Goal: Task Accomplishment & Management: Use online tool/utility

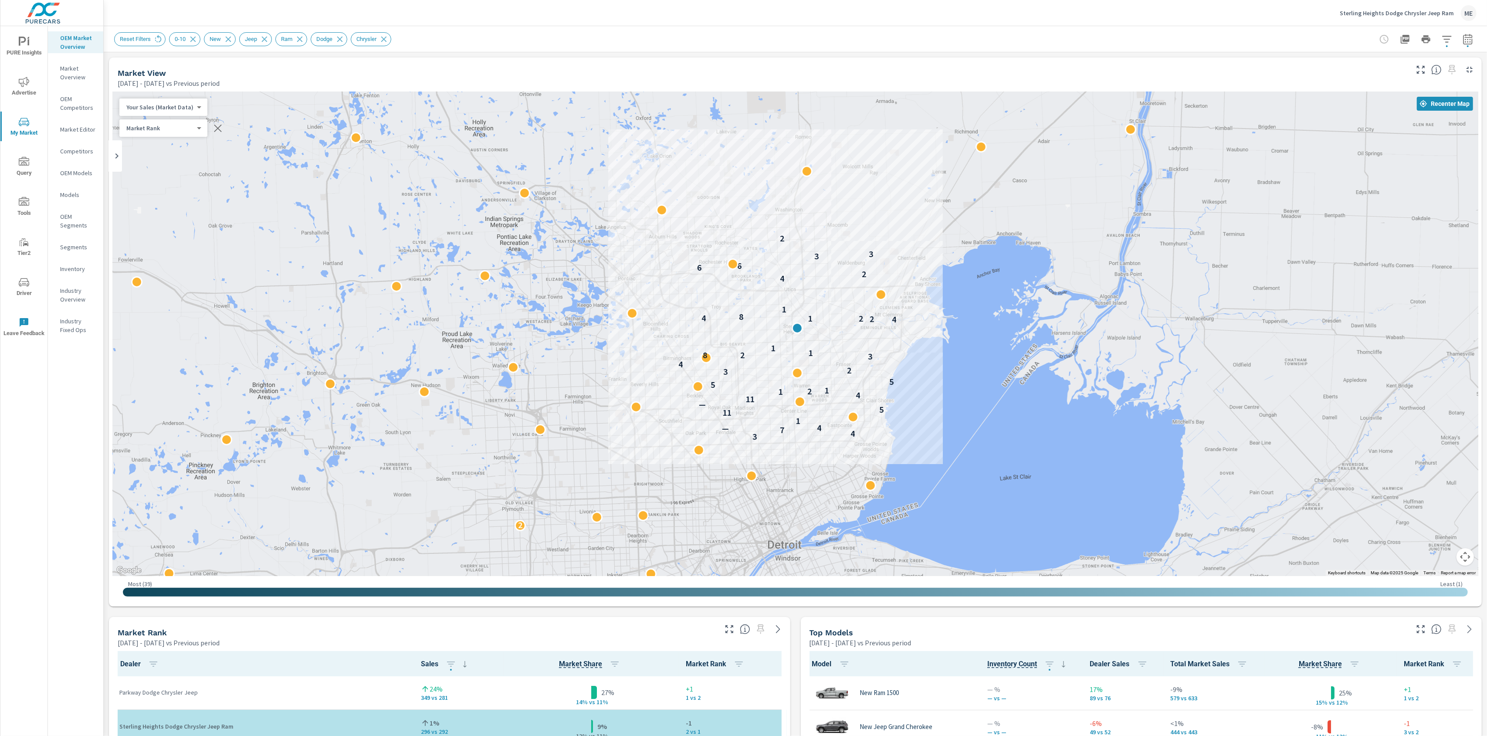
scroll to position [0, 0]
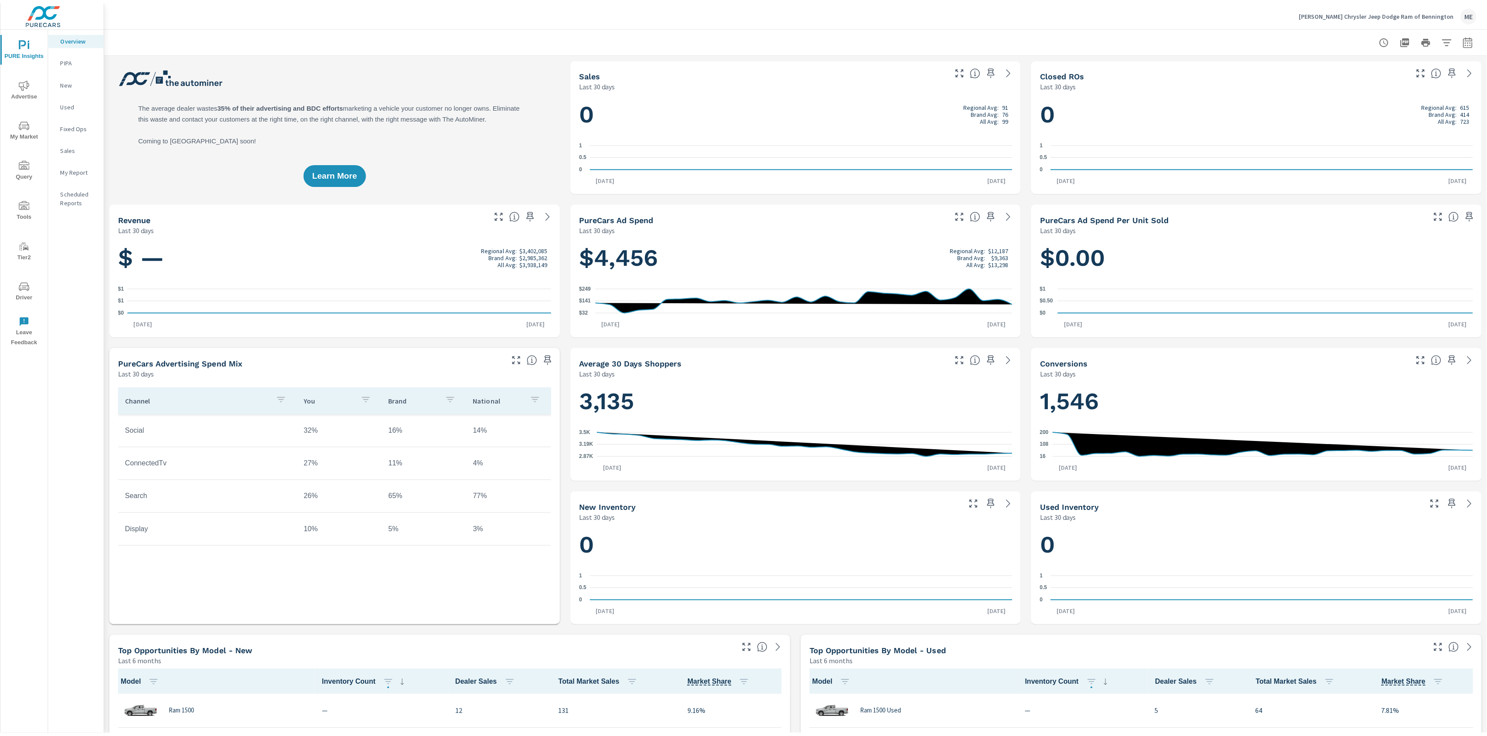
scroll to position [0, 0]
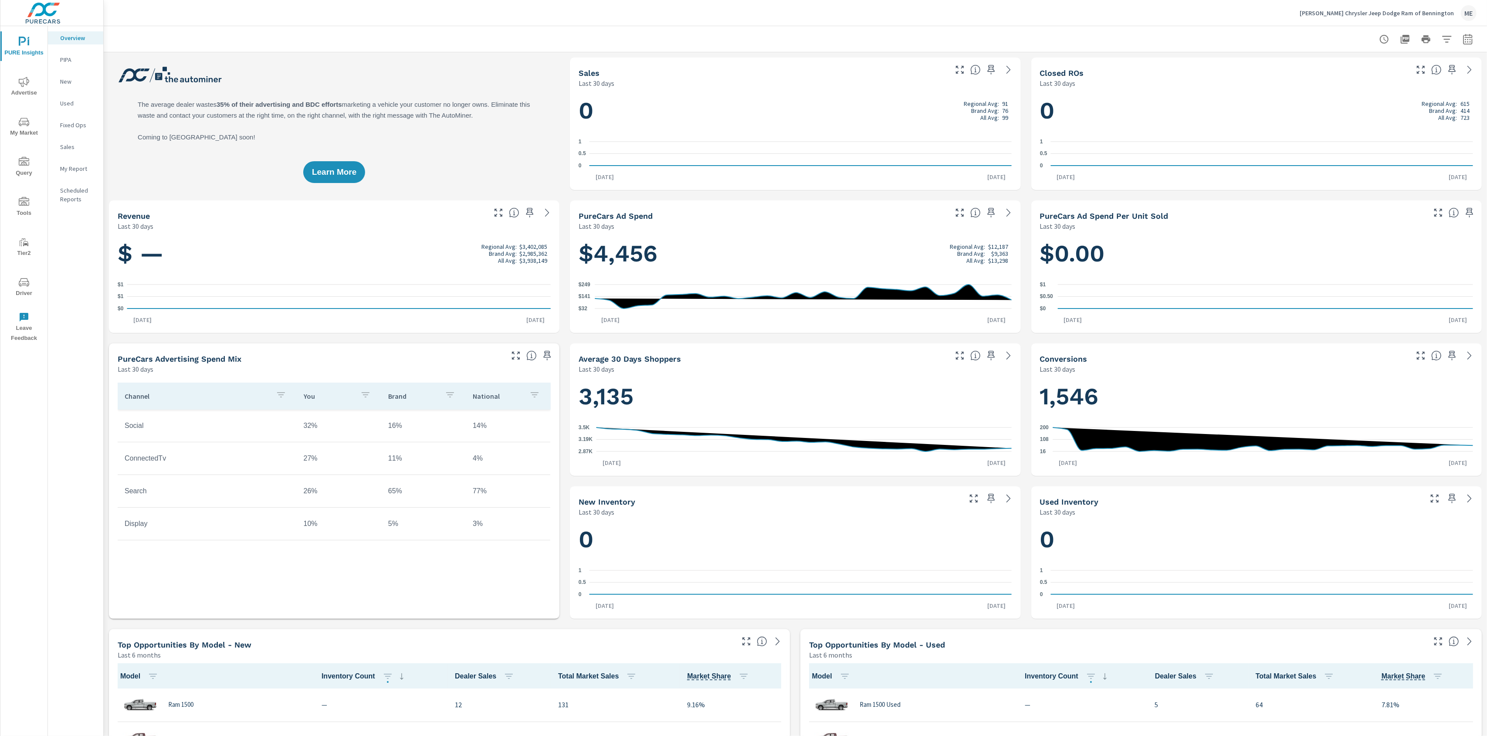
click at [21, 119] on icon "nav menu" at bounding box center [24, 122] width 10 height 8
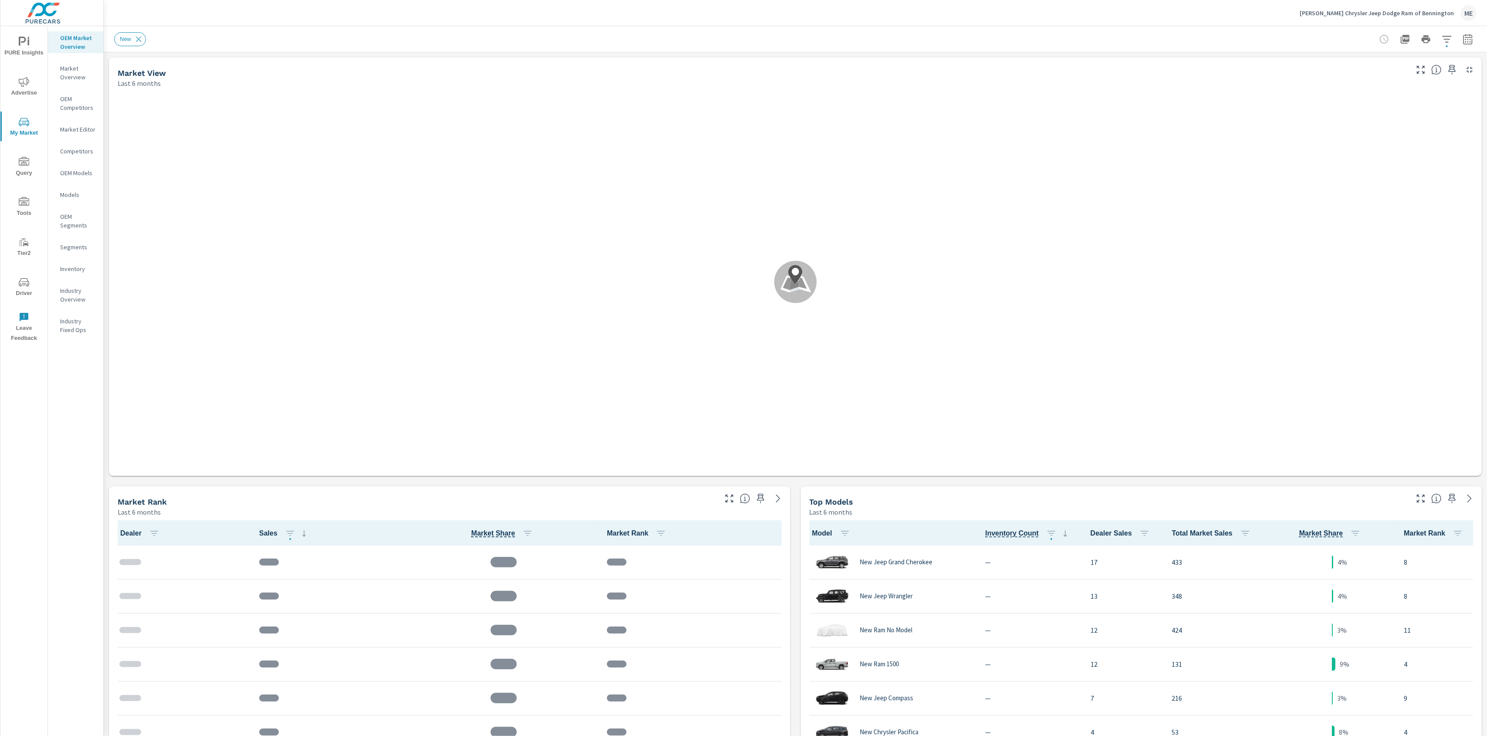
click at [76, 267] on p "Inventory" at bounding box center [78, 269] width 36 height 9
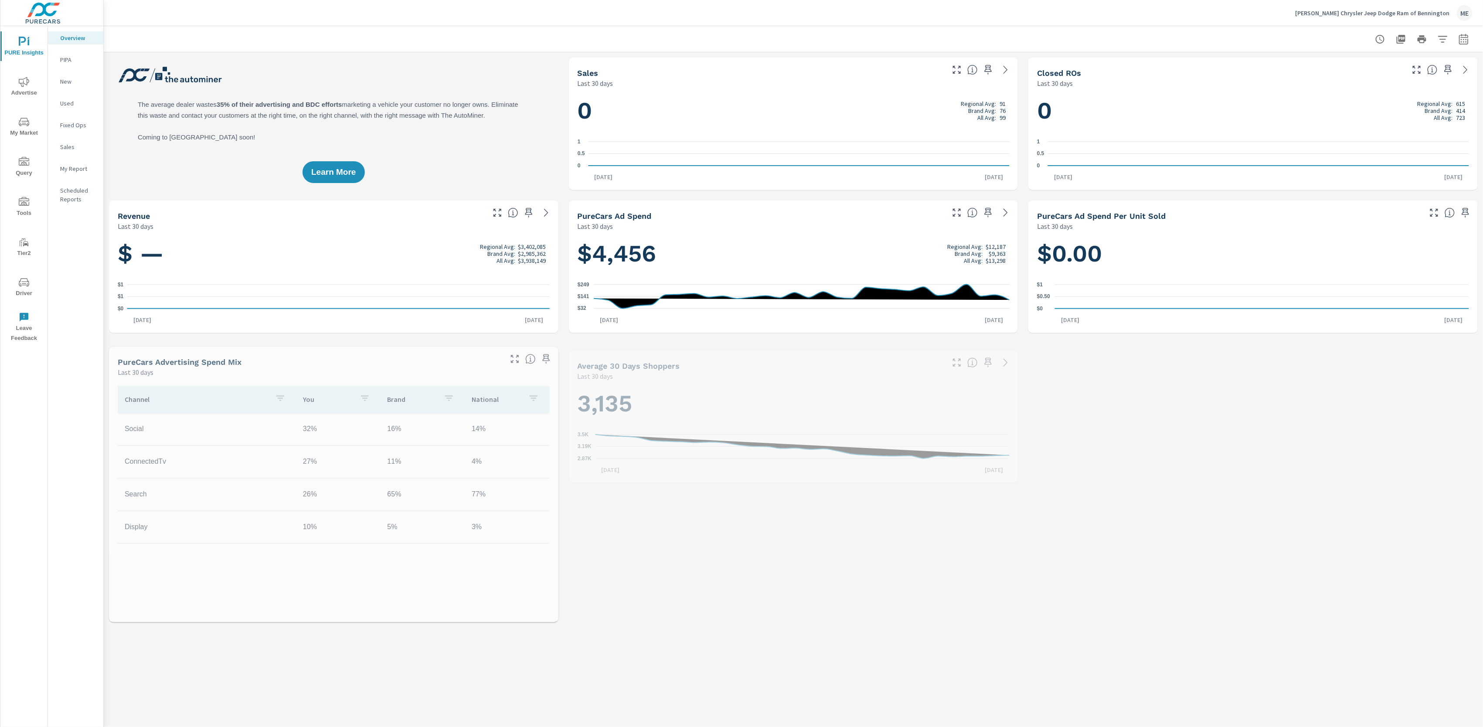
scroll to position [0, 0]
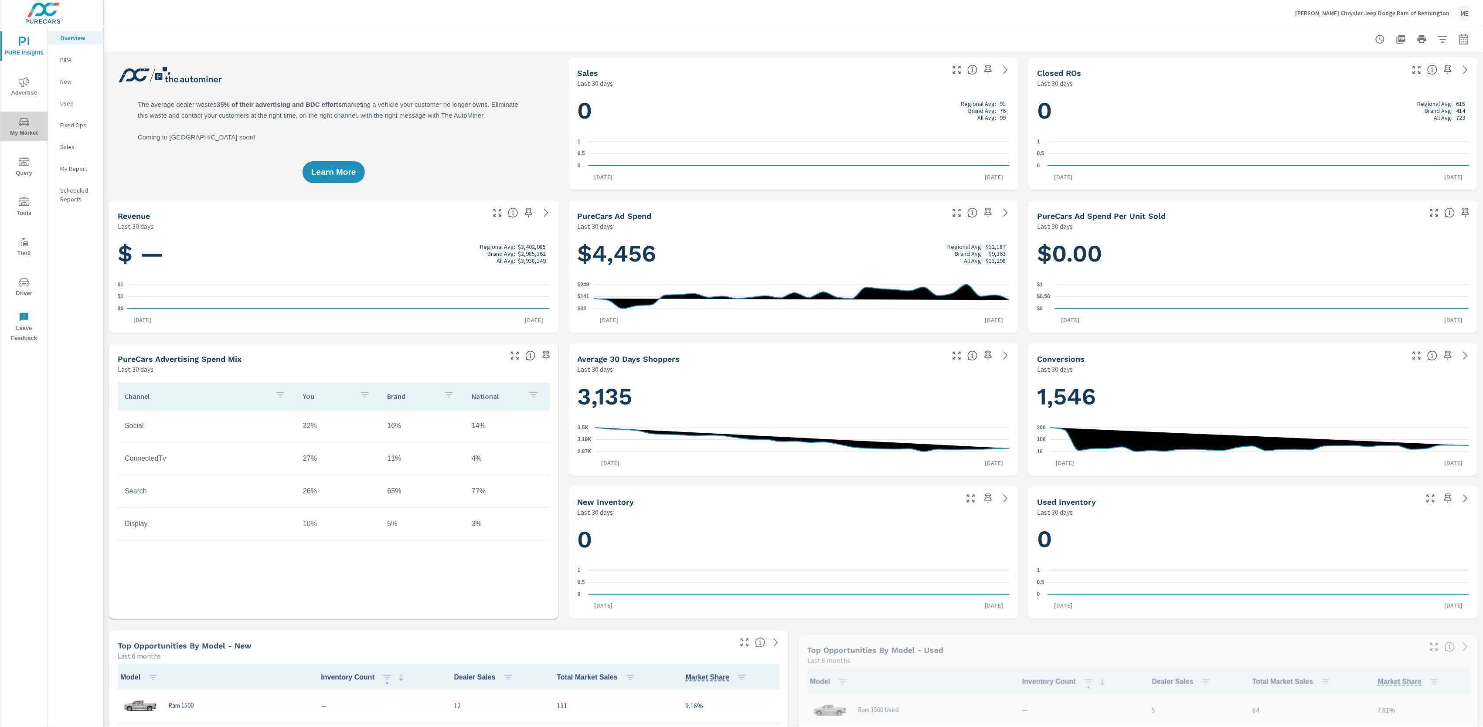
click at [20, 122] on icon "nav menu" at bounding box center [24, 122] width 10 height 10
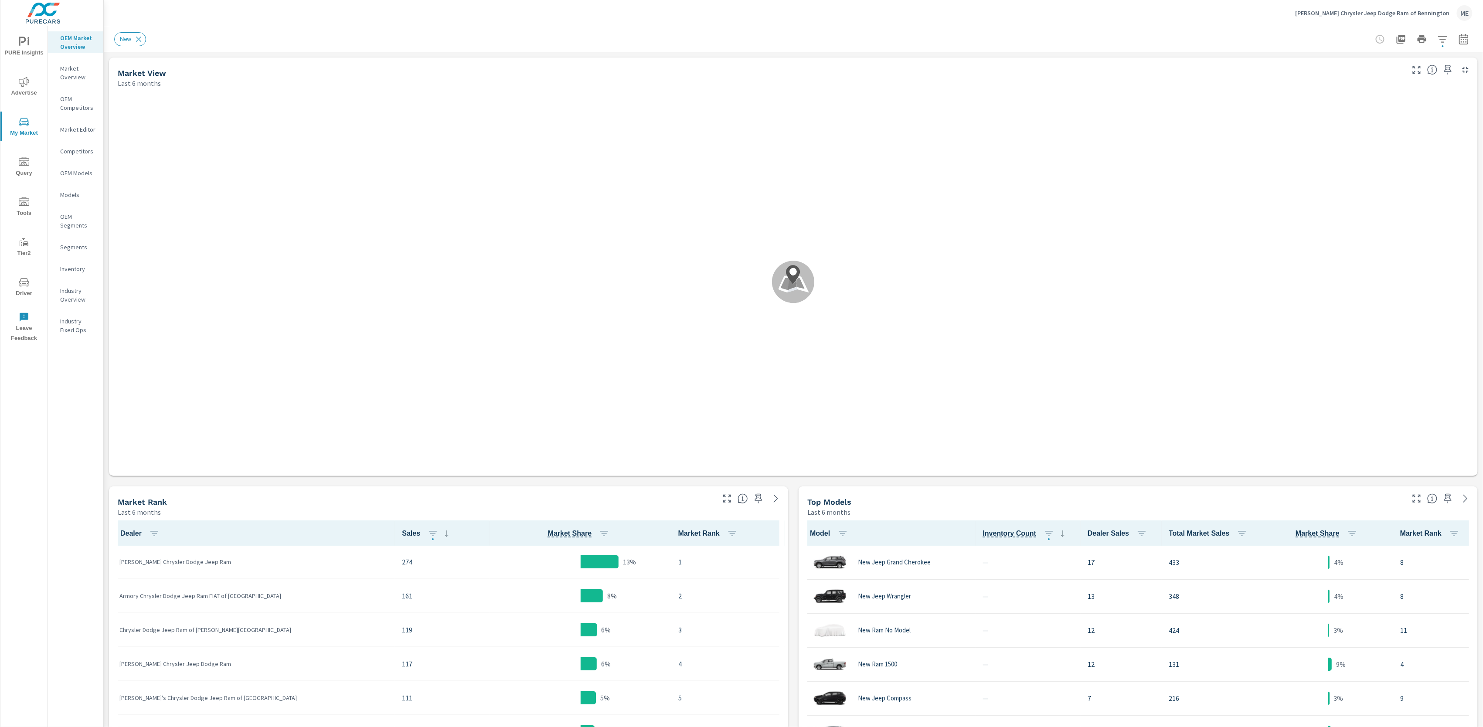
scroll to position [0, 0]
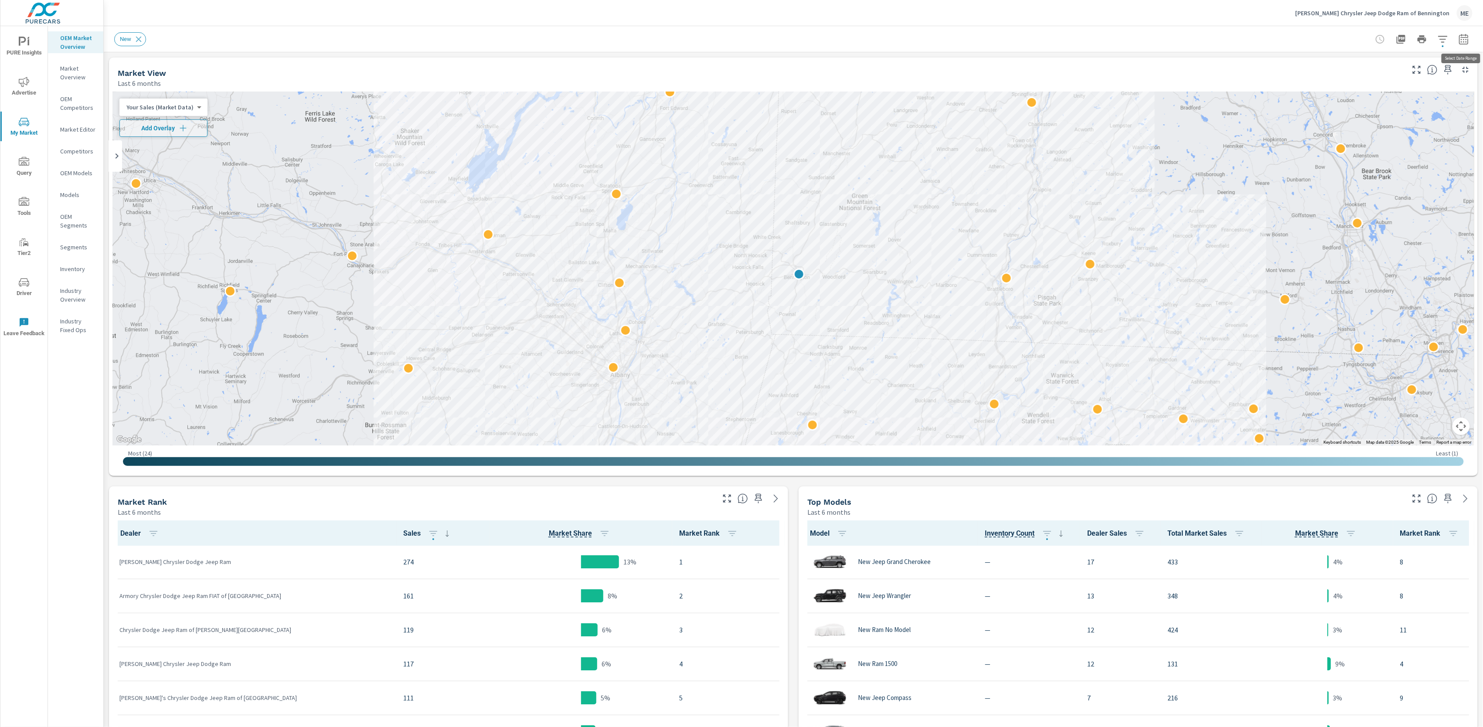
click at [1463, 41] on icon "button" at bounding box center [1463, 39] width 10 height 10
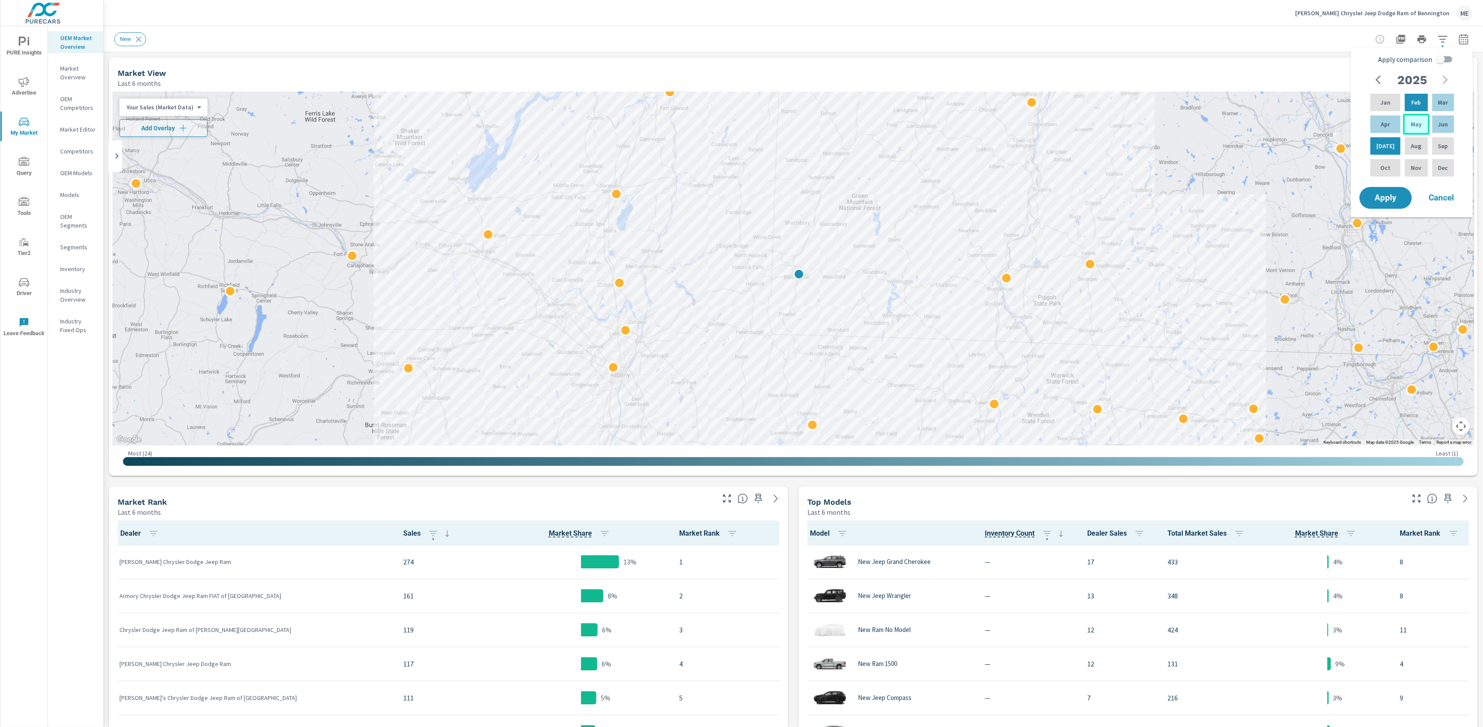
drag, startPoint x: 1378, startPoint y: 122, endPoint x: 1402, endPoint y: 122, distance: 23.5
click at [1381, 122] on p "Apr" at bounding box center [1385, 124] width 9 height 9
click at [1430, 122] on div "Jun" at bounding box center [1442, 124] width 25 height 21
click at [1435, 60] on input "Apply comparison" at bounding box center [1440, 59] width 50 height 17
checkbox input "true"
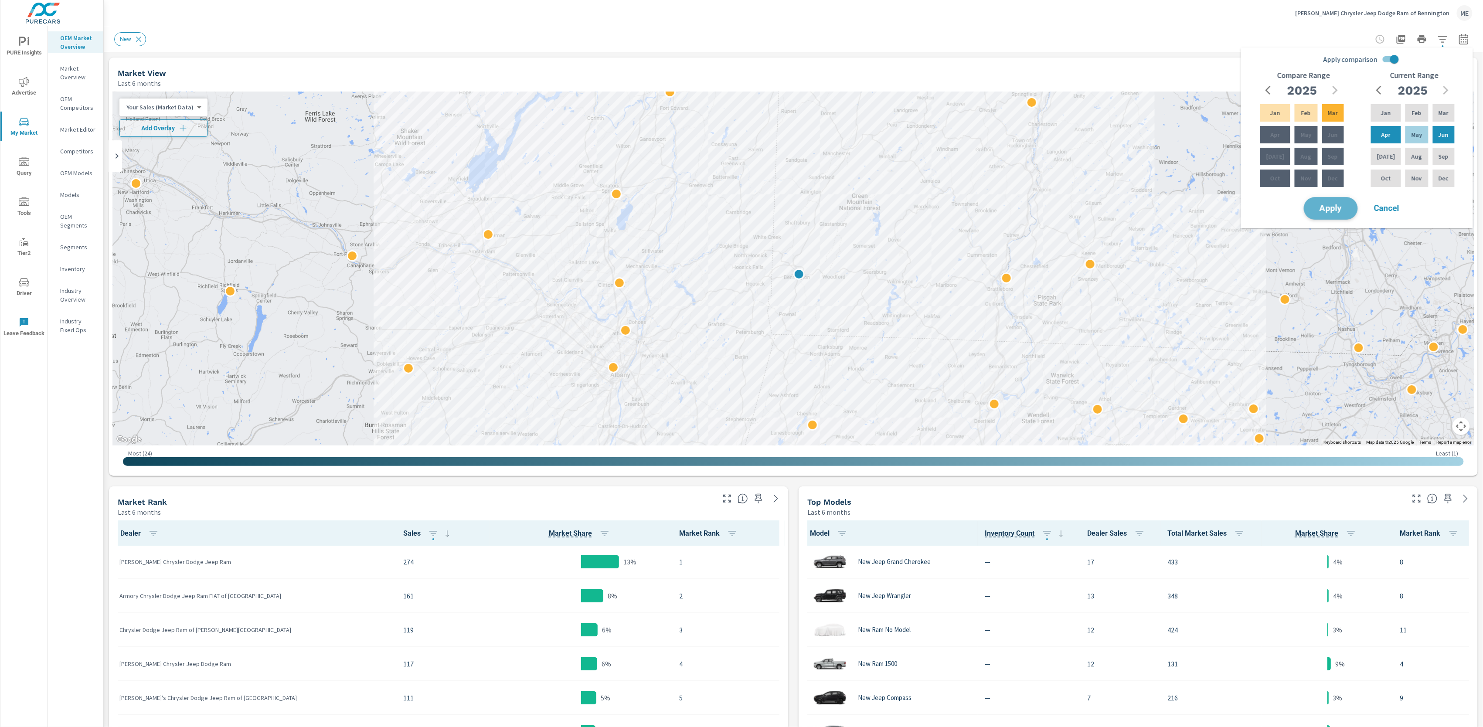
click at [1343, 203] on button "Apply" at bounding box center [1330, 208] width 54 height 23
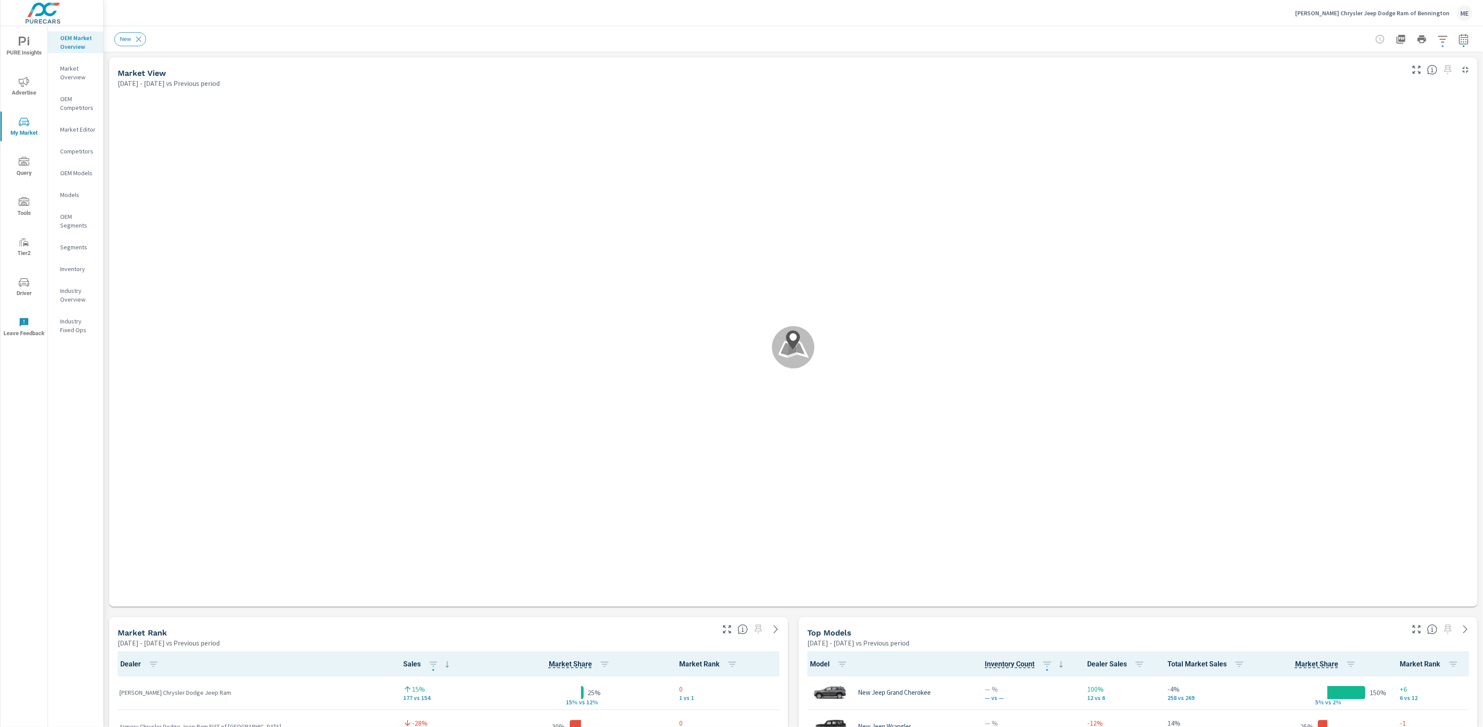
scroll to position [0, 0]
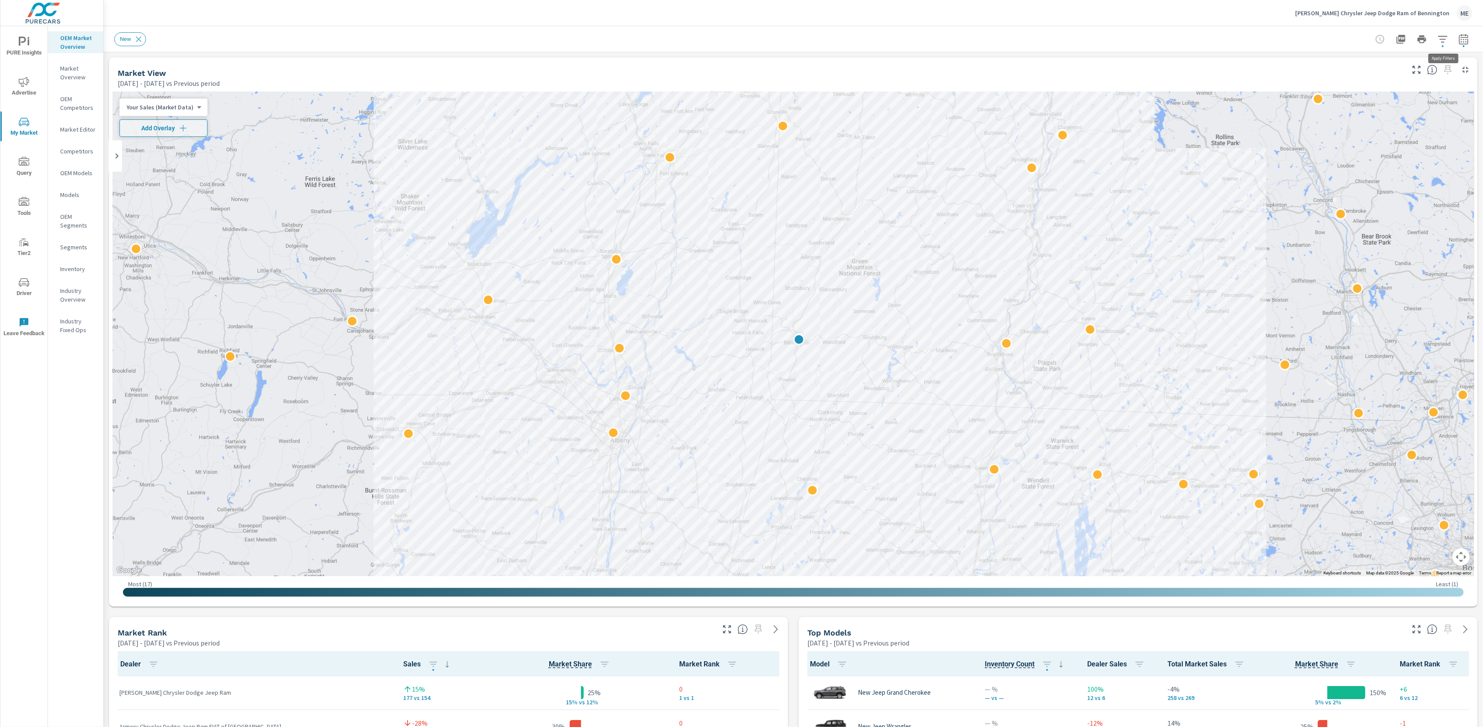
click at [1444, 39] on icon "button" at bounding box center [1442, 39] width 10 height 10
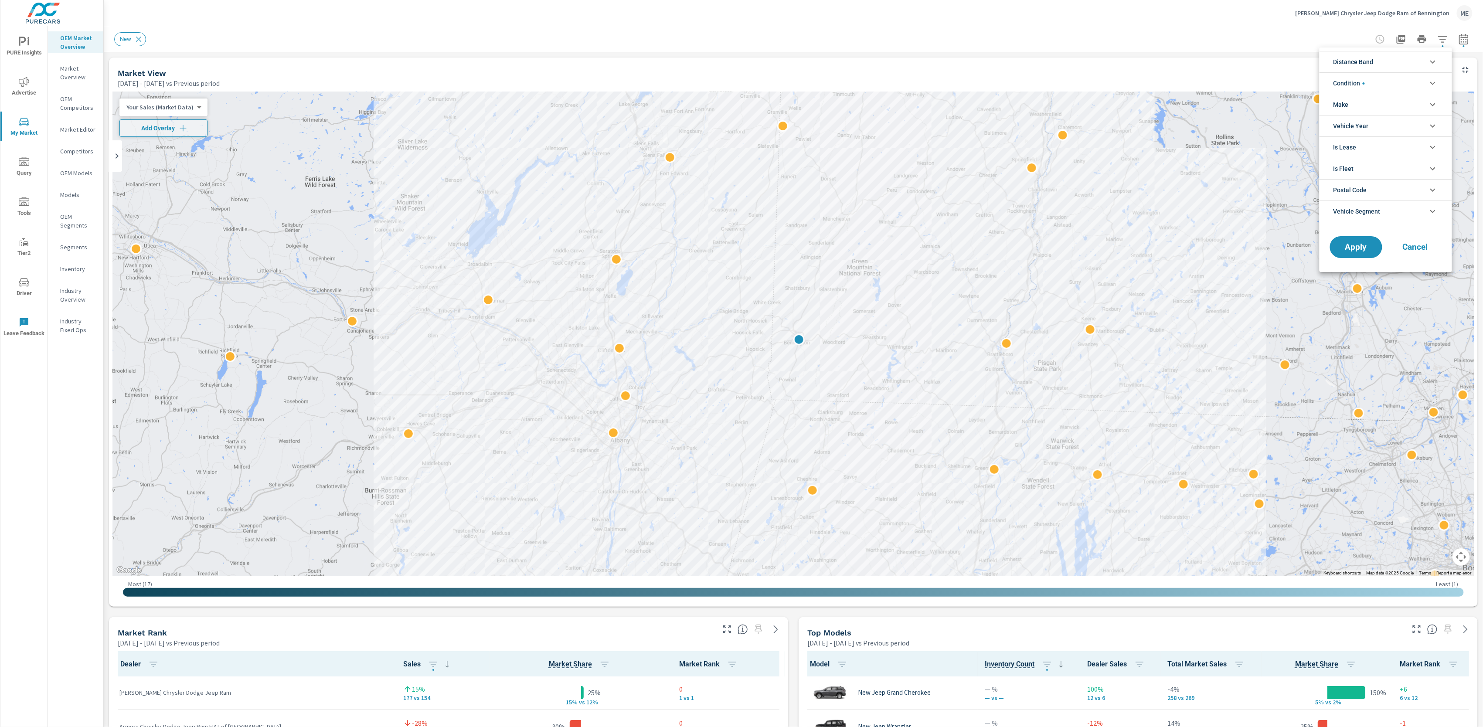
click at [1370, 61] on span "Distance Band" at bounding box center [1353, 61] width 40 height 21
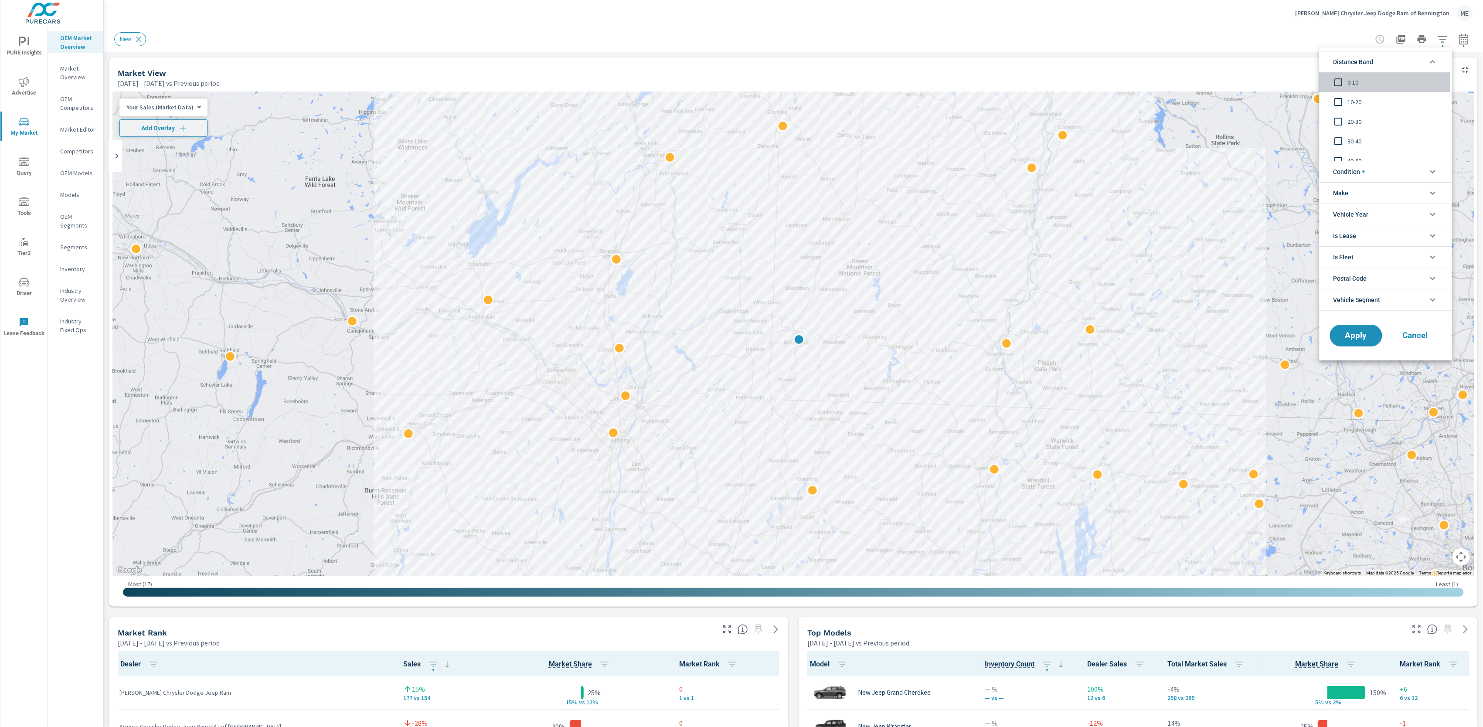
click at [1359, 81] on span "0-10" at bounding box center [1394, 82] width 95 height 10
click at [1354, 99] on span "10-20" at bounding box center [1394, 102] width 95 height 10
click at [1354, 126] on span "20-30" at bounding box center [1394, 121] width 95 height 10
click at [1355, 172] on span "Condition" at bounding box center [1348, 171] width 31 height 21
click at [1360, 231] on li "Make" at bounding box center [1385, 231] width 132 height 21
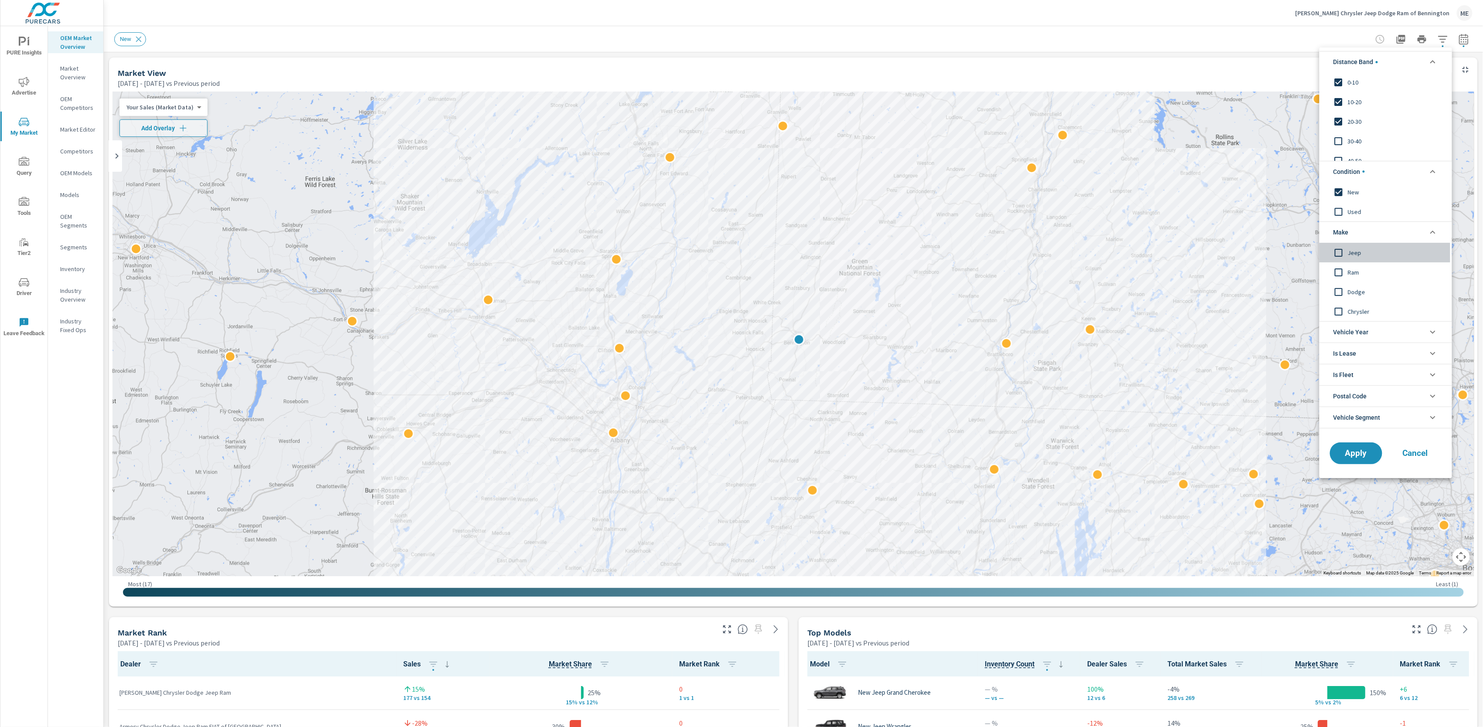
click at [1355, 248] on span "Jeep" at bounding box center [1394, 252] width 95 height 10
drag, startPoint x: 1355, startPoint y: 248, endPoint x: 1352, endPoint y: 272, distance: 24.6
click at [1352, 272] on span "Ram" at bounding box center [1394, 272] width 95 height 10
click at [1354, 291] on span "Dodge" at bounding box center [1394, 291] width 95 height 10
click at [1357, 314] on span "Chrysler" at bounding box center [1394, 311] width 95 height 10
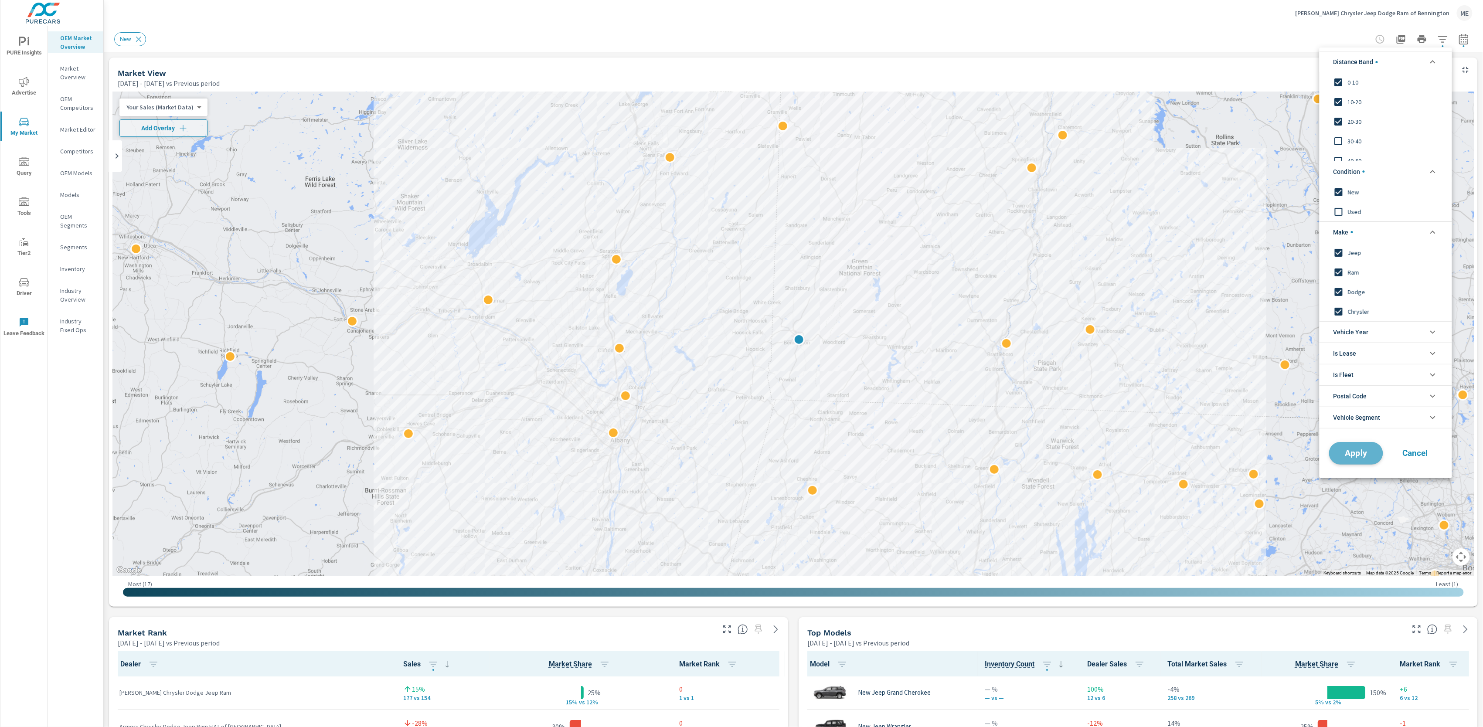
click at [1351, 455] on span "Apply" at bounding box center [1356, 453] width 36 height 8
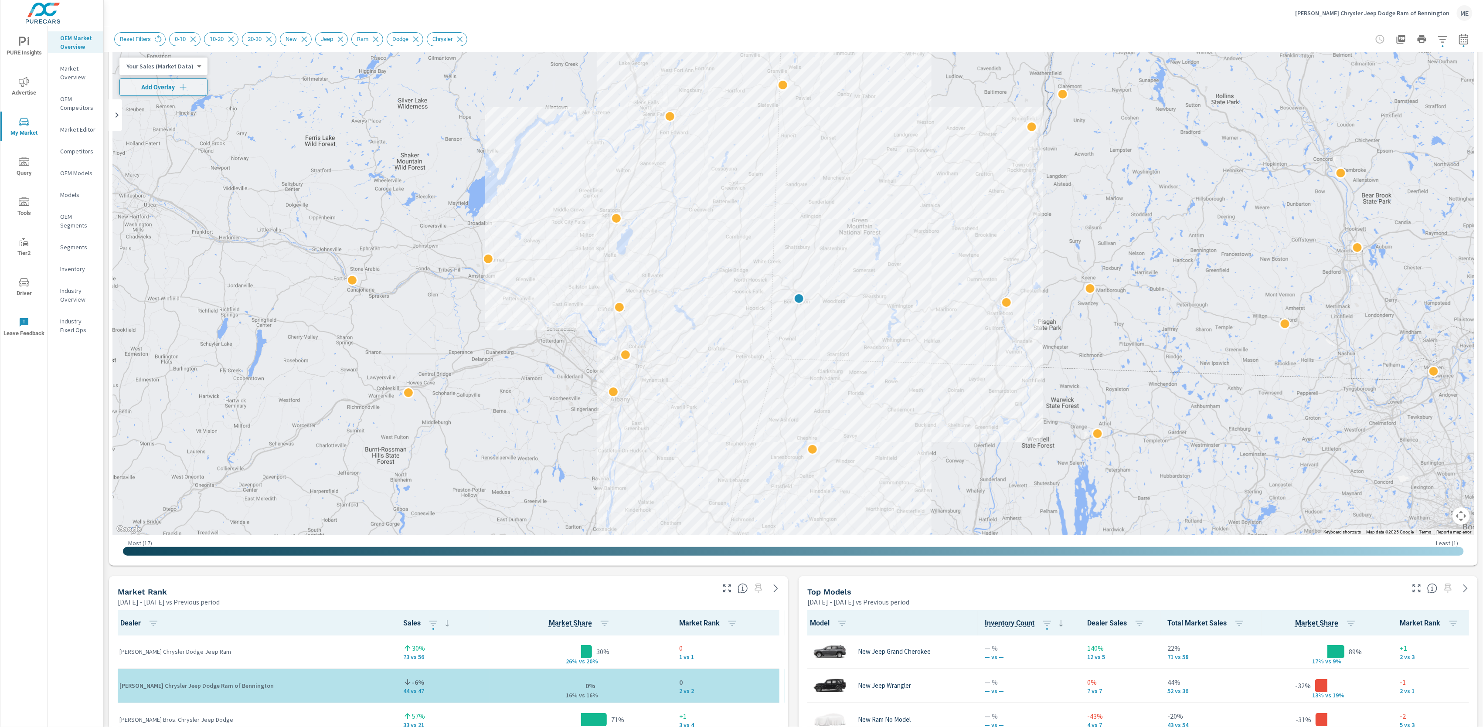
scroll to position [45, 0]
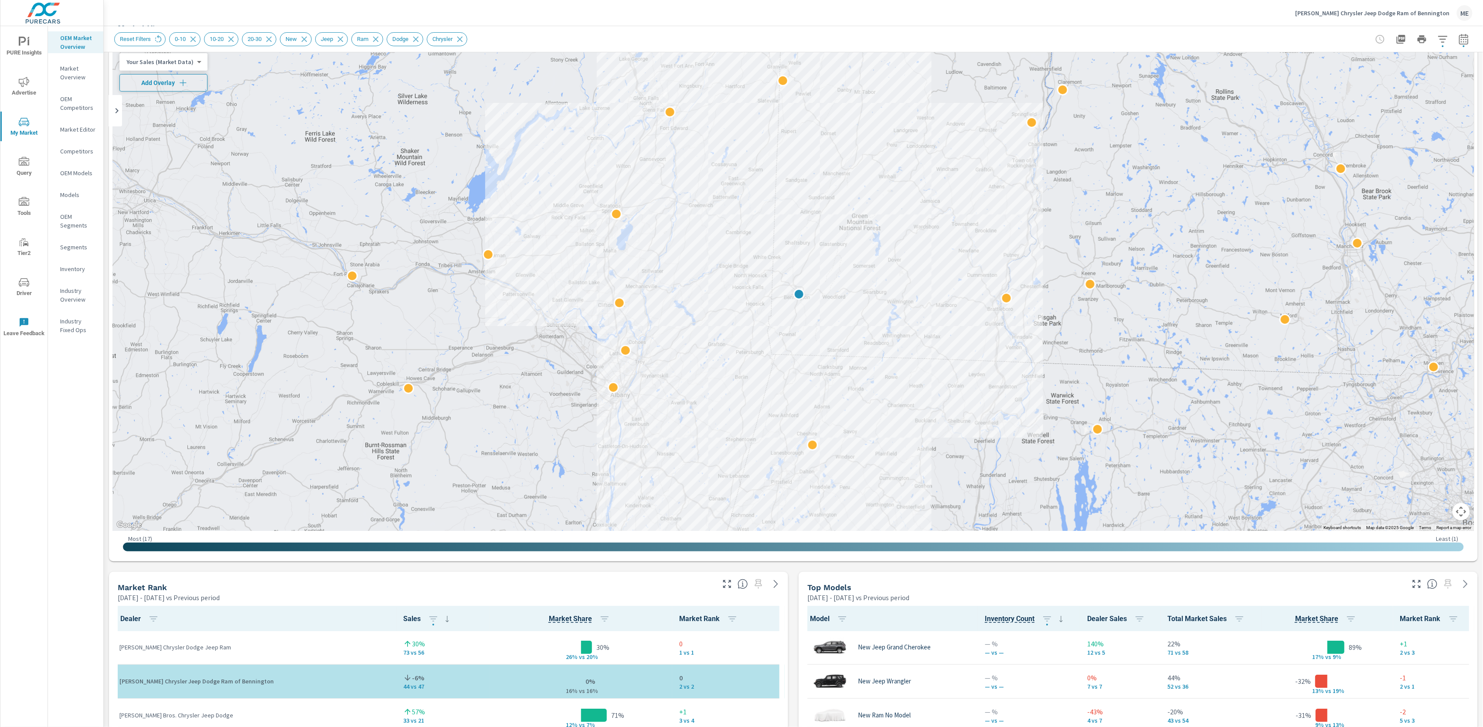
click at [163, 80] on span "Add Overlay" at bounding box center [163, 82] width 80 height 9
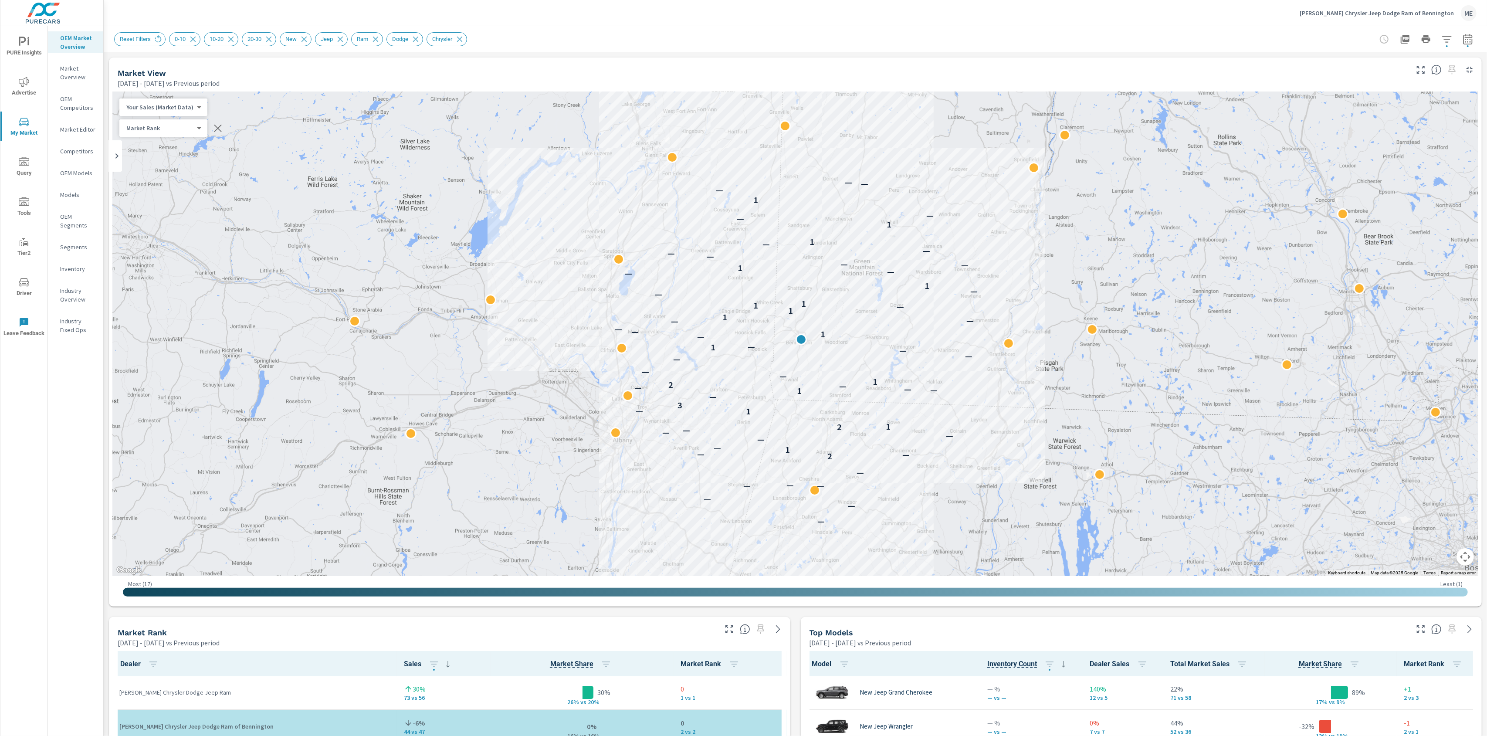
click at [742, 28] on div "Reset Filters 0-10 10-20 20-30 New Jeep Ram Dodge Chrysler" at bounding box center [795, 39] width 1363 height 26
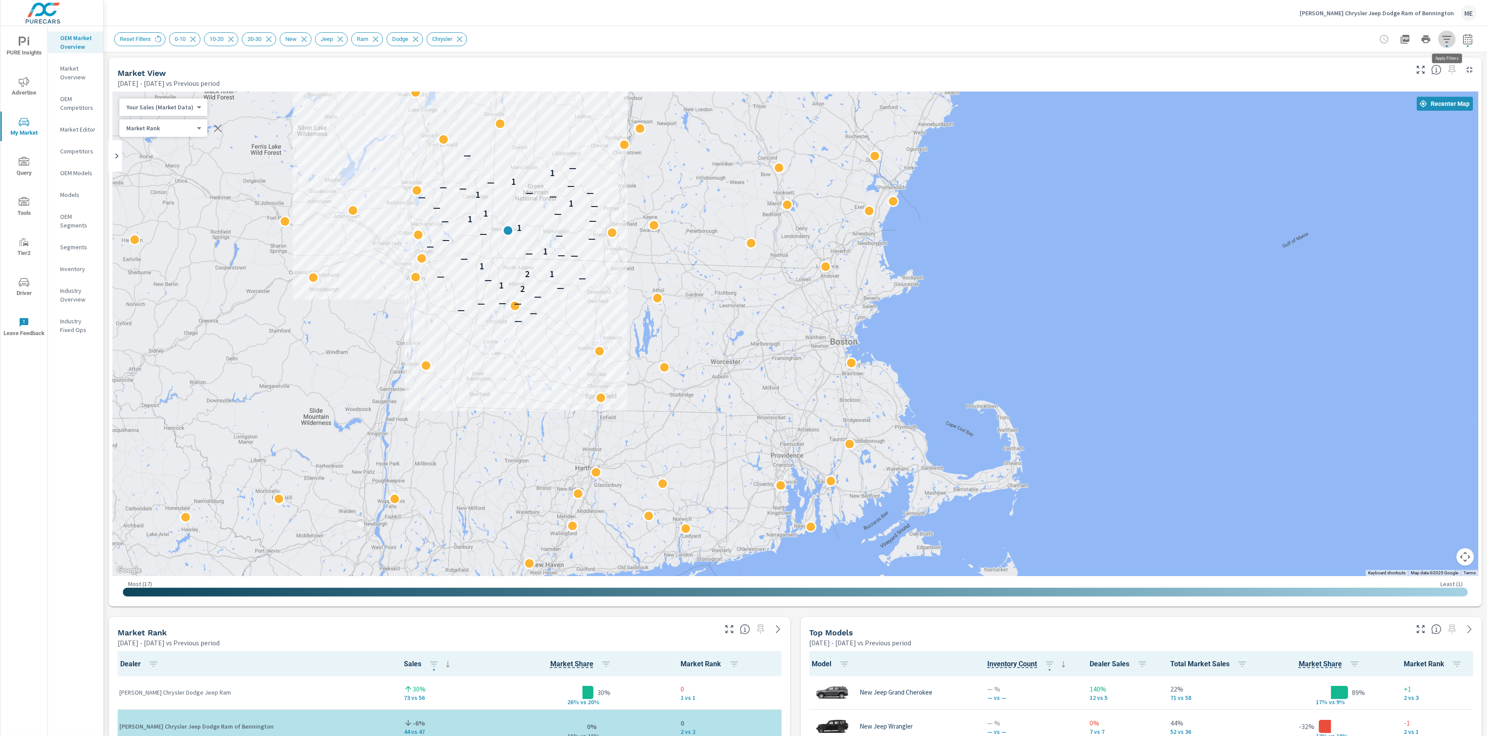
click at [1448, 36] on icon "button" at bounding box center [1446, 39] width 9 height 7
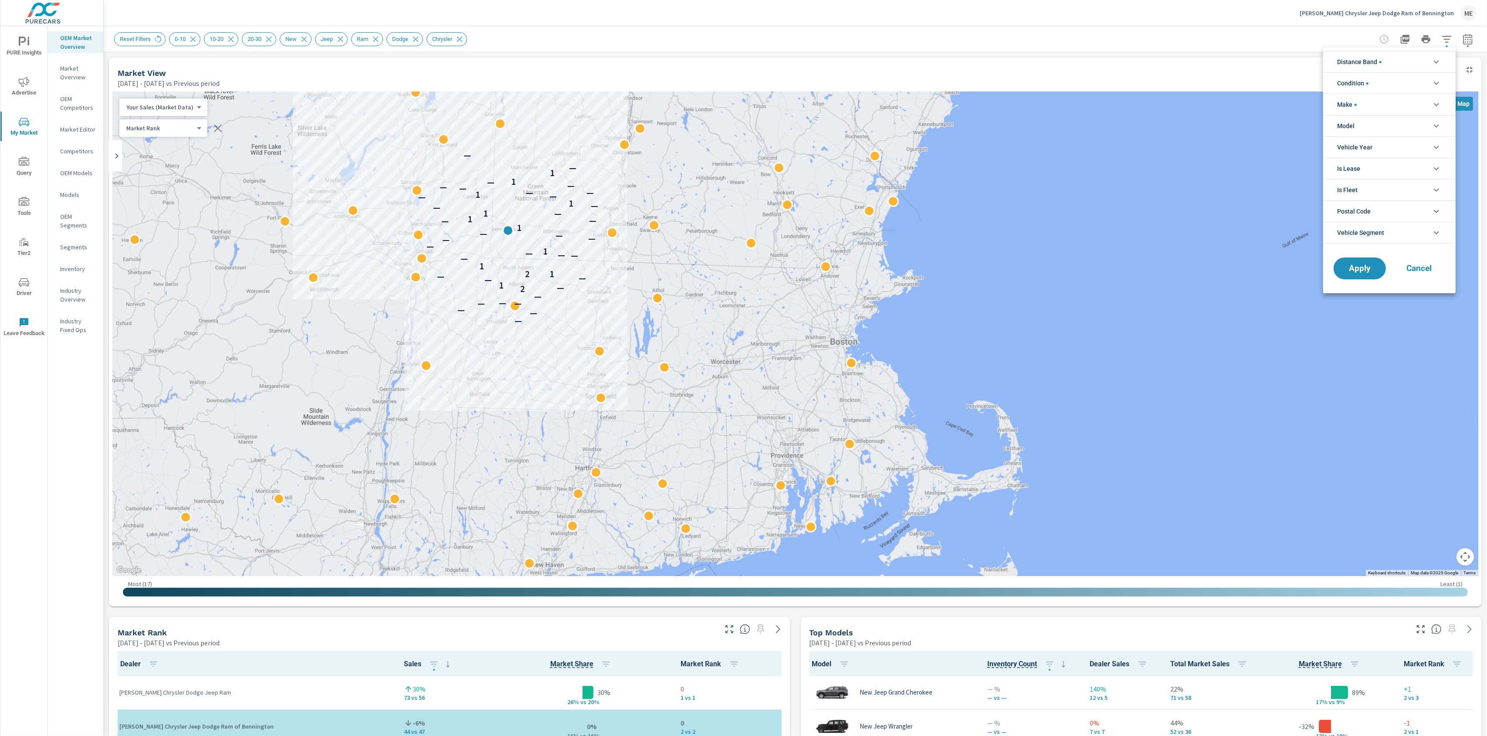
scroll to position [58, 0]
click at [1395, 54] on li "Distance Band" at bounding box center [1390, 61] width 132 height 21
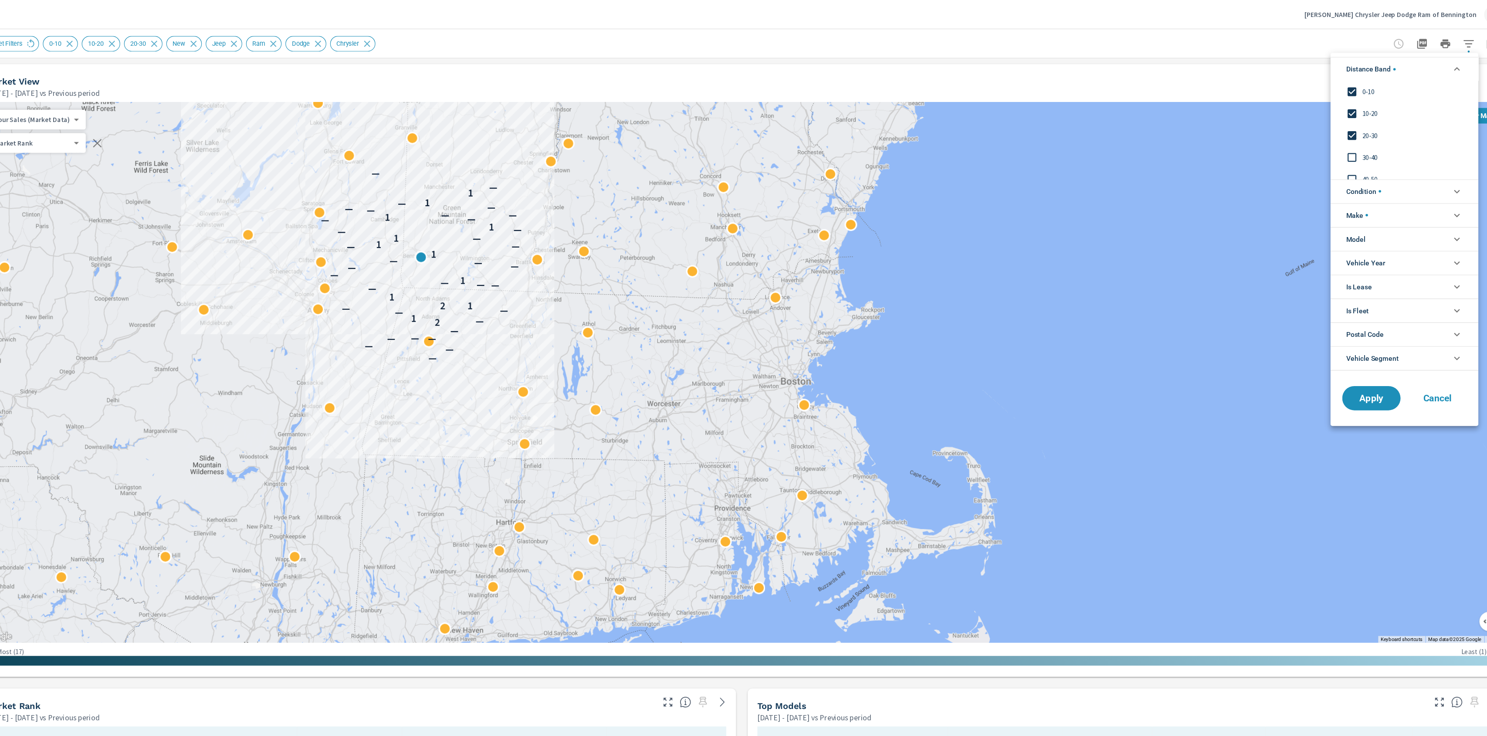
click at [974, 37] on div at bounding box center [743, 368] width 1487 height 736
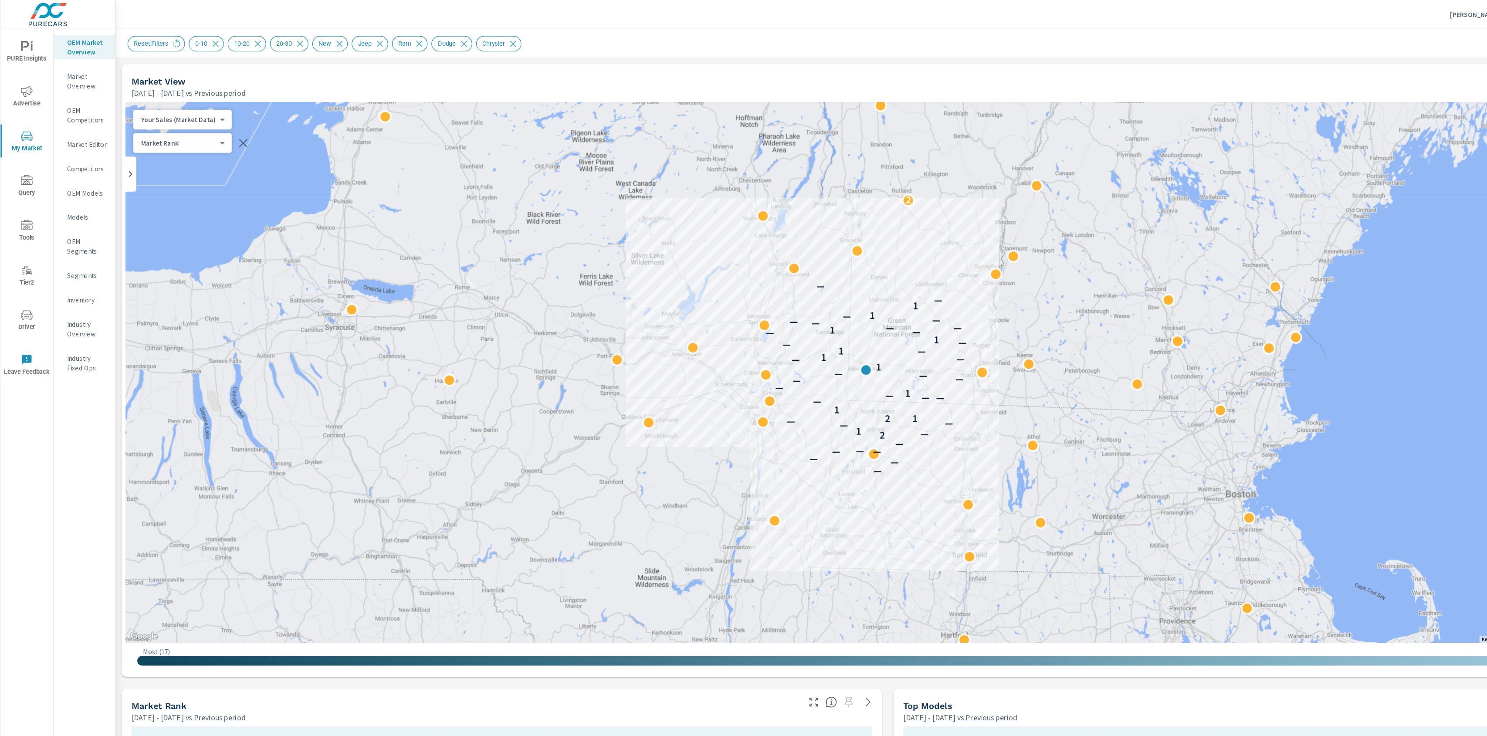
drag, startPoint x: 599, startPoint y: 308, endPoint x: 878, endPoint y: 413, distance: 298.2
click at [878, 413] on div "— — — — — — — 2 — 1 — — — 2 1 1 — — — — 1 — — — — — 1 — — 1 — 1 — — 1 — — 1 — —…" at bounding box center [795, 334] width 1366 height 485
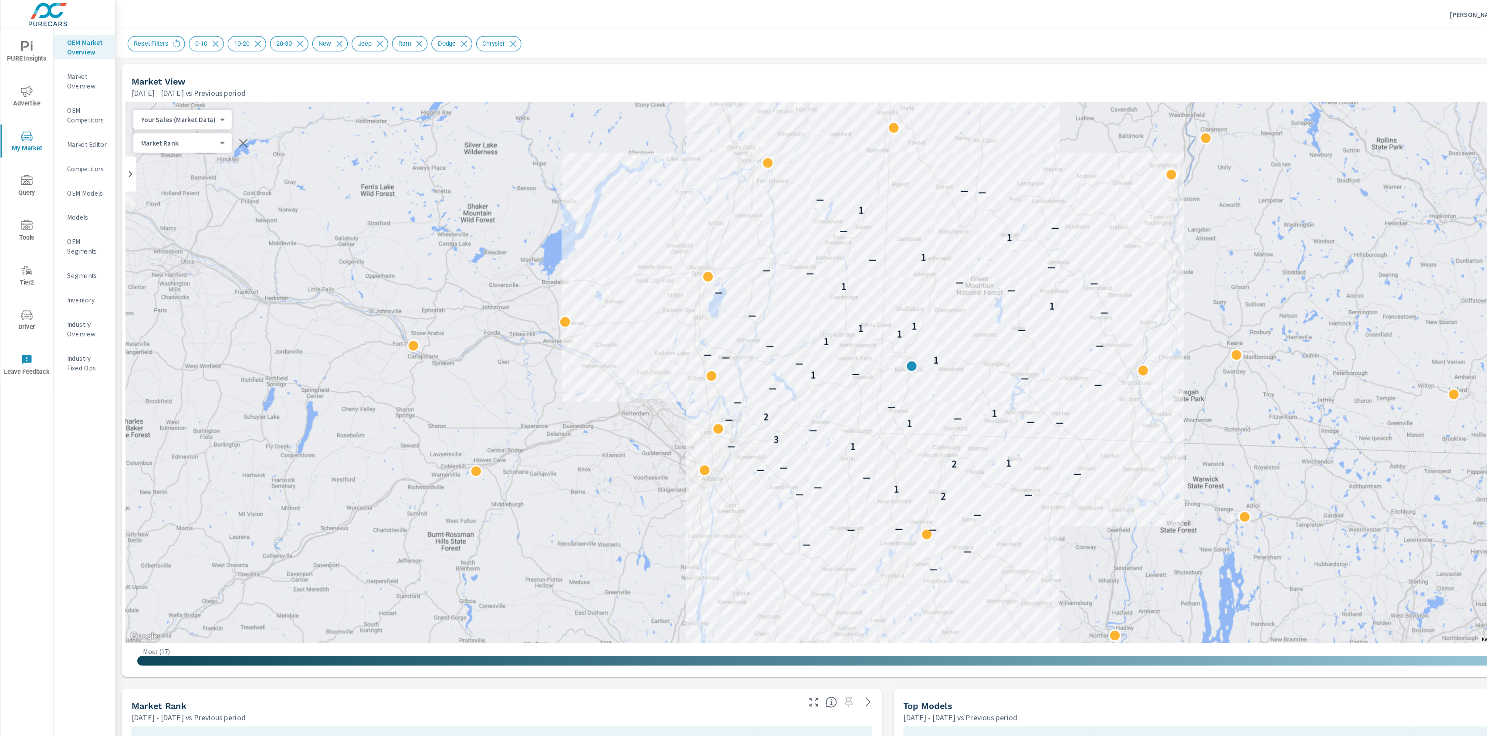
drag, startPoint x: 825, startPoint y: 348, endPoint x: 902, endPoint y: 365, distance: 79.0
click at [902, 365] on div "— — — — — — — 2 — — 1 — — — — — 2 1 1 — 3 — 1 — — — — 2 1 — — — — — 1 — — 1 — —…" at bounding box center [1430, 665] width 1116 height 628
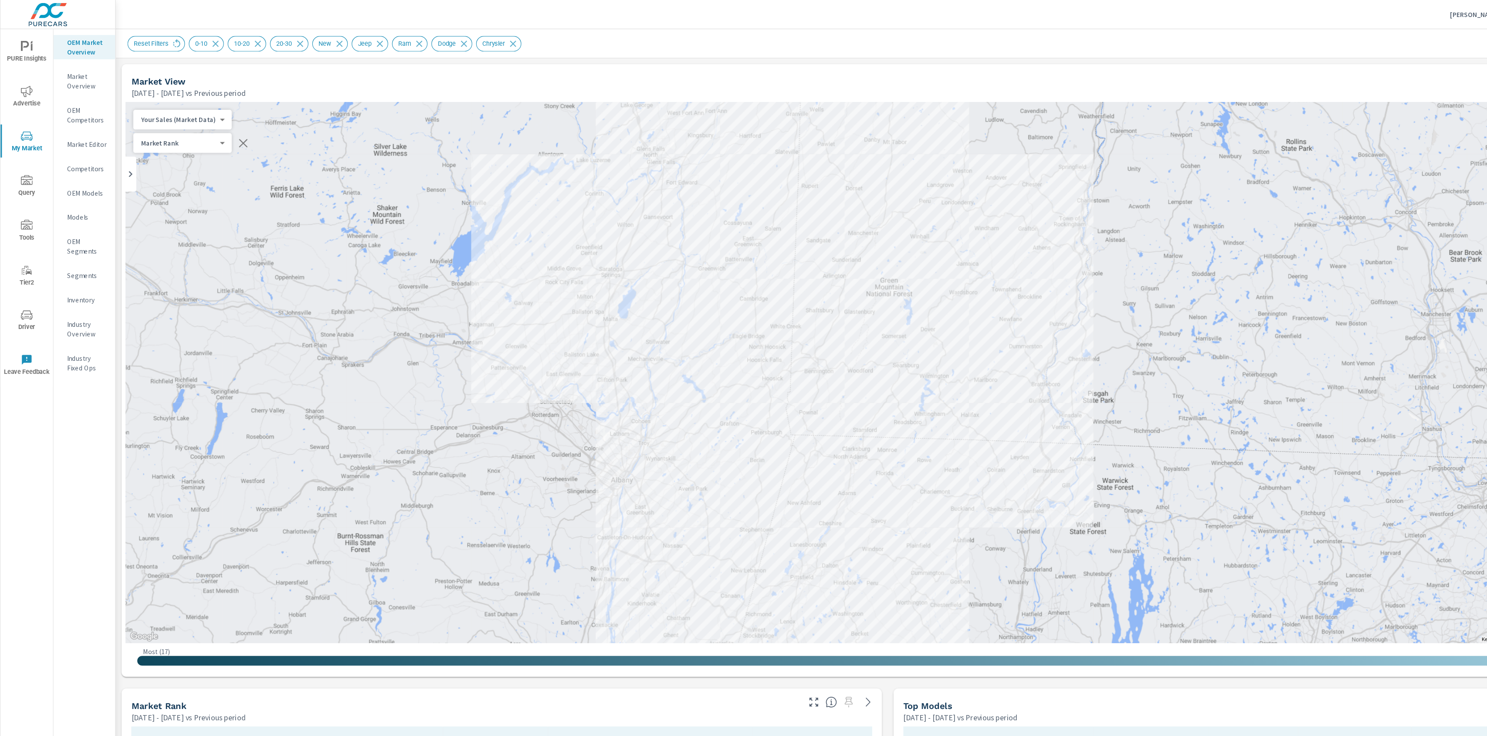
drag, startPoint x: 928, startPoint y: 348, endPoint x: 845, endPoint y: 350, distance: 82.4
click at [845, 350] on div "— — — — — — — 2 — — 1 — — — — — 2 1 1 — 3 — 1 — — — — 2 1 — — — — — 1 — — 1 — —…" at bounding box center [1273, 649] width 1116 height 628
click at [873, 58] on div "Market View Apr 01, 2025 - Jun 30, 2025 vs Previous period" at bounding box center [760, 73] width 1302 height 31
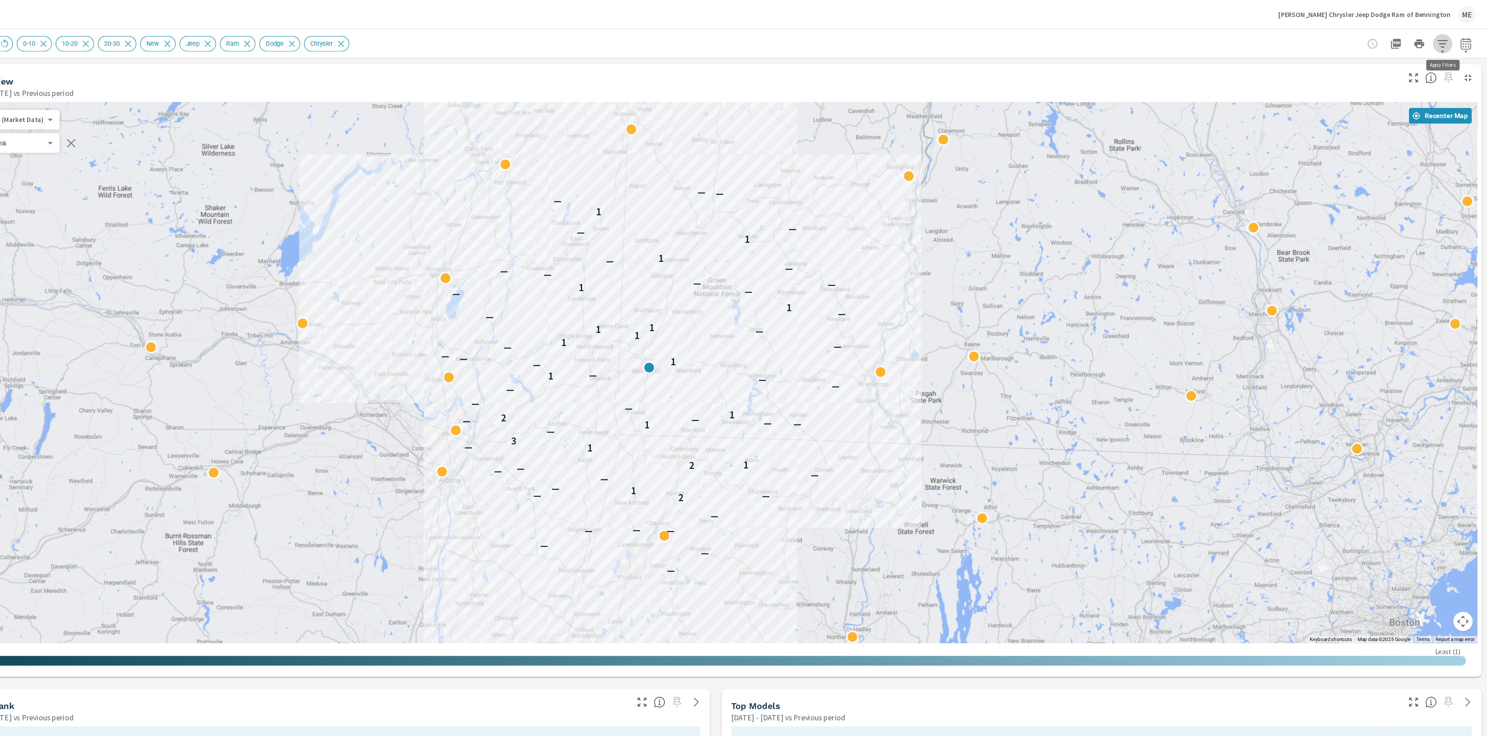
click at [1450, 35] on icon "button" at bounding box center [1447, 39] width 10 height 10
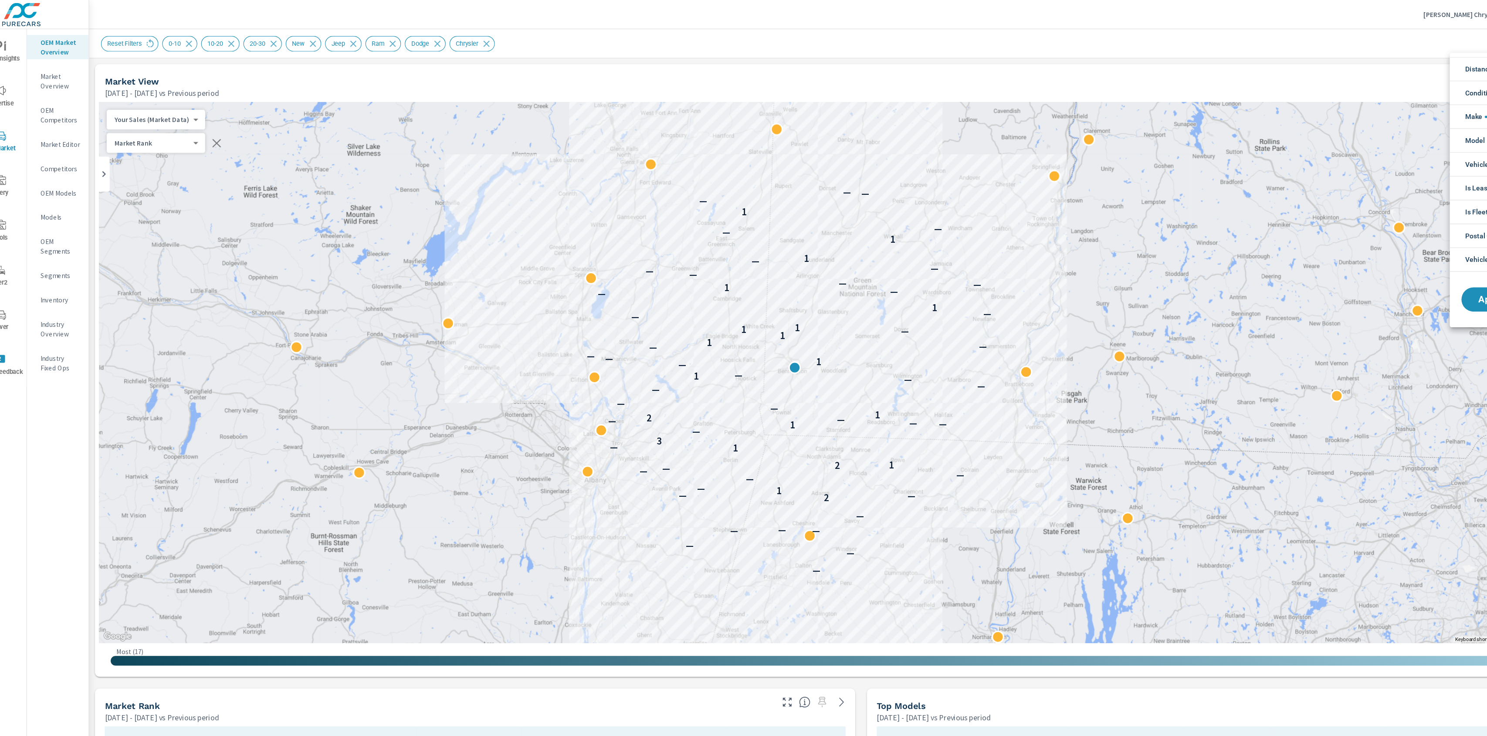
scroll to position [58, 0]
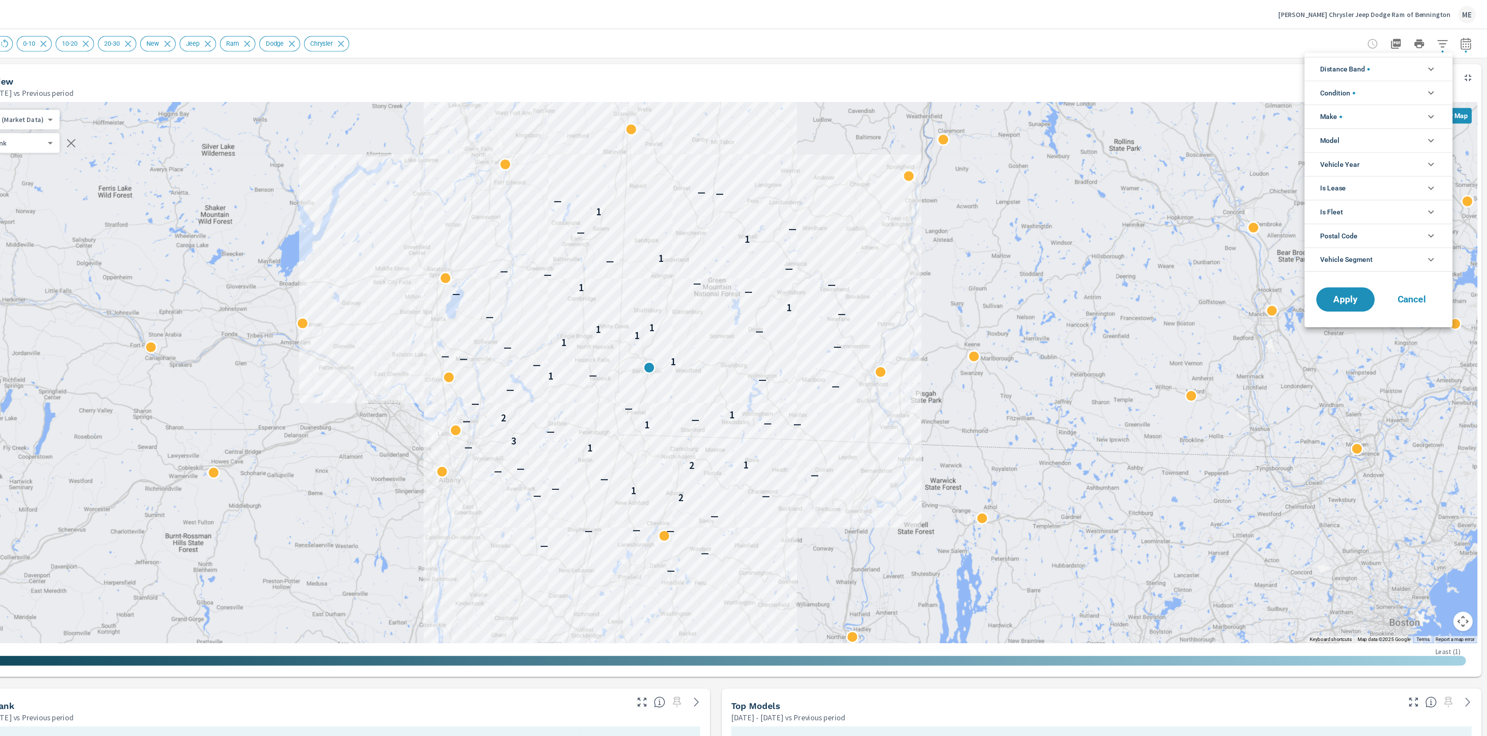
click at [1363, 100] on li "Make" at bounding box center [1390, 104] width 132 height 21
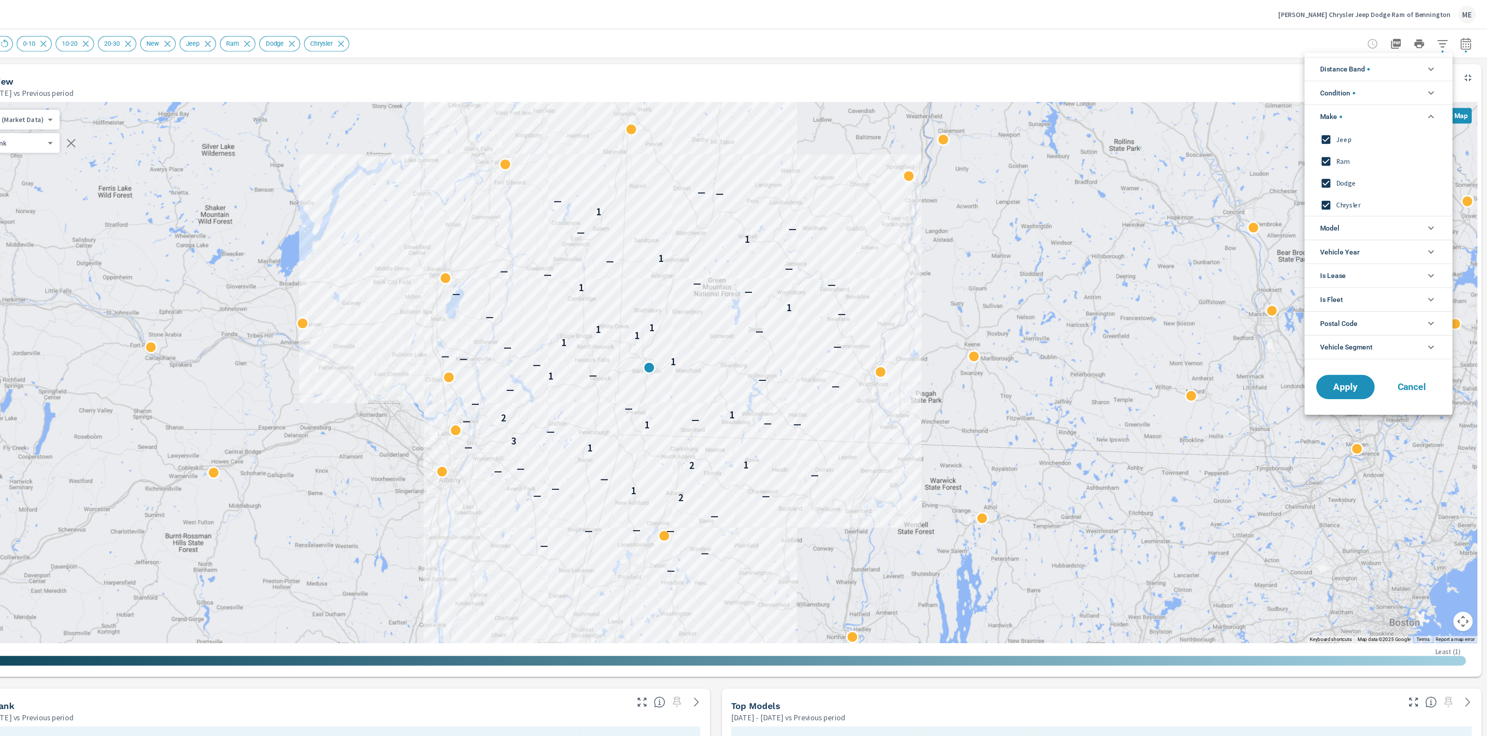
scroll to position [0, 0]
click at [1180, 64] on div at bounding box center [743, 368] width 1487 height 736
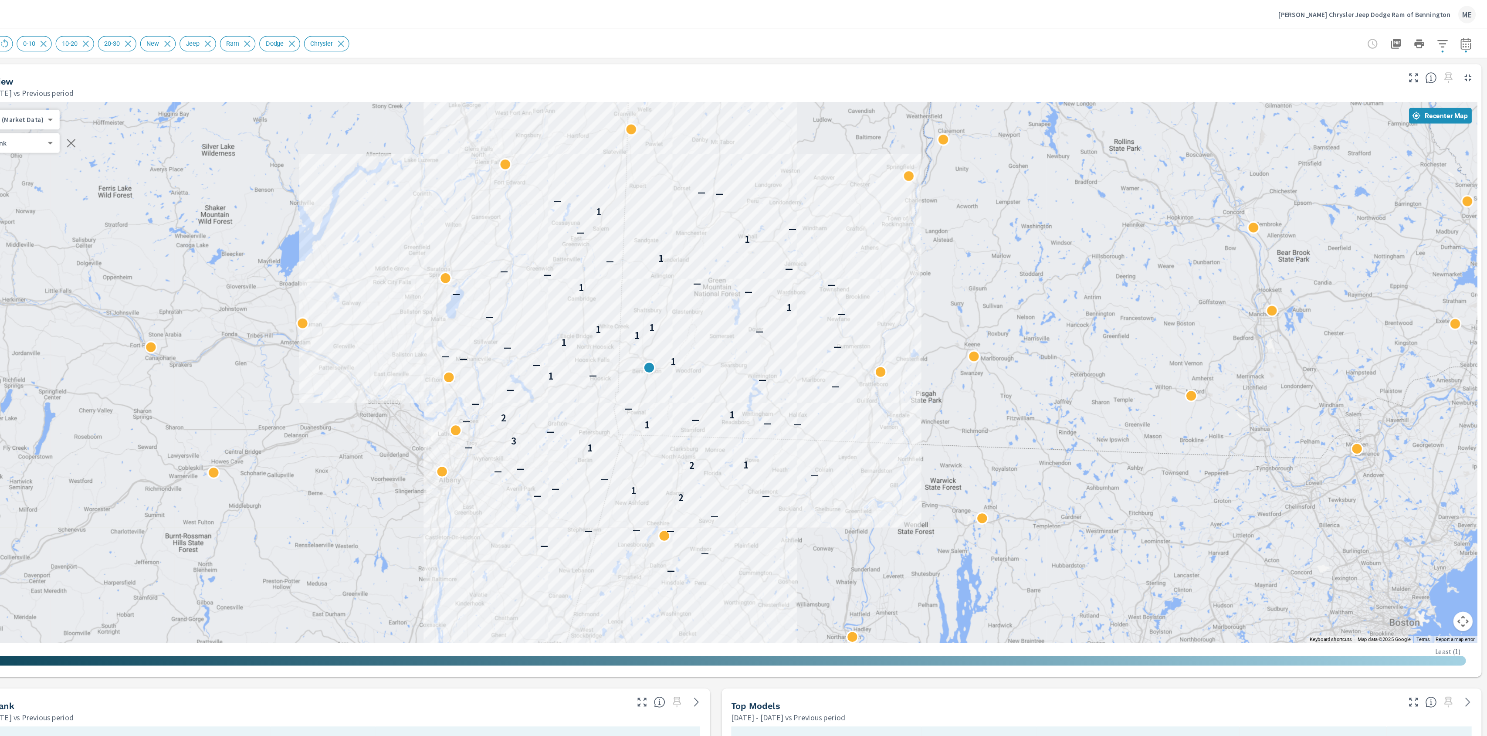
click at [1469, 37] on icon "button" at bounding box center [1468, 39] width 10 height 10
click at [1472, 36] on icon "button" at bounding box center [1467, 39] width 9 height 10
click at [1467, 38] on icon "button" at bounding box center [1468, 39] width 10 height 10
drag, startPoint x: 1314, startPoint y: 54, endPoint x: 1305, endPoint y: 56, distance: 9.0
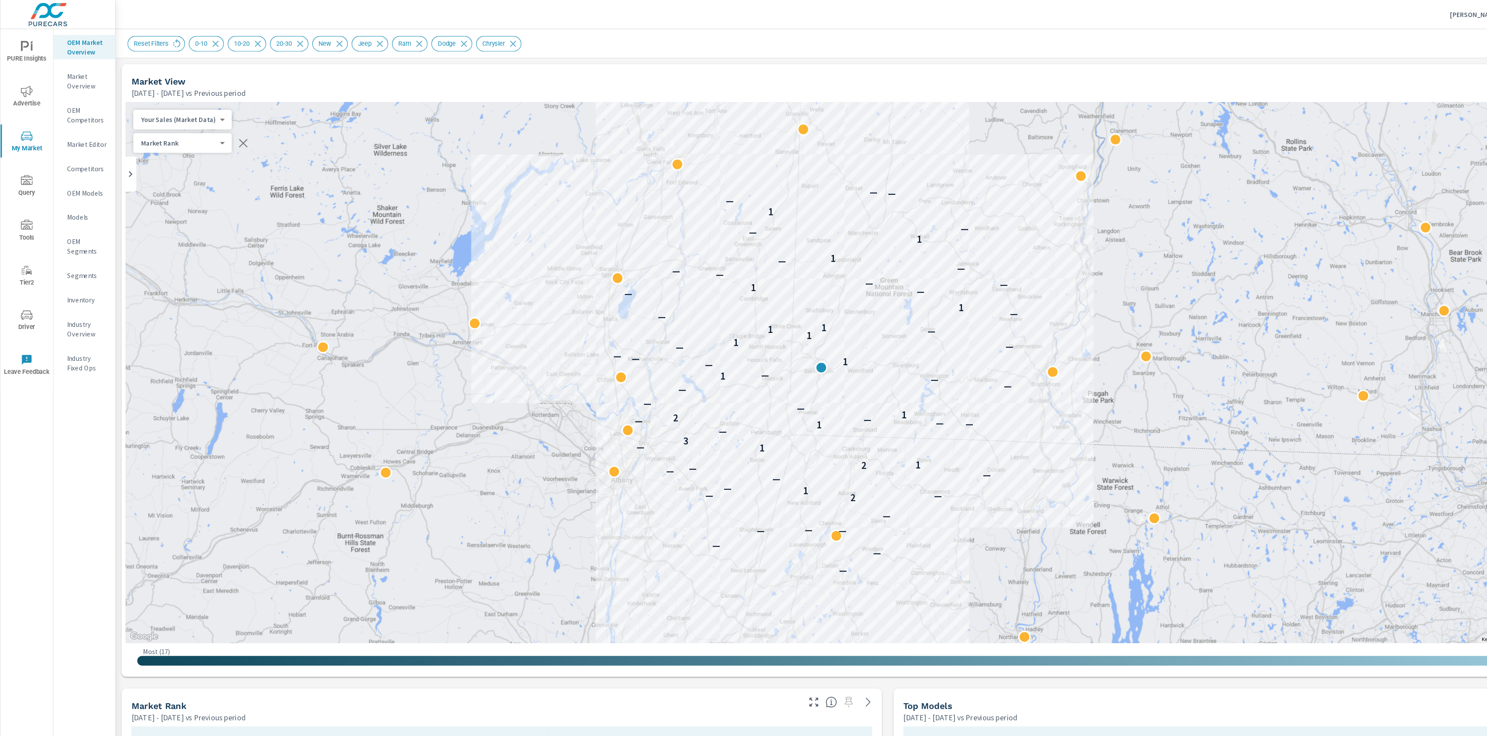
click at [165, 122] on div "Market Rank 4 ​" at bounding box center [163, 127] width 88 height 17
click at [139, 131] on body "PURE Insights Advertise My Market Query Tools Tier2 Driver Leave Feedback OEM M…" at bounding box center [743, 368] width 1487 height 736
click at [153, 129] on li "Market Rank" at bounding box center [161, 128] width 85 height 14
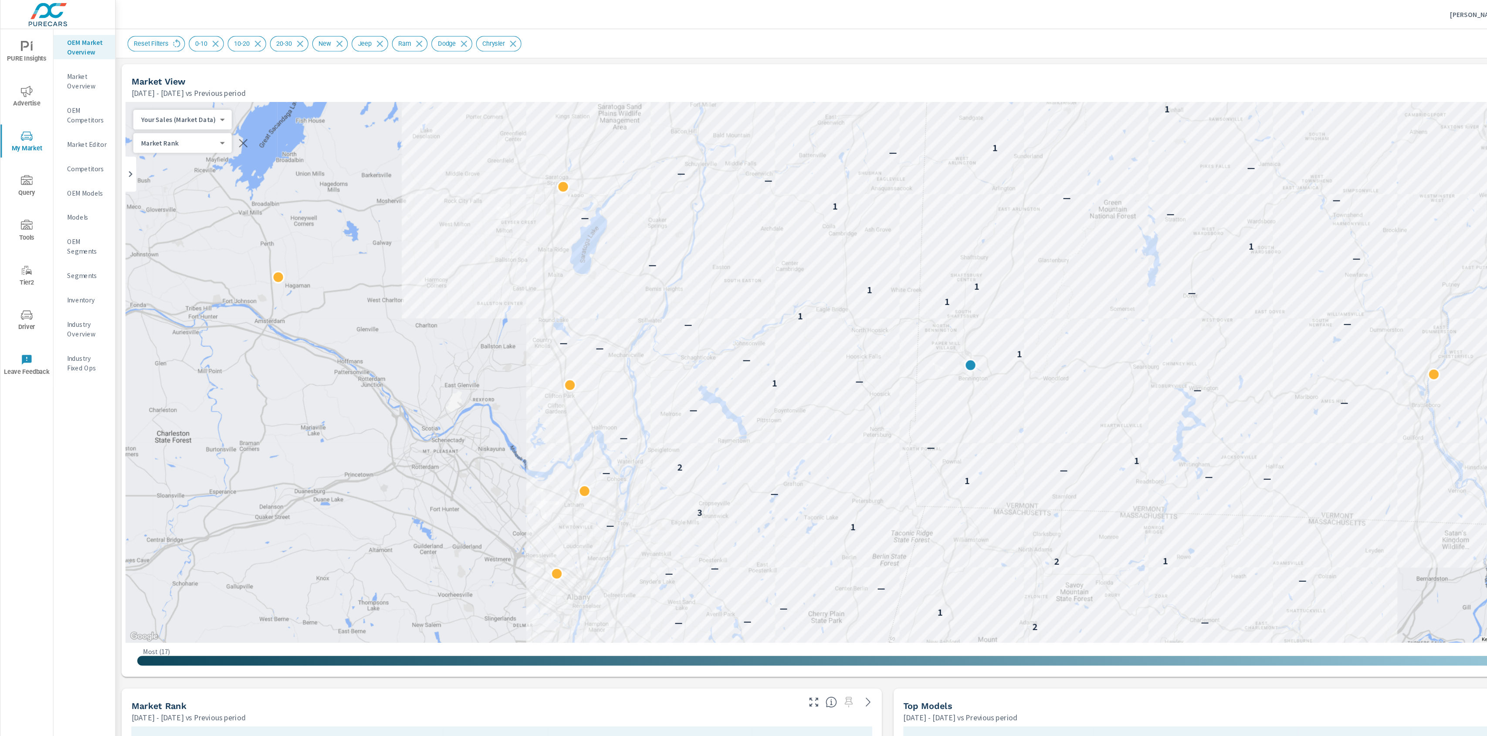
drag, startPoint x: 1064, startPoint y: 388, endPoint x: 1106, endPoint y: 339, distance: 64.9
click at [1106, 339] on div "— — — — — — — — 2 — — — 1 — — — — — 2 1 1 — 3 — 1 — — — — 2 1 — — — — — 1 — — 1…" at bounding box center [1393, 602] width 1116 height 628
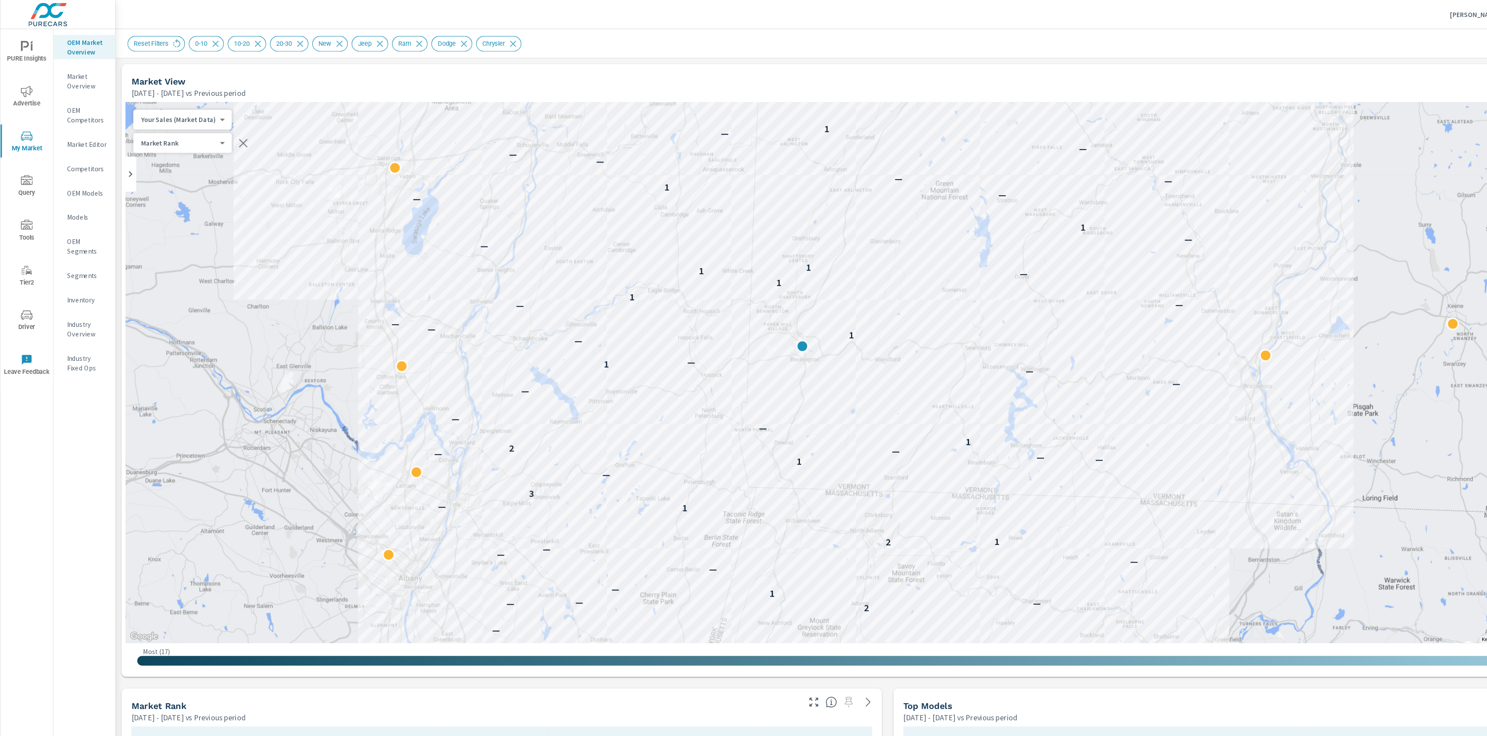
drag, startPoint x: 964, startPoint y: 504, endPoint x: 809, endPoint y: 485, distance: 155.9
click at [809, 485] on div "— — — — — — — — 2 — — — 1 — — — — — 2 1 1 — 3 — 1 — — — — 2 1 — — — — — 1 — — 1…" at bounding box center [1203, 631] width 1116 height 628
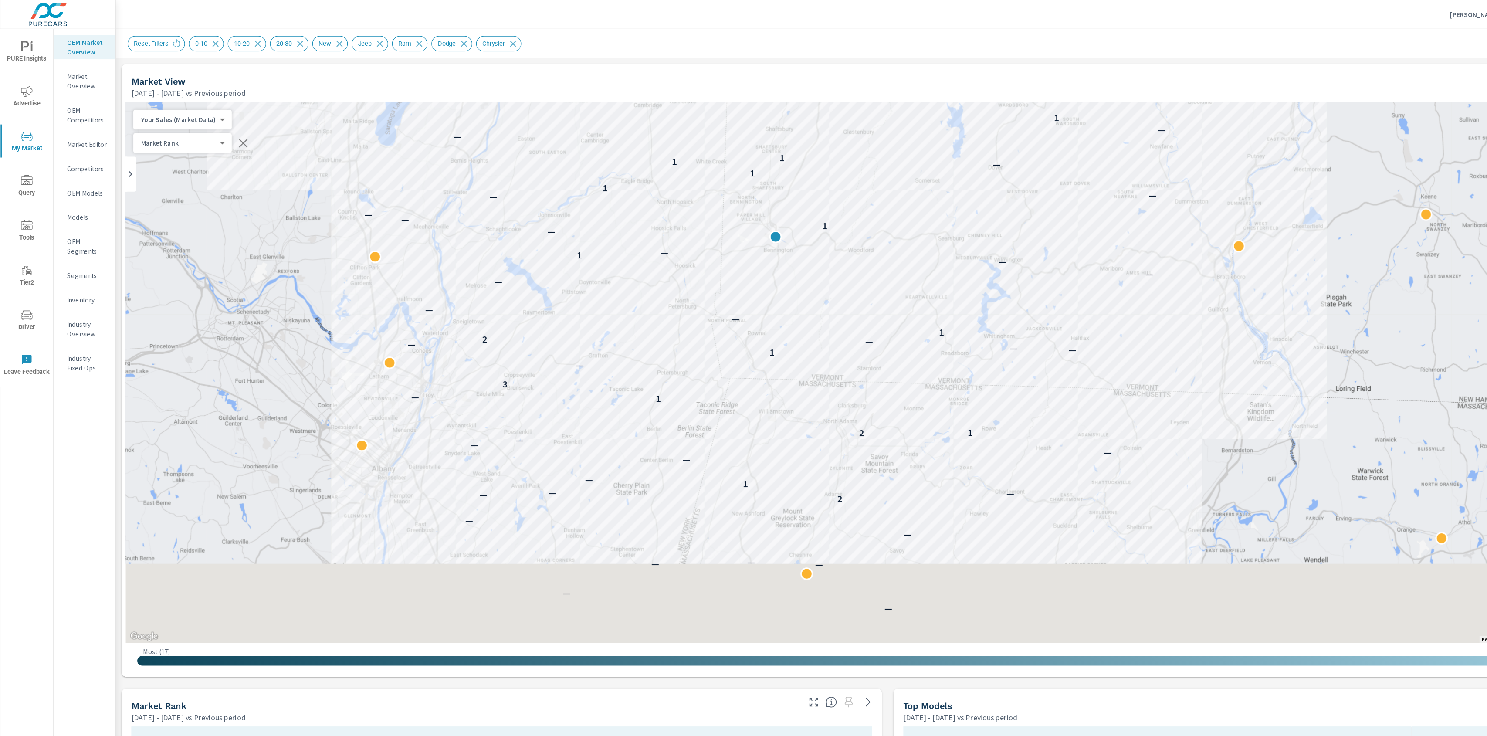
drag, startPoint x: 882, startPoint y: 476, endPoint x: 863, endPoint y: 335, distance: 142.1
click at [867, 382] on p "1" at bounding box center [869, 387] width 4 height 10
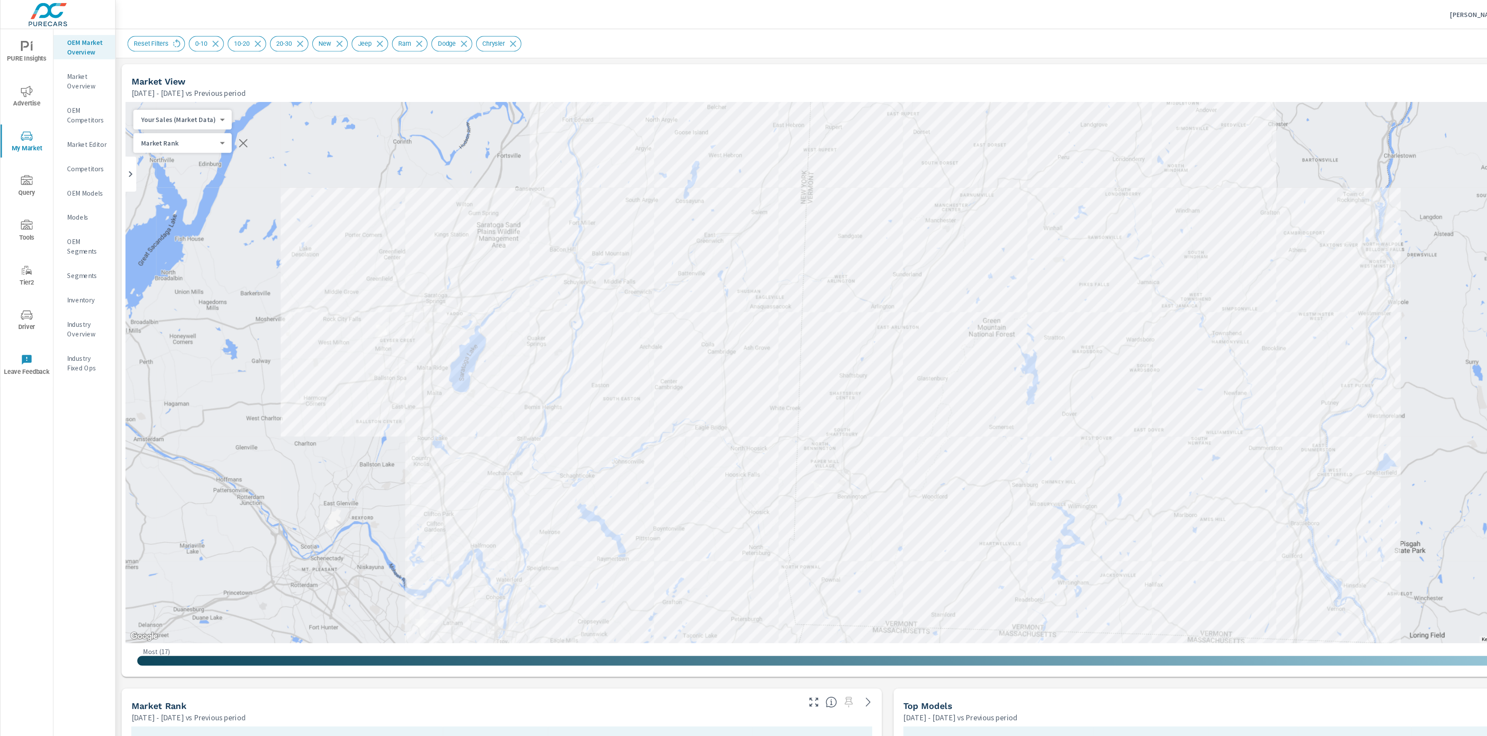
drag, startPoint x: 998, startPoint y: 274, endPoint x: 1072, endPoint y: 544, distance: 280.4
click at [1072, 544] on div "— — — — — — — — 2 — — — 1 — — — — — 2 1 1 — 3 — 1 — — — — 2 1 — — — — — 1 — — 1…" at bounding box center [795, 334] width 1366 height 485
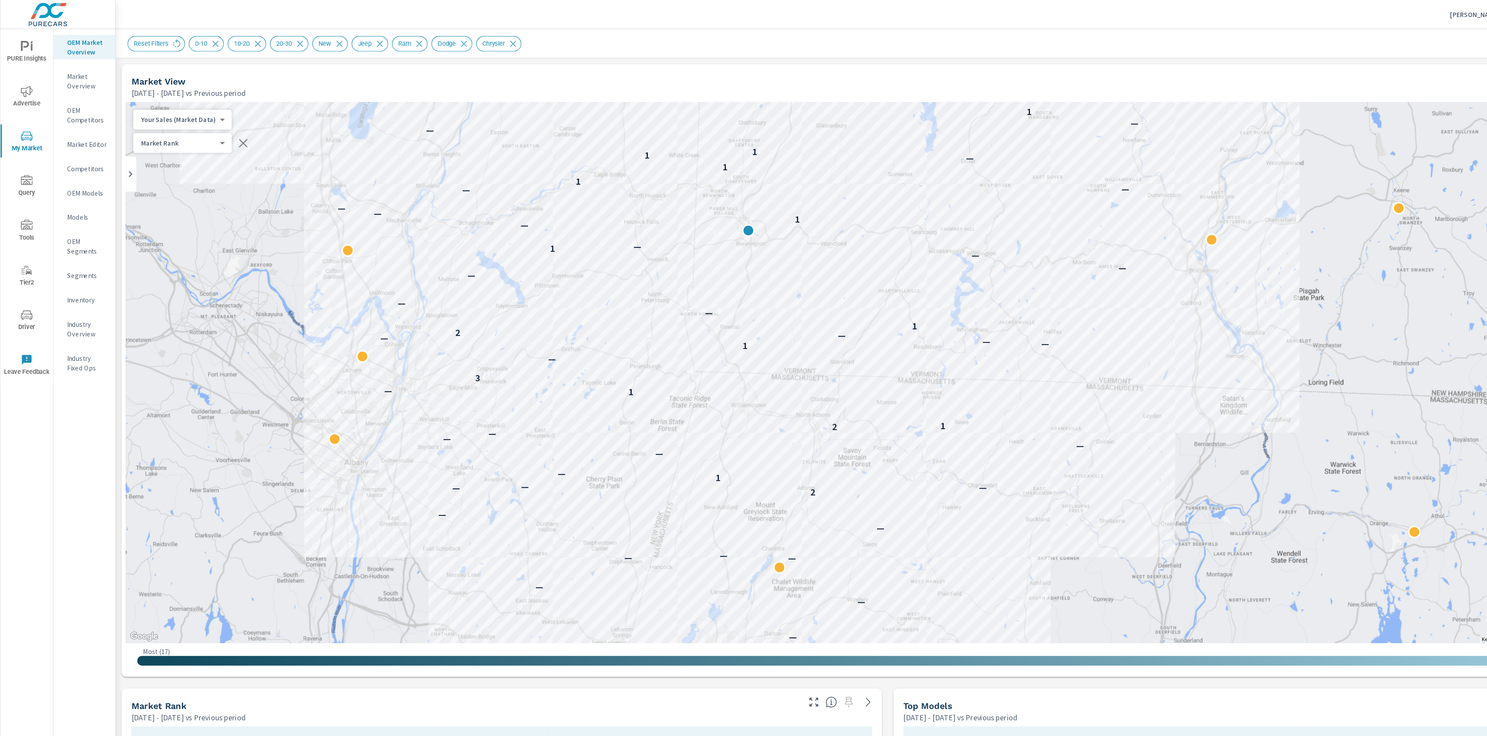
drag, startPoint x: 1081, startPoint y: 528, endPoint x: 991, endPoint y: 301, distance: 244.9
click at [991, 301] on div "— — — — — — — — 2 — — — 1 — — — — — 2 1 1 — 3 — 1 — — — — 2 1 — — — — — 1 — — 1…" at bounding box center [1263, 421] width 1116 height 628
click at [154, 105] on body "PURE Insights Advertise My Market Query Tools Tier2 Driver Leave Feedback OEM M…" at bounding box center [743, 368] width 1487 height 736
click at [156, 136] on li "Total Market Sales" at bounding box center [161, 135] width 85 height 14
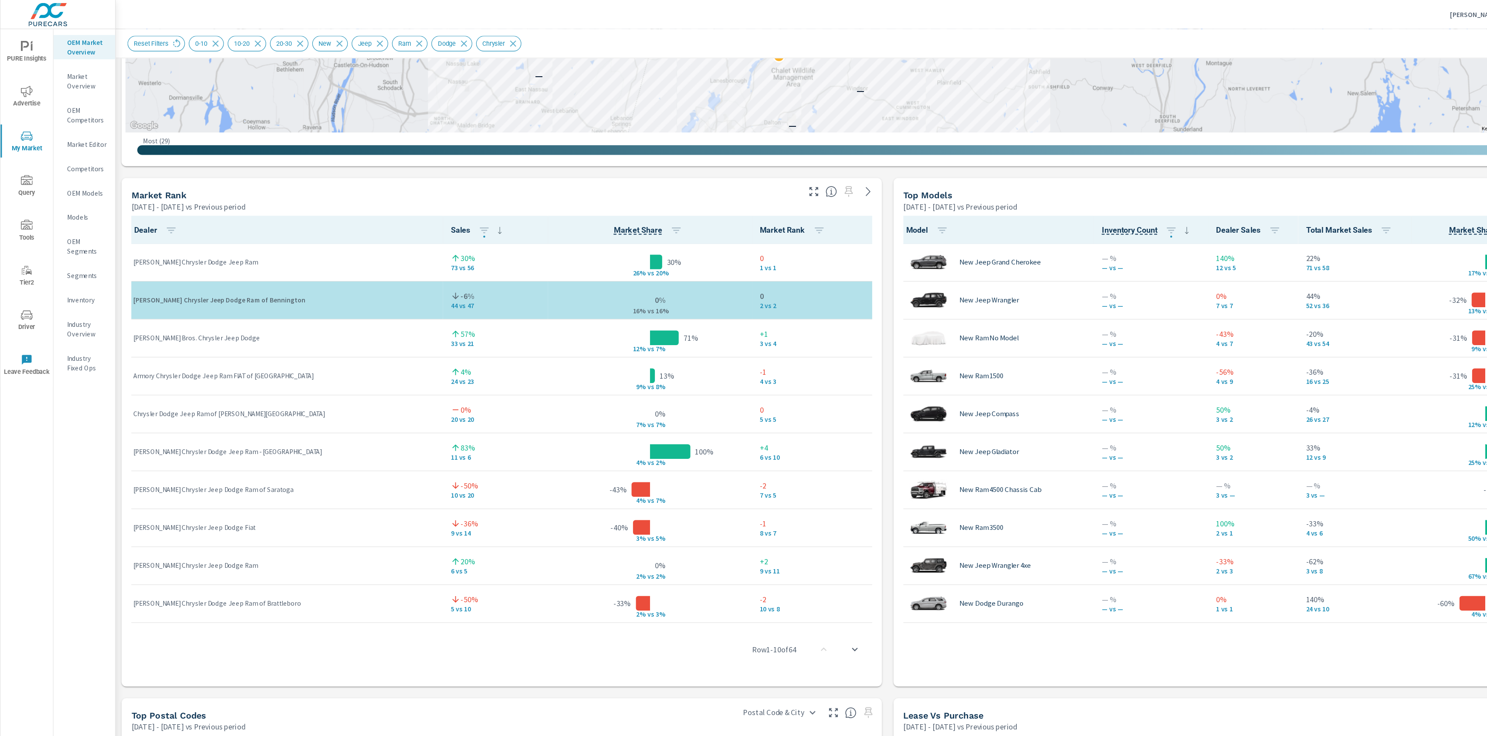
scroll to position [460, 0]
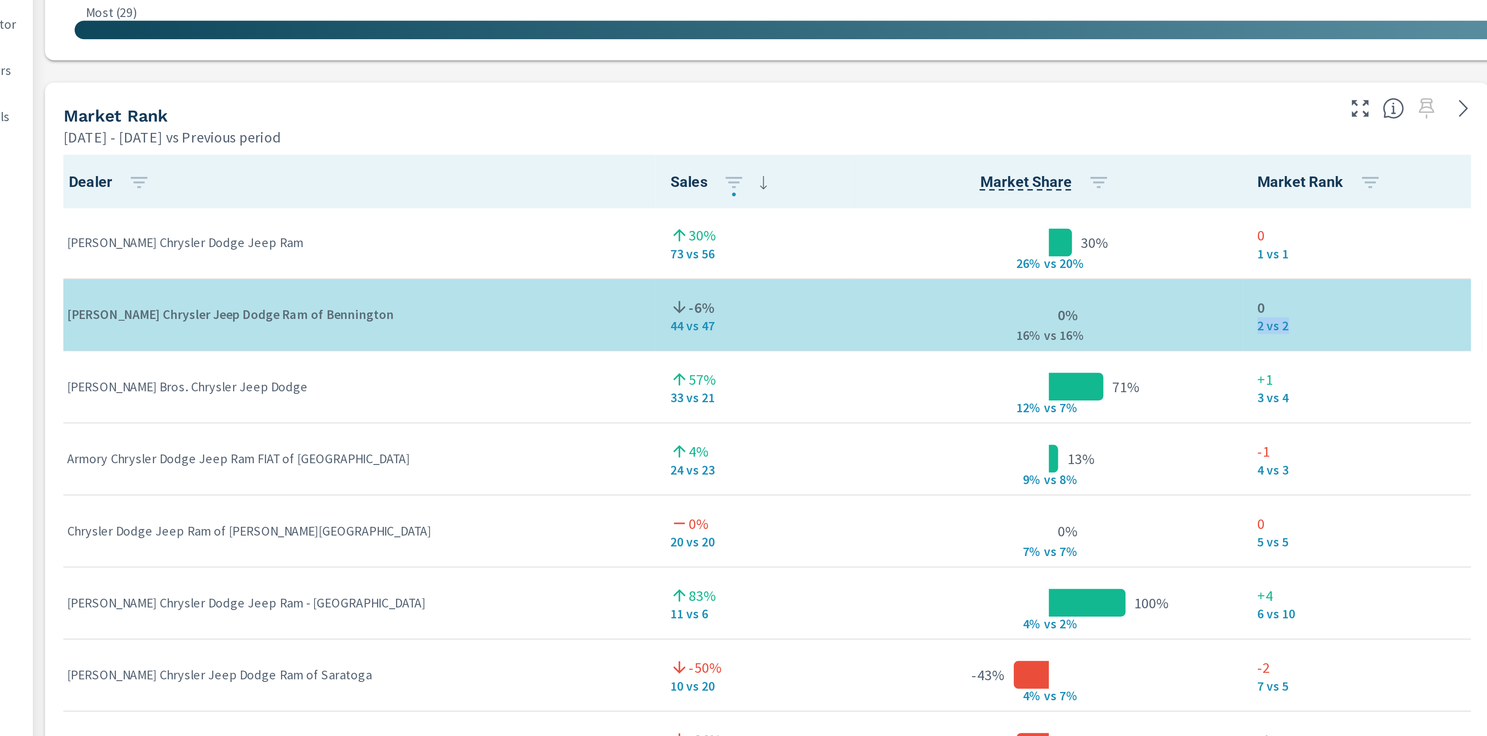
drag, startPoint x: 688, startPoint y: 274, endPoint x: 668, endPoint y: 274, distance: 20.5
click at [674, 274] on td "0 2 vs 2" at bounding box center [730, 266] width 113 height 34
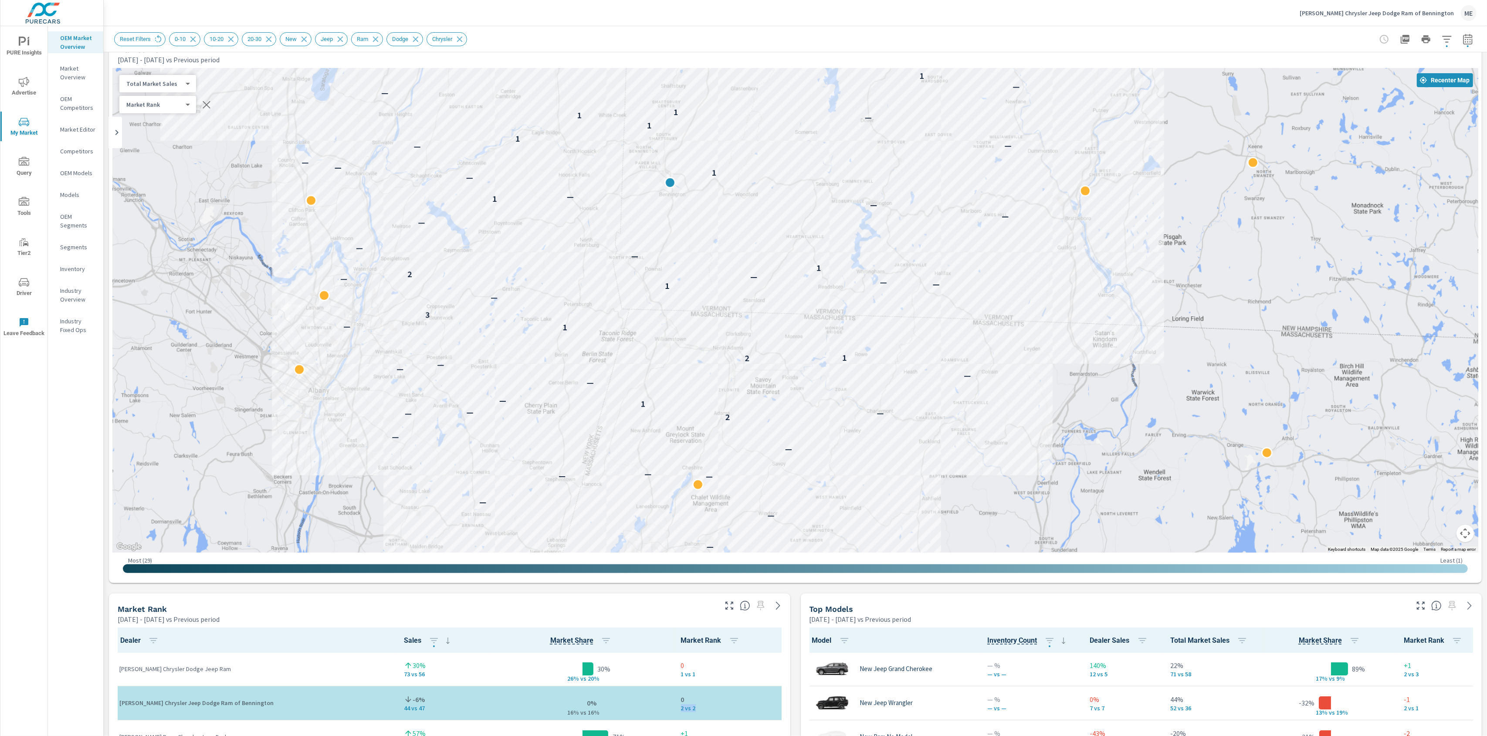
scroll to position [0, 0]
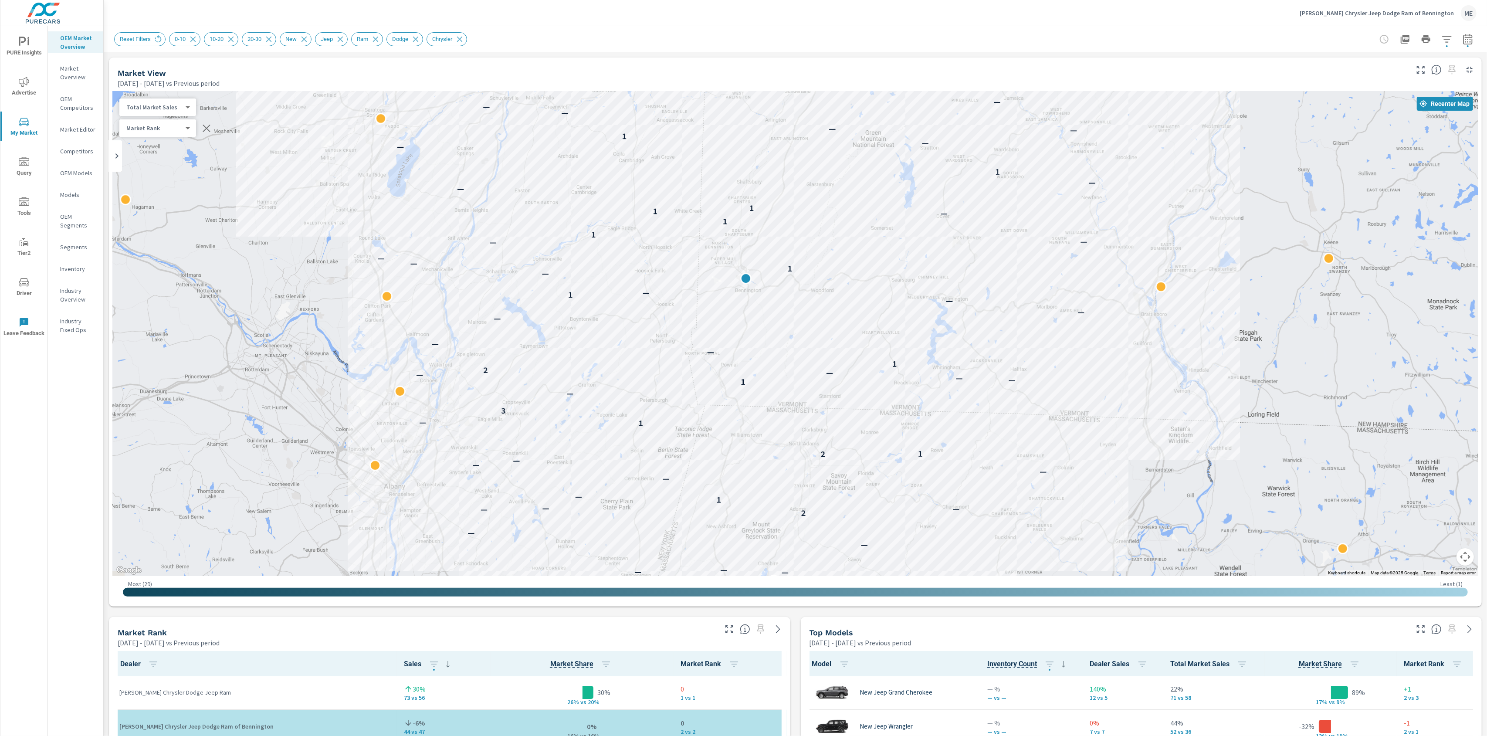
drag, startPoint x: 703, startPoint y: 356, endPoint x: 769, endPoint y: 410, distance: 85.4
click at [769, 410] on div "— — — — — — — — 2 — — — 1 — — — — — 2 1 1 — 3 — 1 — — — — 2 1 — — — — — 1 — — 1…" at bounding box center [795, 334] width 1366 height 485
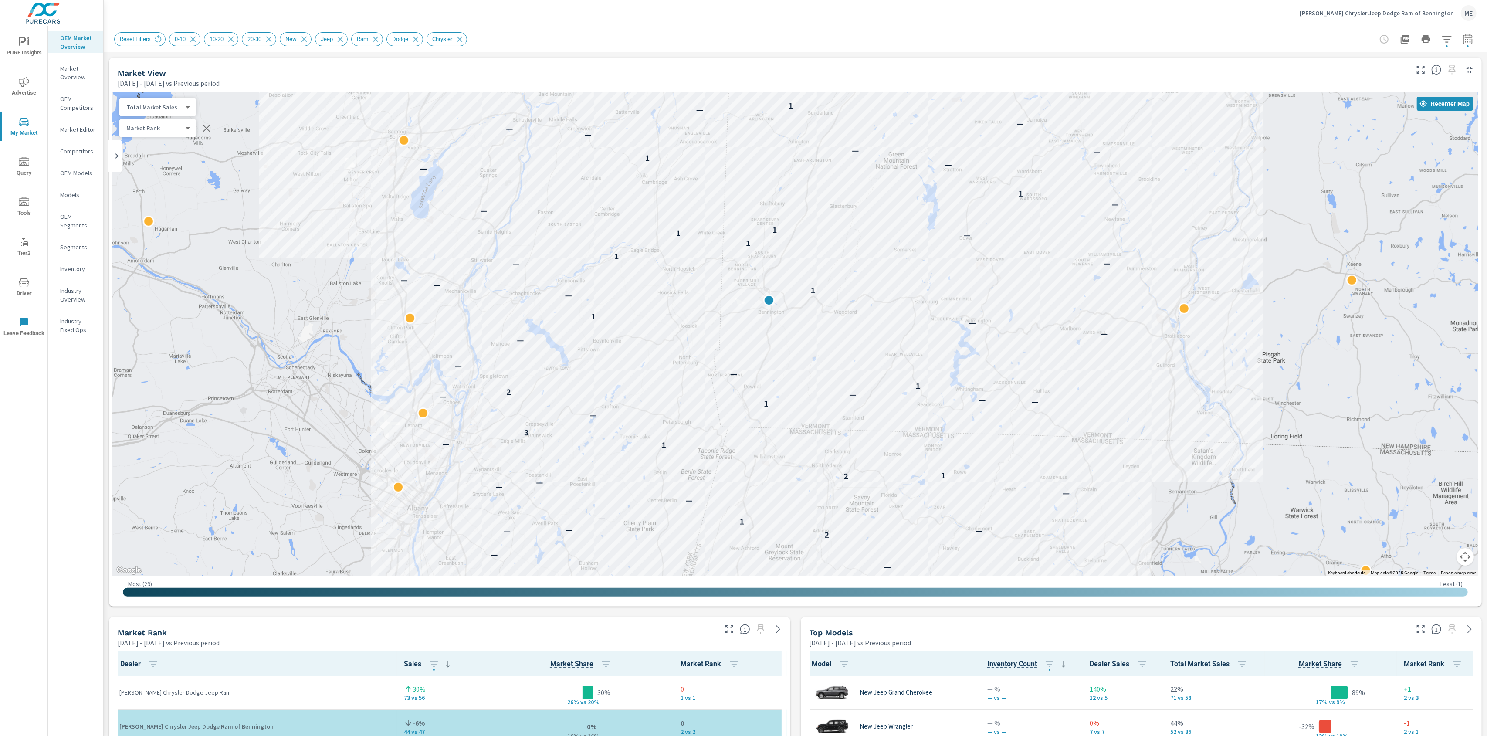
drag, startPoint x: 754, startPoint y: 458, endPoint x: 781, endPoint y: 482, distance: 35.5
click at [781, 482] on div "— — — — — — — — 2 — — — 1 — — — — — 2 1 1 — 3 — 1 — — — — 2 1 — — — — — 1 — — 1…" at bounding box center [795, 334] width 1366 height 485
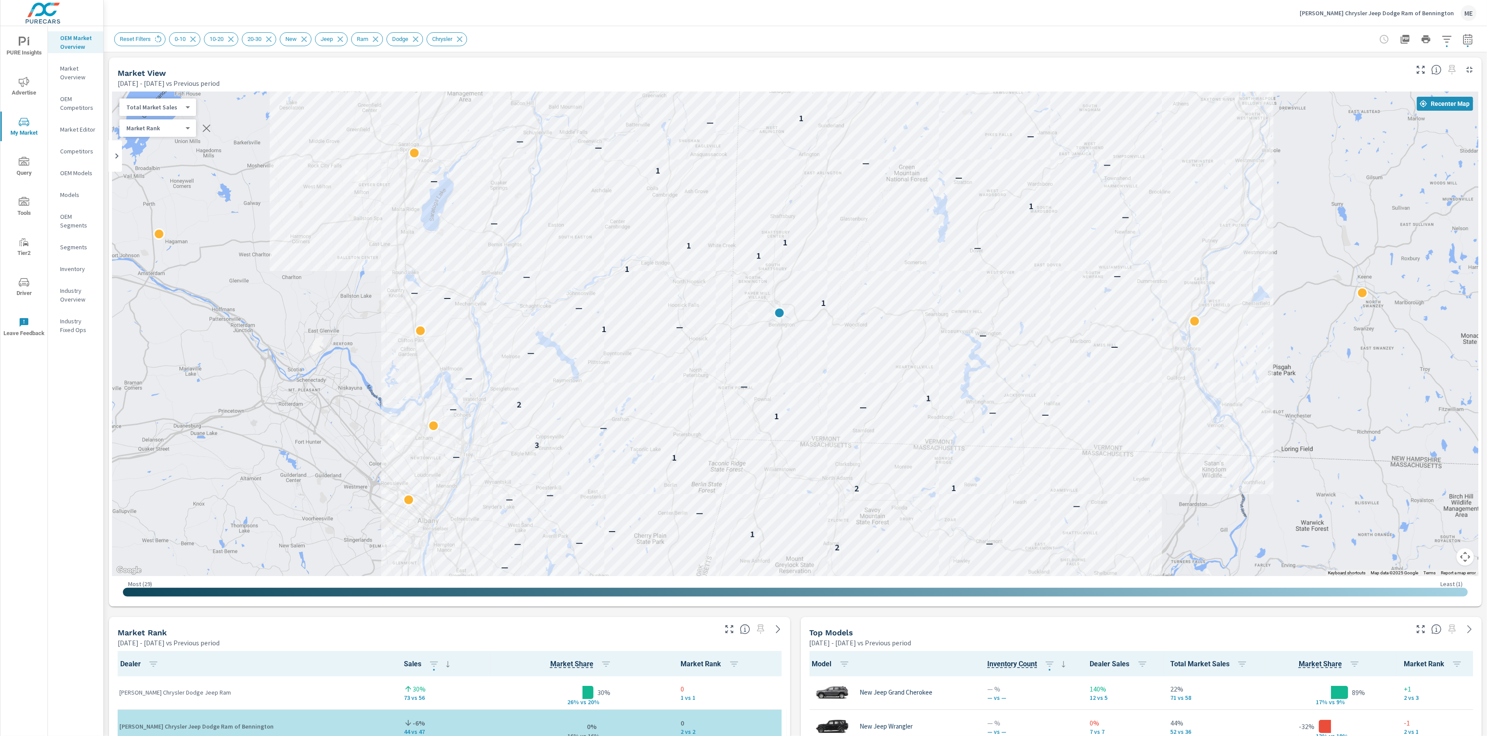
drag, startPoint x: 985, startPoint y: 347, endPoint x: 997, endPoint y: 362, distance: 18.9
click at [997, 362] on div "— — — — — — — — 2 — — — 1 — — — — — 2 1 1 — 3 — 1 — — — — 2 1 — — — — — 1 — — 1…" at bounding box center [1364, 660] width 1116 height 628
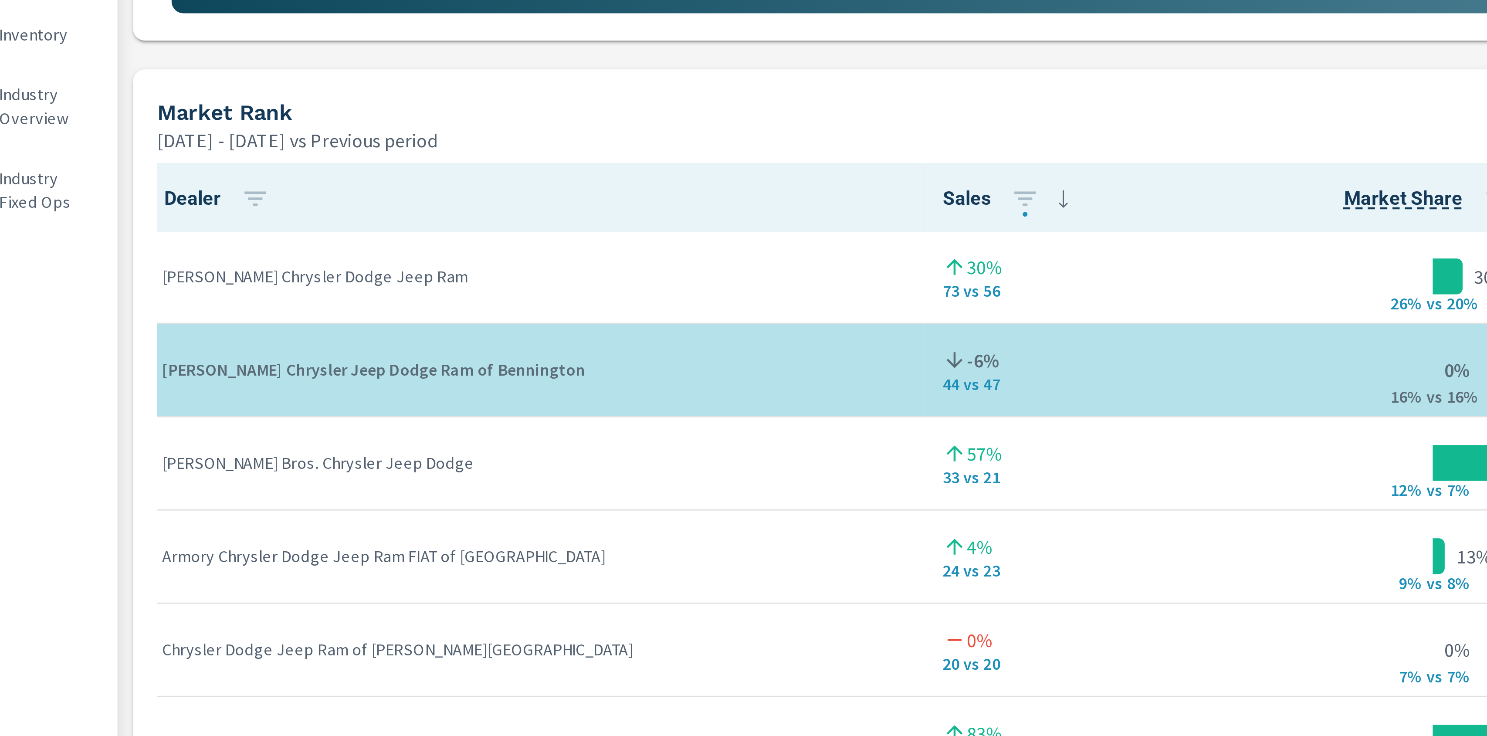
scroll to position [337, 0]
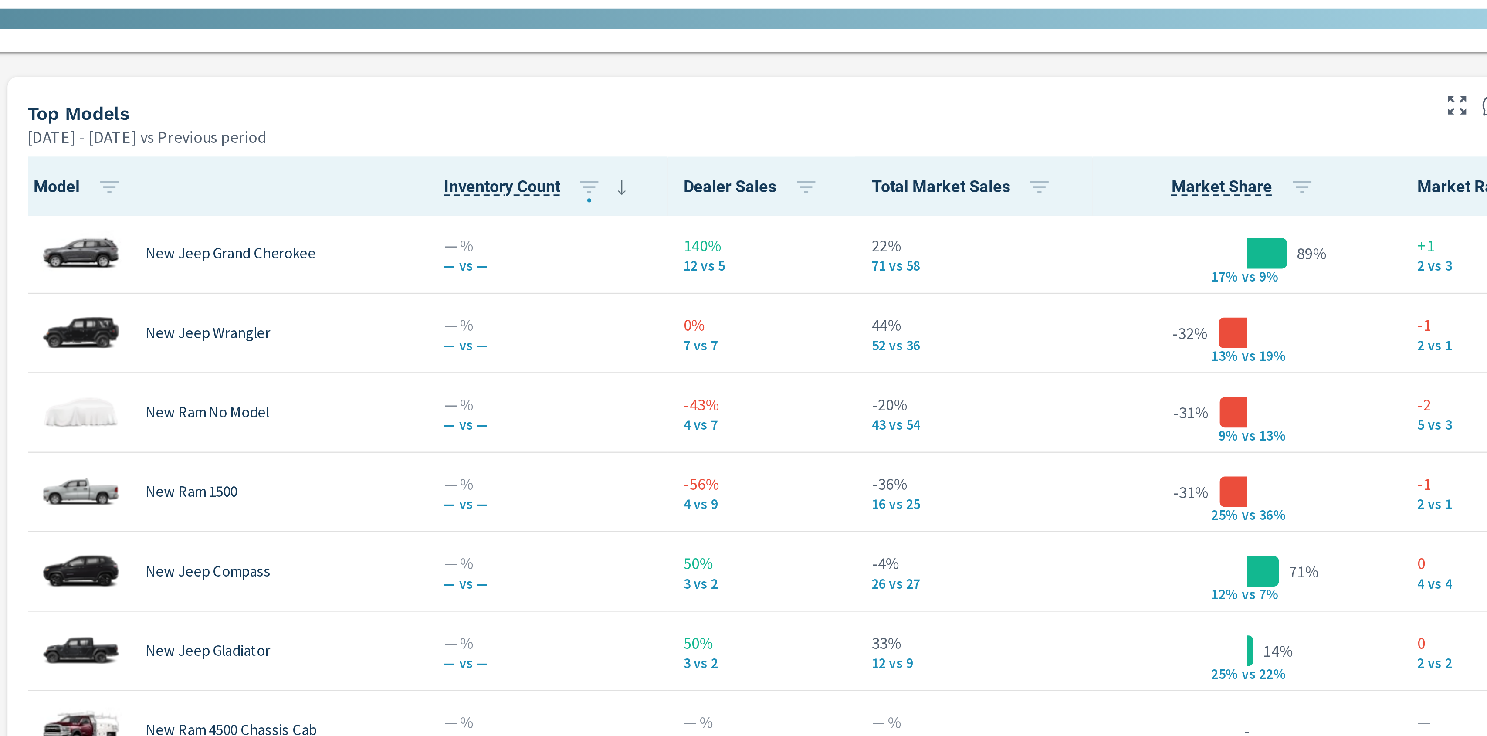
click at [1264, 287] on div "Top Models Apr 01, 2025 - Jun 30, 2025 vs Previous period" at bounding box center [1106, 295] width 610 height 31
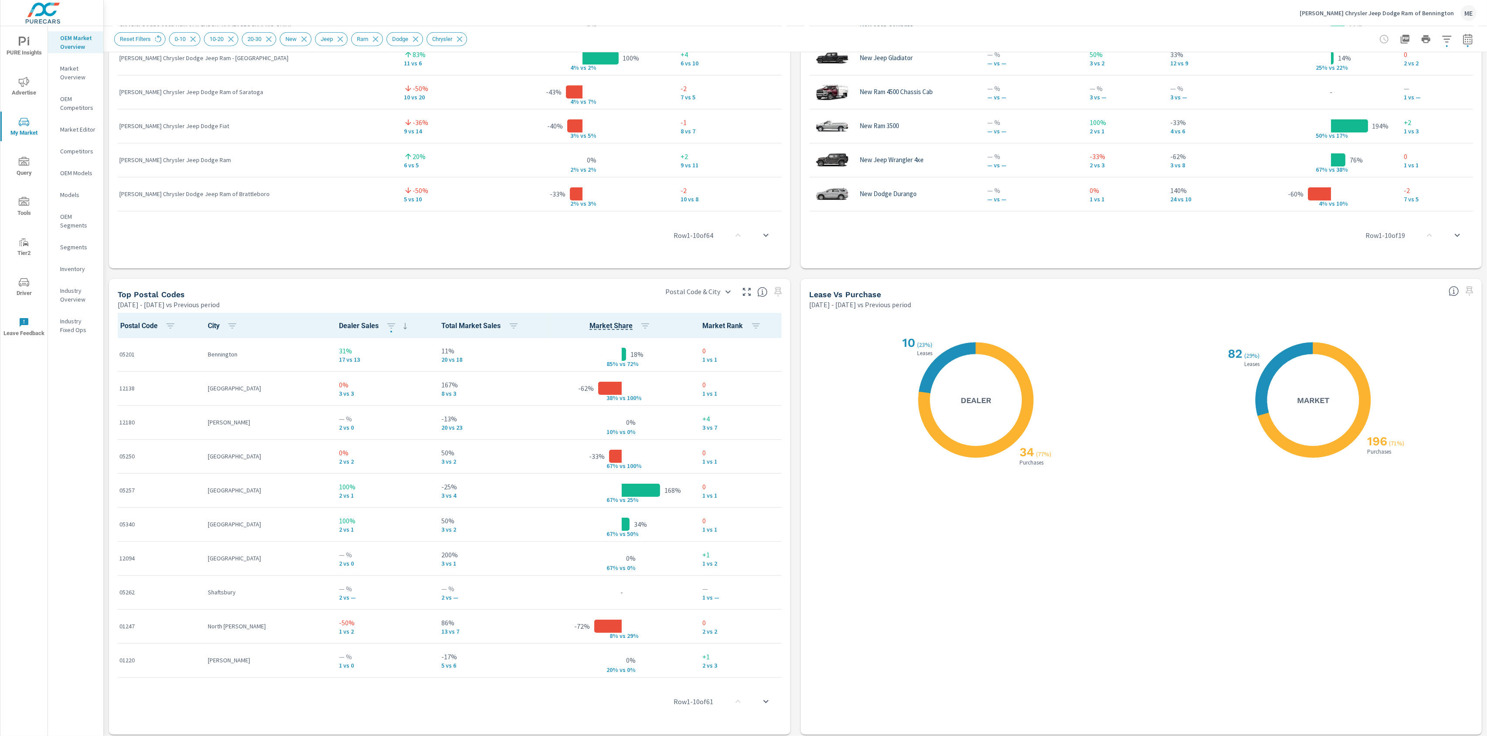
scroll to position [808, 0]
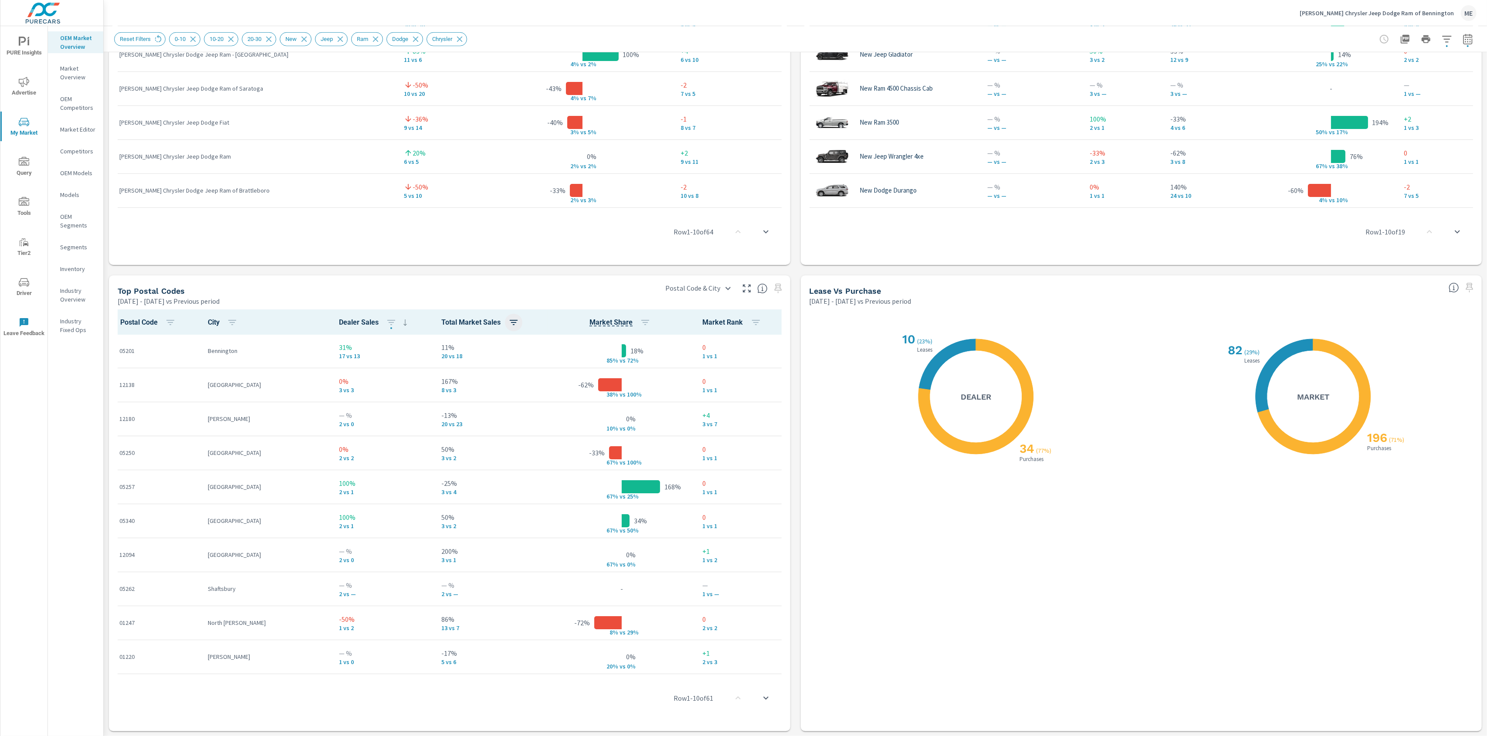
click at [509, 317] on icon "button" at bounding box center [514, 322] width 10 height 10
click at [421, 363] on button "ASC" at bounding box center [424, 358] width 44 height 13
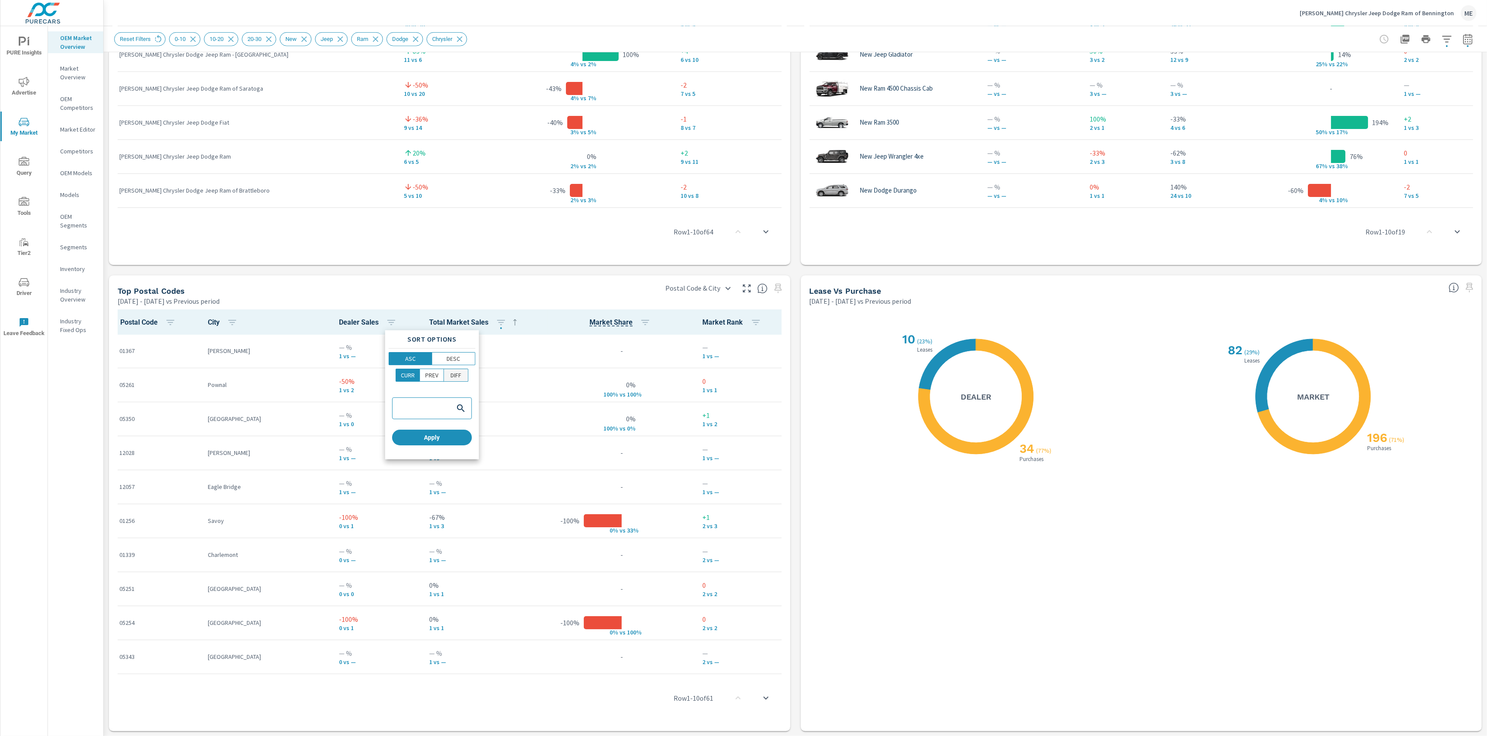
click at [462, 377] on span "DIFF" at bounding box center [456, 375] width 19 height 9
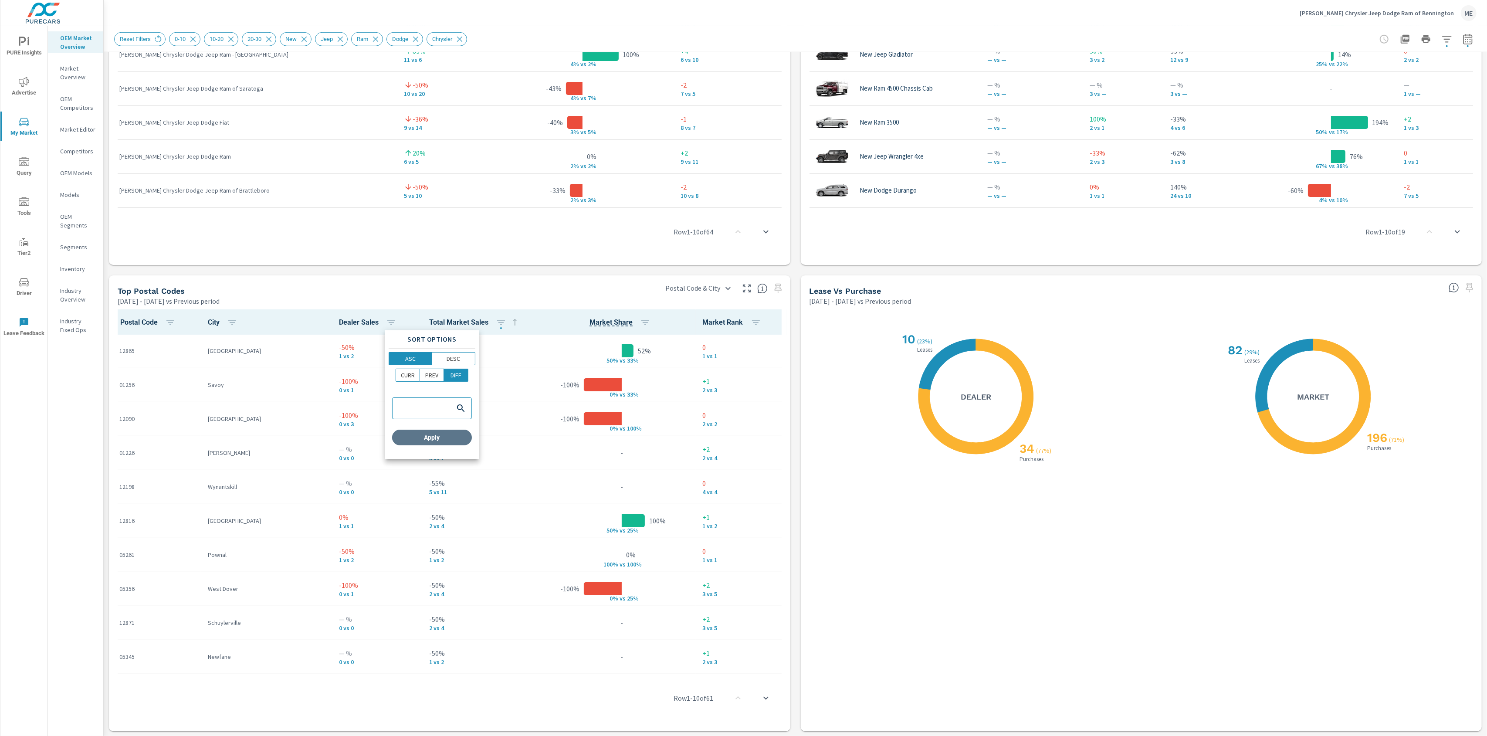
click at [438, 445] on button "Apply" at bounding box center [432, 438] width 80 height 16
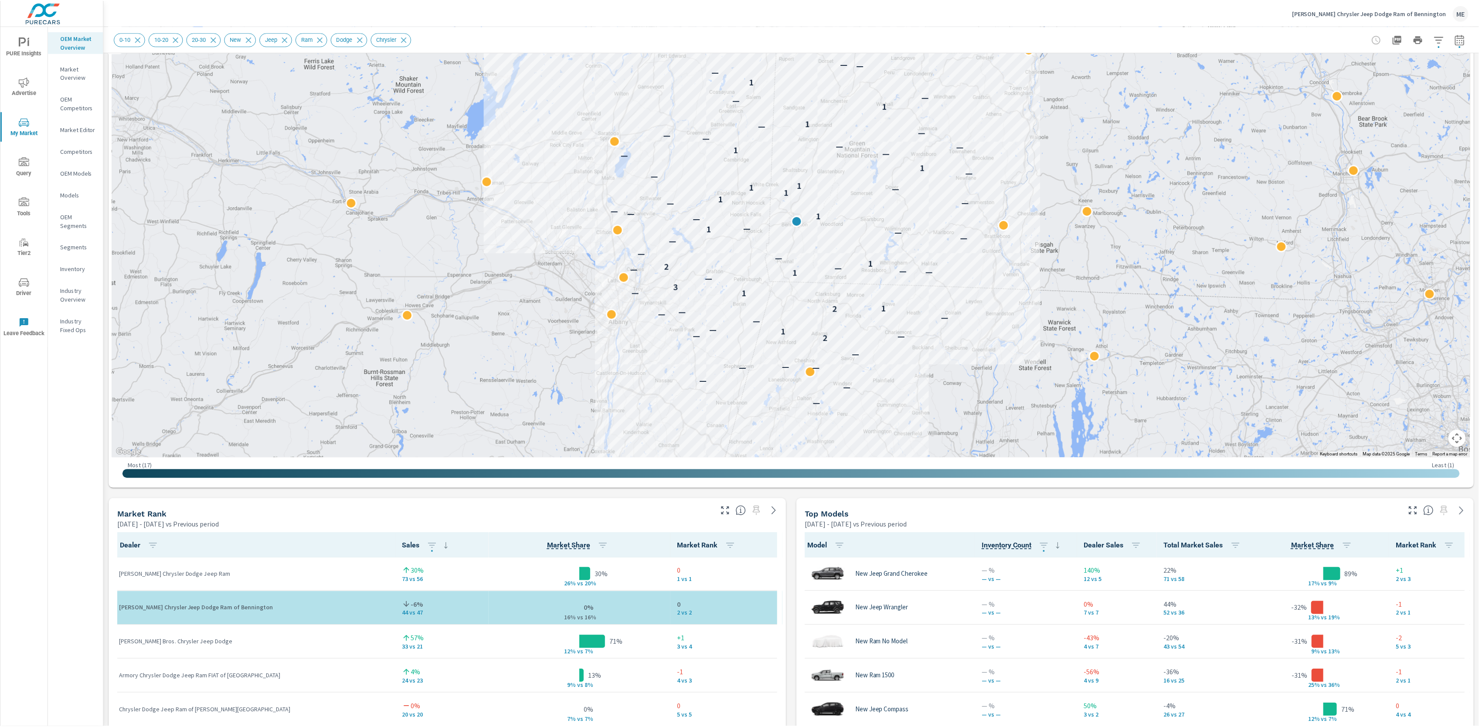
scroll to position [121, 0]
click at [501, 26] on header "Stephens Chrysler Jeep Dodge Ram of Bennington ME" at bounding box center [793, 13] width 1379 height 26
click at [1112, 37] on icon "button" at bounding box center [1438, 39] width 10 height 10
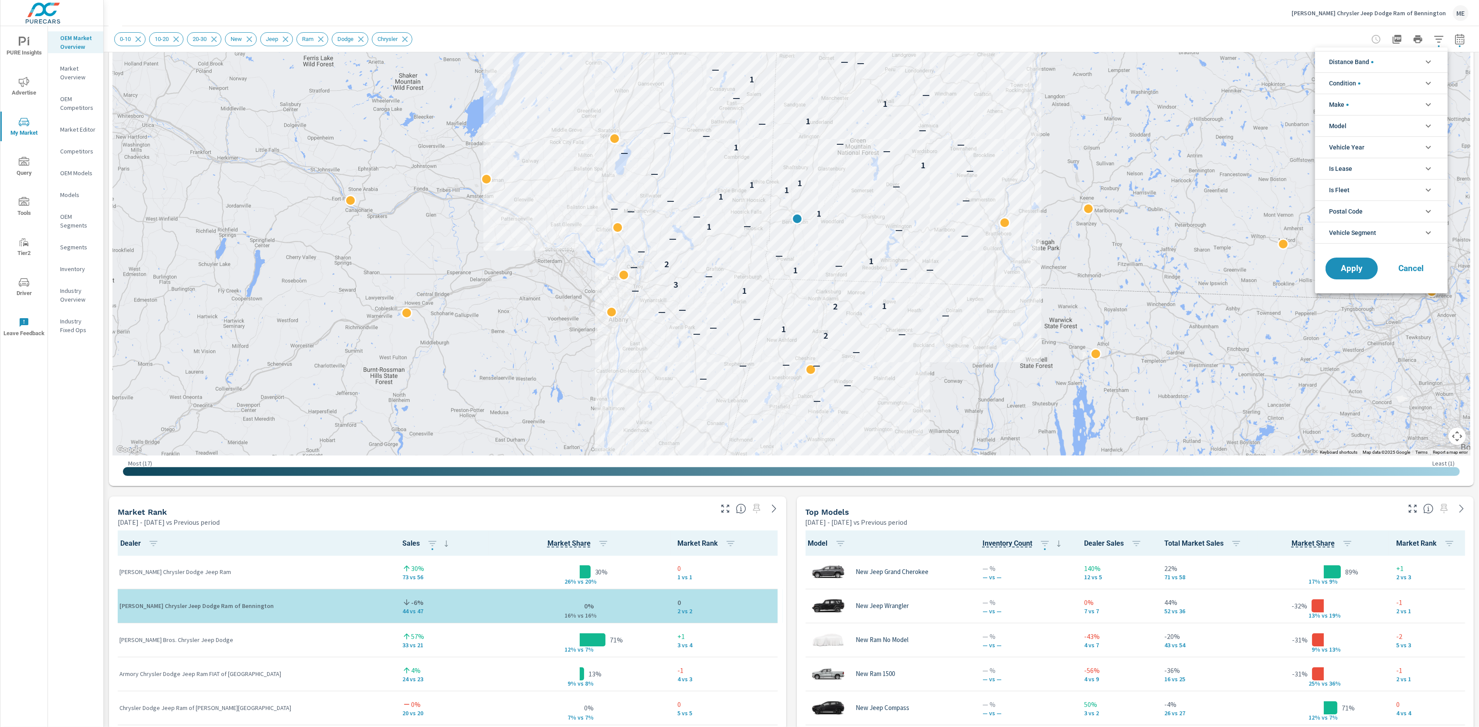
scroll to position [58, 0]
click at [1112, 123] on span "Model" at bounding box center [1337, 125] width 17 height 21
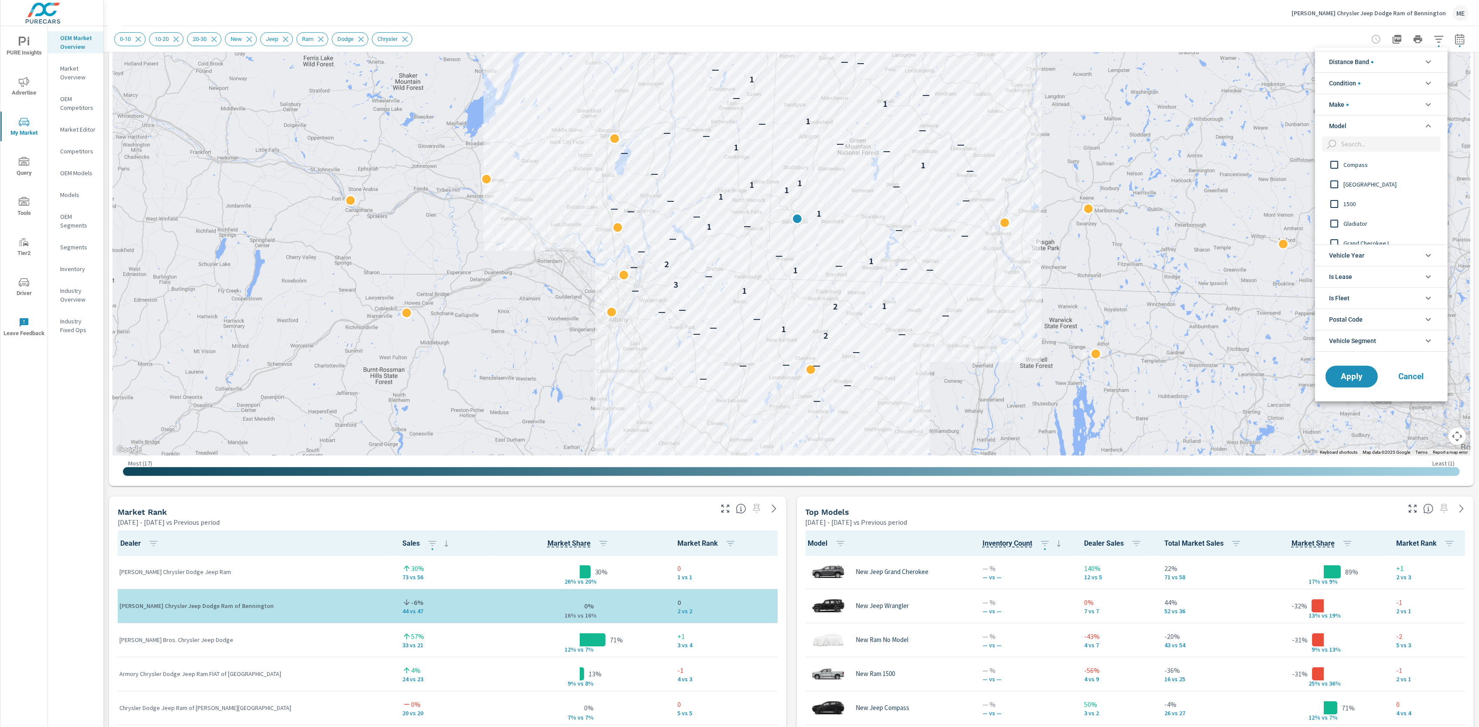
scroll to position [64, 0]
click at [1112, 205] on span "1500" at bounding box center [1390, 200] width 95 height 10
click at [1112, 378] on span "Apply" at bounding box center [1352, 376] width 36 height 8
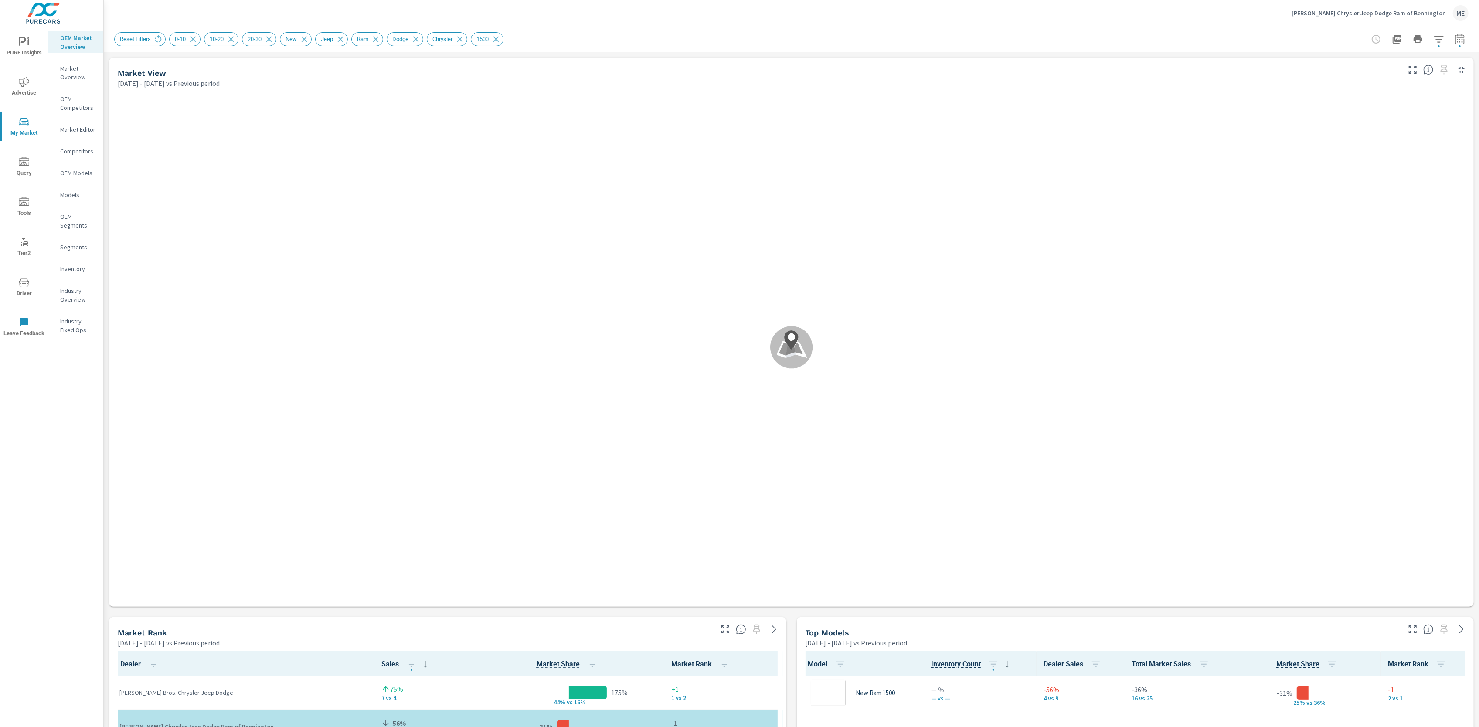
scroll to position [0, 0]
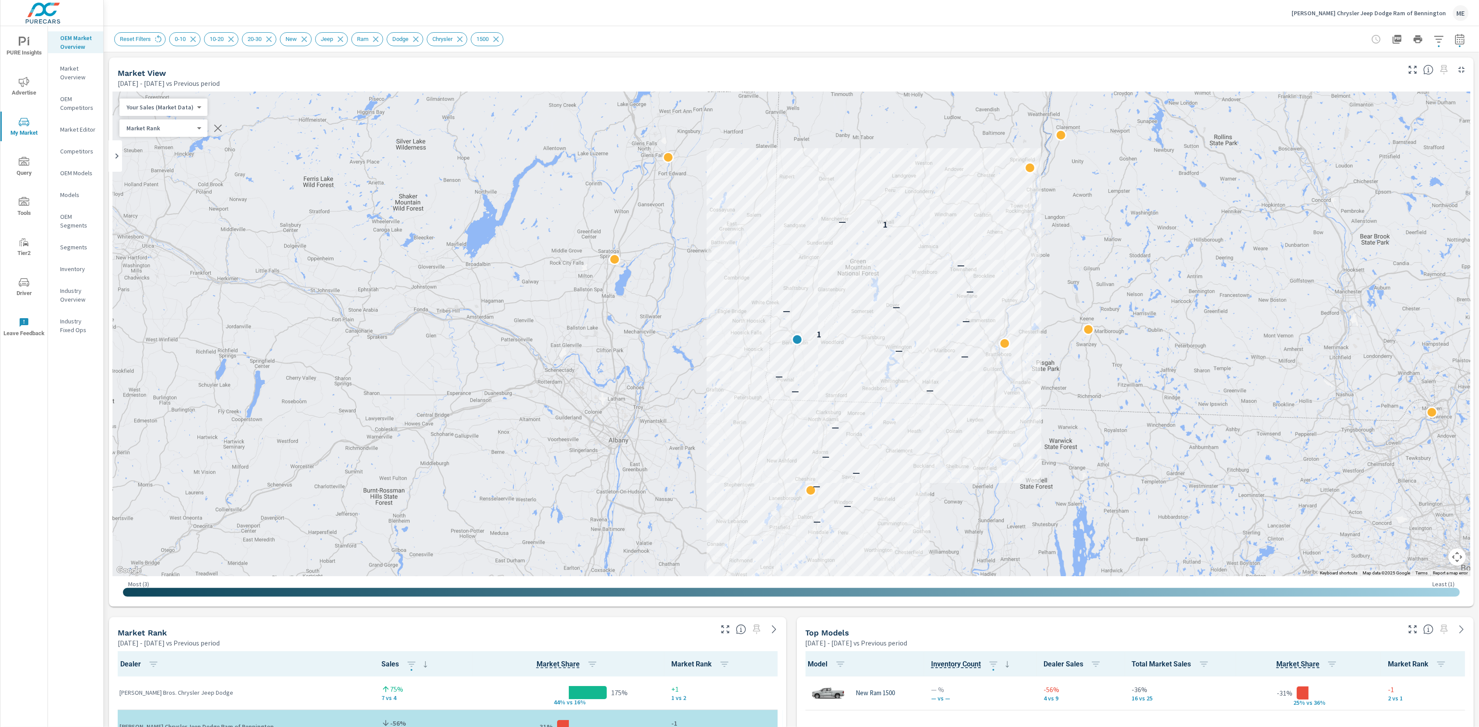
click at [85, 104] on p "OEM Competitors" at bounding box center [78, 103] width 36 height 17
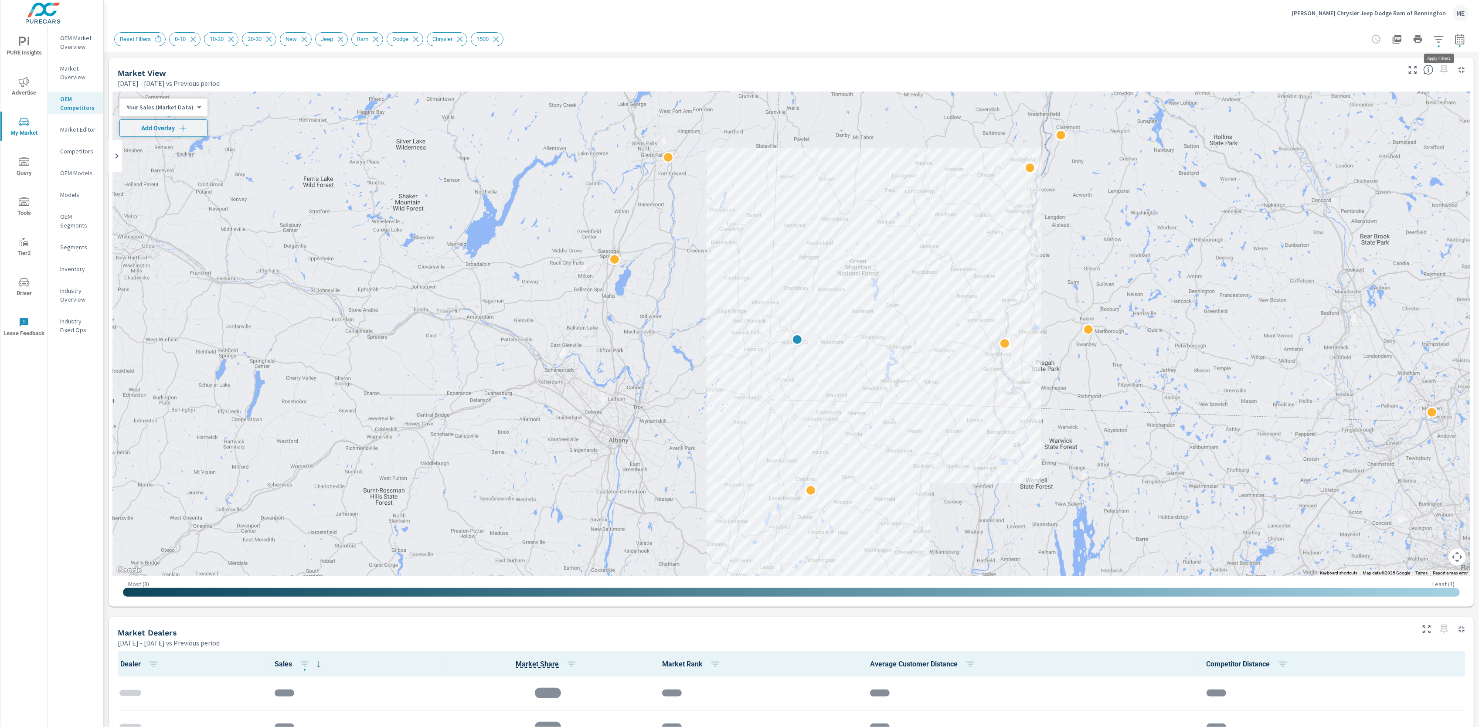
click at [1112, 39] on icon "button" at bounding box center [1438, 39] width 10 height 10
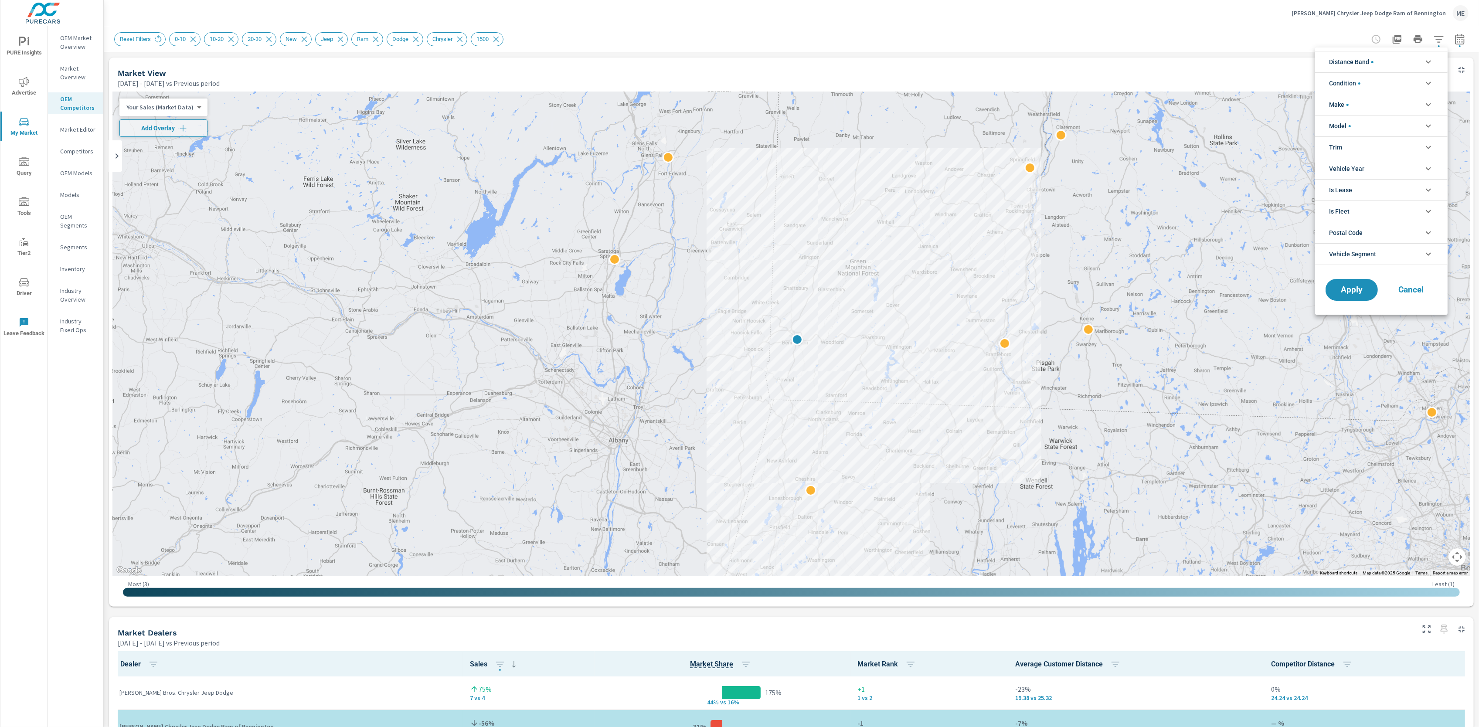
scroll to position [0, 0]
click at [1112, 231] on li "Postal Code" at bounding box center [1381, 232] width 132 height 21
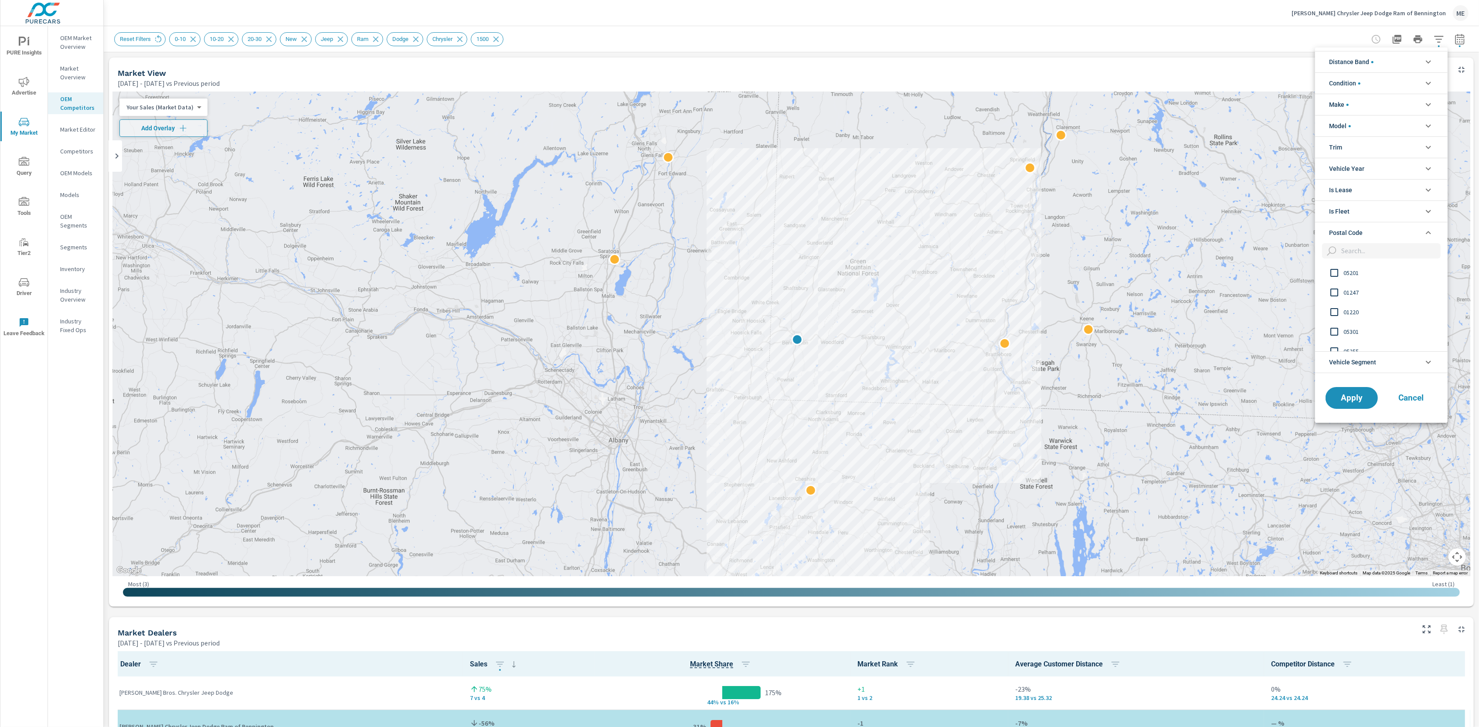
click at [1112, 231] on li "Postal Code" at bounding box center [1381, 232] width 132 height 21
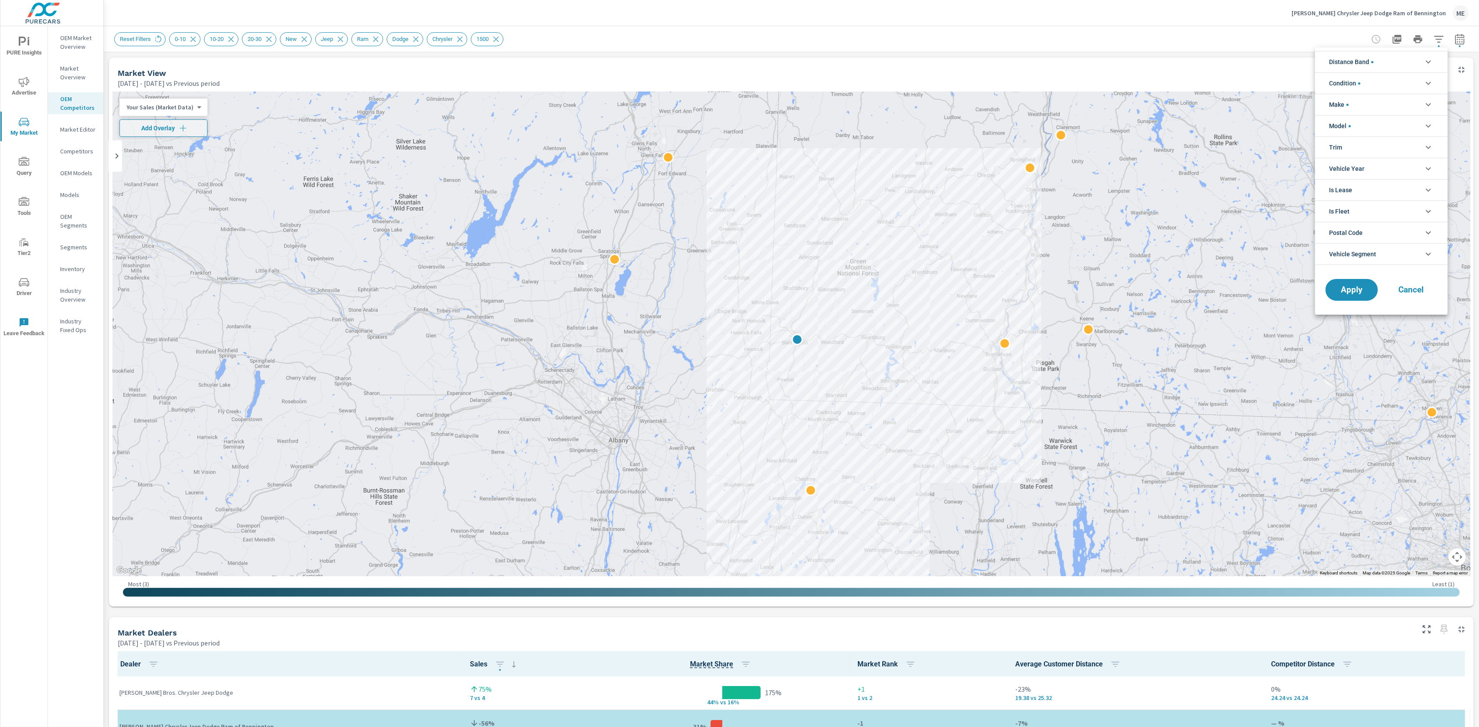
click at [1112, 252] on span "Vehicle Segment" at bounding box center [1352, 254] width 47 height 21
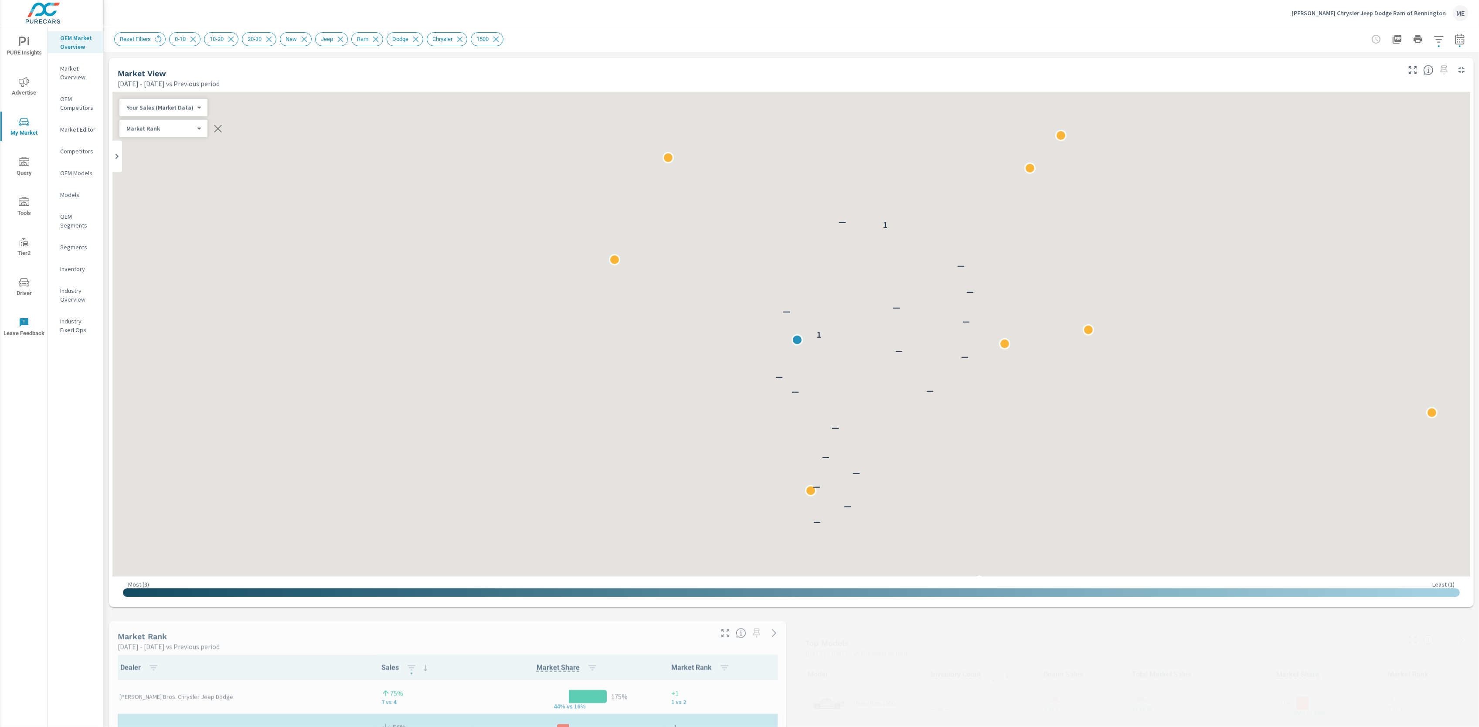
scroll to position [0, 0]
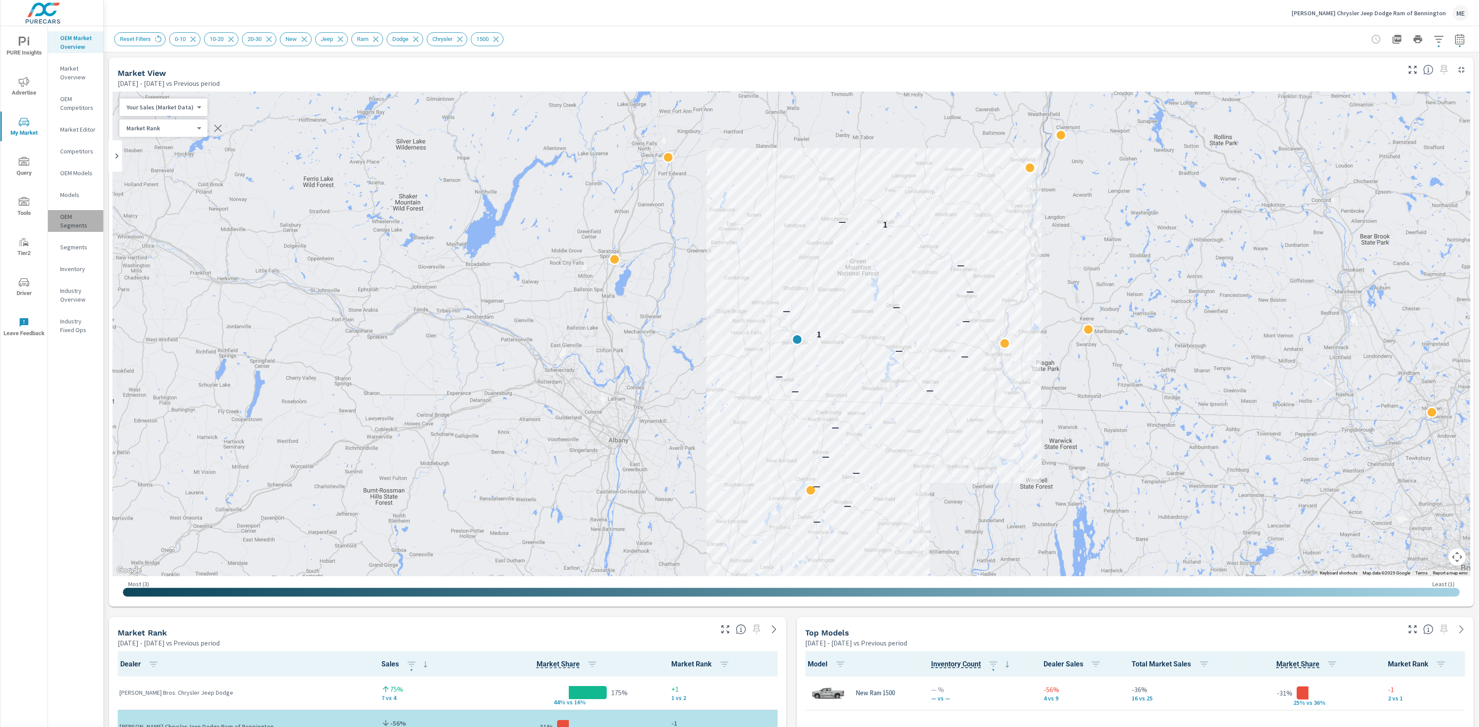
click at [72, 222] on p "OEM Segments" at bounding box center [78, 220] width 36 height 17
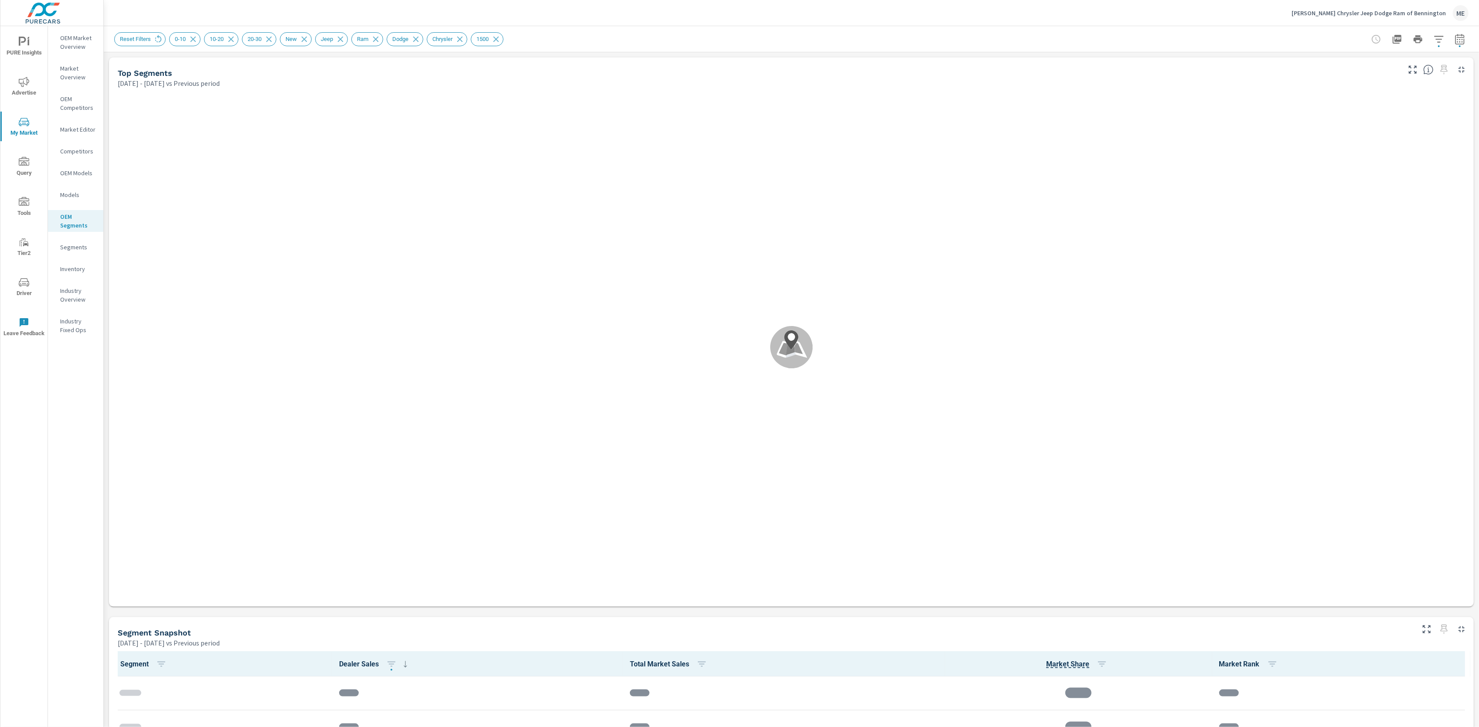
scroll to position [0, 0]
click at [1112, 41] on icon "button" at bounding box center [1438, 39] width 10 height 10
click at [1112, 41] on div at bounding box center [739, 363] width 1479 height 727
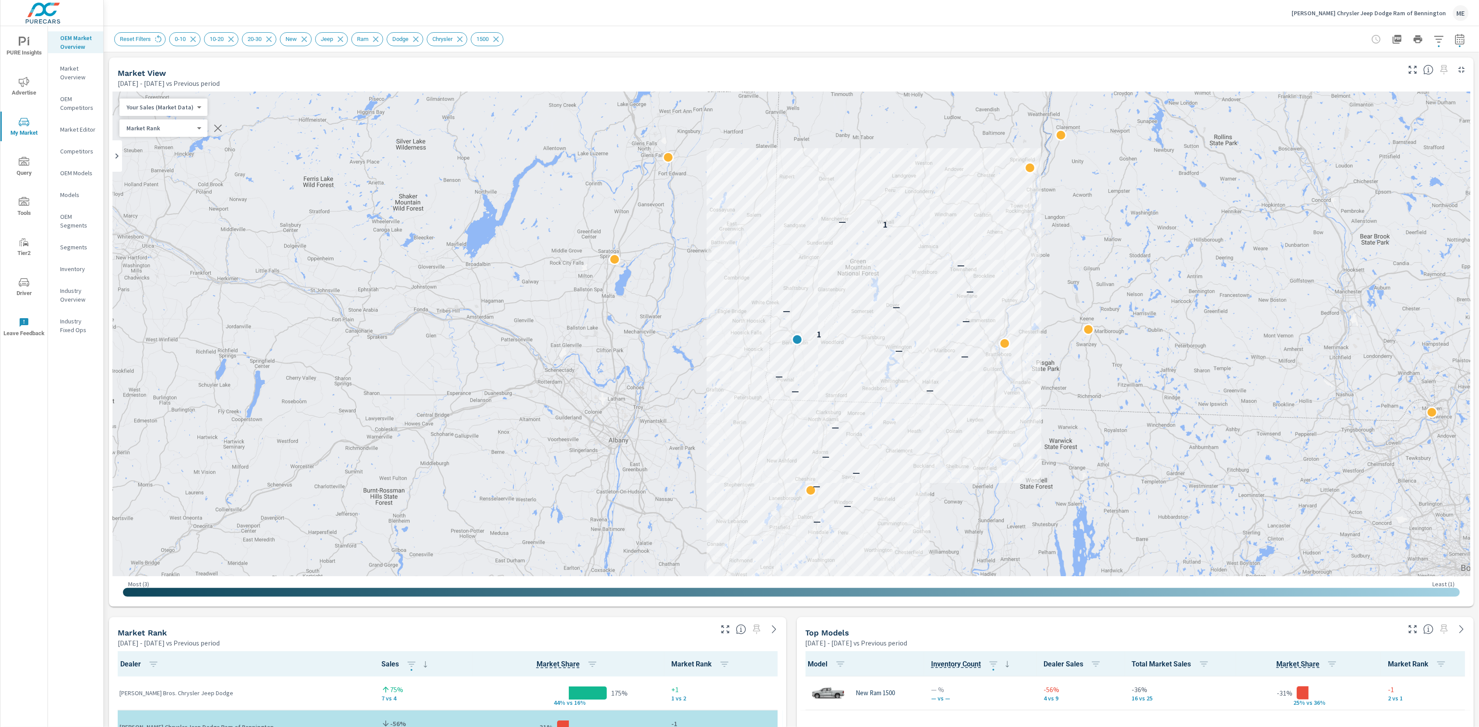
scroll to position [0, 0]
click at [69, 331] on p "Industry Fixed Ops" at bounding box center [78, 325] width 36 height 17
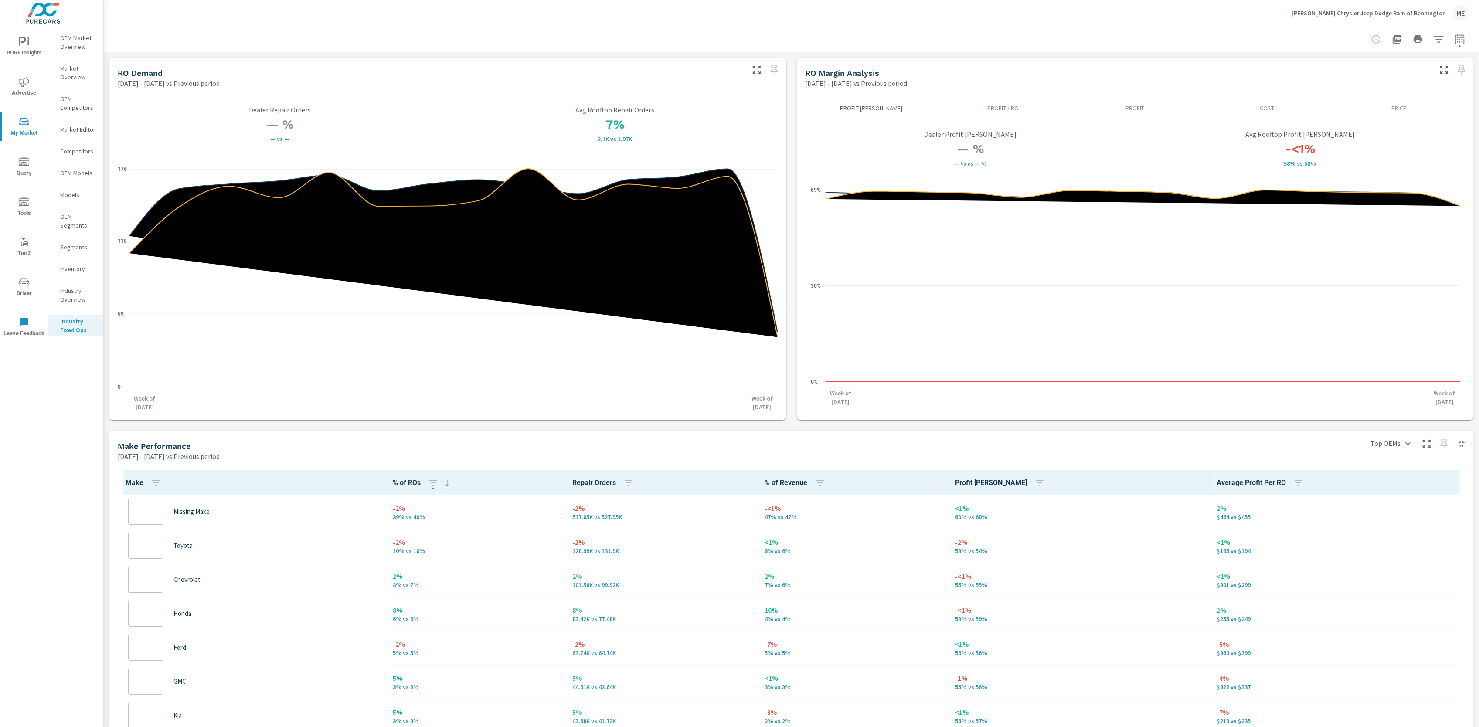
scroll to position [0, 0]
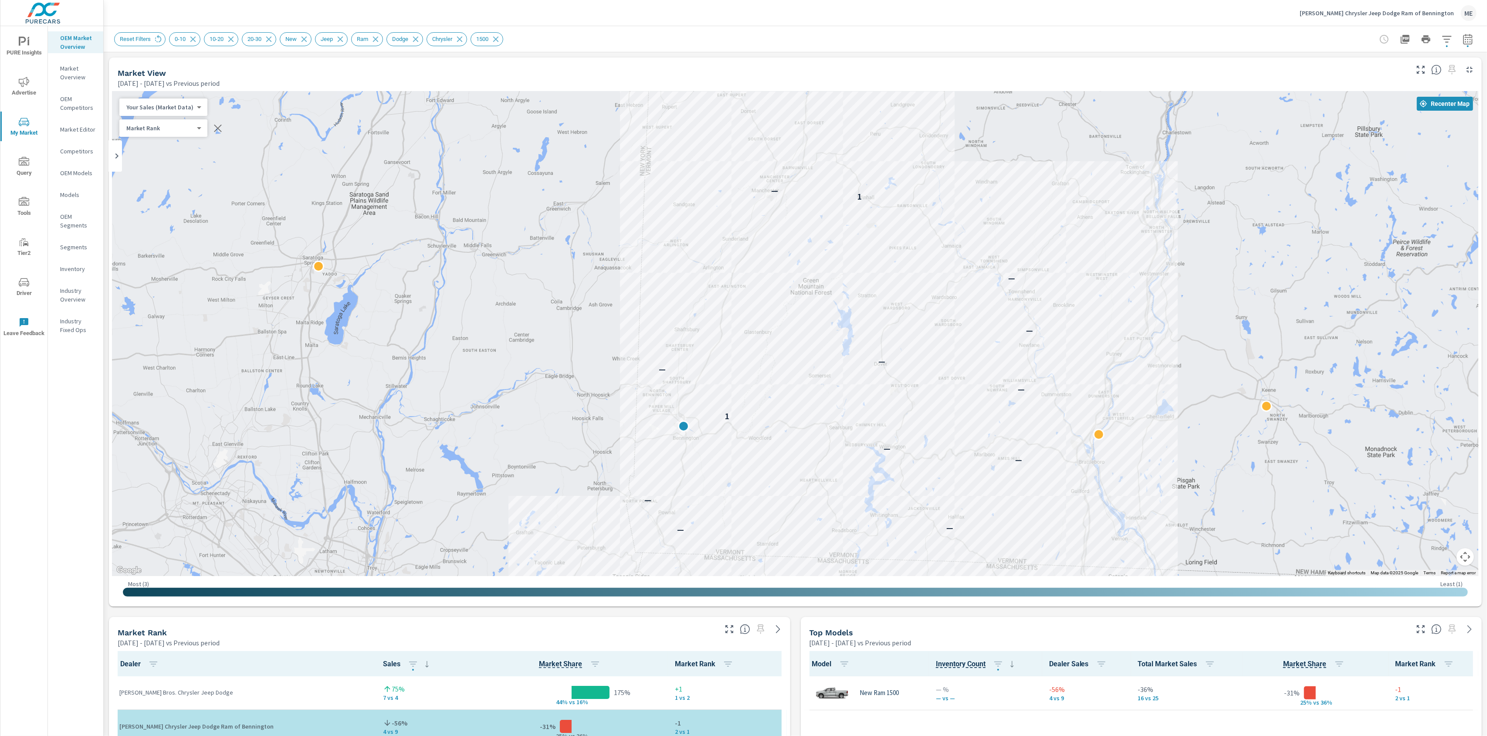
drag, startPoint x: 914, startPoint y: 286, endPoint x: 1133, endPoint y: 187, distance: 240.3
click at [1112, 185] on div "— — — — — — — — — — — 1 — — — — — 1 —" at bounding box center [795, 334] width 1366 height 485
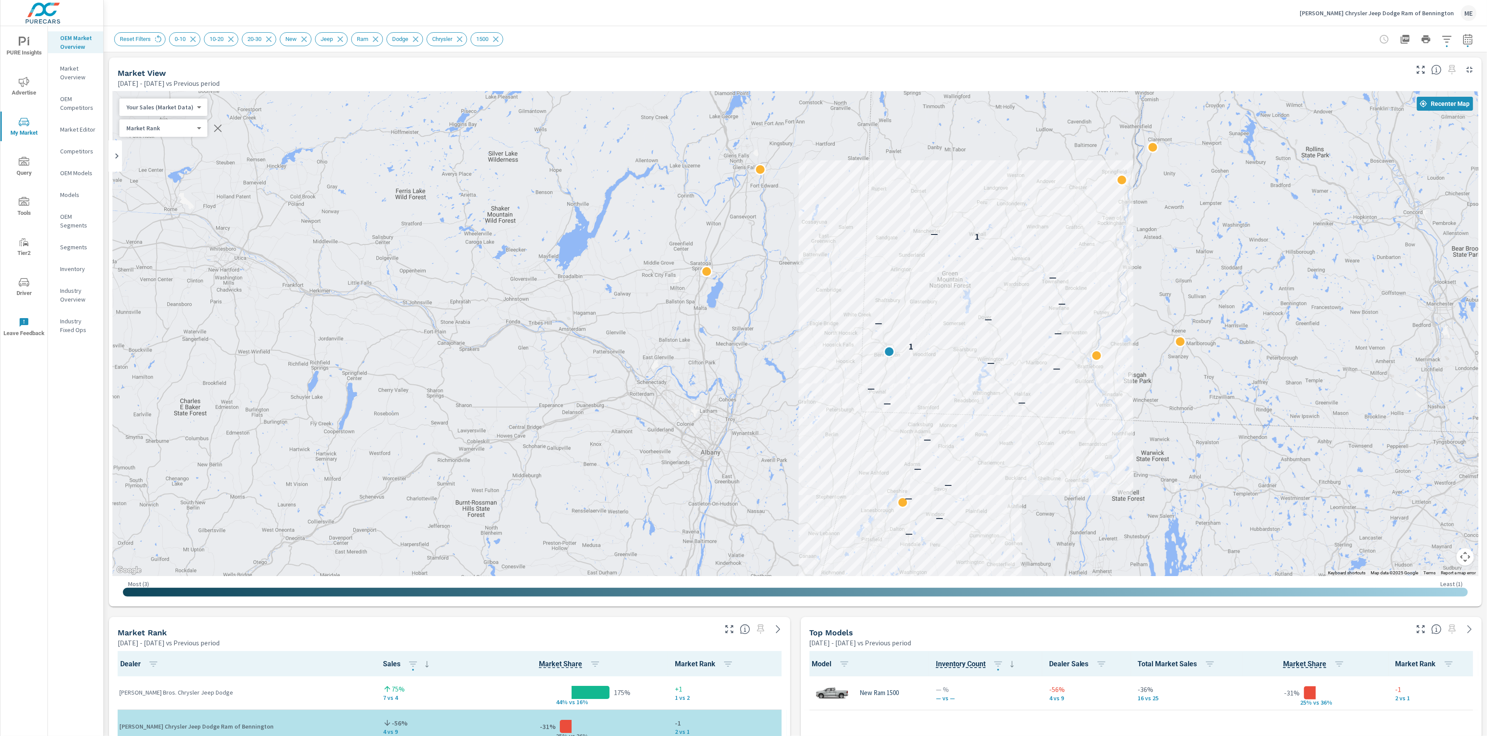
drag, startPoint x: 991, startPoint y: 307, endPoint x: 1020, endPoint y: 298, distance: 30.2
click at [1020, 298] on div "— — — — — — — — — — — 1 — — — — — 1 —" at bounding box center [795, 334] width 1366 height 485
click at [160, 107] on body "PURE Insights Advertise My Market Query Tools Tier2 Driver Leave Feedback OEM M…" at bounding box center [743, 368] width 1487 height 736
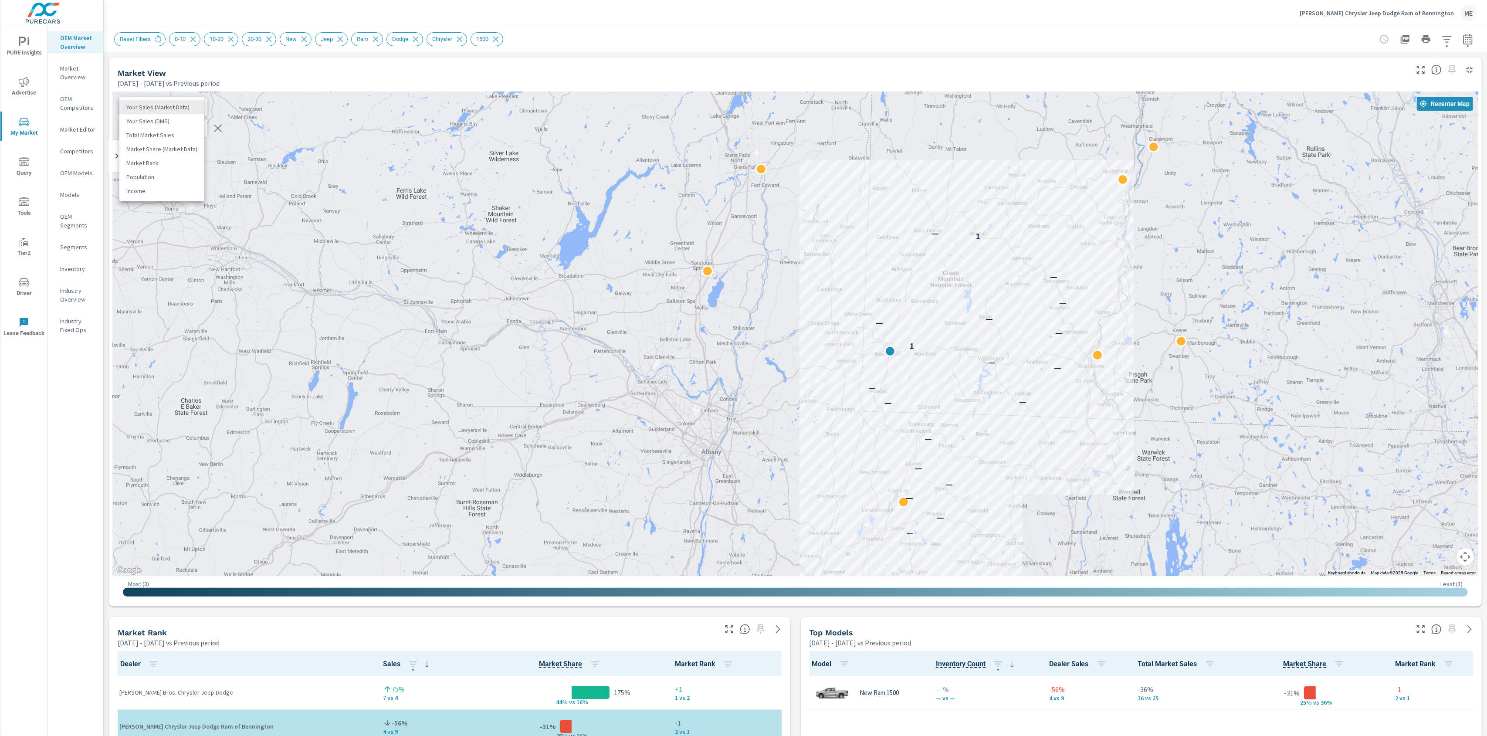
click at [166, 137] on li "Total Market Sales" at bounding box center [161, 135] width 85 height 14
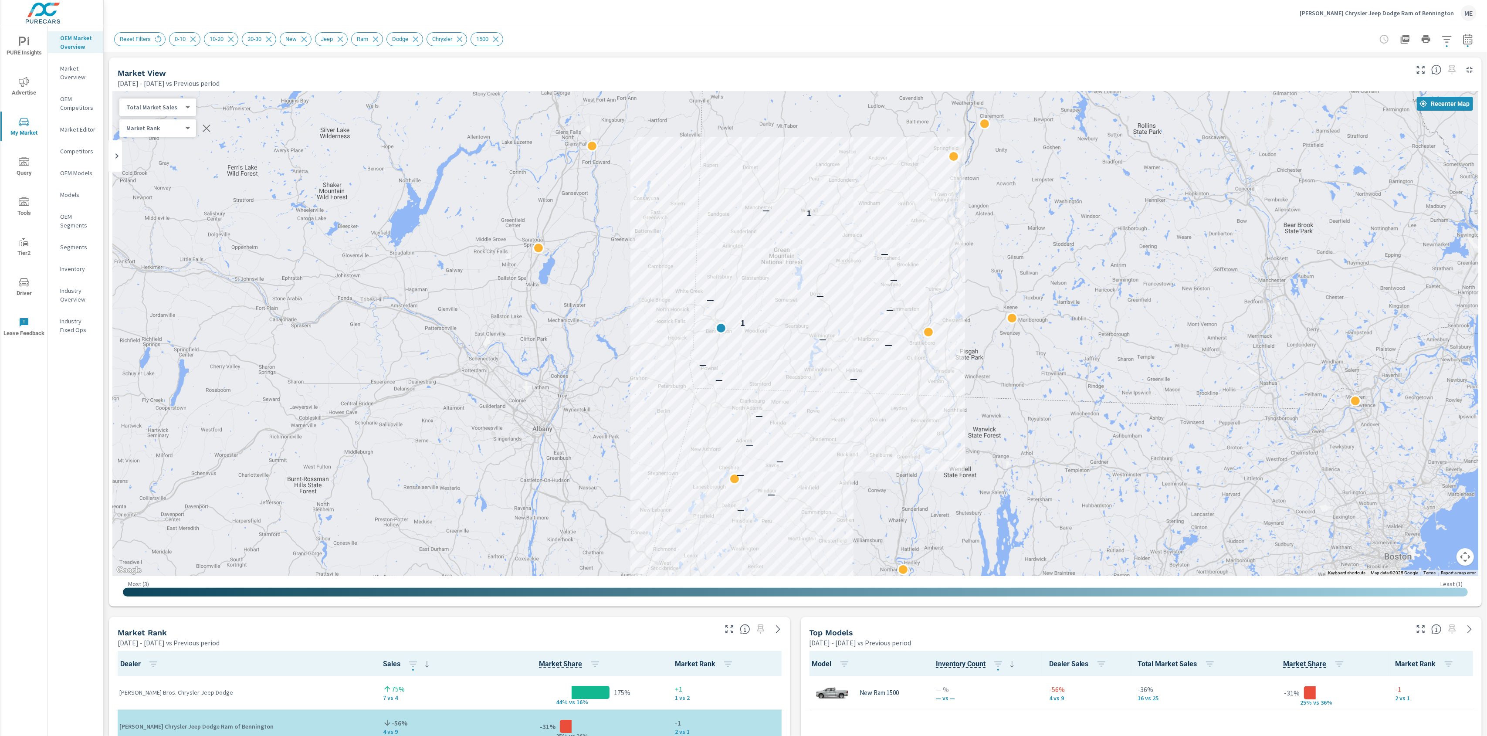
drag, startPoint x: 576, startPoint y: 241, endPoint x: 421, endPoint y: 220, distance: 156.5
click at [420, 219] on div "— — — — — — — — — — — 1 — — — — — 1 —" at bounding box center [795, 334] width 1366 height 485
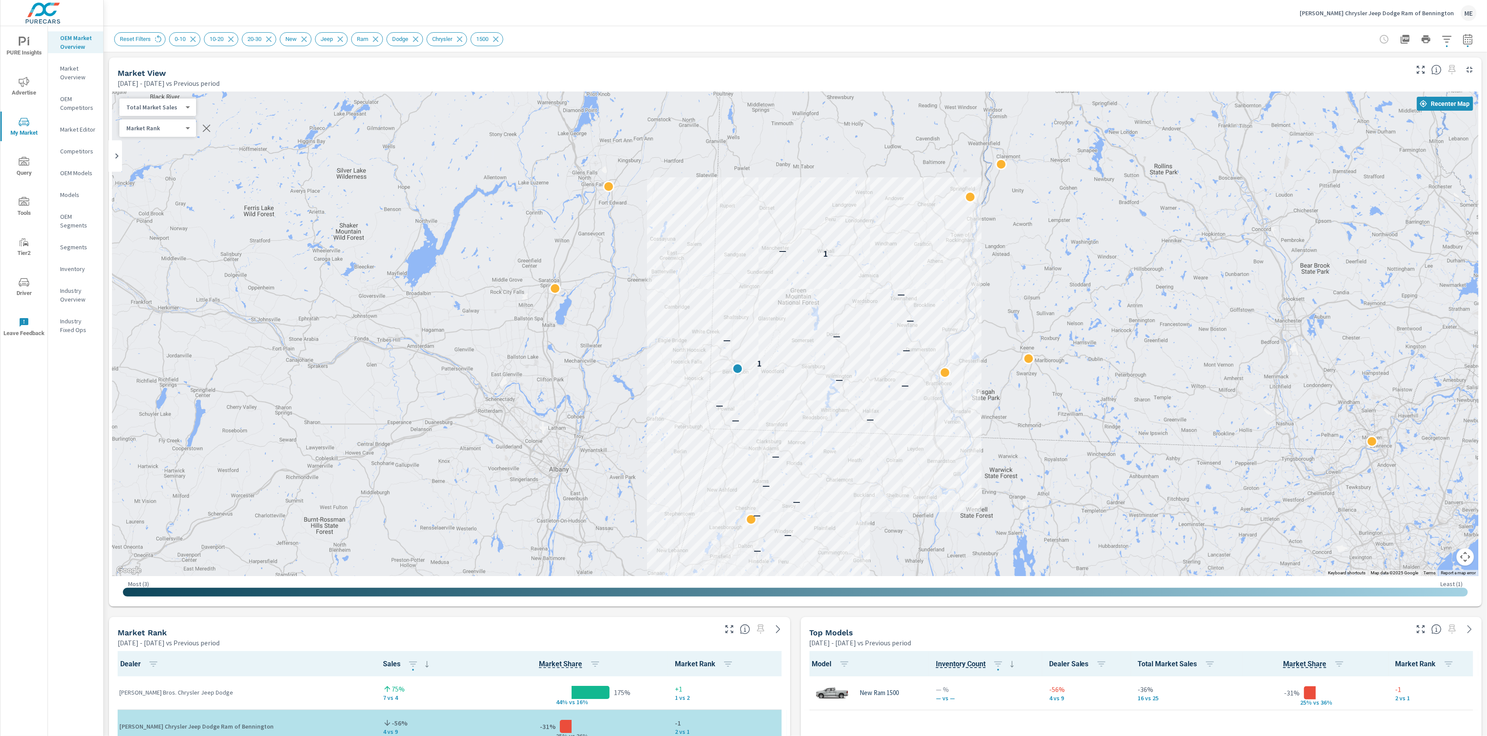
drag, startPoint x: 414, startPoint y: 181, endPoint x: 429, endPoint y: 217, distance: 39.3
click at [429, 217] on div "— — — — — — — — — — — 1 — — — — — 1 —" at bounding box center [795, 334] width 1366 height 485
drag, startPoint x: 711, startPoint y: 58, endPoint x: 725, endPoint y: 53, distance: 14.7
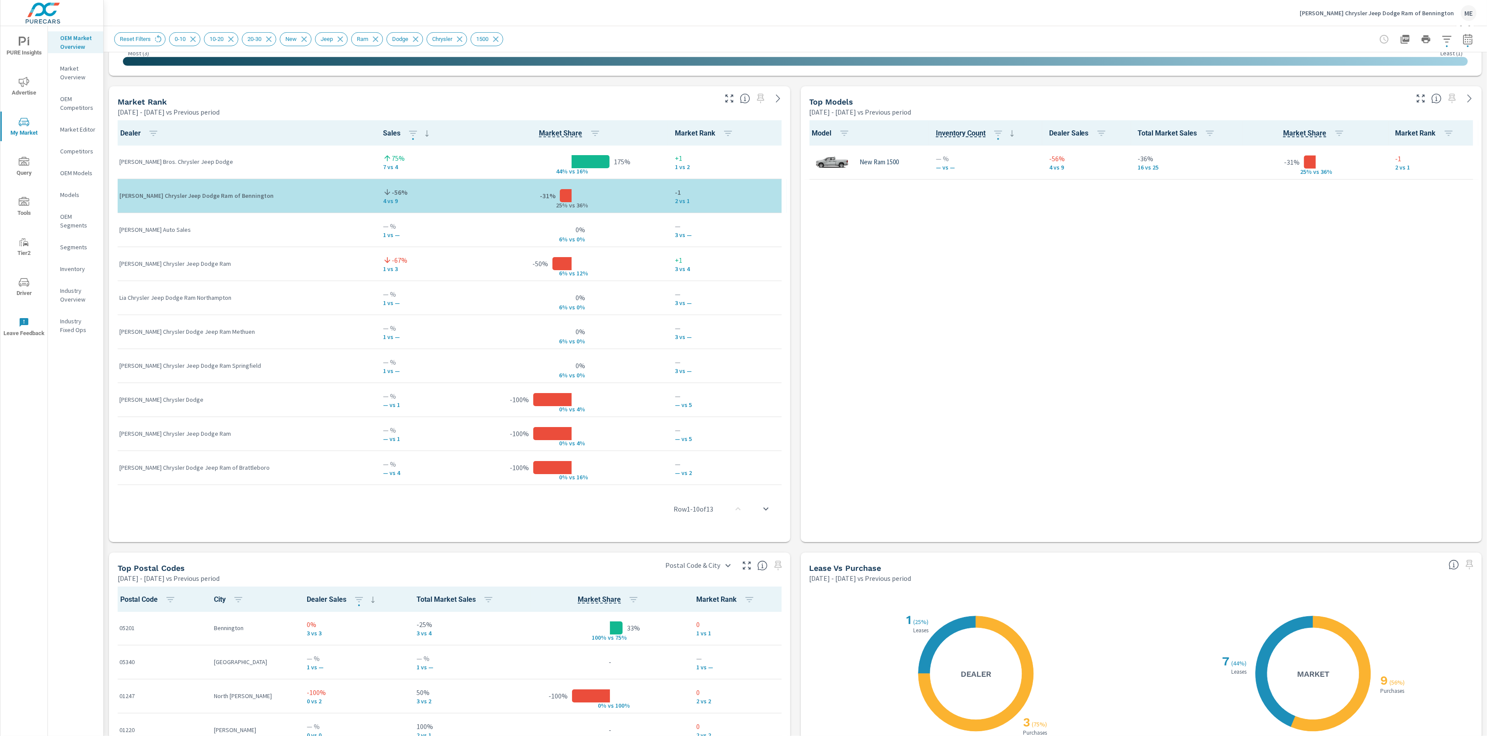
scroll to position [808, 0]
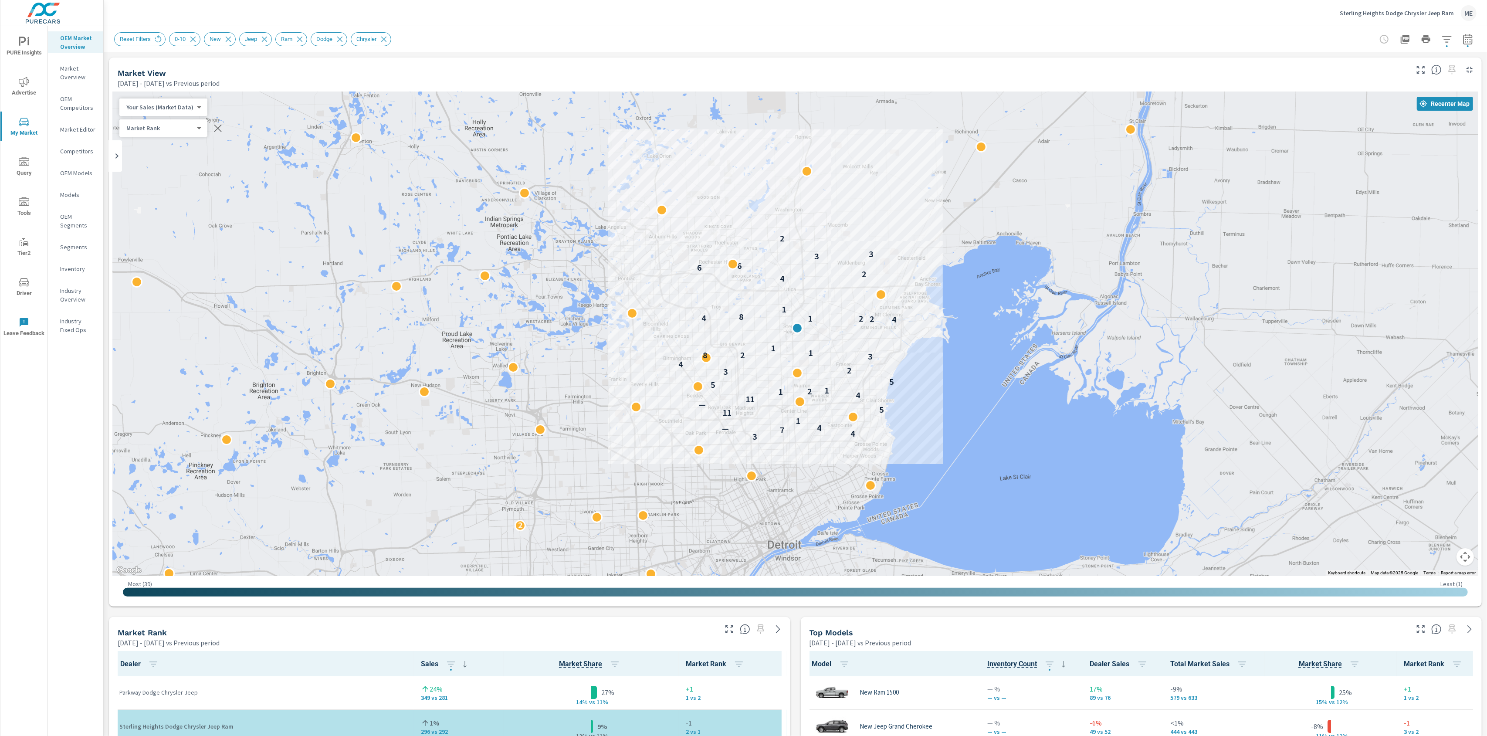
scroll to position [0, 0]
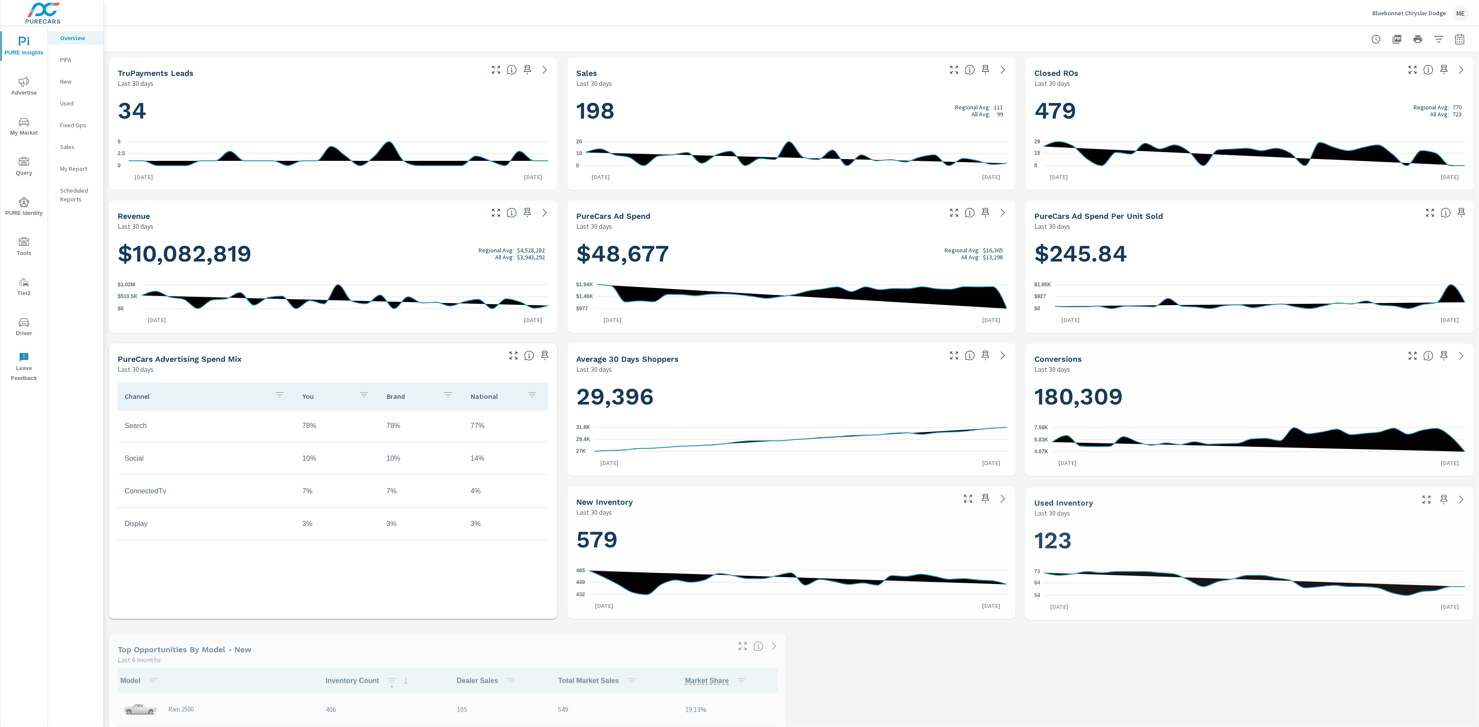
scroll to position [0, 0]
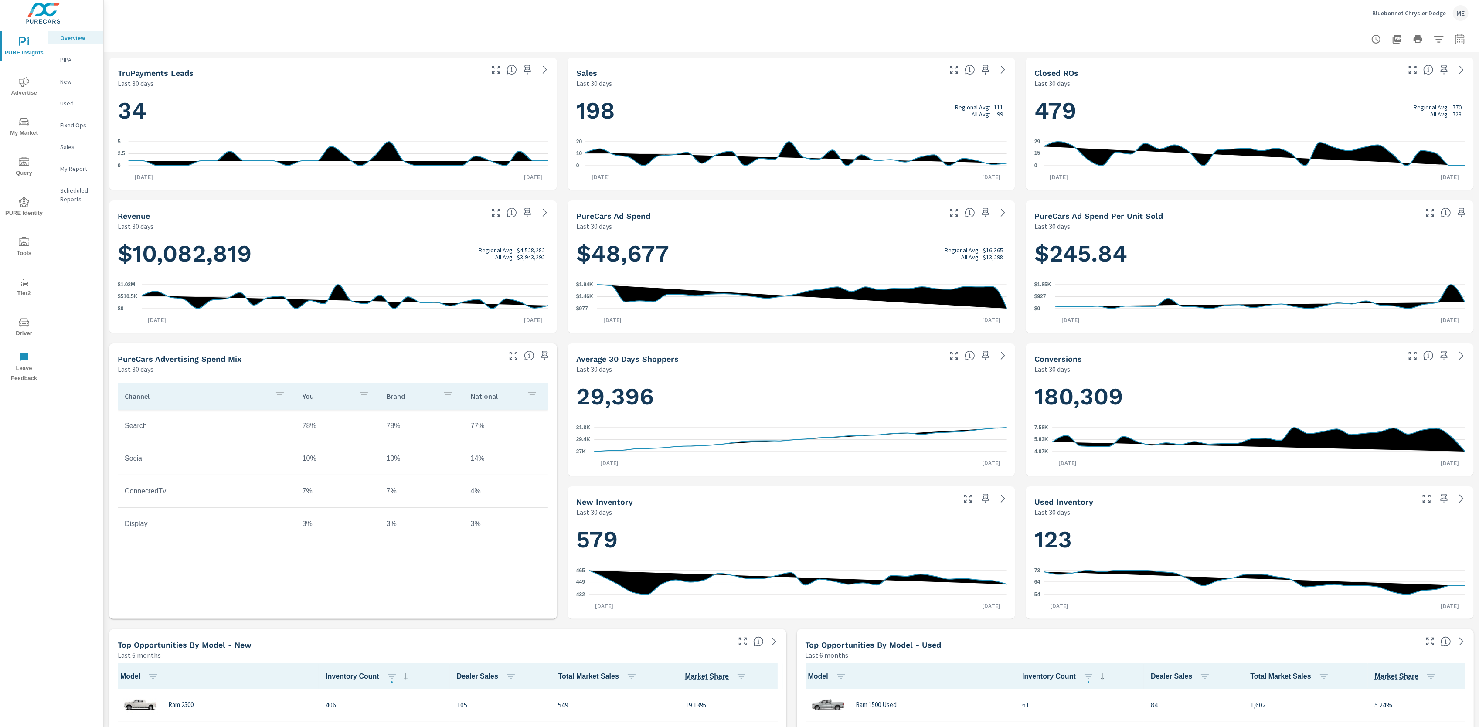
click at [26, 122] on icon "nav menu" at bounding box center [24, 122] width 10 height 10
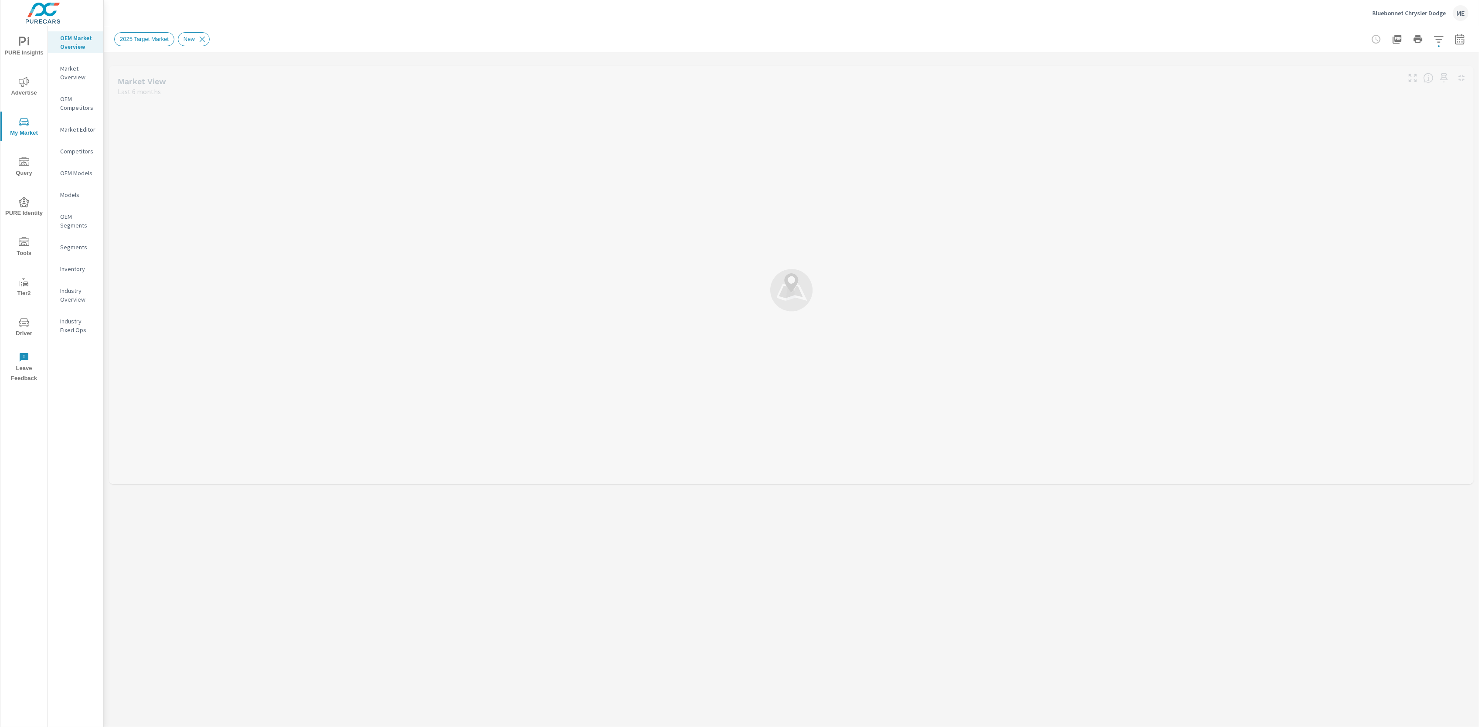
click at [67, 68] on p "Market Overview" at bounding box center [78, 72] width 36 height 17
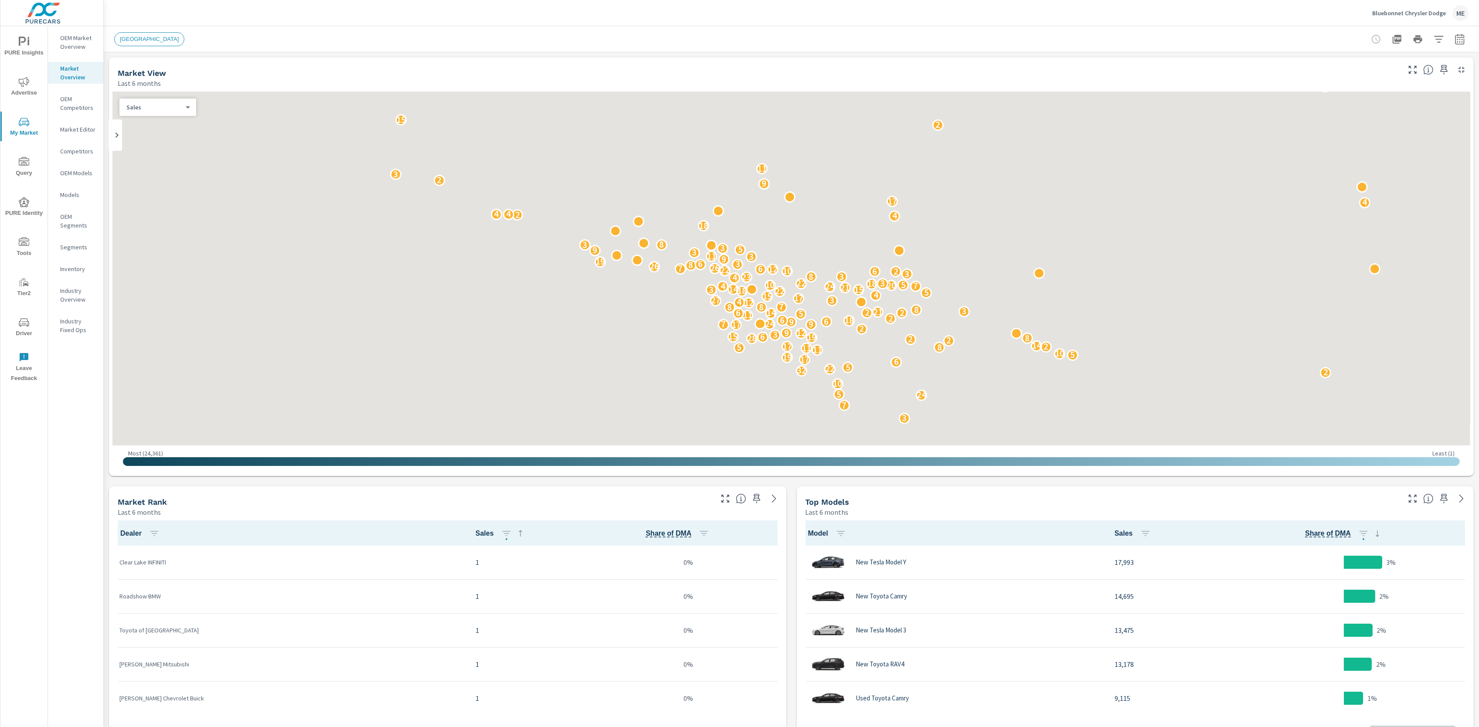
scroll to position [0, 0]
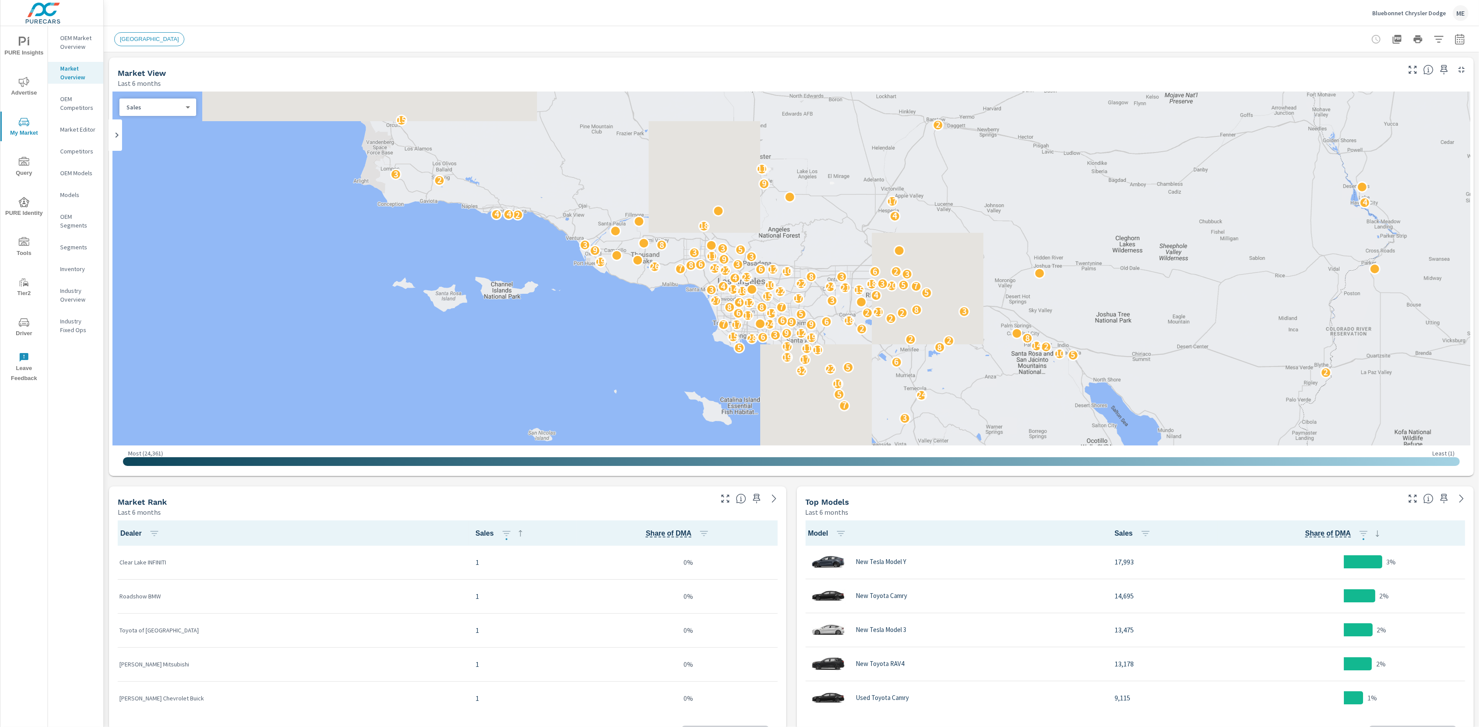
scroll to position [68, 0]
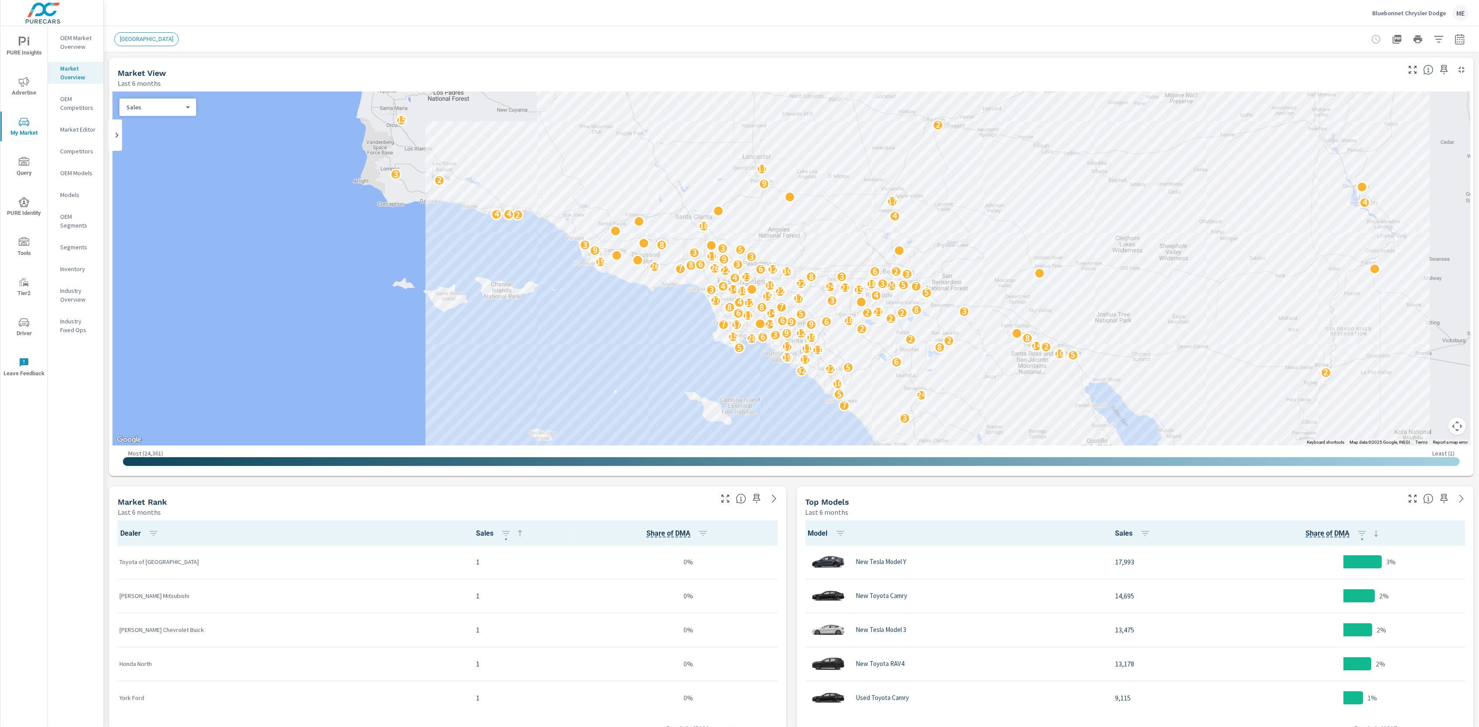
click at [1442, 37] on icon "button" at bounding box center [1438, 39] width 10 height 10
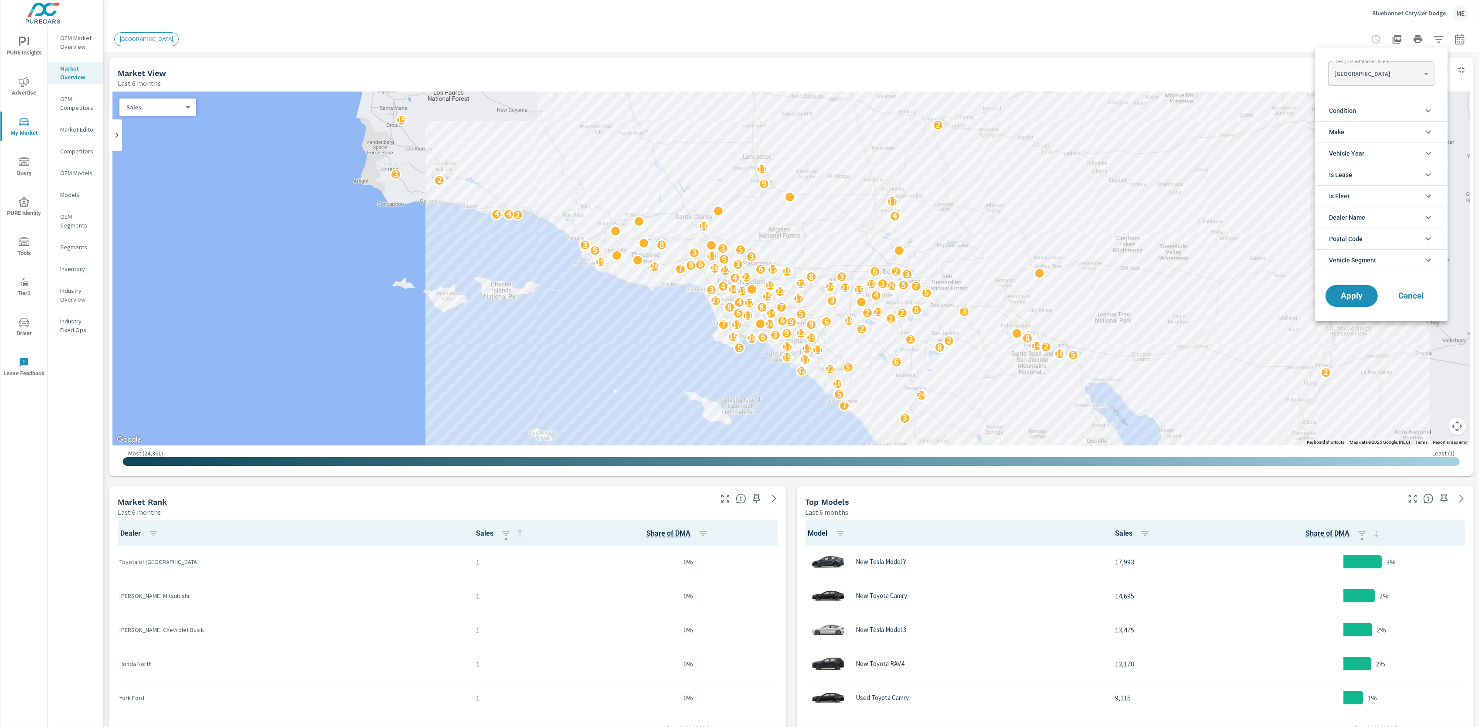
click at [1373, 68] on body "PURE Insights Advertise My Market Query PURE Identity Tools Tier2 Driver Leave …" at bounding box center [739, 363] width 1479 height 727
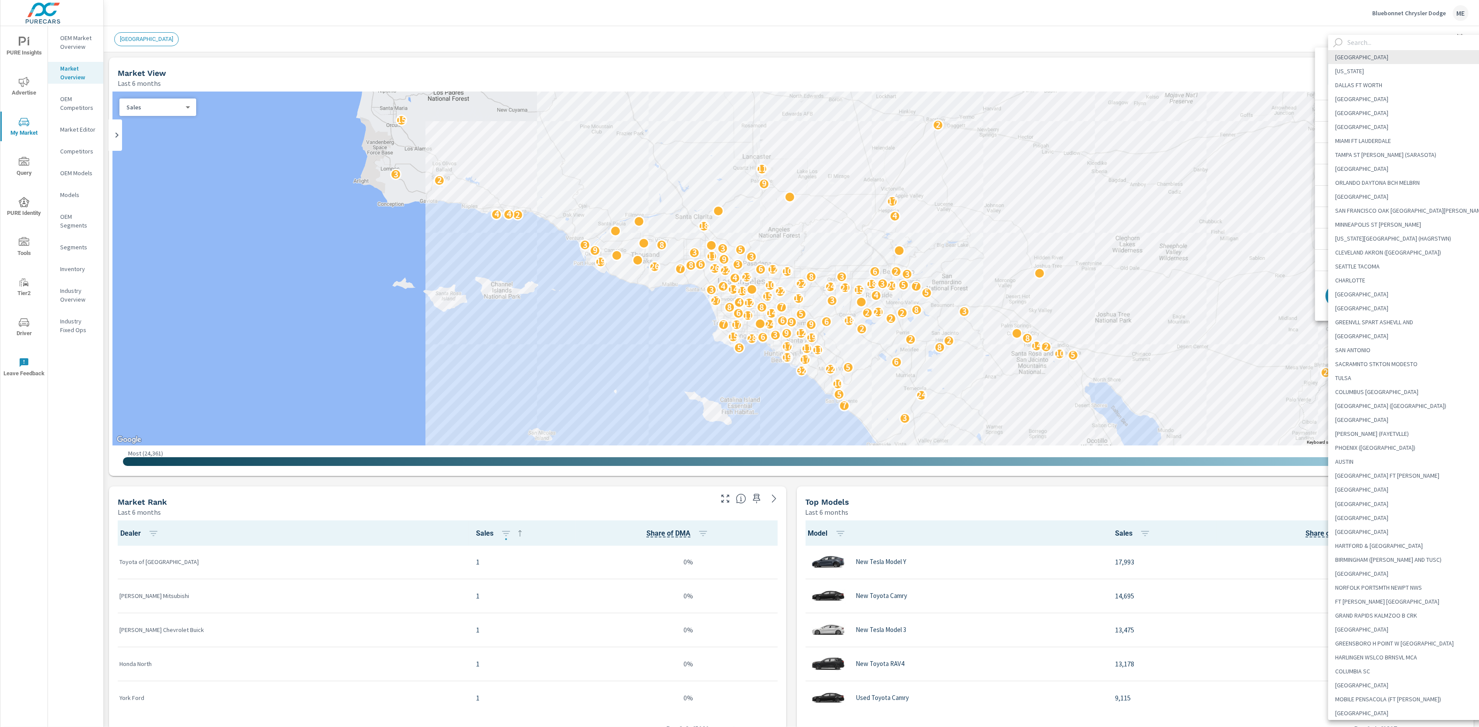
click at [1378, 44] on input "text" at bounding box center [1418, 42] width 149 height 15
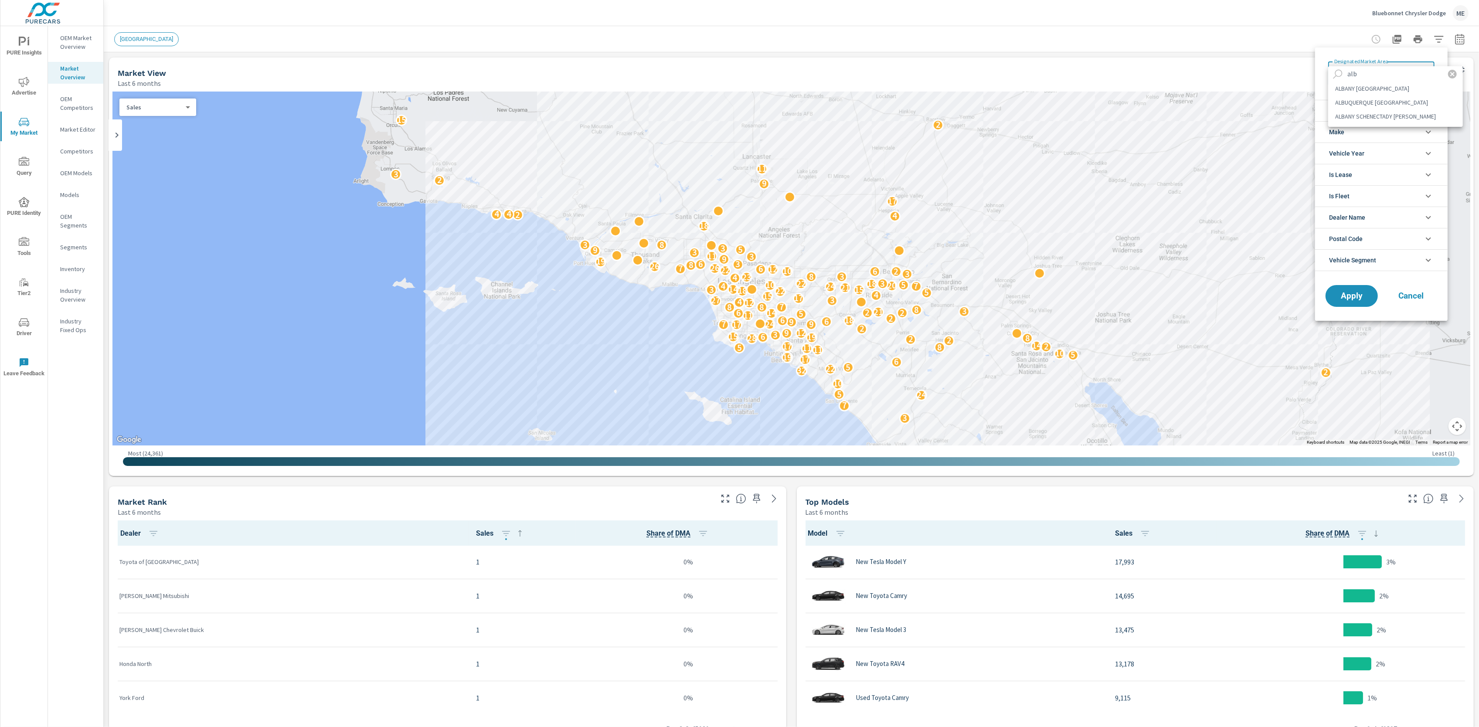
type input "alb"
click at [1391, 115] on li "ALBANY SCHENECTADY TROY" at bounding box center [1395, 116] width 135 height 14
type Area "ALBANY SCHENECTADY TROY"
click at [1364, 261] on span "Vehicle Segment" at bounding box center [1352, 260] width 47 height 21
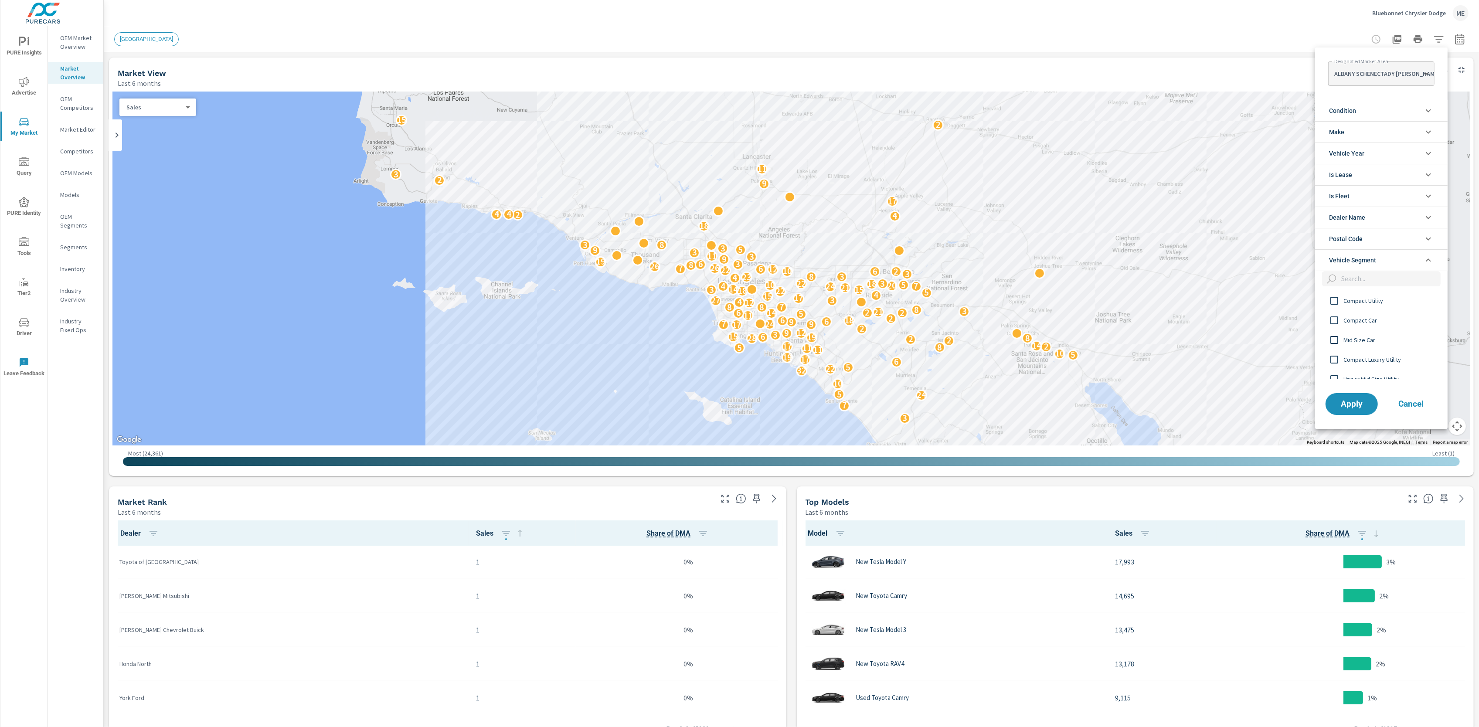
click at [1363, 284] on input "filter options" at bounding box center [1388, 278] width 103 height 15
type input "full s"
click at [1390, 356] on span "Full Size Half Ton Pickup" at bounding box center [1390, 359] width 95 height 10
click at [1353, 410] on button "Apply" at bounding box center [1351, 404] width 54 height 23
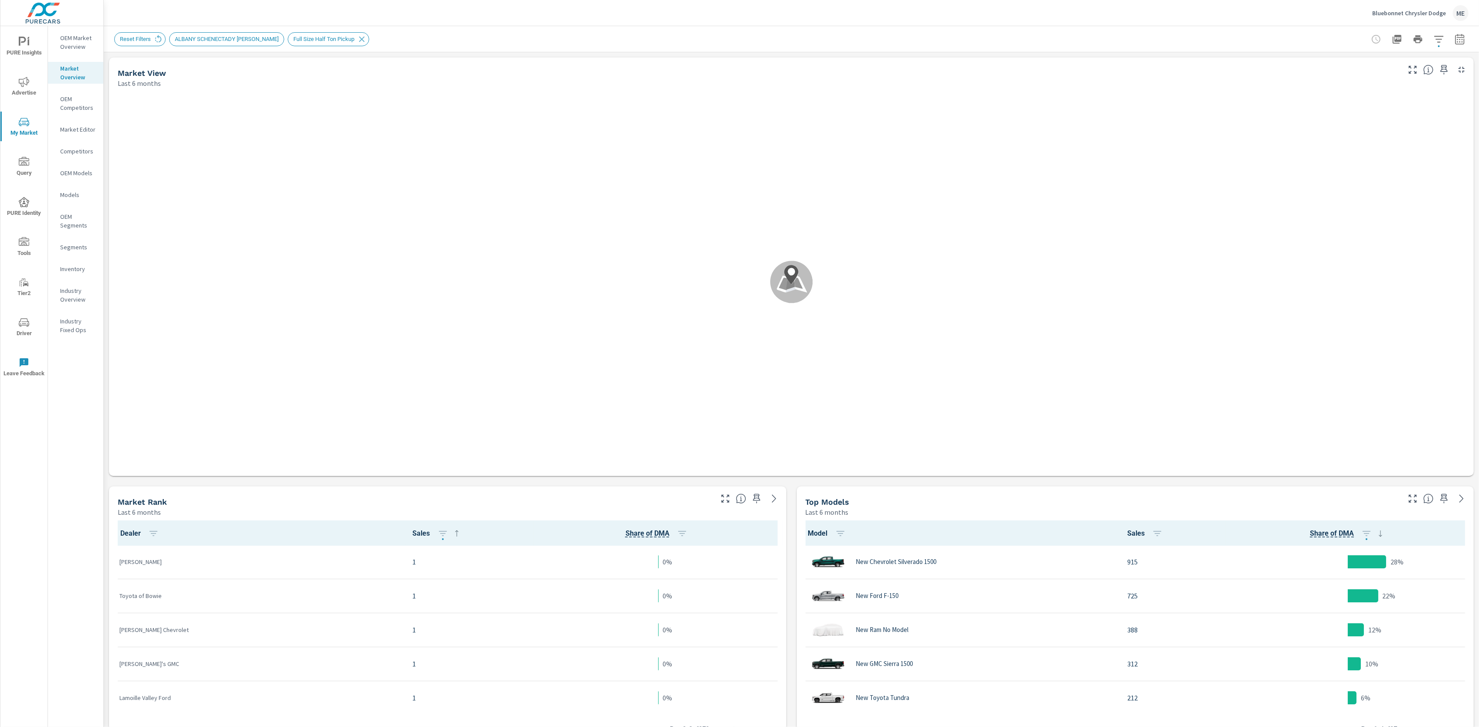
scroll to position [0, 0]
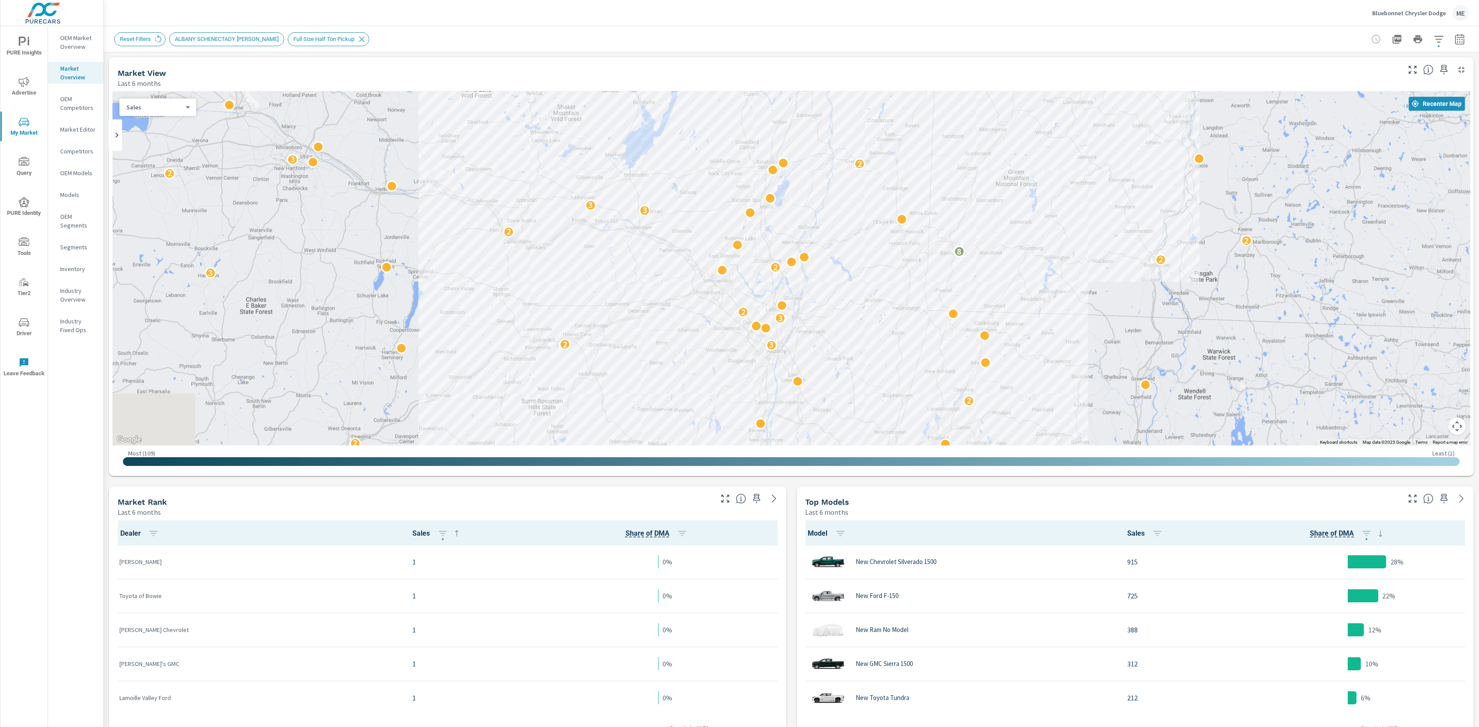
drag, startPoint x: 852, startPoint y: 300, endPoint x: 940, endPoint y: 218, distance: 120.0
click at [940, 218] on div "2 2 2 2 3 2 2 2 3 2 3 2 3 2 2 8 2 2 3 3 3 2 2 2 3 2 2 2 4 3" at bounding box center [1425, 514] width 1116 height 628
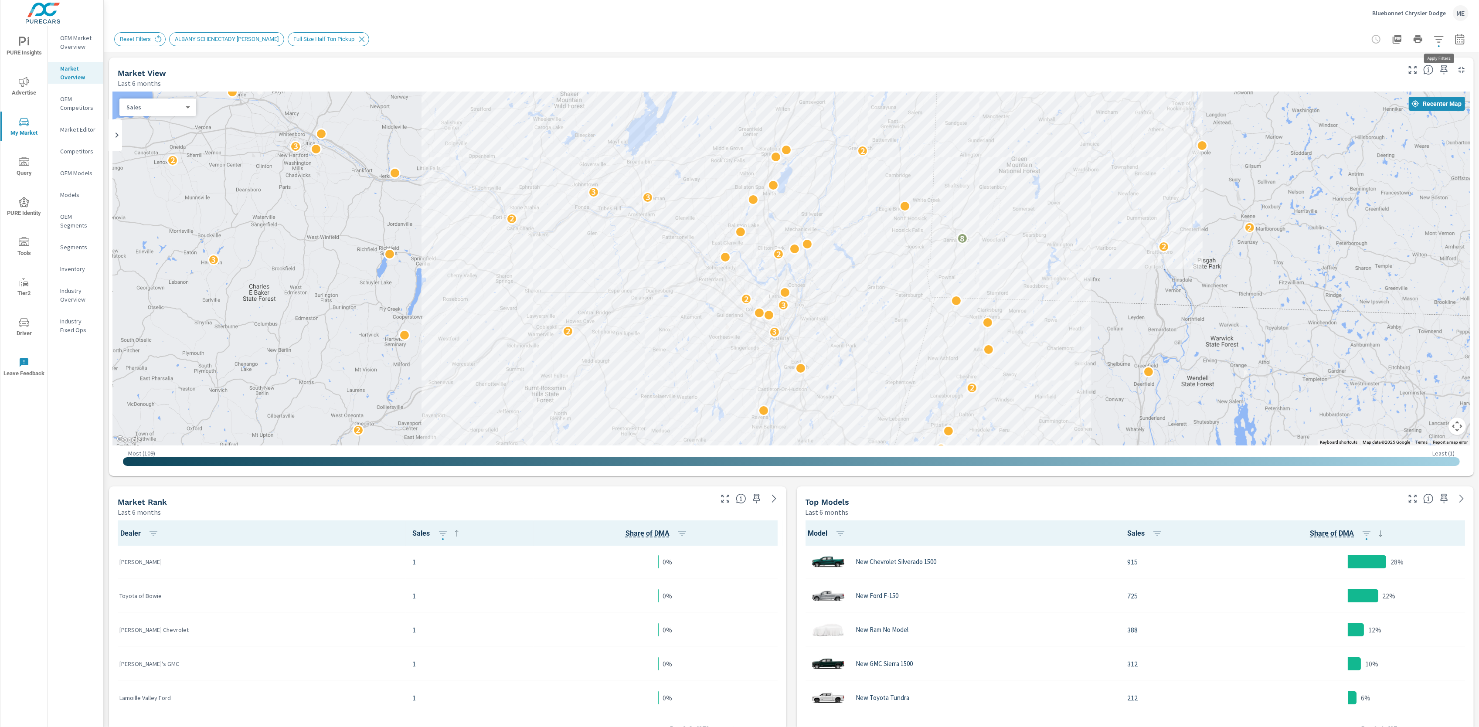
click at [1436, 36] on icon "button" at bounding box center [1438, 39] width 9 height 7
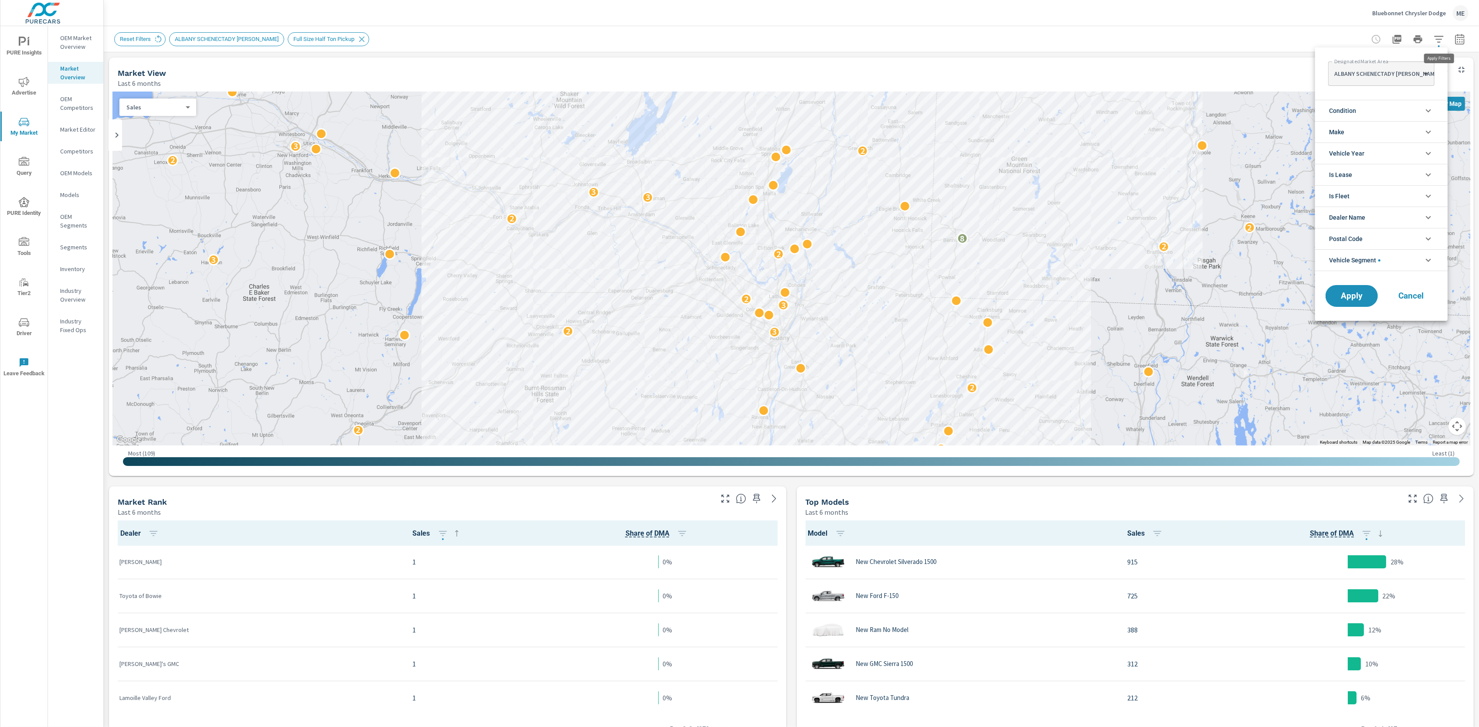
scroll to position [78, 0]
click at [1377, 110] on li "Condition" at bounding box center [1381, 110] width 132 height 21
click at [1349, 132] on span "New" at bounding box center [1390, 131] width 95 height 10
click at [1364, 298] on span "Vehicle Segment" at bounding box center [1354, 299] width 51 height 21
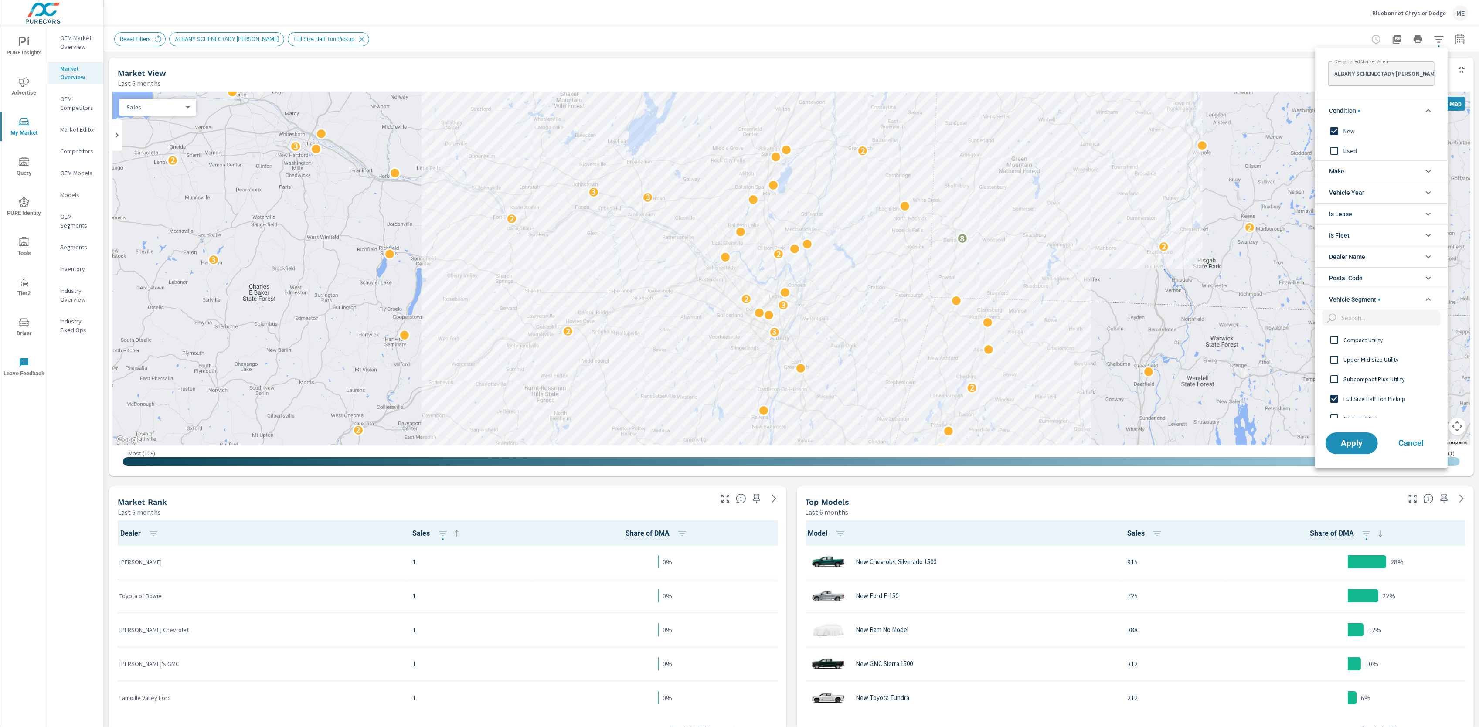
scroll to position [0, 0]
click at [1358, 442] on span "Apply" at bounding box center [1352, 443] width 36 height 8
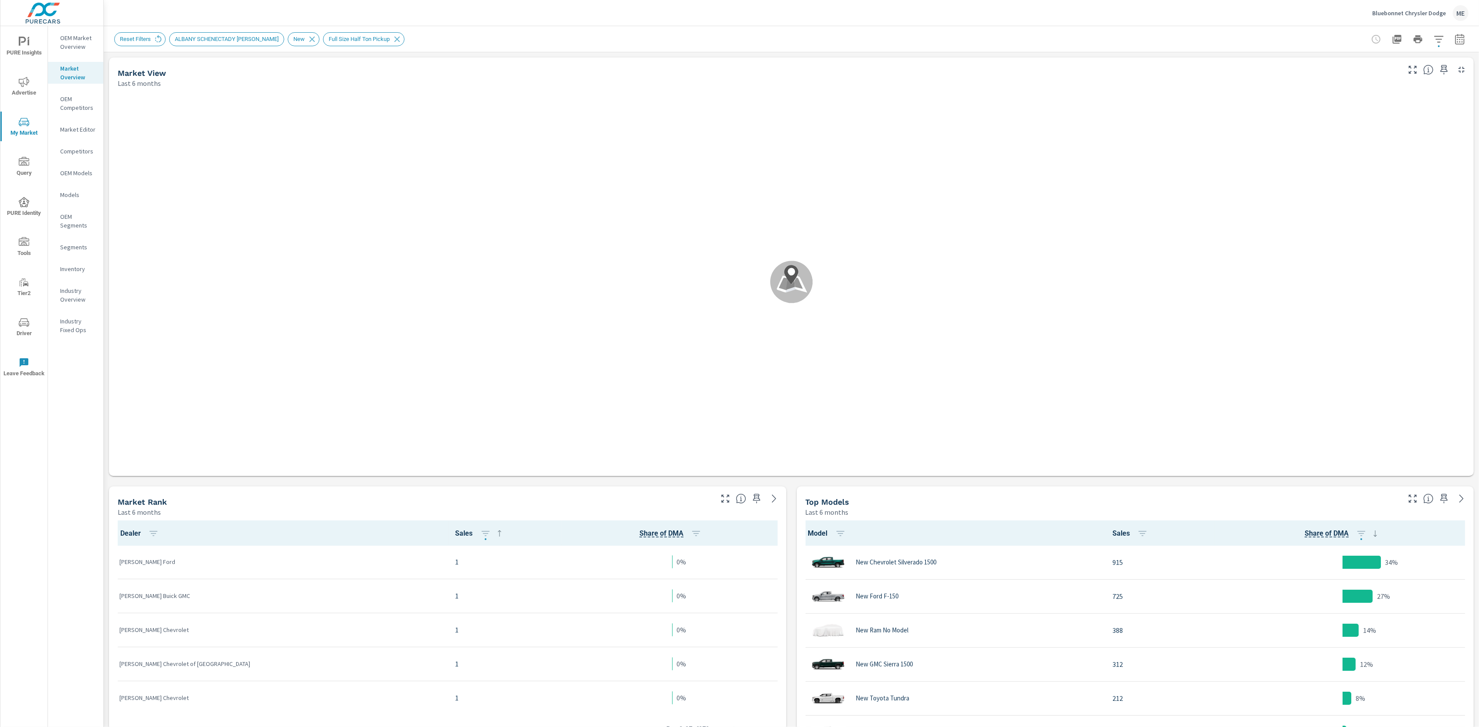
scroll to position [0, 0]
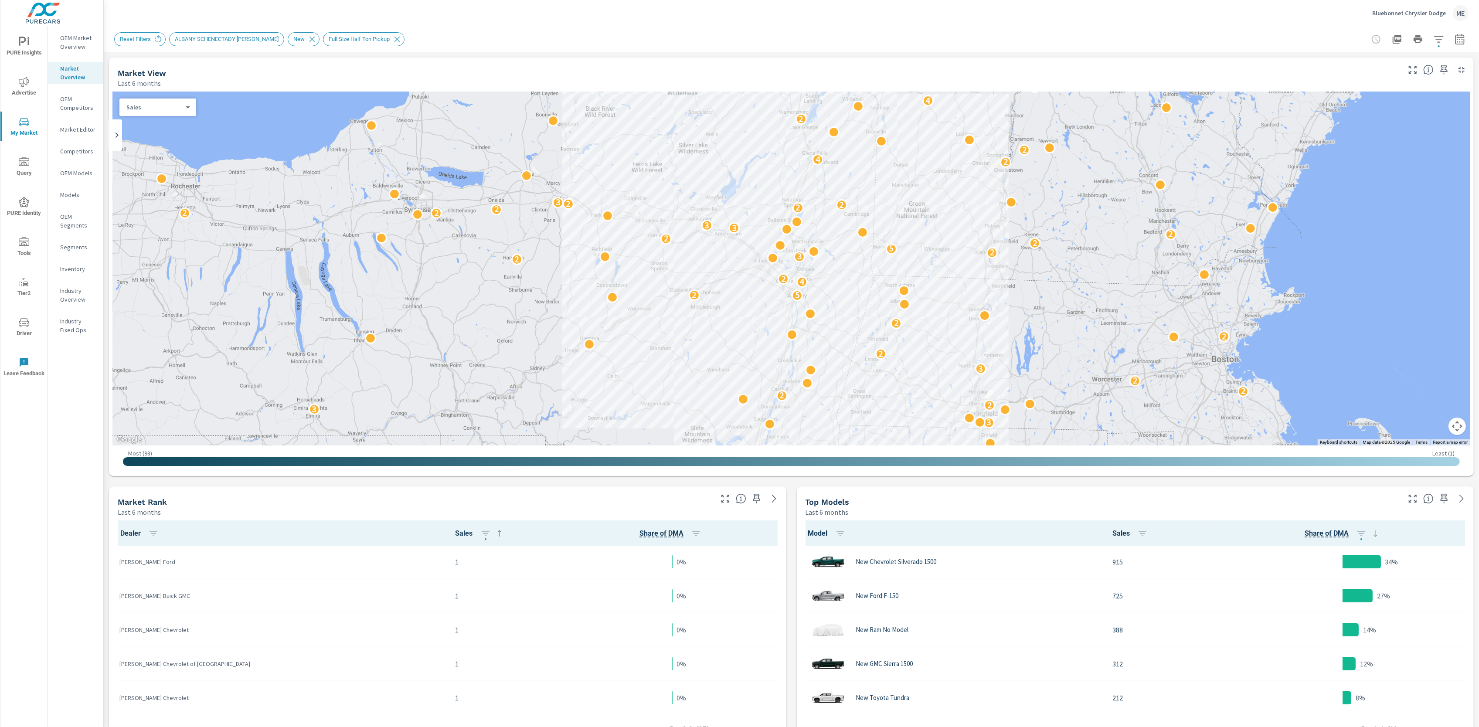
click at [1463, 48] on div "Reset Filters ALBANY SCHENECTADY TROY New Full Size Half Ton Pickup" at bounding box center [791, 39] width 1354 height 26
click at [1462, 43] on icon "button" at bounding box center [1459, 39] width 10 height 10
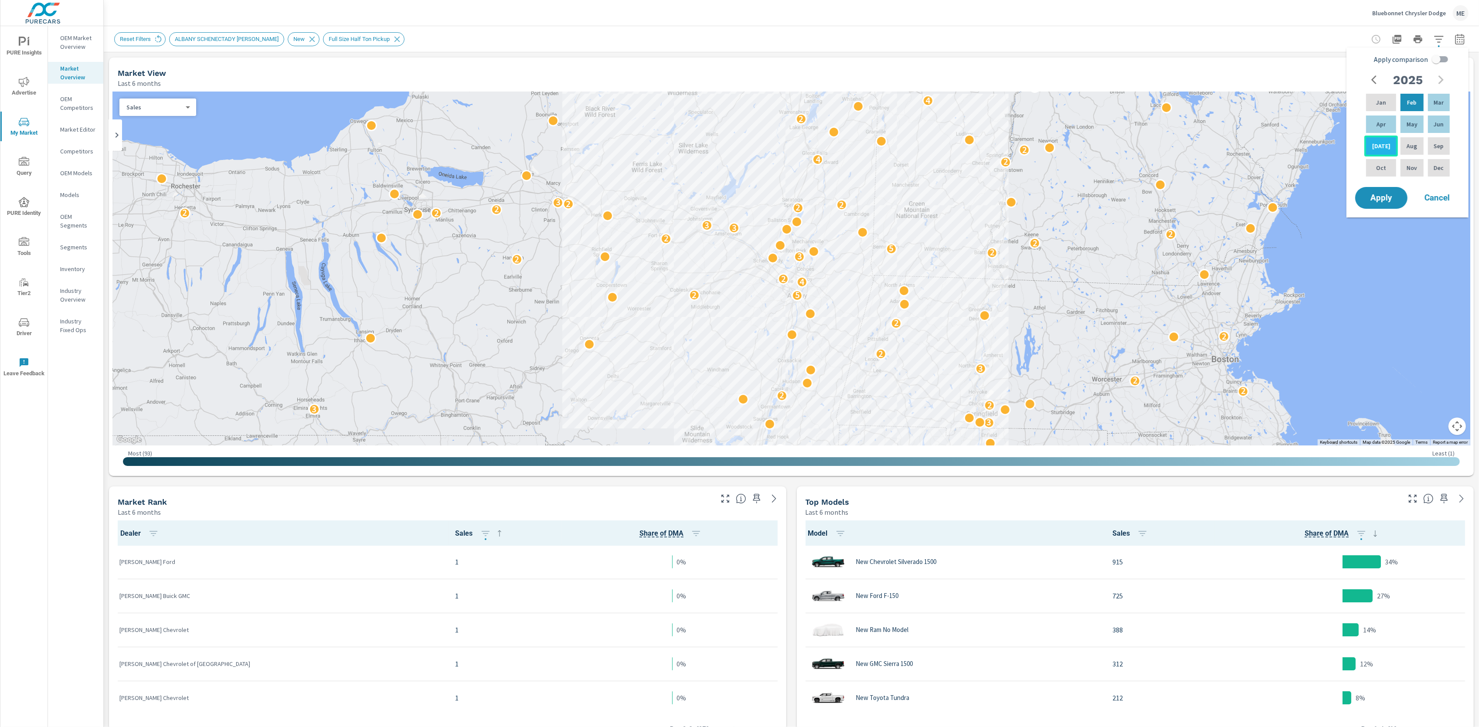
click at [1380, 137] on div "Jul" at bounding box center [1381, 146] width 34 height 21
click at [1380, 129] on div "Apr" at bounding box center [1381, 124] width 34 height 21
click at [1440, 125] on p "Jun" at bounding box center [1438, 124] width 10 height 9
click at [1381, 126] on p "Apr" at bounding box center [1380, 124] width 9 height 9
click at [1445, 54] on input "Apply comparison" at bounding box center [1436, 59] width 50 height 17
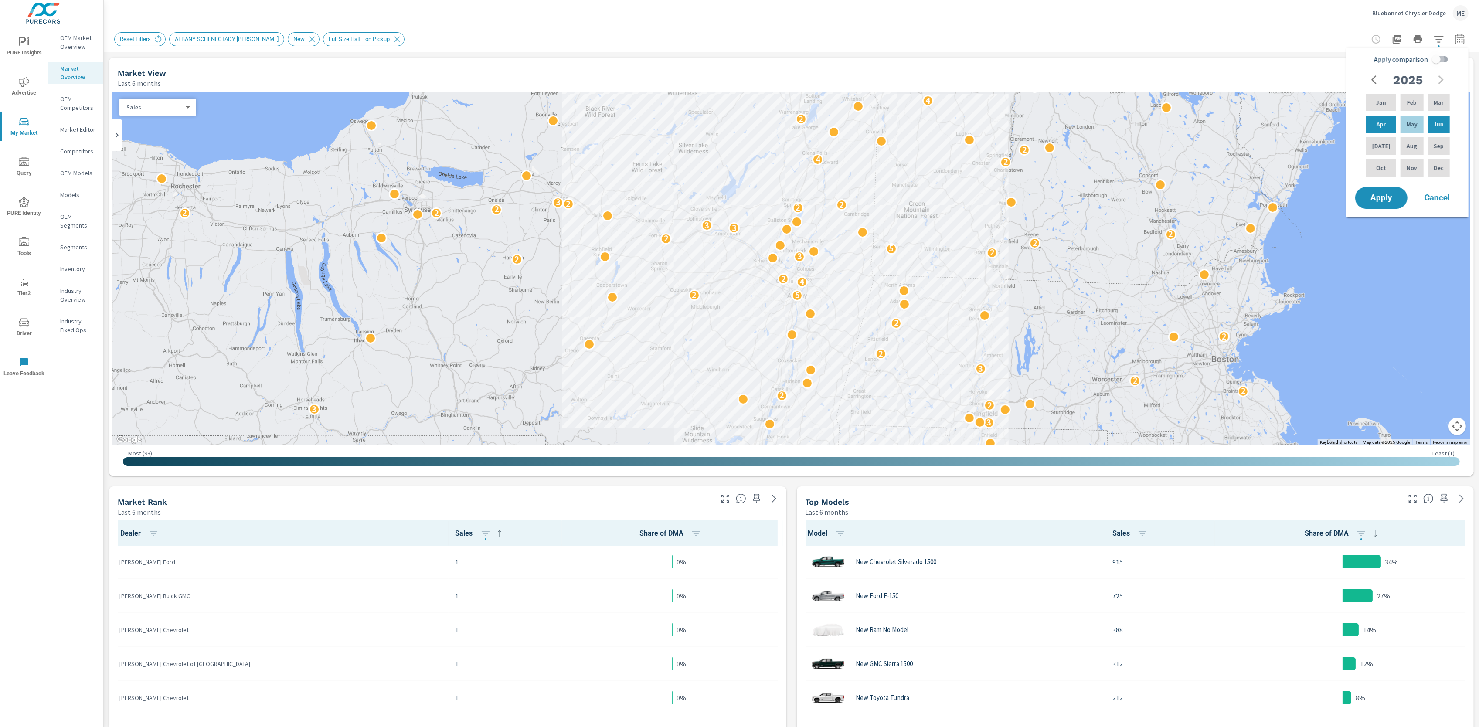
checkbox input "true"
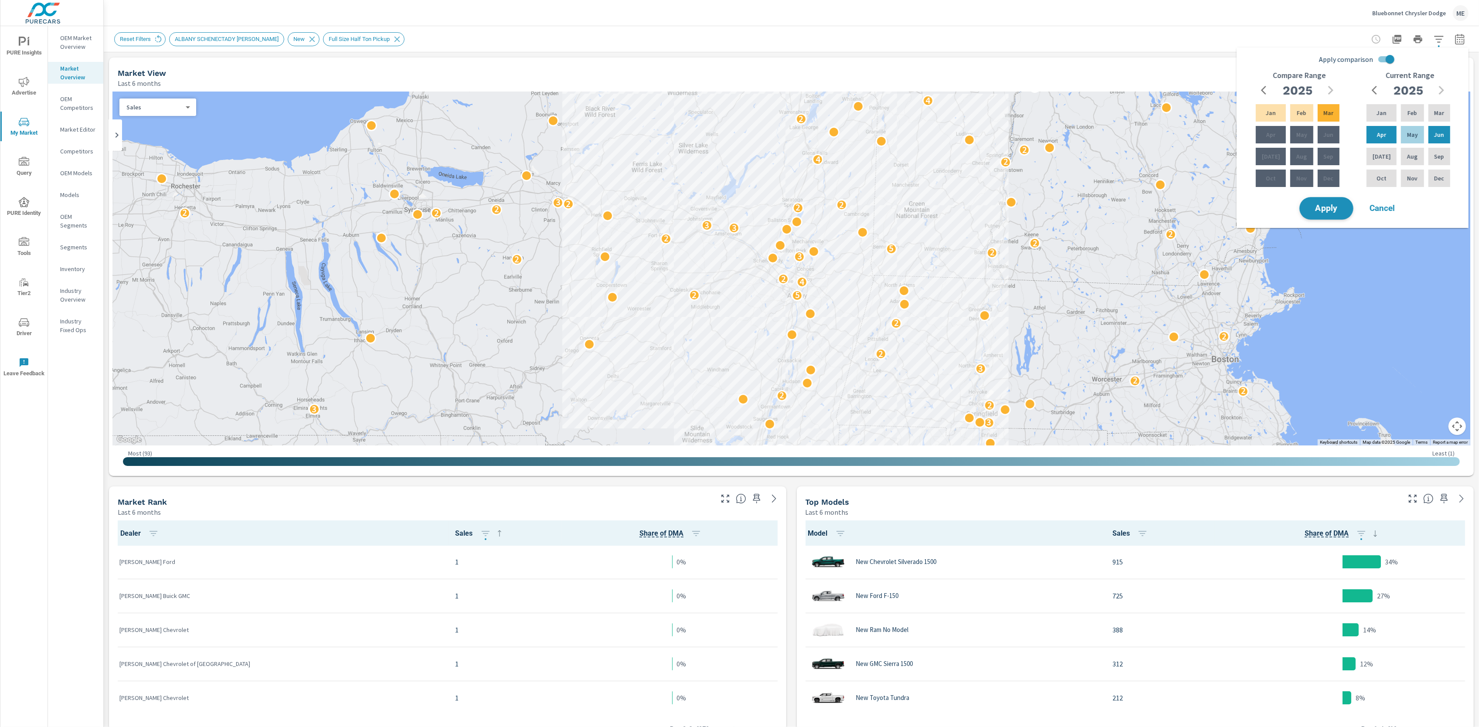
click at [1331, 204] on span "Apply" at bounding box center [1326, 208] width 36 height 8
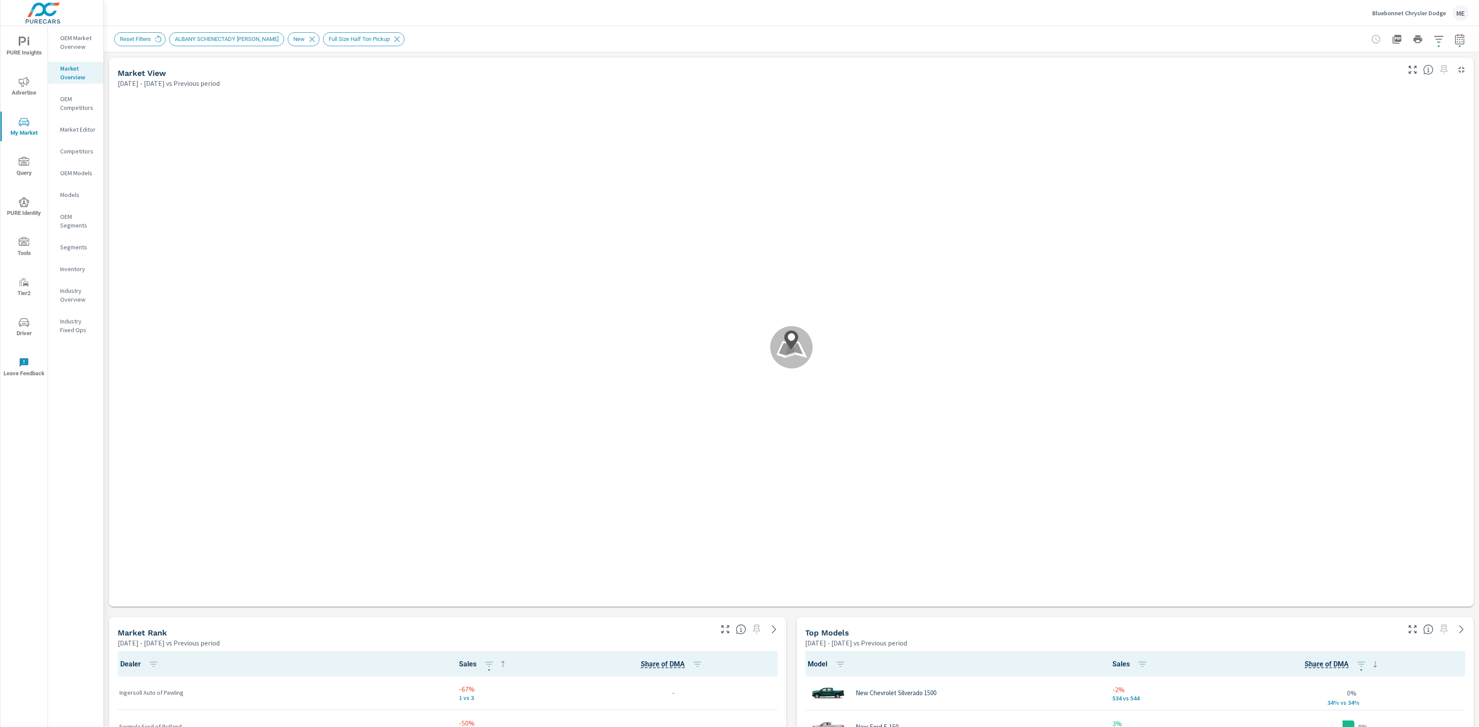
scroll to position [0, 0]
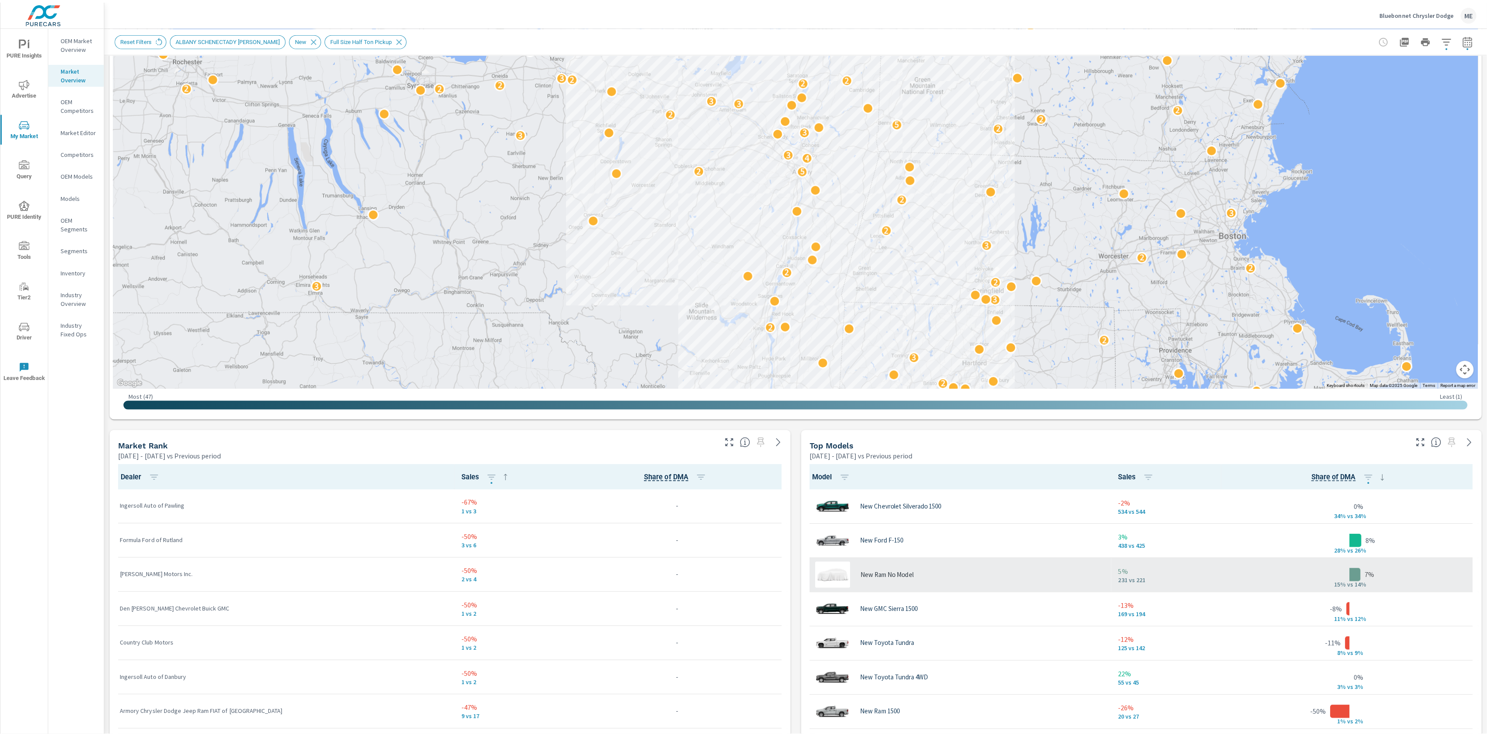
scroll to position [191, 0]
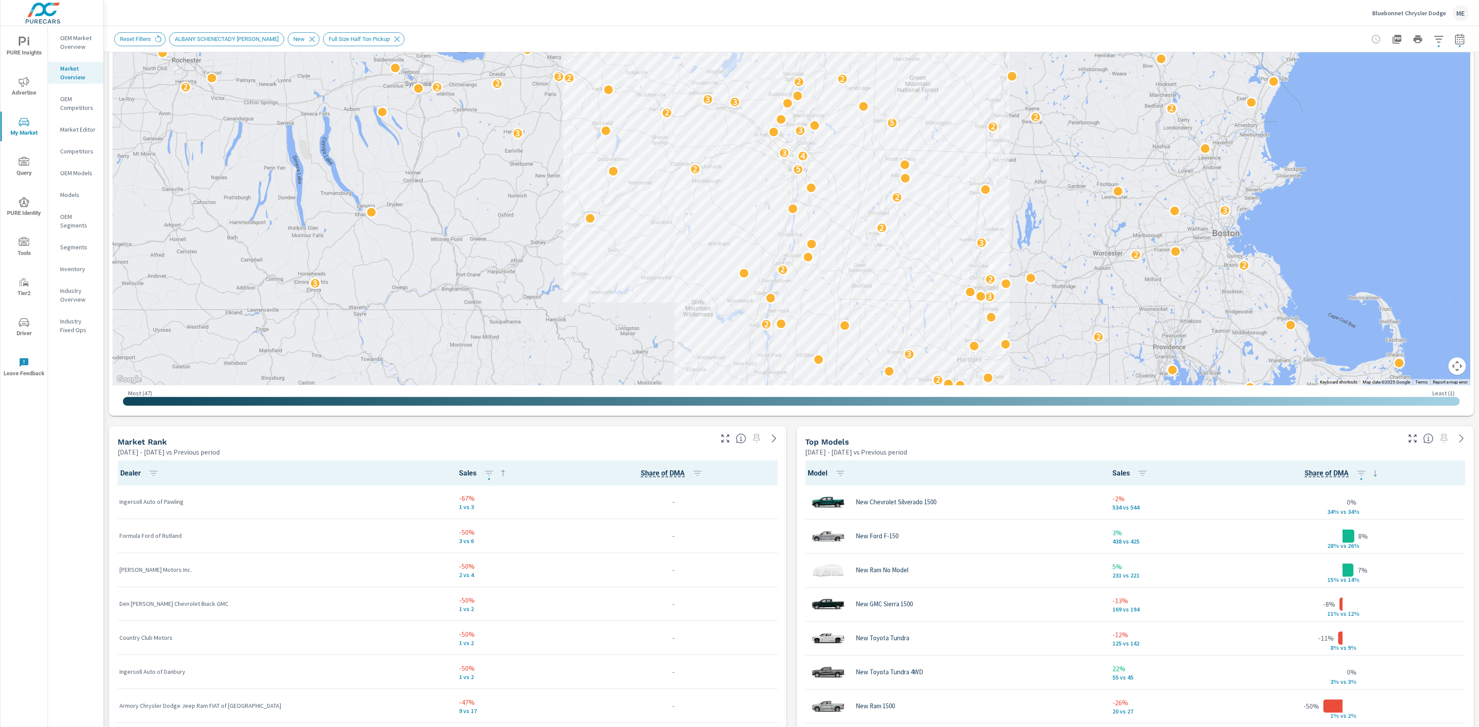
click at [934, 26] on header "Bluebonnet Chrysler Dodge ME" at bounding box center [791, 13] width 1375 height 26
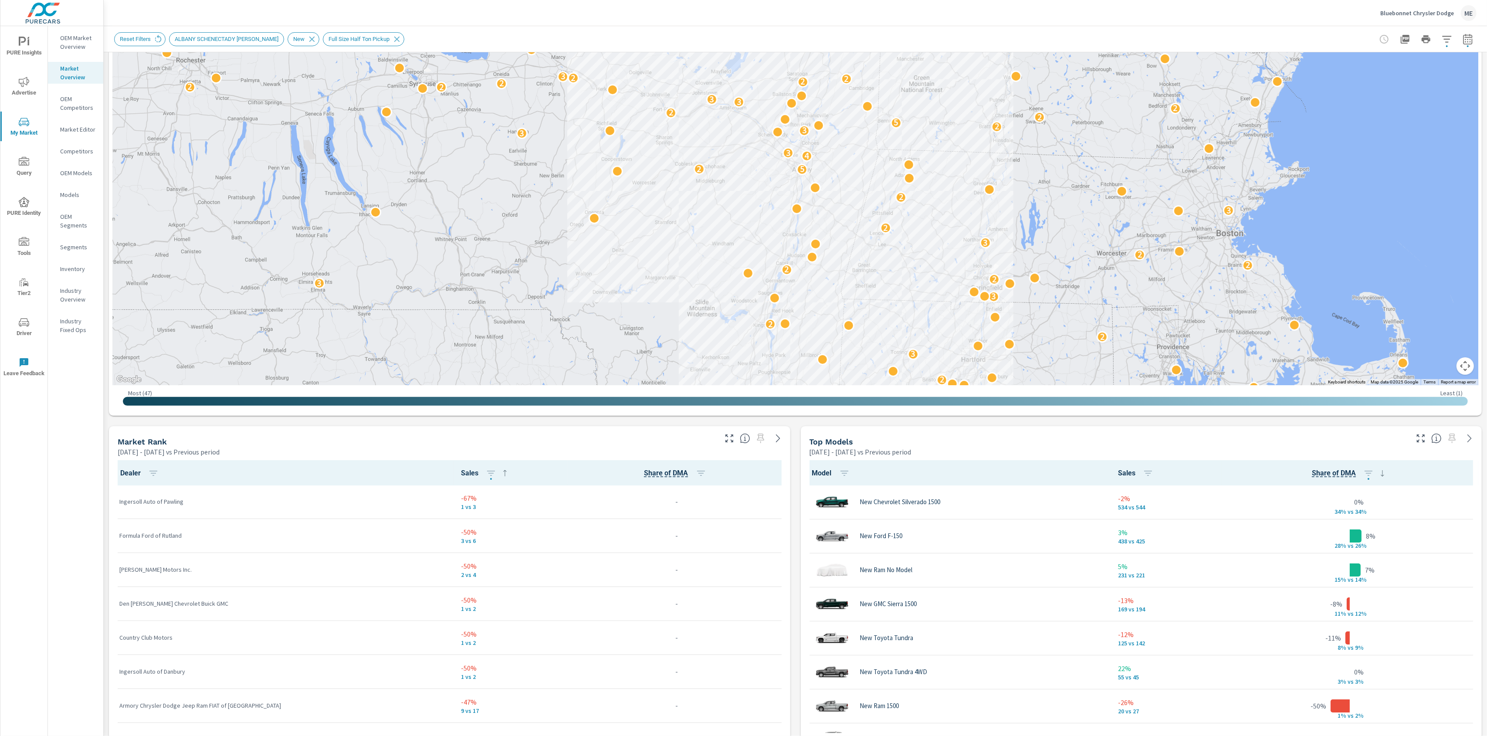
scroll to position [0, 0]
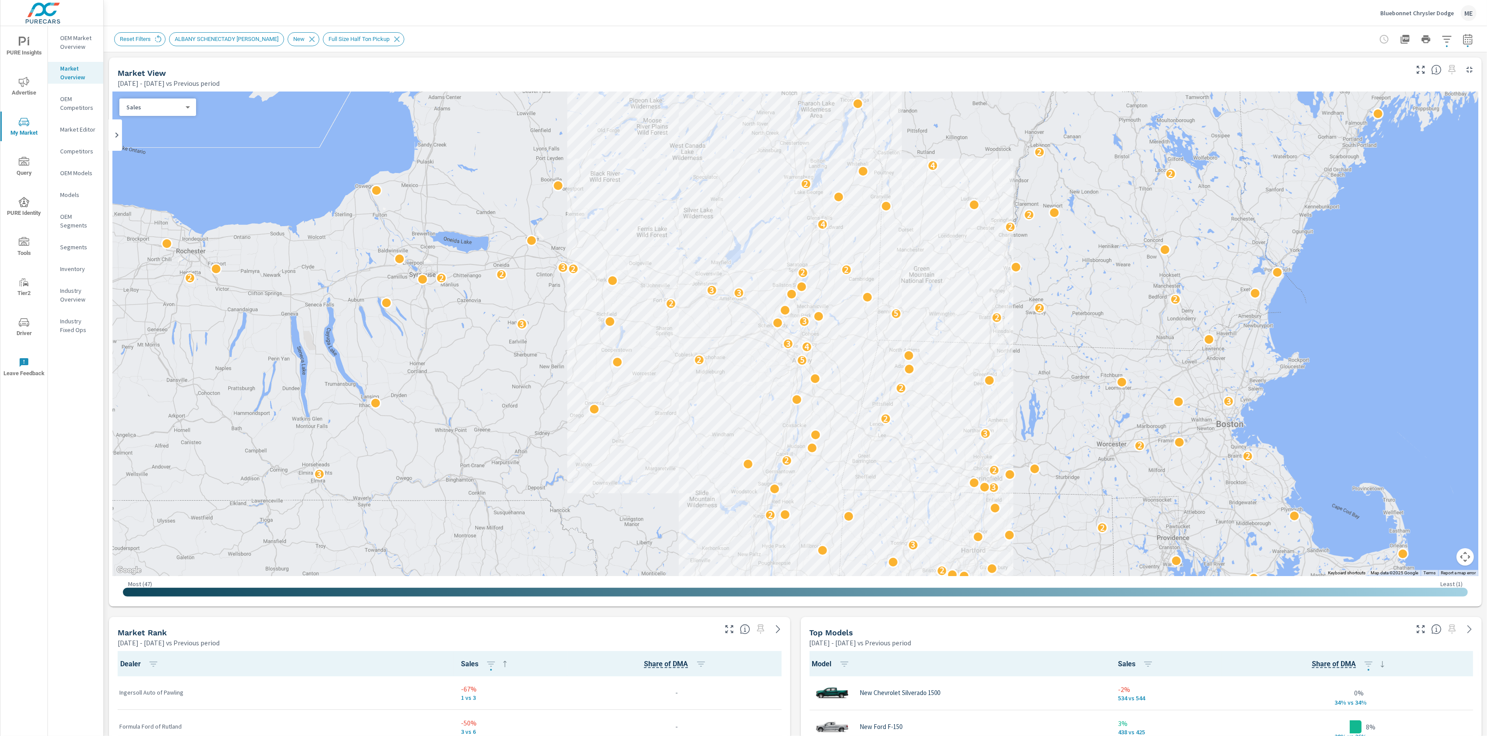
click at [801, 638] on div "Top Models Apr 01, 2025 - Jun 30, 2025 vs Previous period" at bounding box center [1106, 632] width 610 height 31
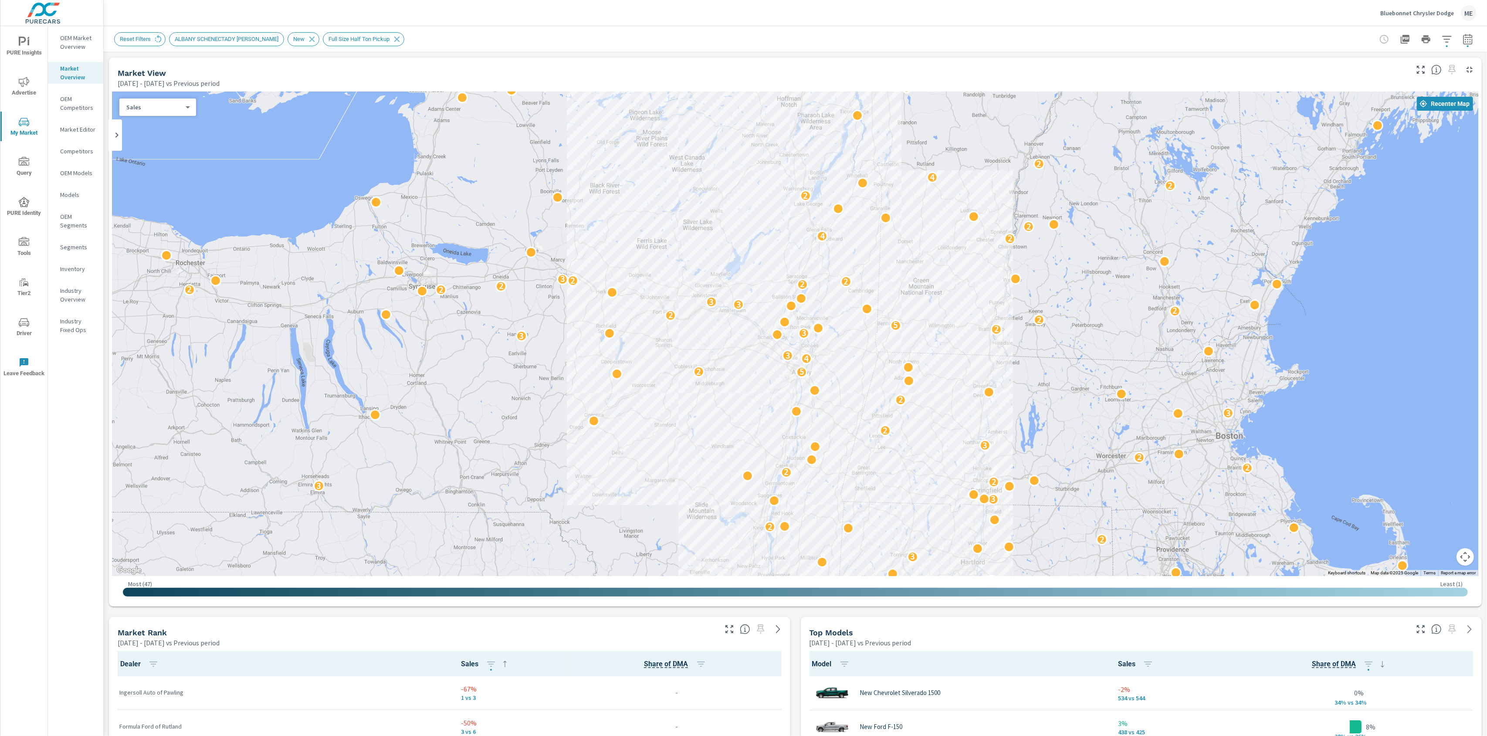
drag, startPoint x: 1044, startPoint y: 329, endPoint x: 1043, endPoint y: 342, distance: 12.6
click at [1043, 342] on div "2 2 2 4 2 2 2 2 3 2 3 2 2 3 3 2 2 2 2 3 2 3 2 5 2 4 3 3 2 3 2 5 2 2 2 3 3 2 2 2…" at bounding box center [795, 334] width 1366 height 485
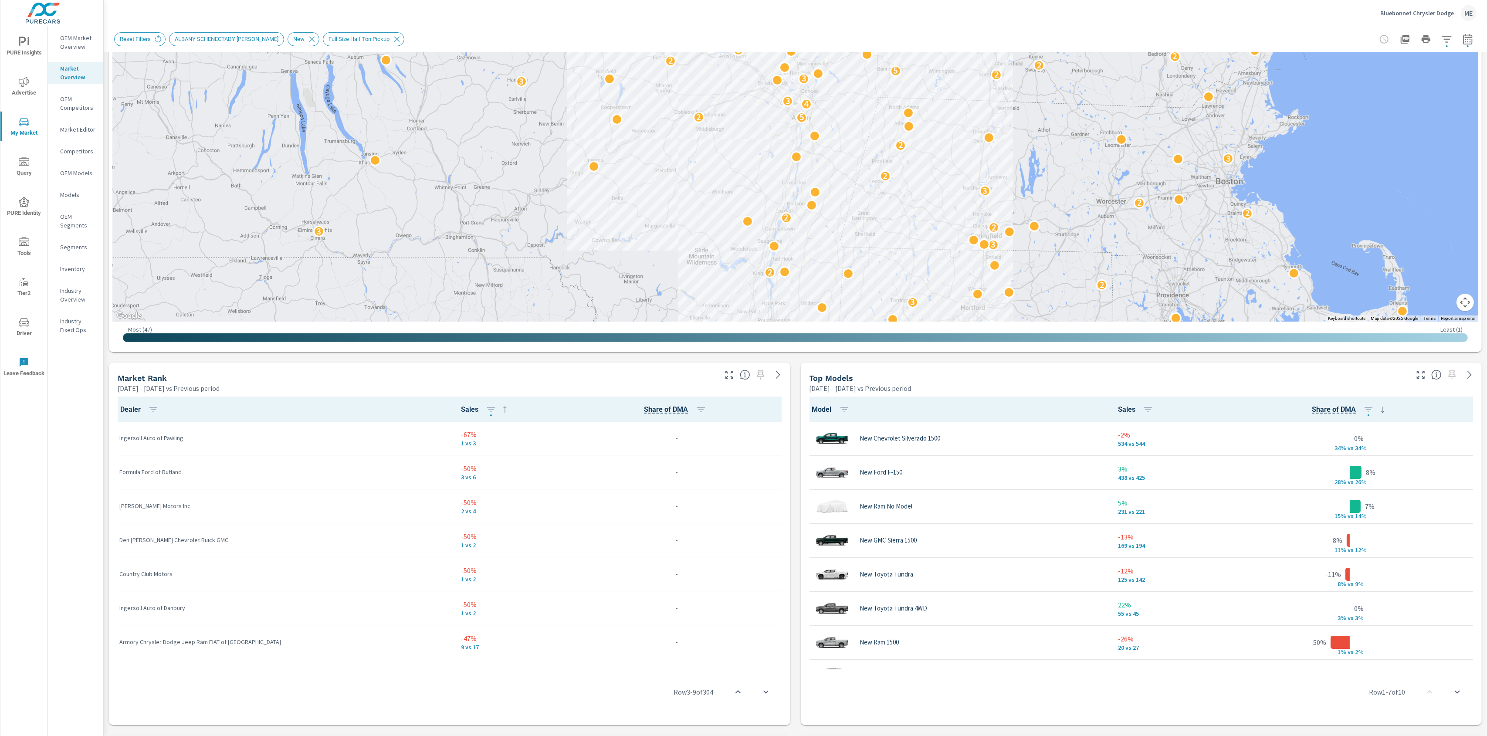
scroll to position [261, 0]
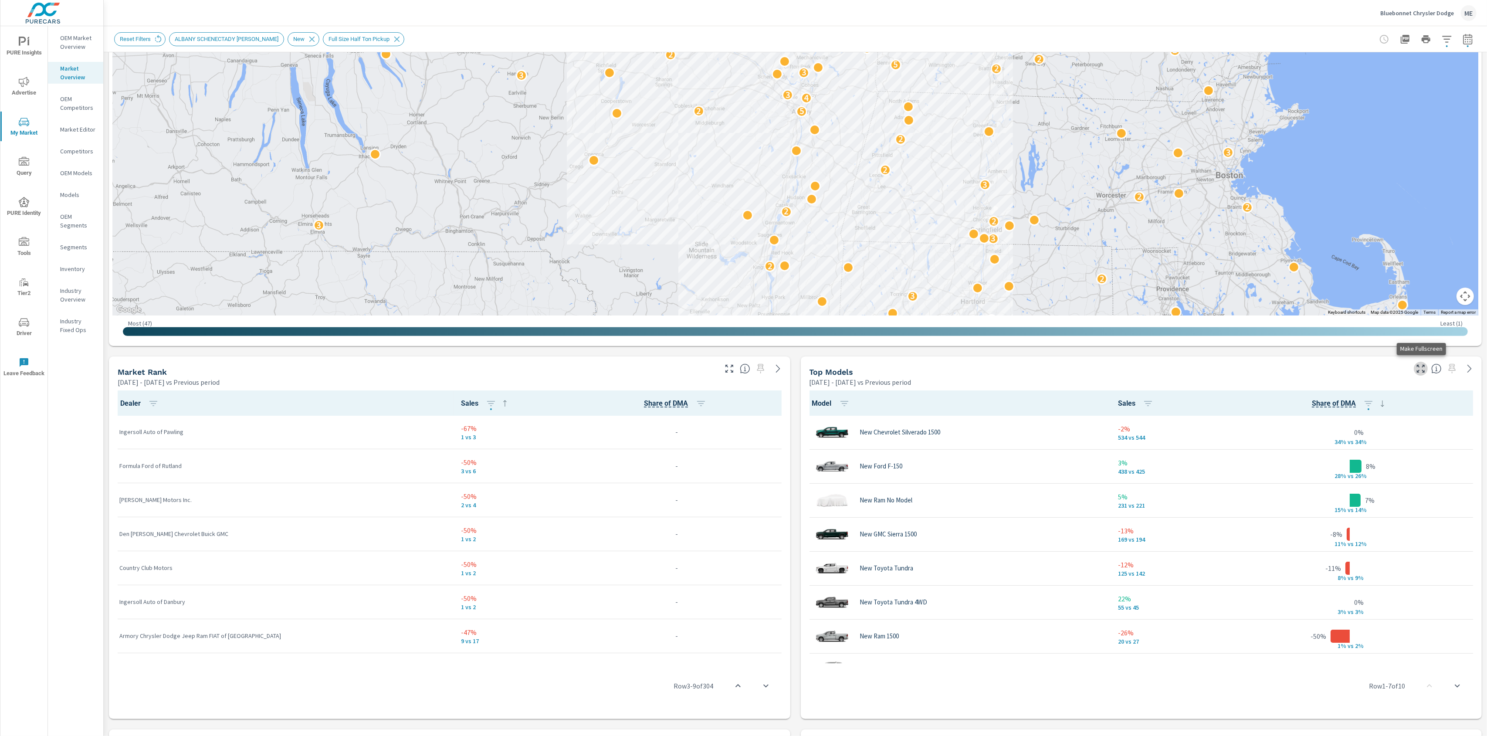
click at [1423, 366] on icon "button" at bounding box center [1421, 369] width 8 height 8
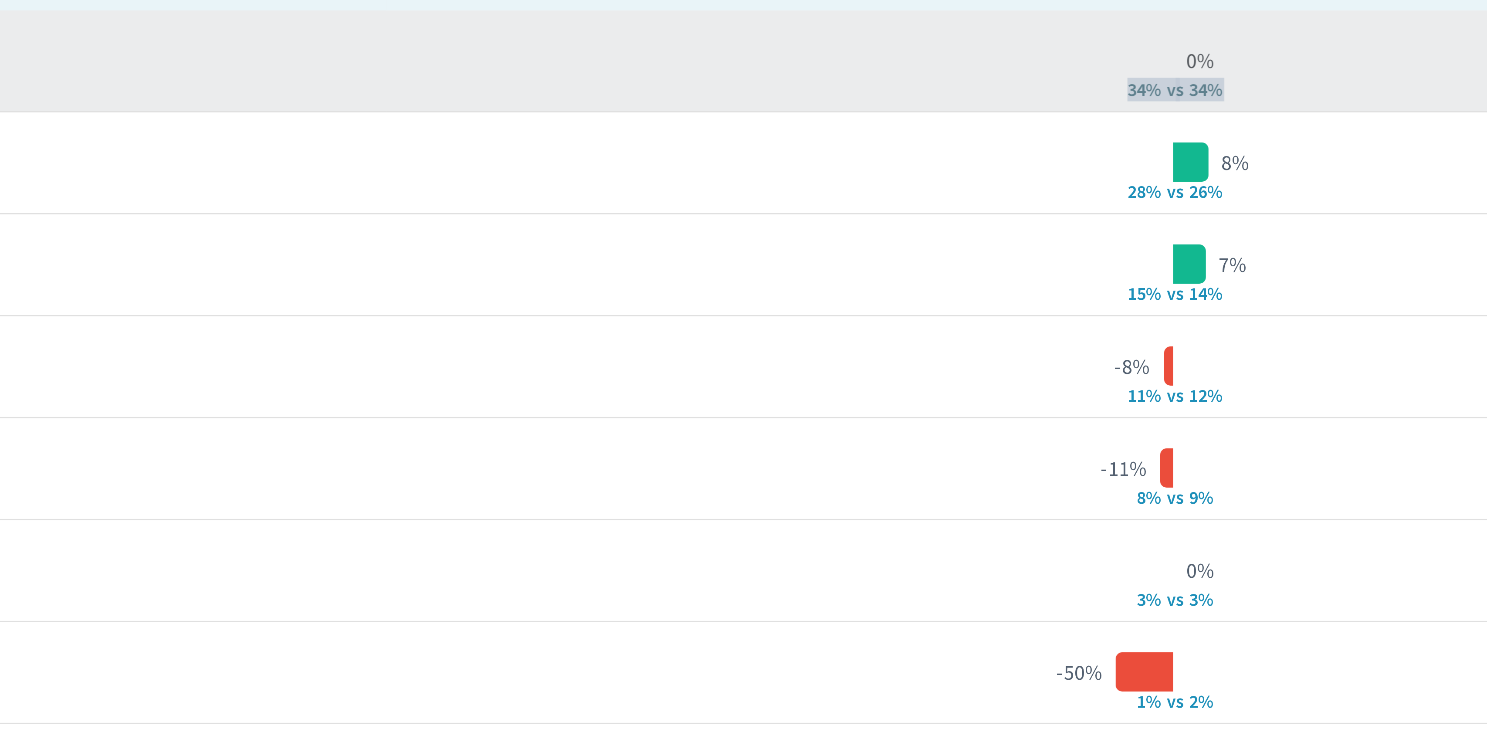
drag, startPoint x: 1239, startPoint y: 81, endPoint x: 1193, endPoint y: 81, distance: 45.3
click at [1193, 81] on div "0% 34% v s 34%" at bounding box center [1221, 72] width 511 height 27
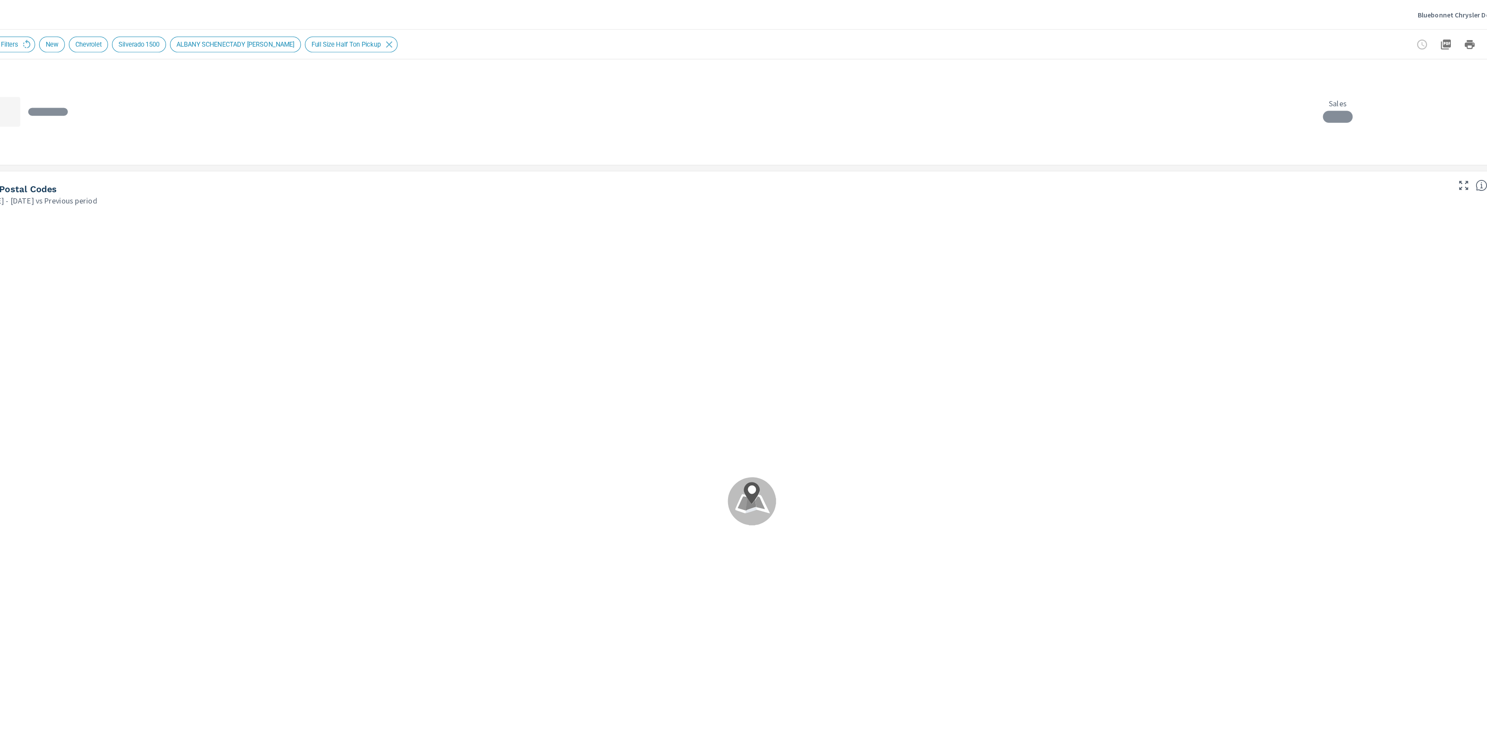
click at [1137, 126] on div "Sales" at bounding box center [795, 99] width 1373 height 82
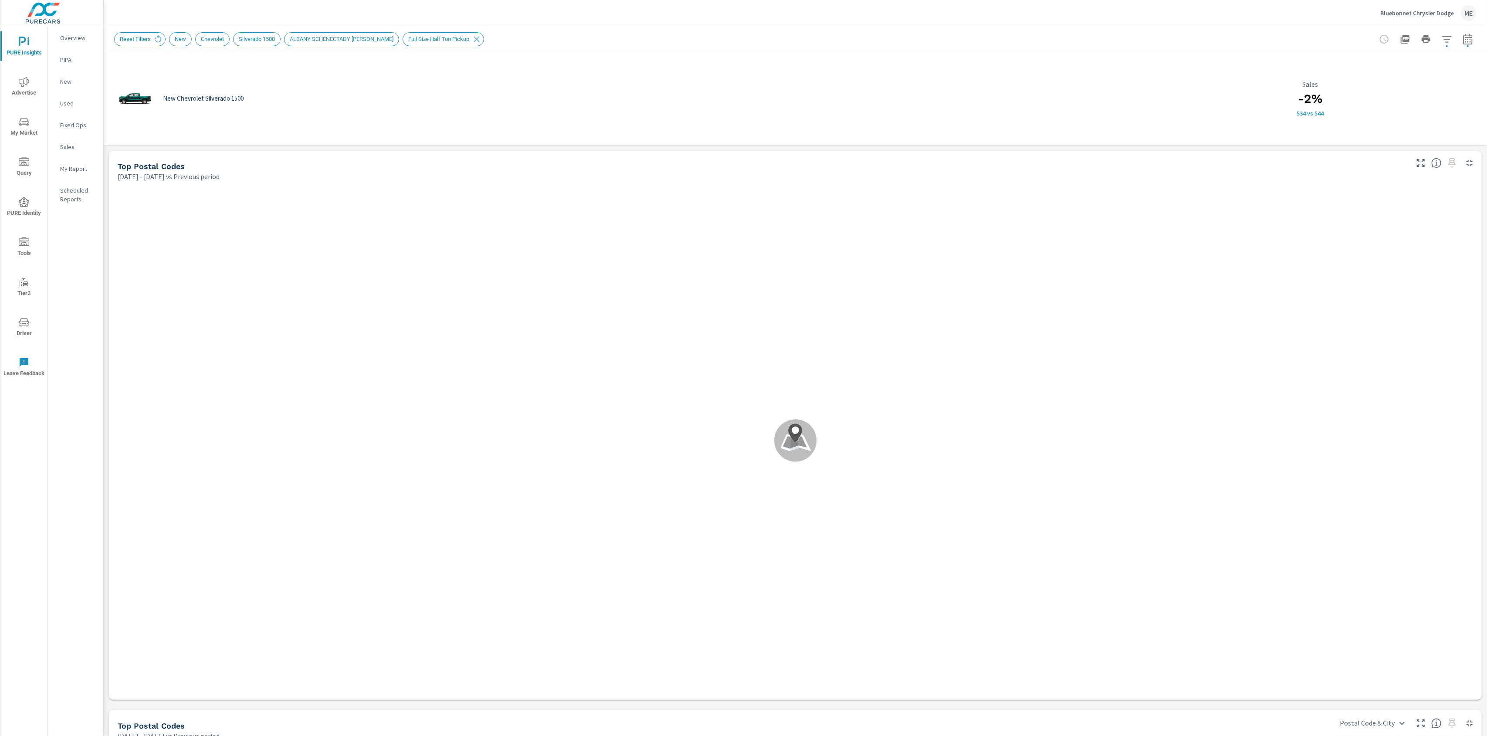
scroll to position [0, 0]
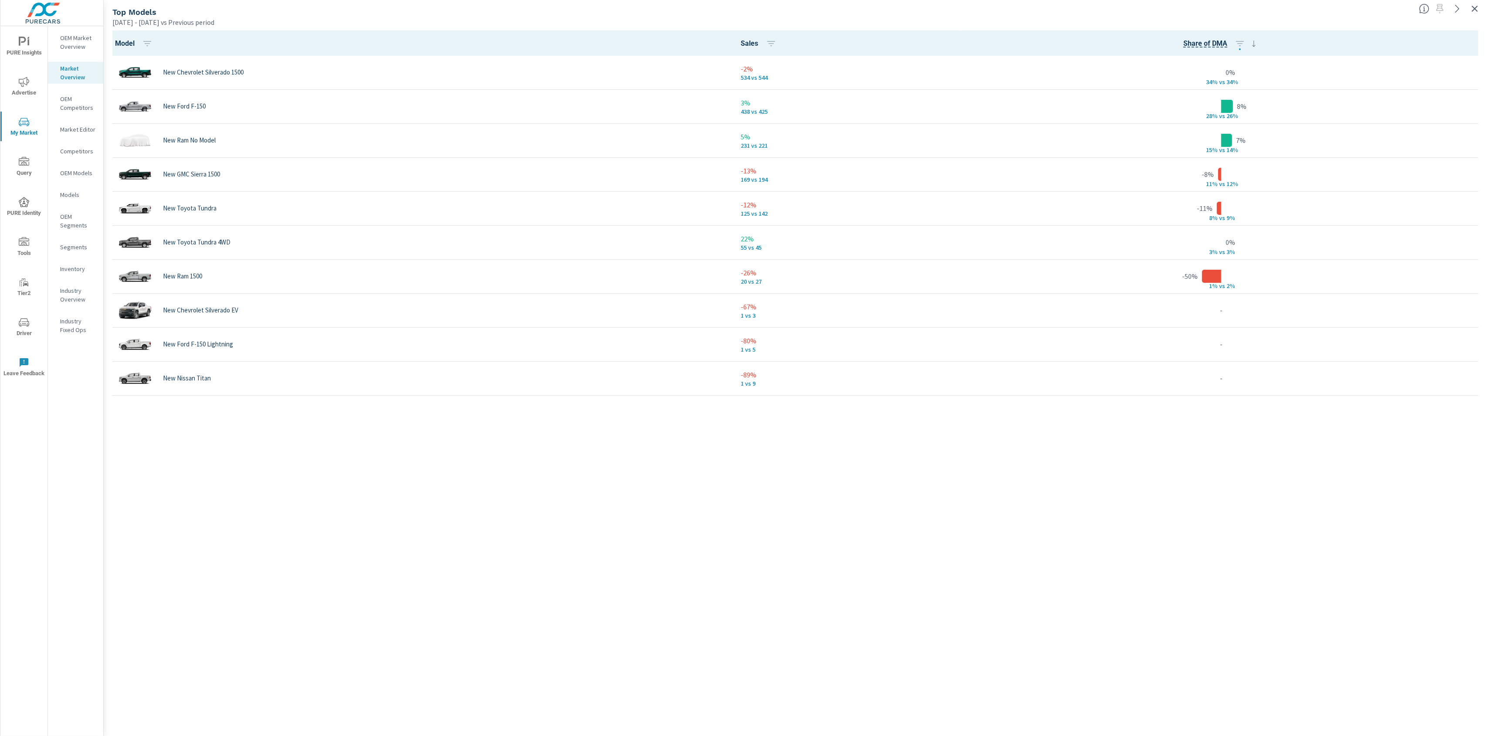
click at [1476, 6] on icon "button" at bounding box center [1475, 8] width 10 height 10
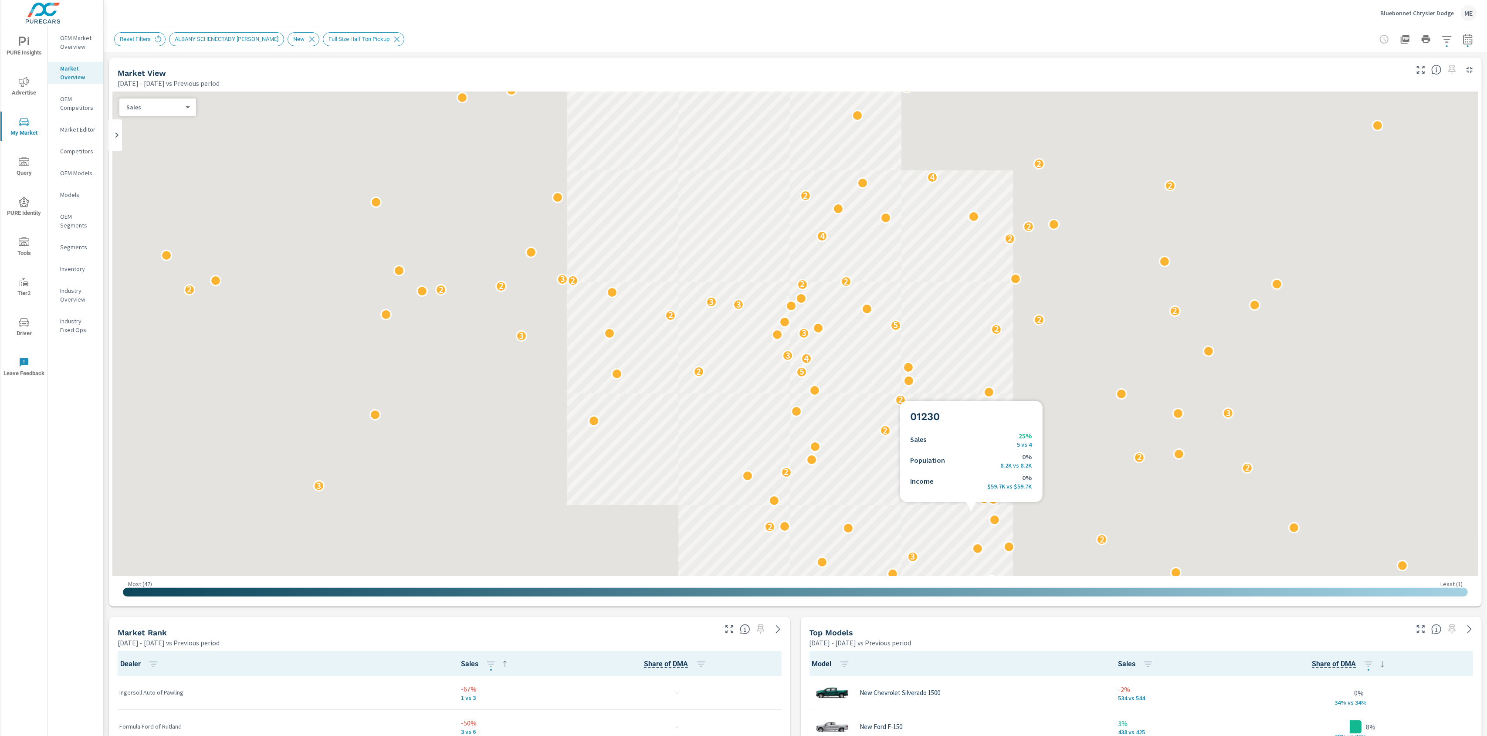
scroll to position [0, 0]
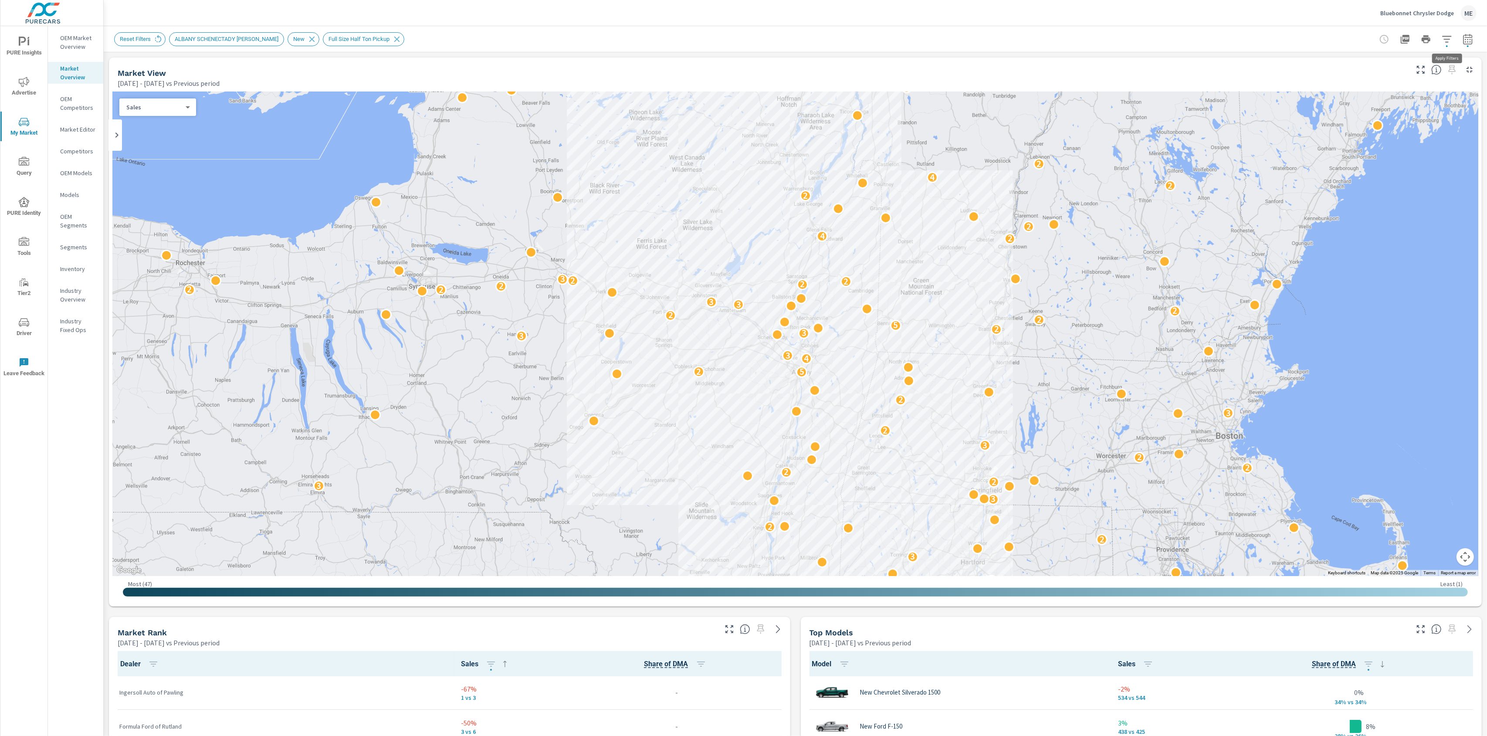
click at [1448, 41] on icon "button" at bounding box center [1446, 39] width 9 height 7
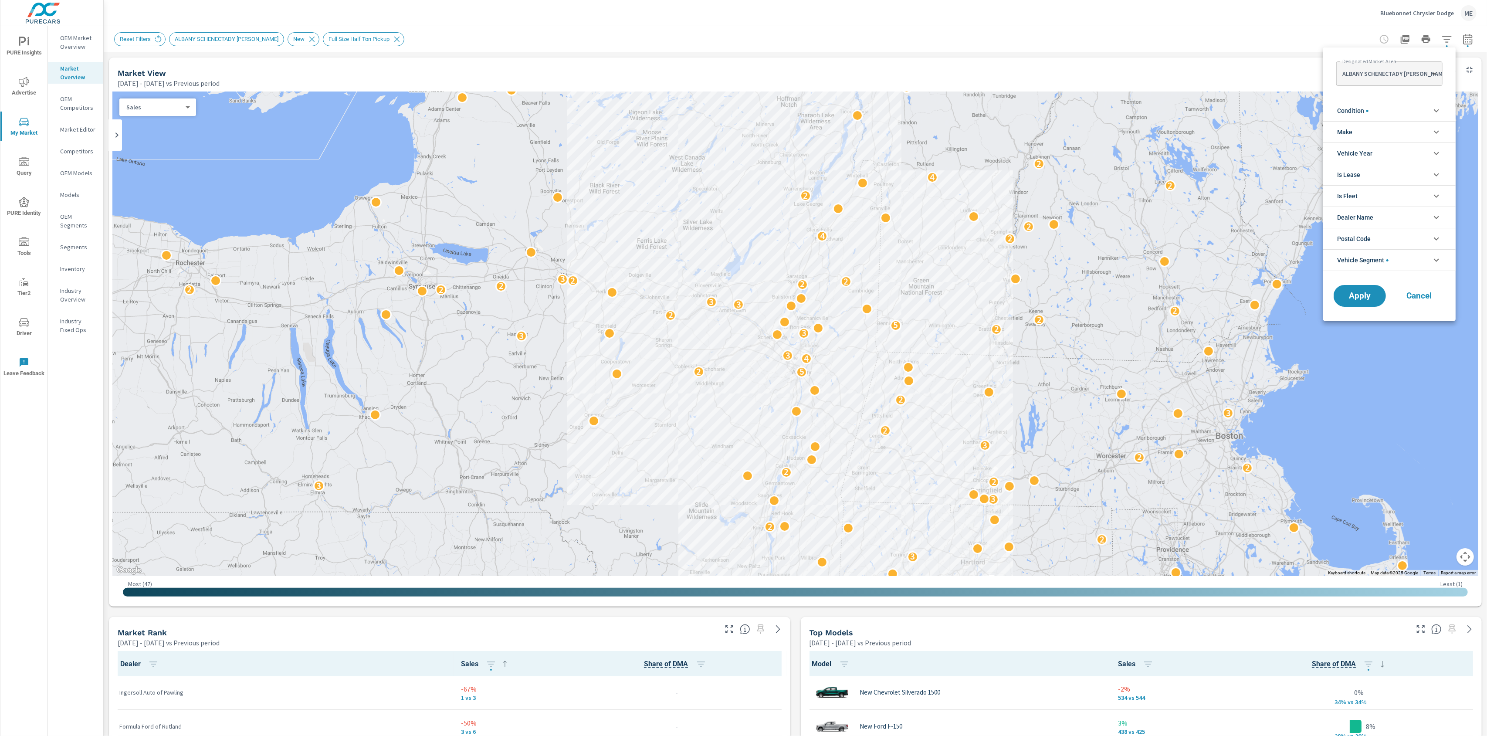
scroll to position [78, 0]
click at [1370, 235] on span "Postal Code" at bounding box center [1354, 238] width 34 height 21
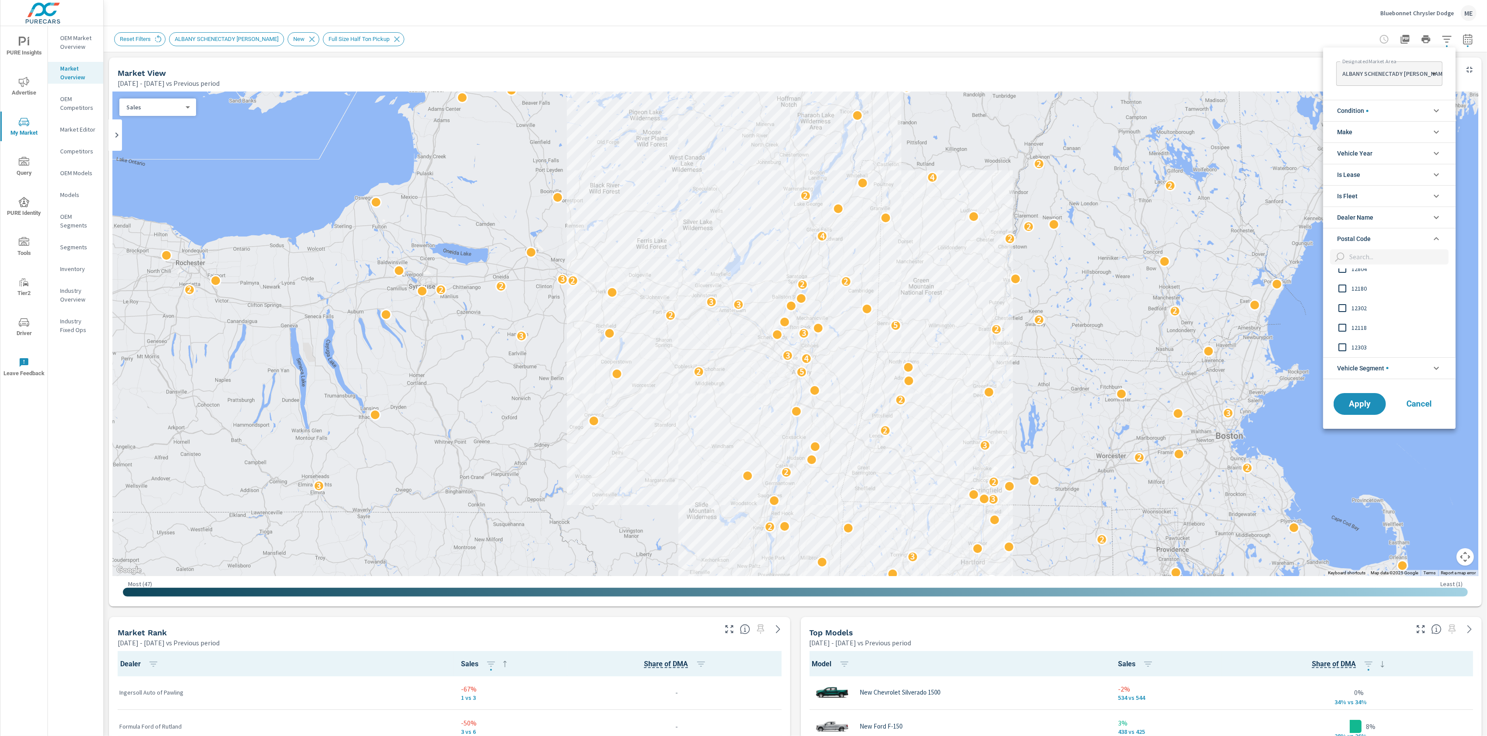
scroll to position [88, 0]
click at [1075, 21] on div at bounding box center [743, 368] width 1487 height 736
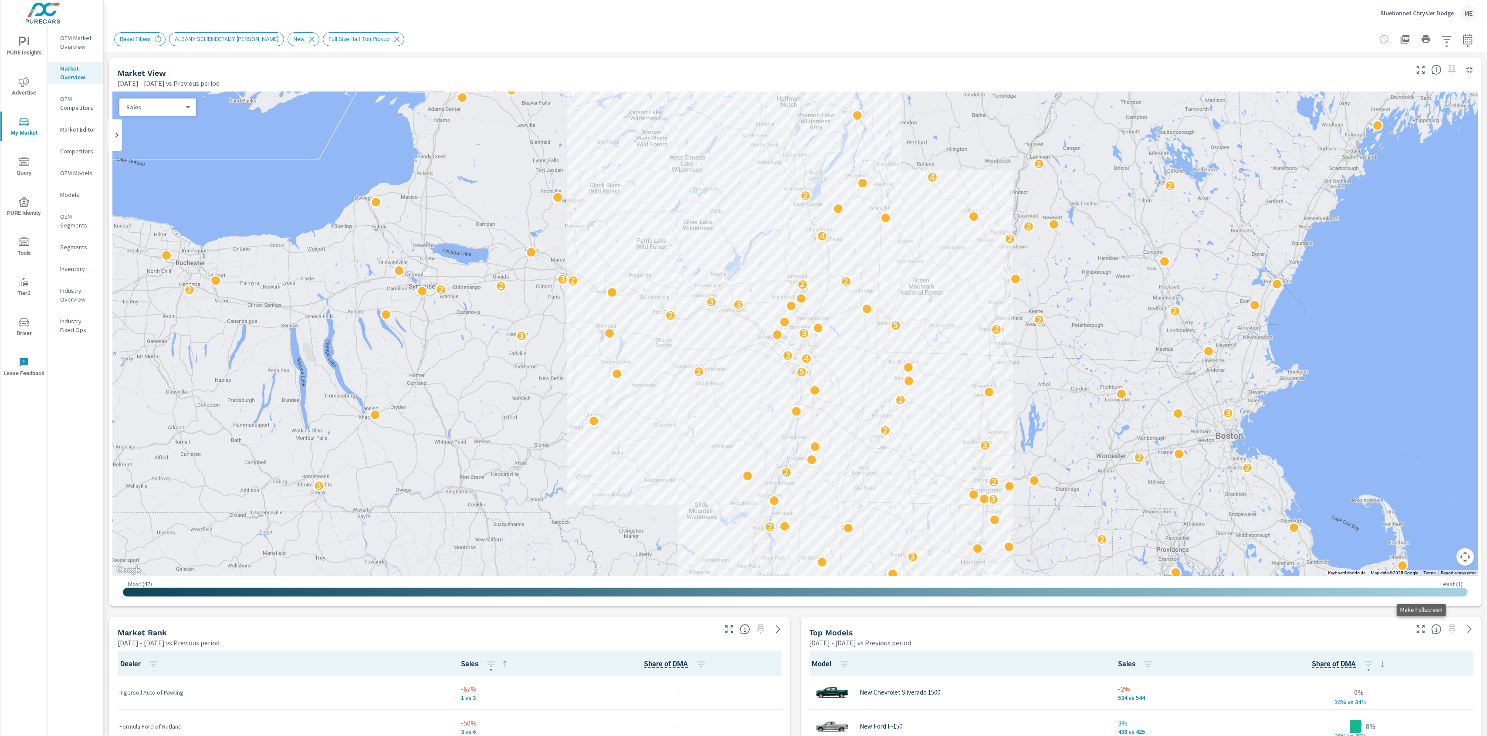
click at [1418, 629] on icon "button" at bounding box center [1421, 629] width 10 height 10
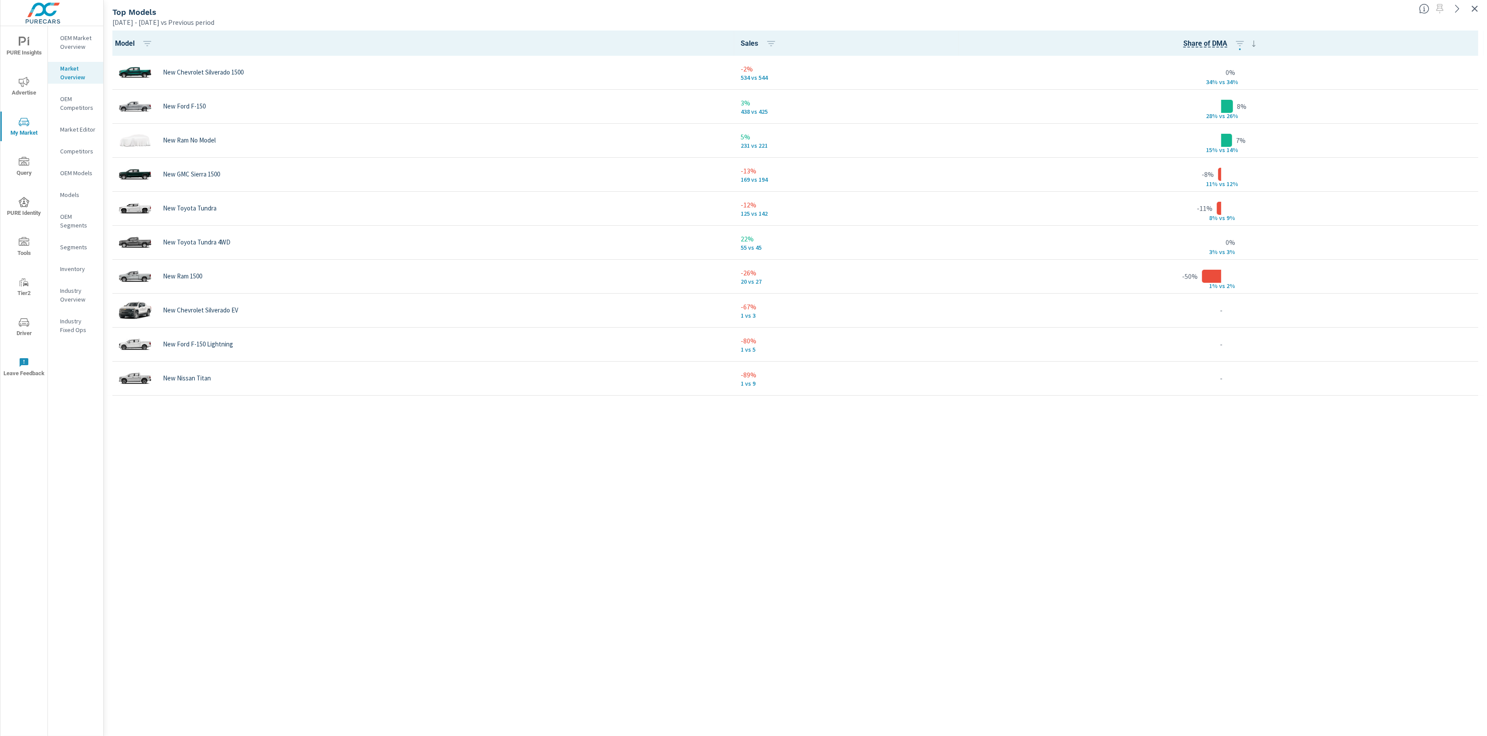
click at [1096, 17] on div "Apr 01, 2025 - Jun 30, 2025 vs Previous period" at bounding box center [762, 22] width 1300 height 10
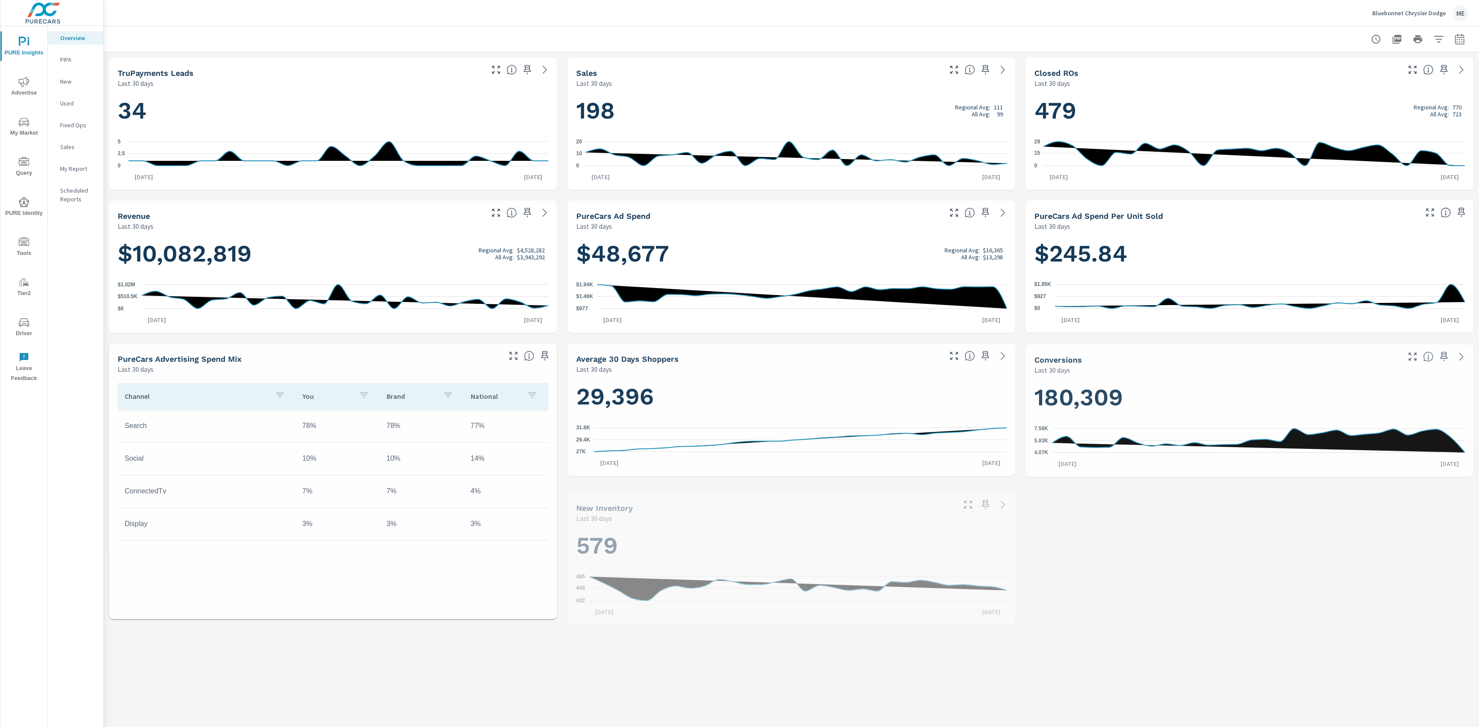
scroll to position [0, 0]
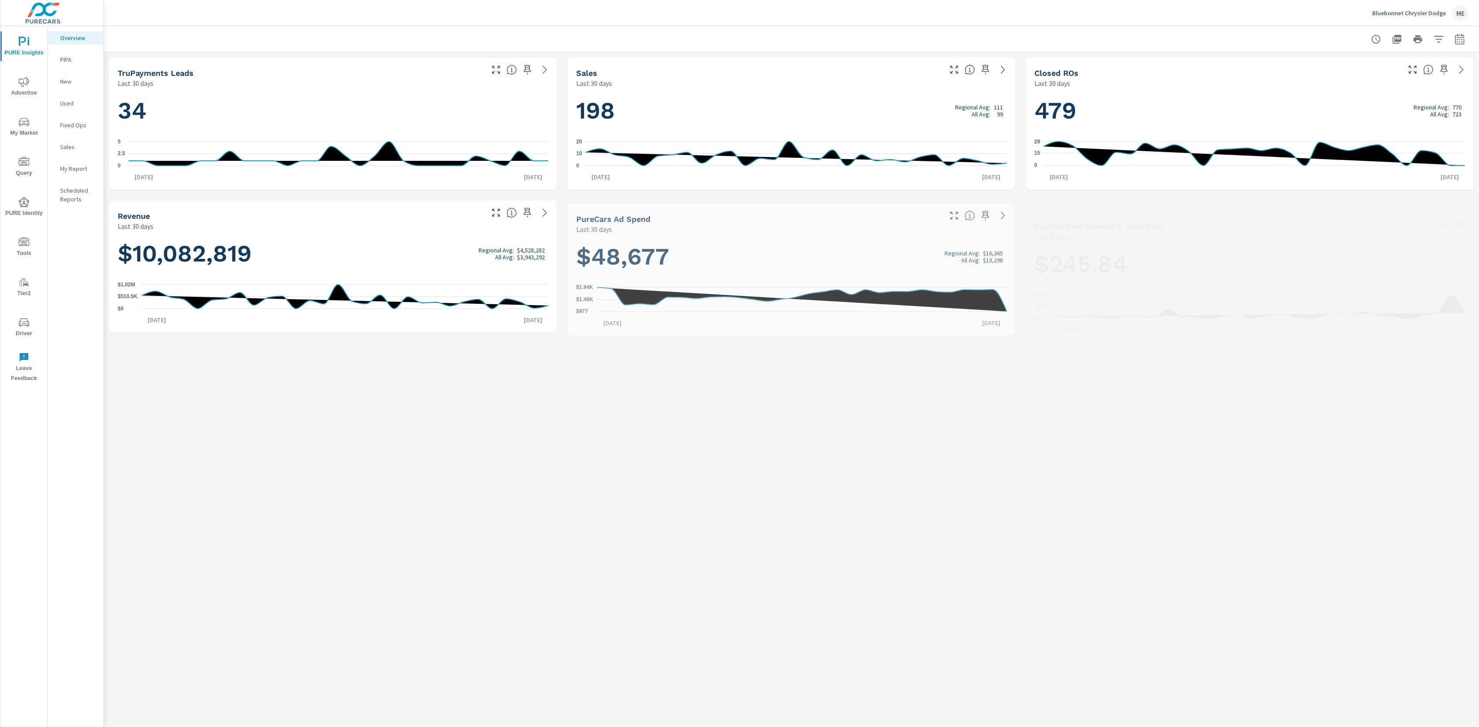
click at [30, 82] on span "Advertise" at bounding box center [24, 87] width 42 height 21
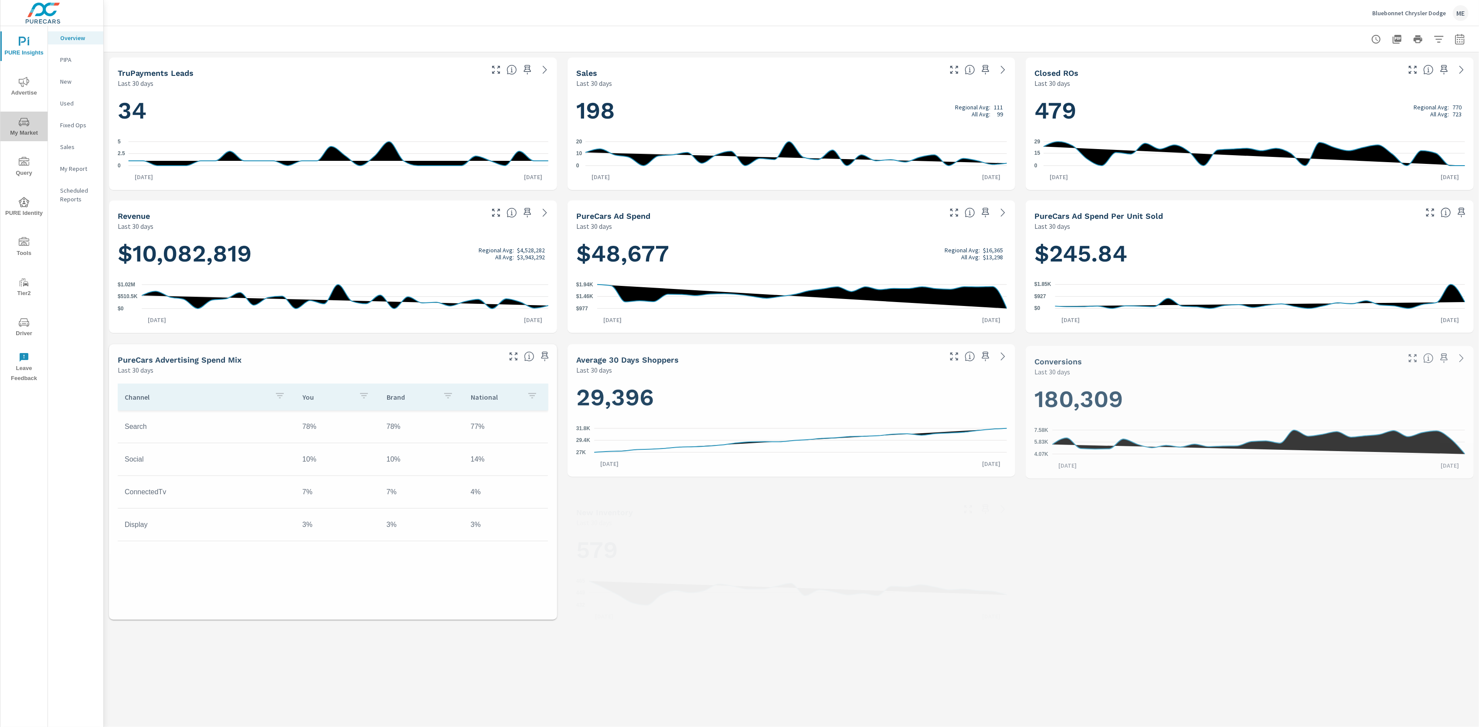
click at [27, 126] on icon "nav menu" at bounding box center [24, 122] width 10 height 10
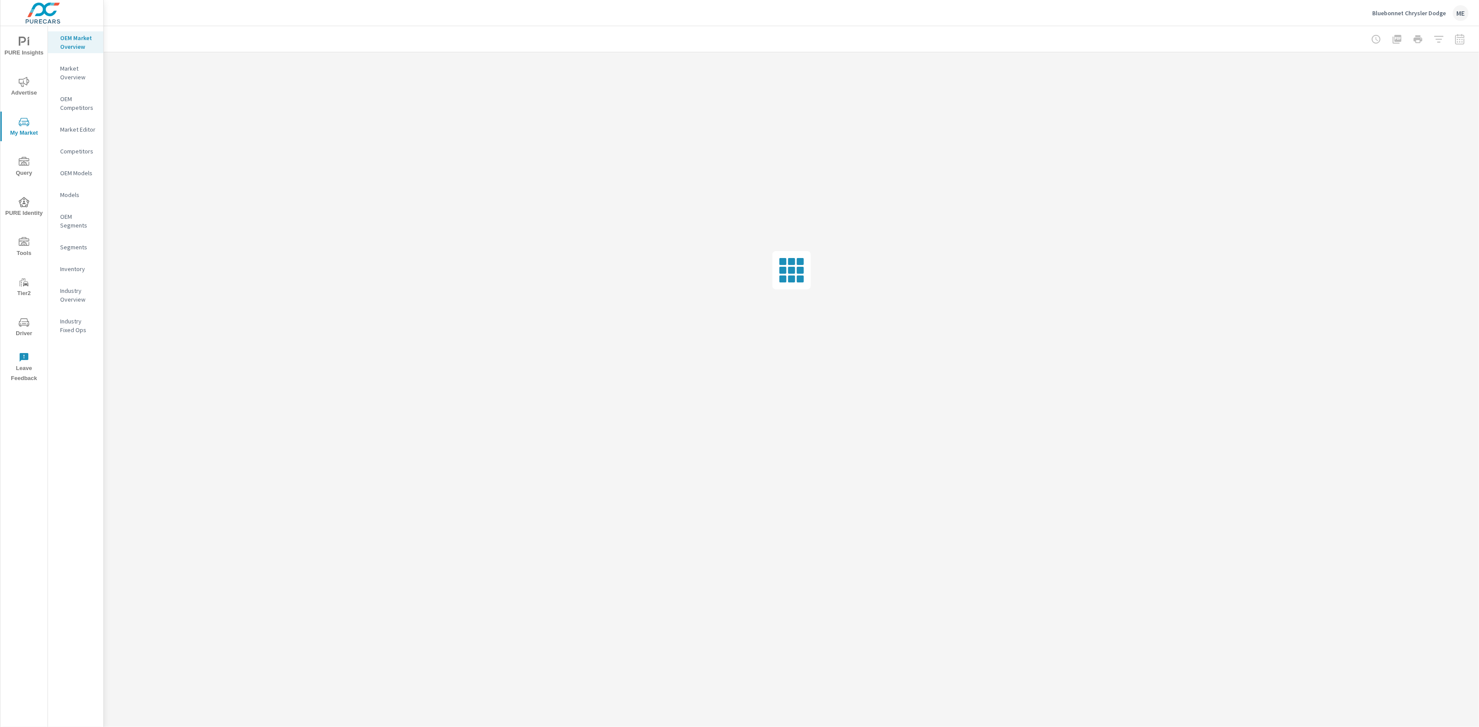
drag, startPoint x: 80, startPoint y: 260, endPoint x: 78, endPoint y: 266, distance: 6.3
click at [80, 261] on nav "OEM Market Overview Market Overview OEM Competitors Market Editor Competitors O…" at bounding box center [75, 187] width 55 height 322
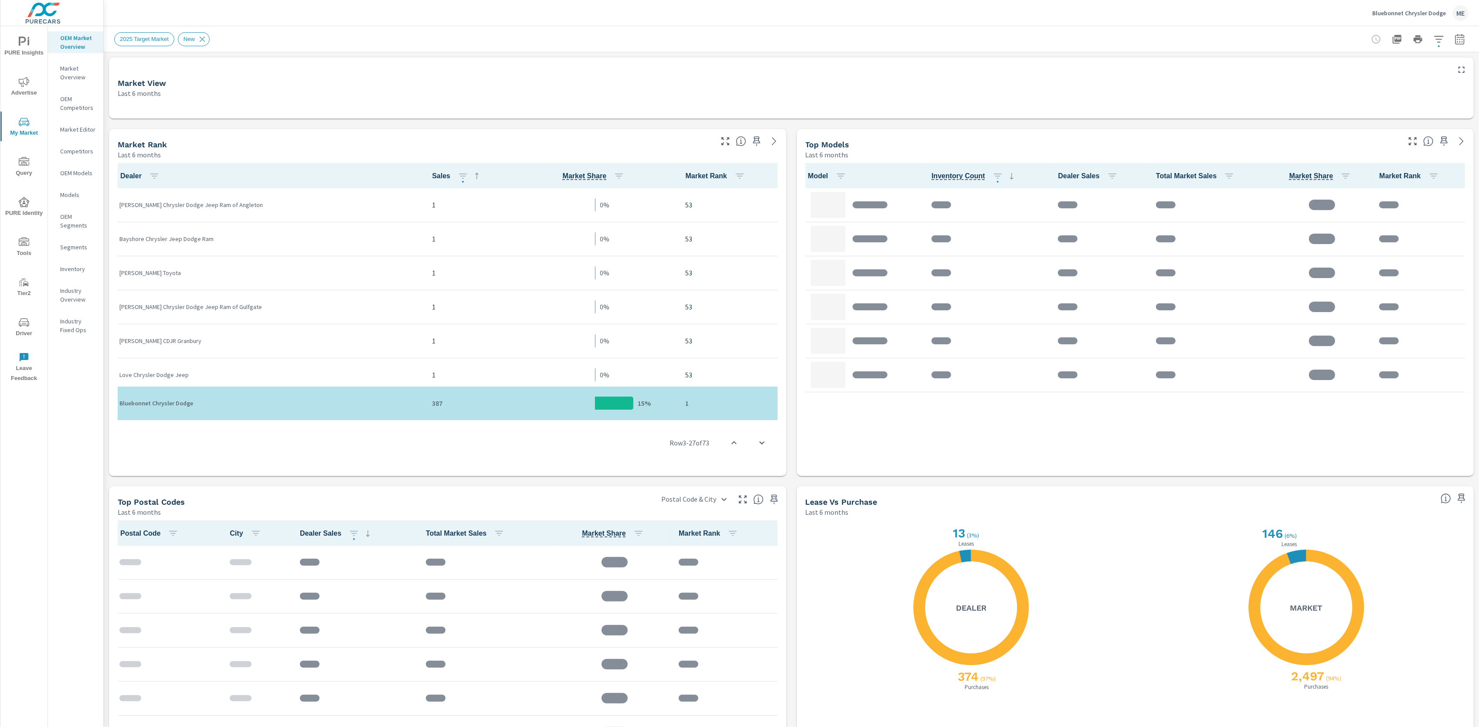
scroll to position [68, 0]
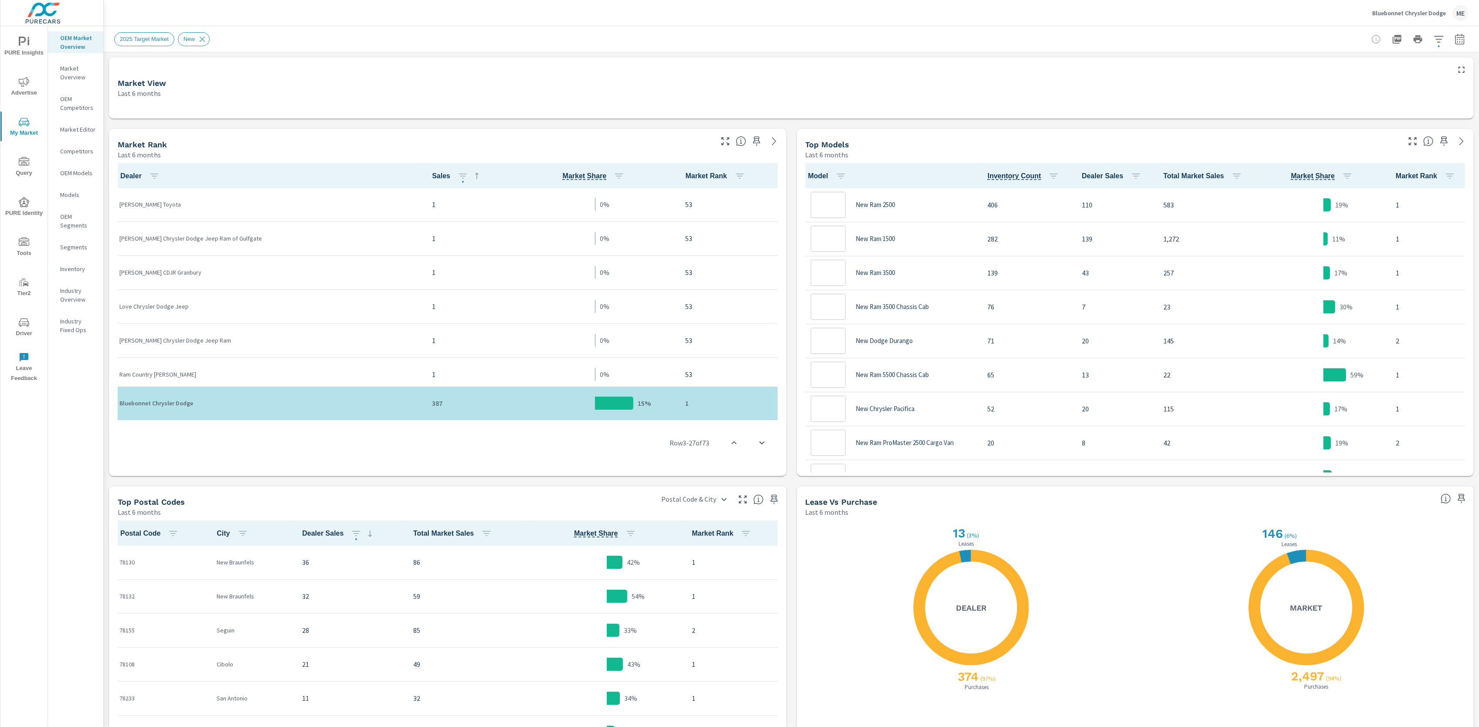
click at [73, 268] on p "Inventory" at bounding box center [78, 269] width 36 height 9
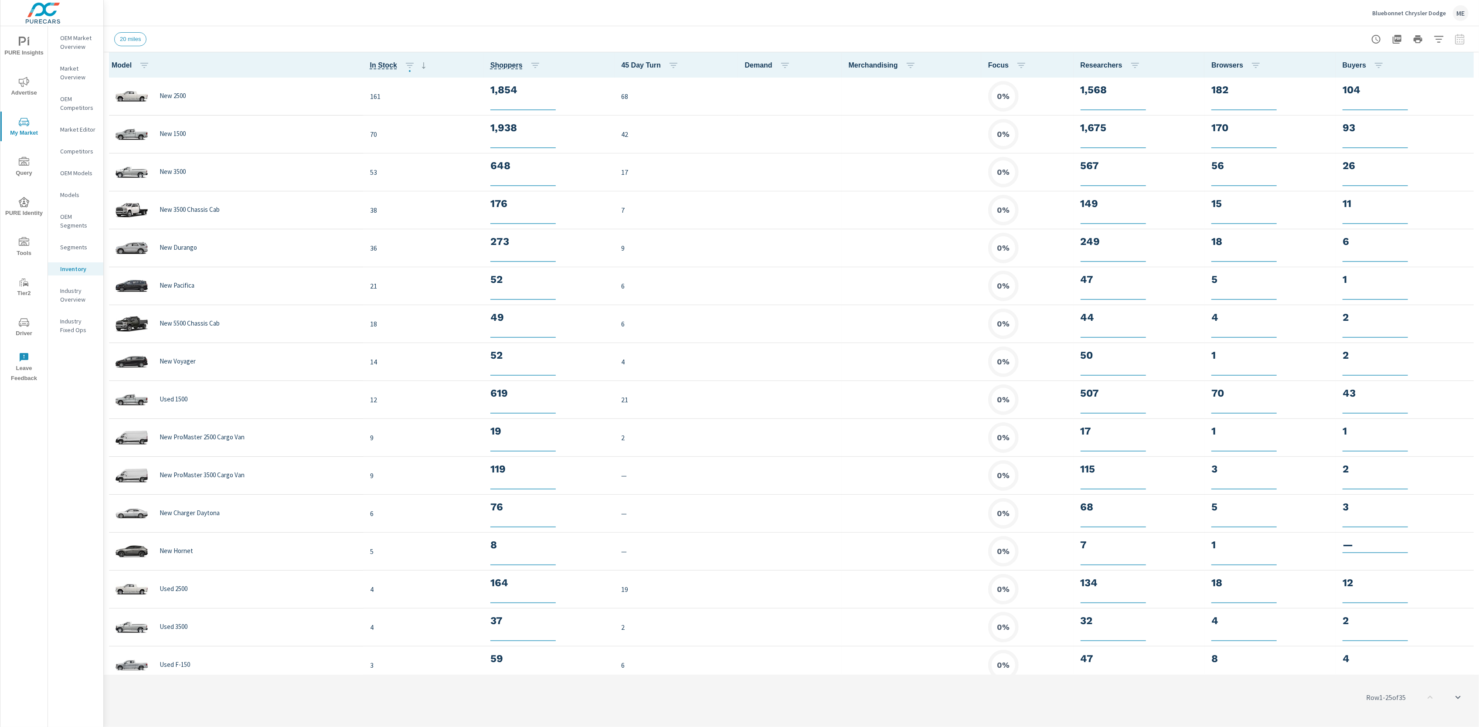
scroll to position [0, 0]
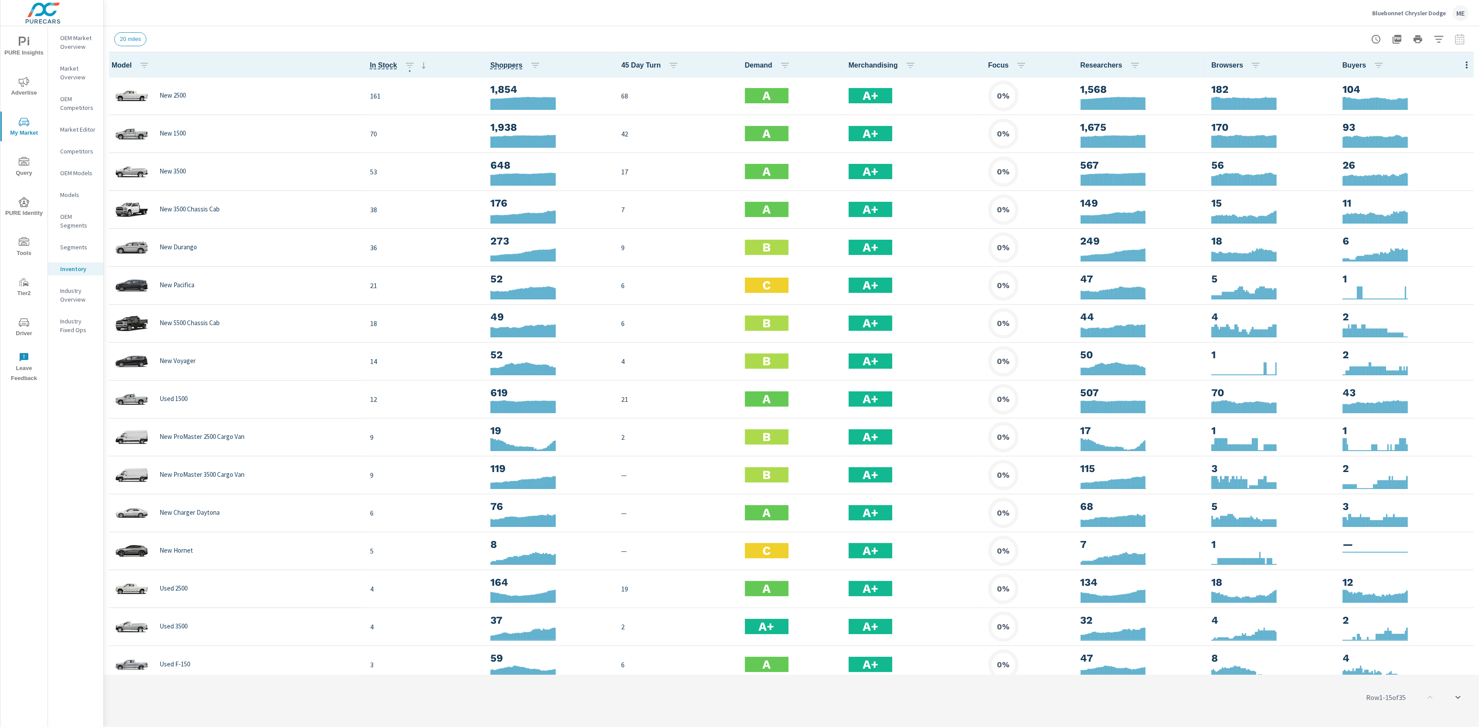
click at [1467, 64] on icon "button" at bounding box center [1466, 65] width 10 height 10
click at [1416, 206] on span "Customize columns..." at bounding box center [1438, 202] width 55 height 9
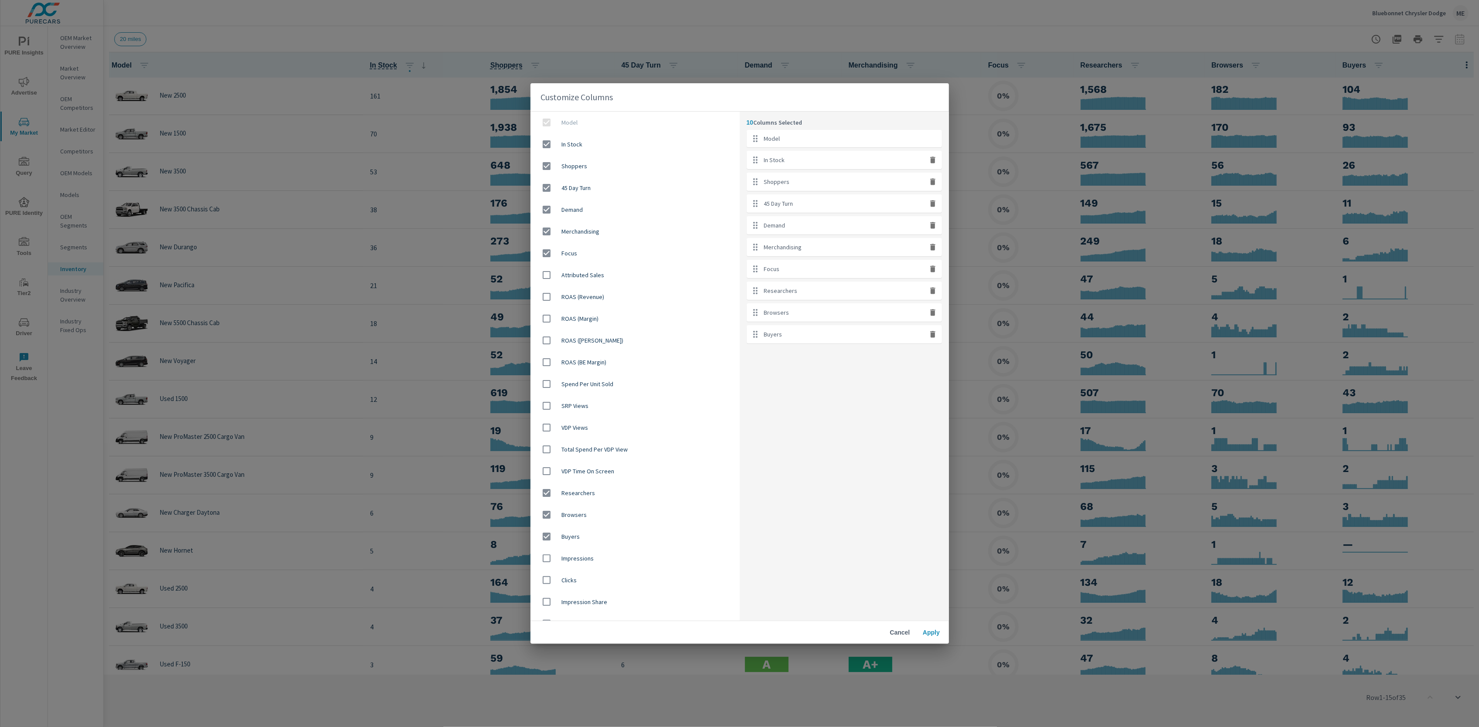
click at [931, 272] on icon "button" at bounding box center [932, 269] width 5 height 7
checkbox input "false"
click at [926, 632] on span "Apply" at bounding box center [931, 632] width 21 height 8
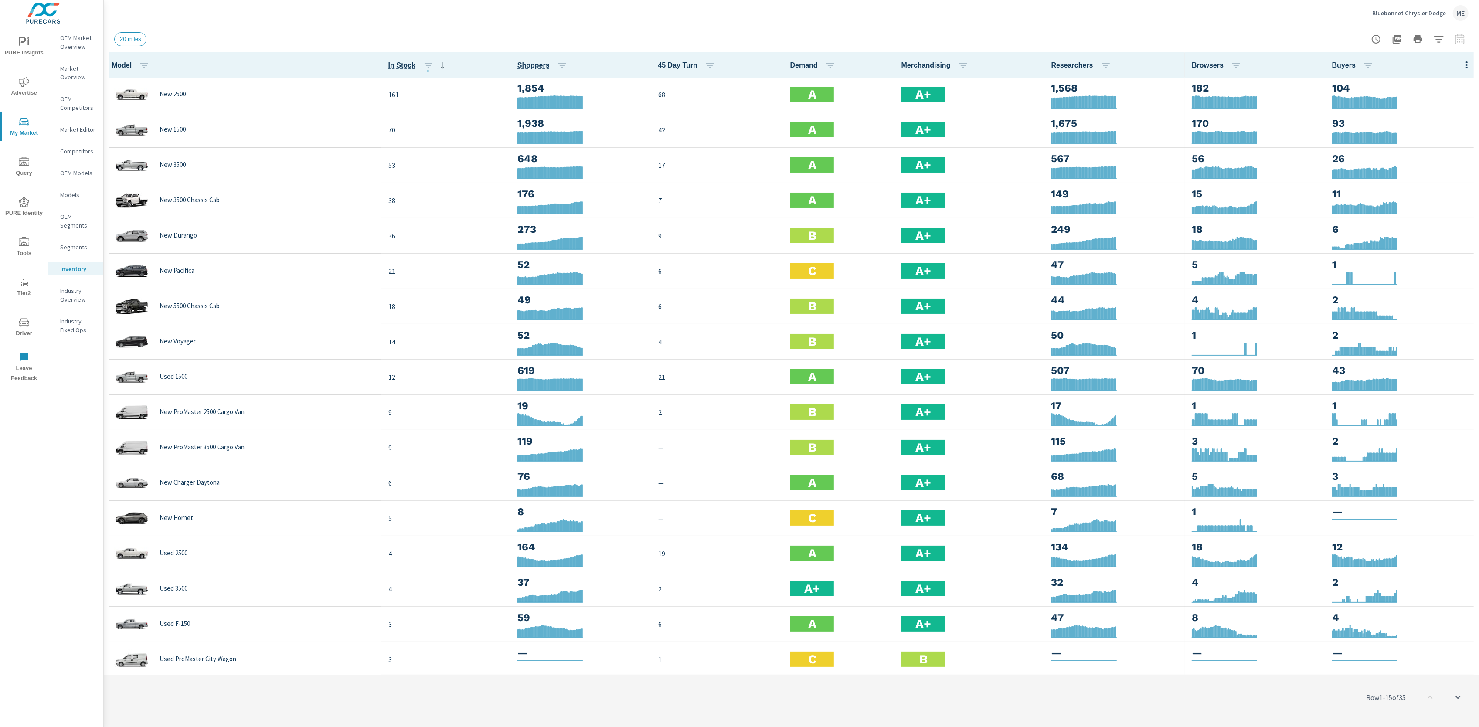
click at [974, 36] on div "20 miles" at bounding box center [730, 39] width 1232 height 14
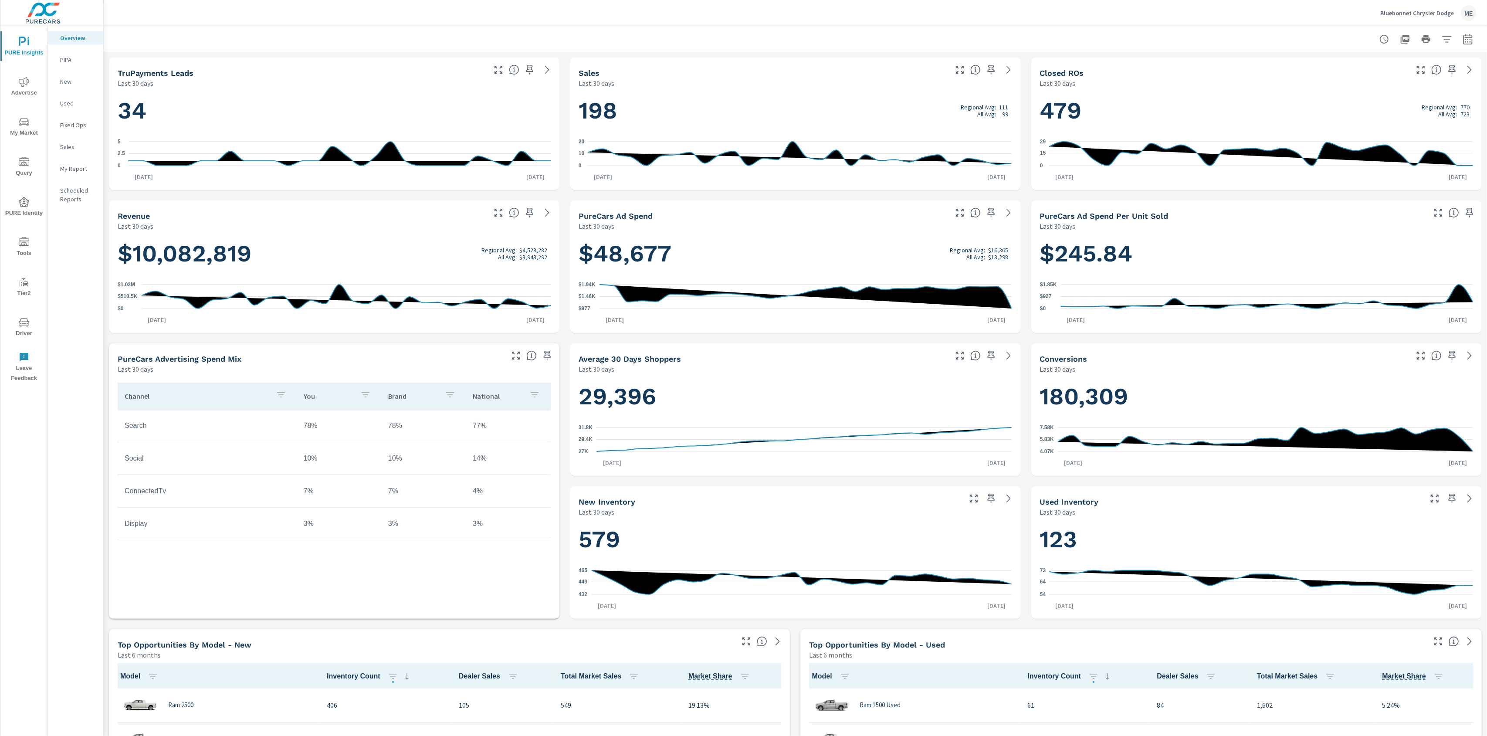
scroll to position [0, 0]
click at [993, 66] on icon "button" at bounding box center [991, 70] width 7 height 10
click at [1456, 68] on icon "button" at bounding box center [1452, 69] width 10 height 10
click at [1466, 206] on span at bounding box center [1470, 213] width 14 height 14
click at [1472, 208] on icon "button" at bounding box center [1469, 213] width 7 height 10
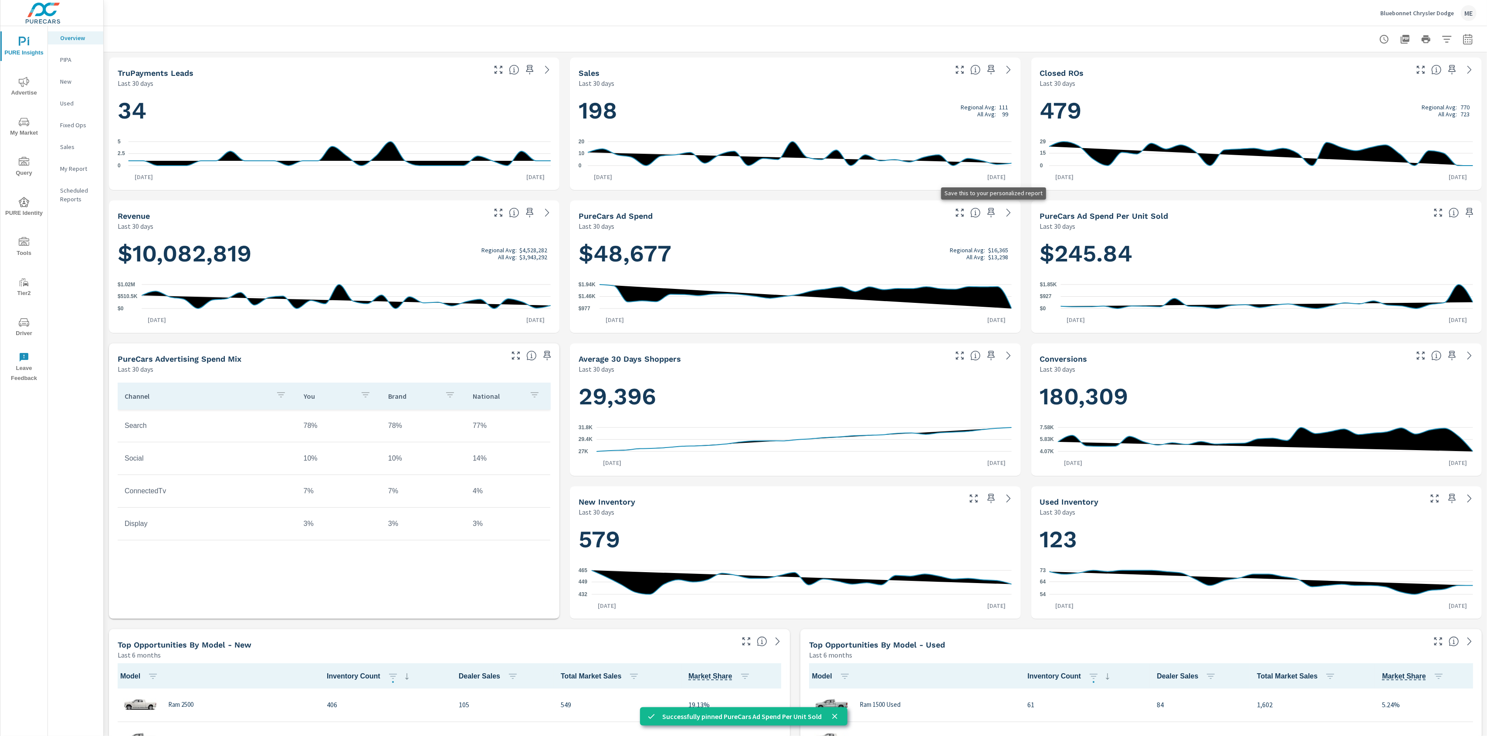
click at [994, 213] on icon "button" at bounding box center [991, 213] width 7 height 10
click at [531, 208] on icon "button" at bounding box center [529, 213] width 7 height 10
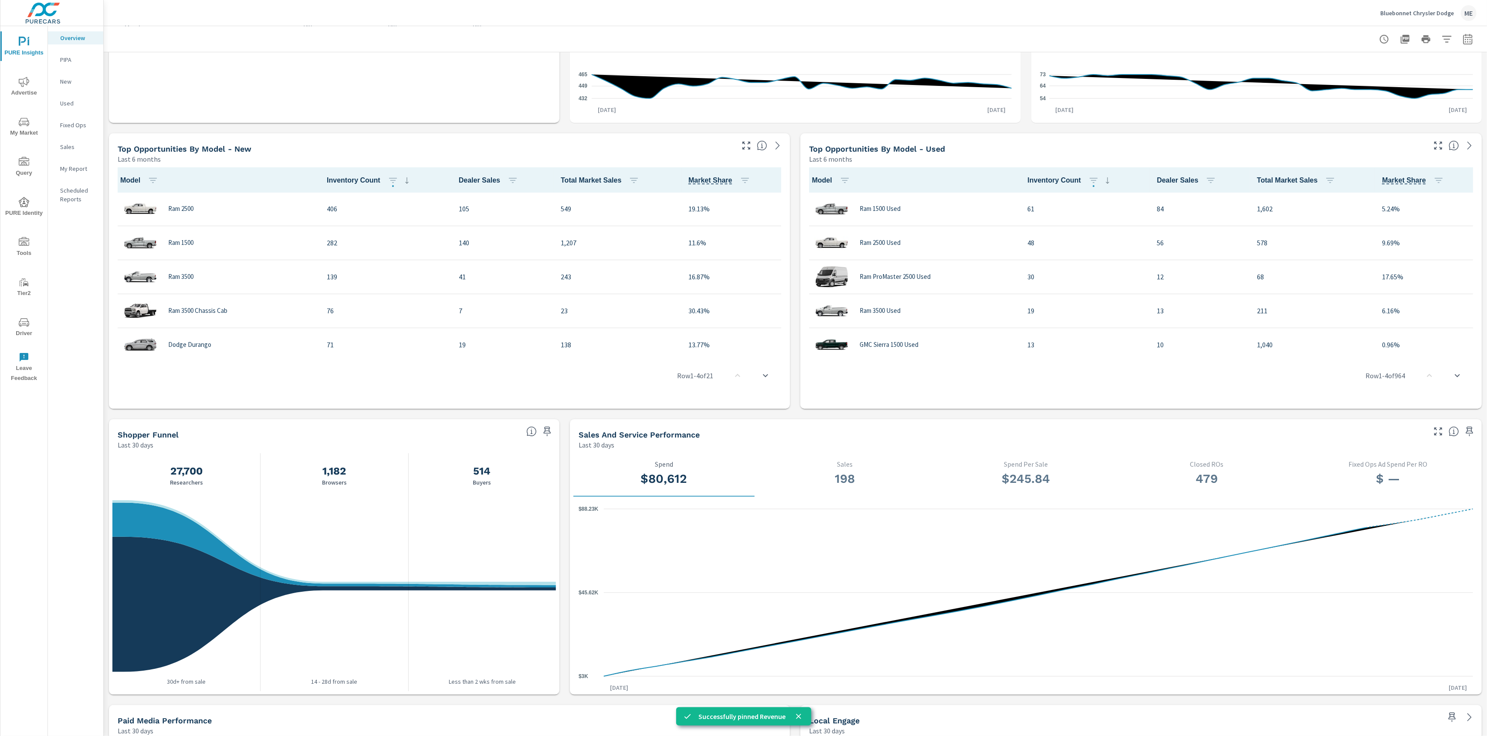
scroll to position [494, 0]
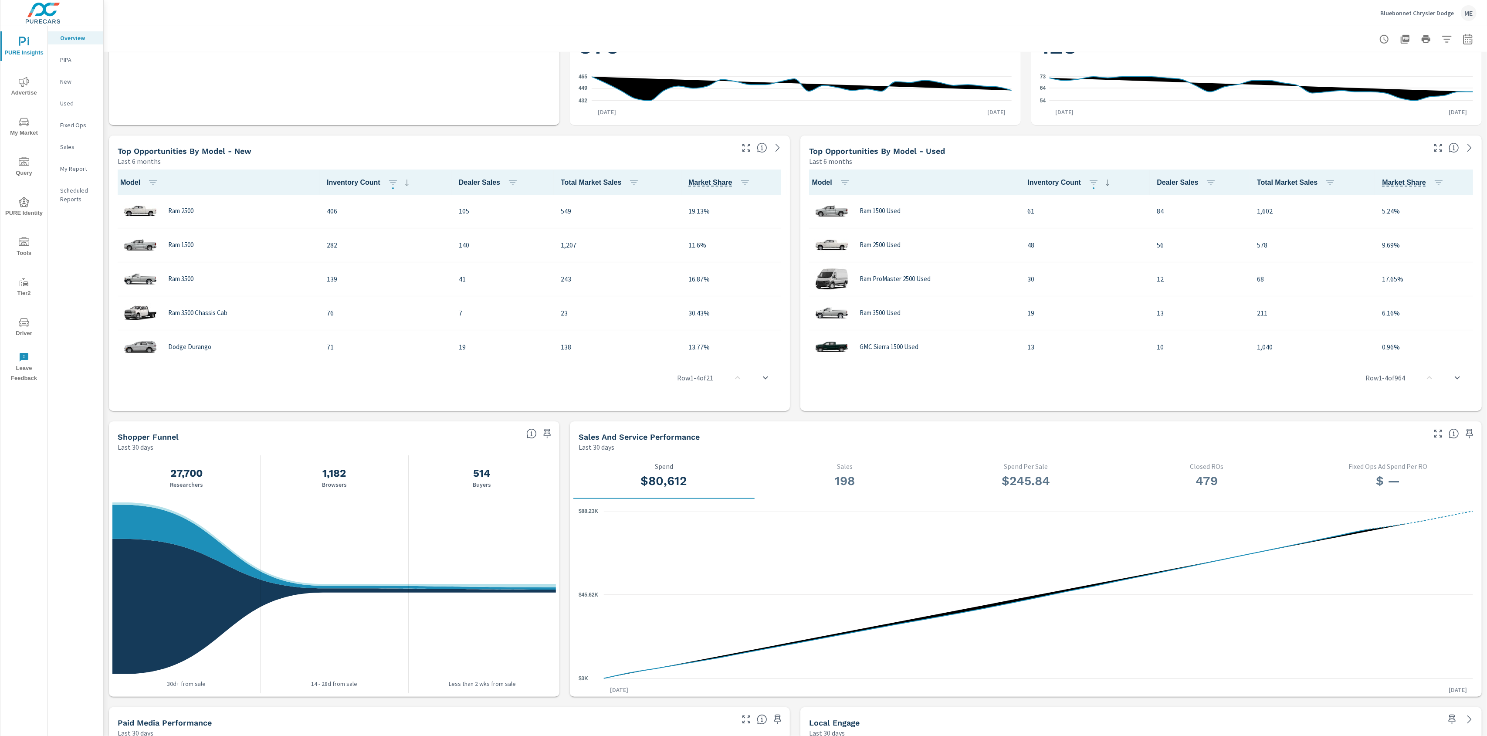
click at [58, 166] on div "My Report" at bounding box center [75, 168] width 55 height 13
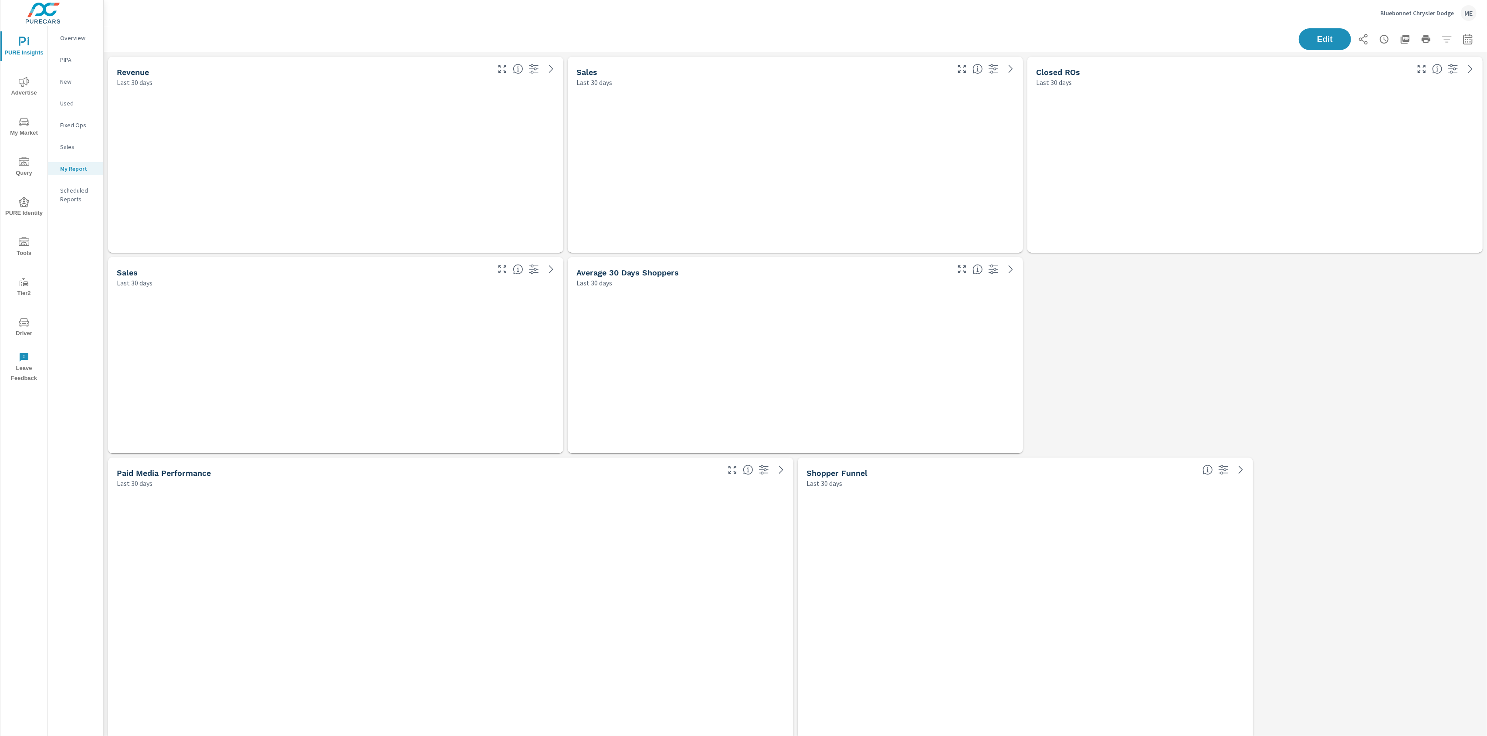
scroll to position [6019, 1385]
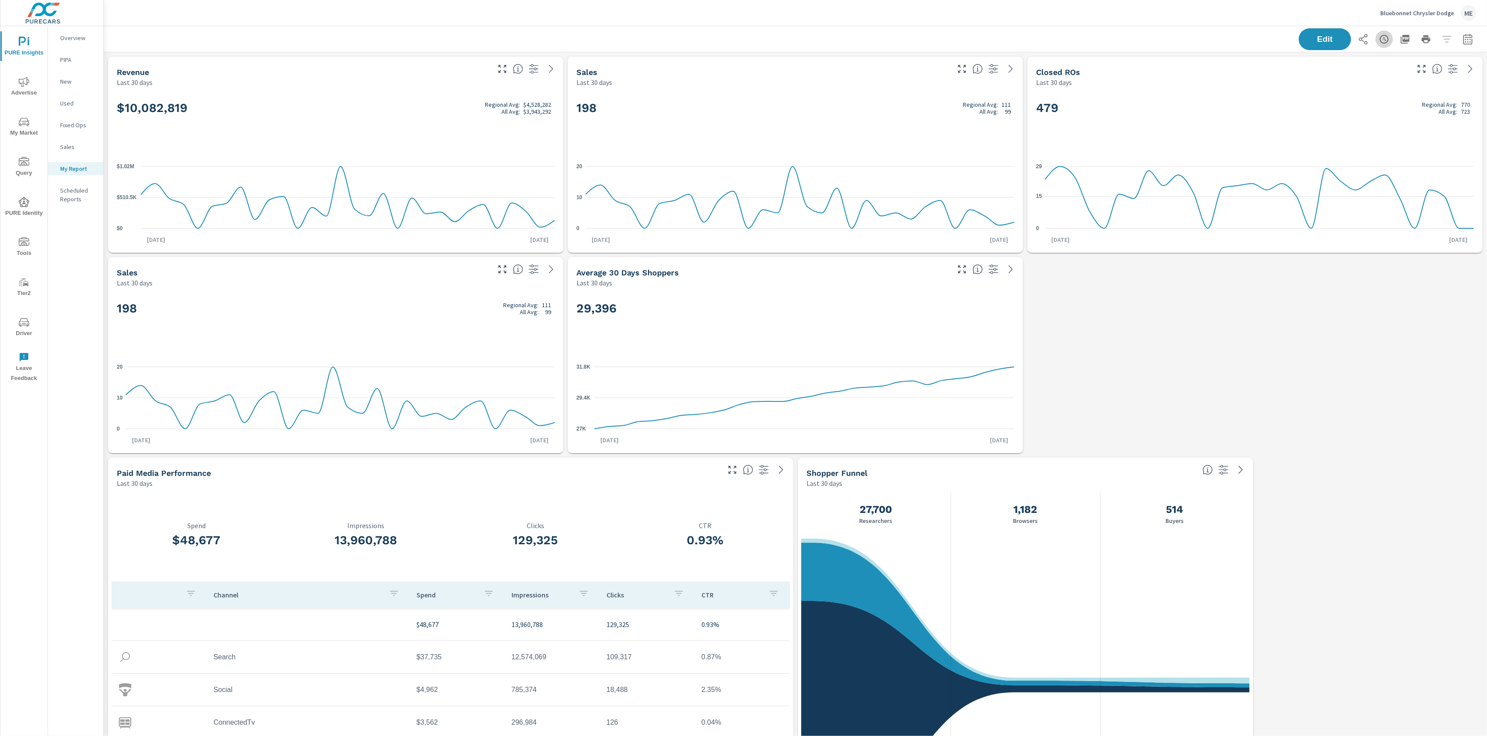
click at [1388, 39] on icon "button" at bounding box center [1384, 39] width 10 height 10
click at [1119, 23] on div at bounding box center [743, 368] width 1487 height 736
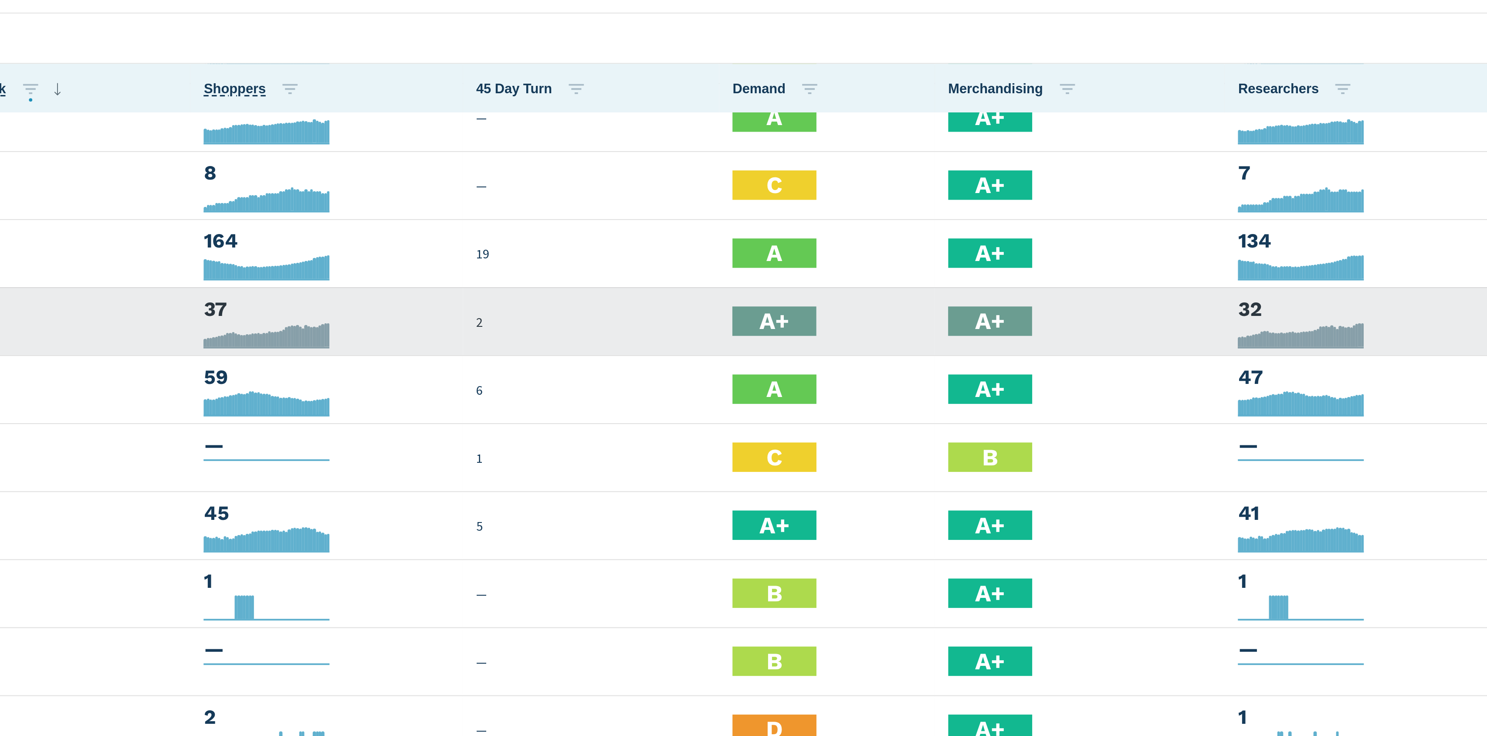
scroll to position [411, 0]
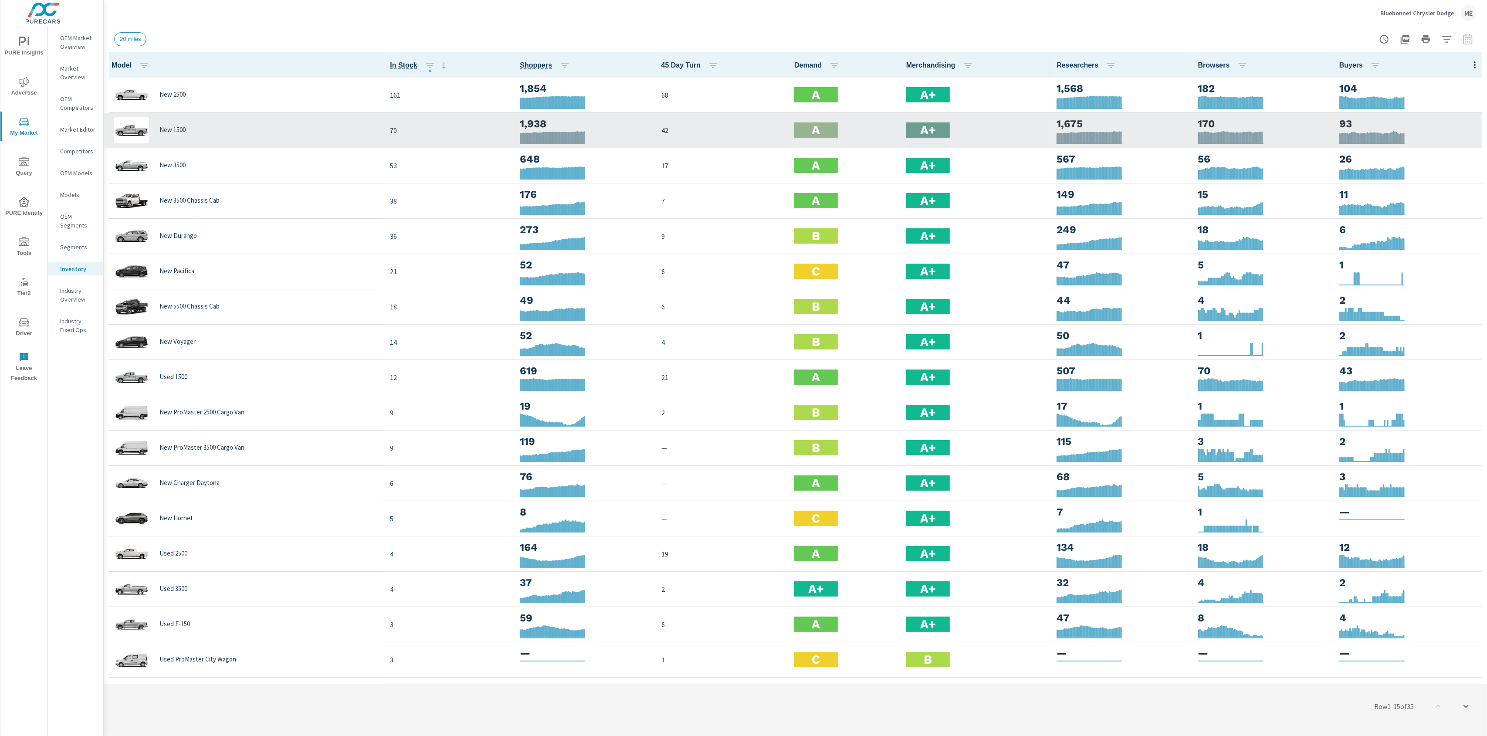
click at [180, 129] on p "New 1500" at bounding box center [173, 130] width 26 height 8
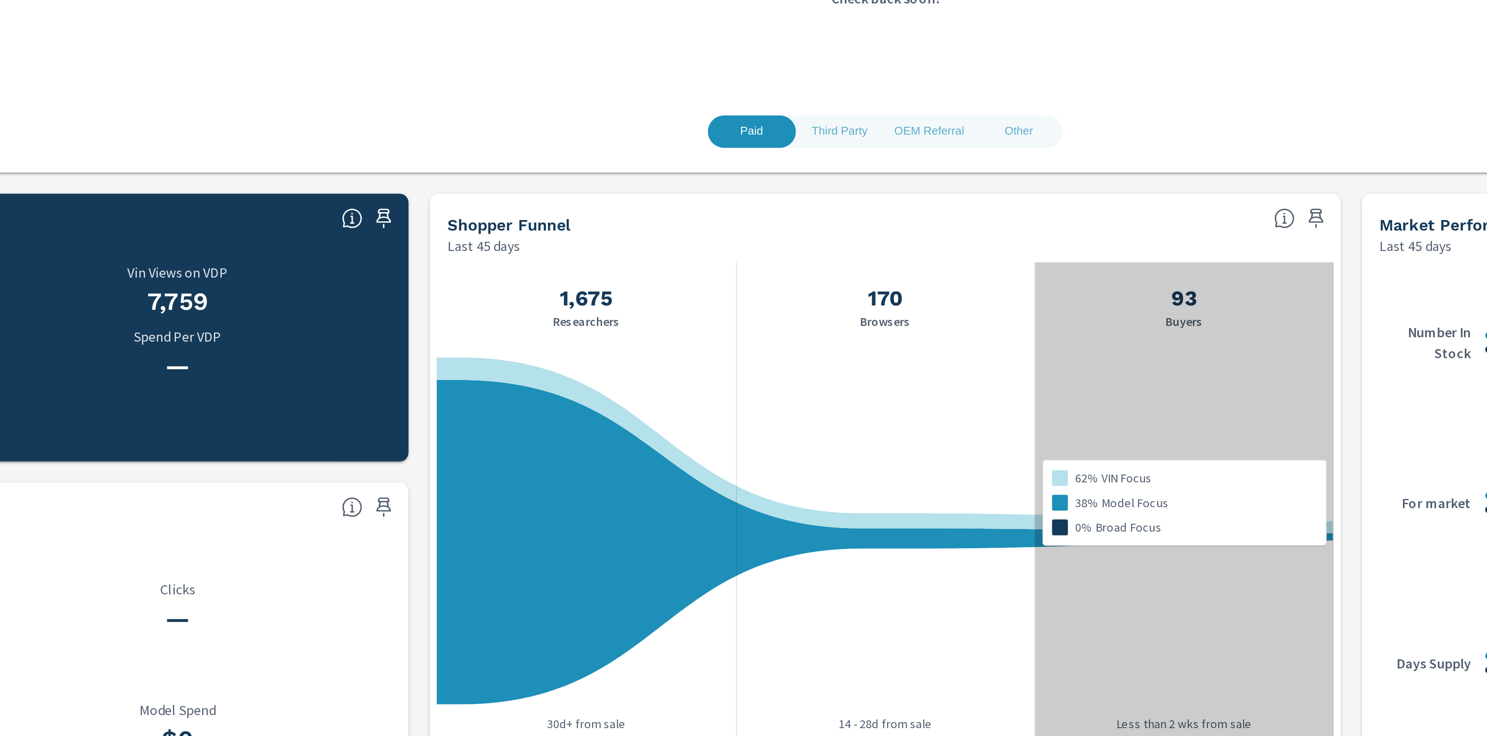
scroll to position [57, 0]
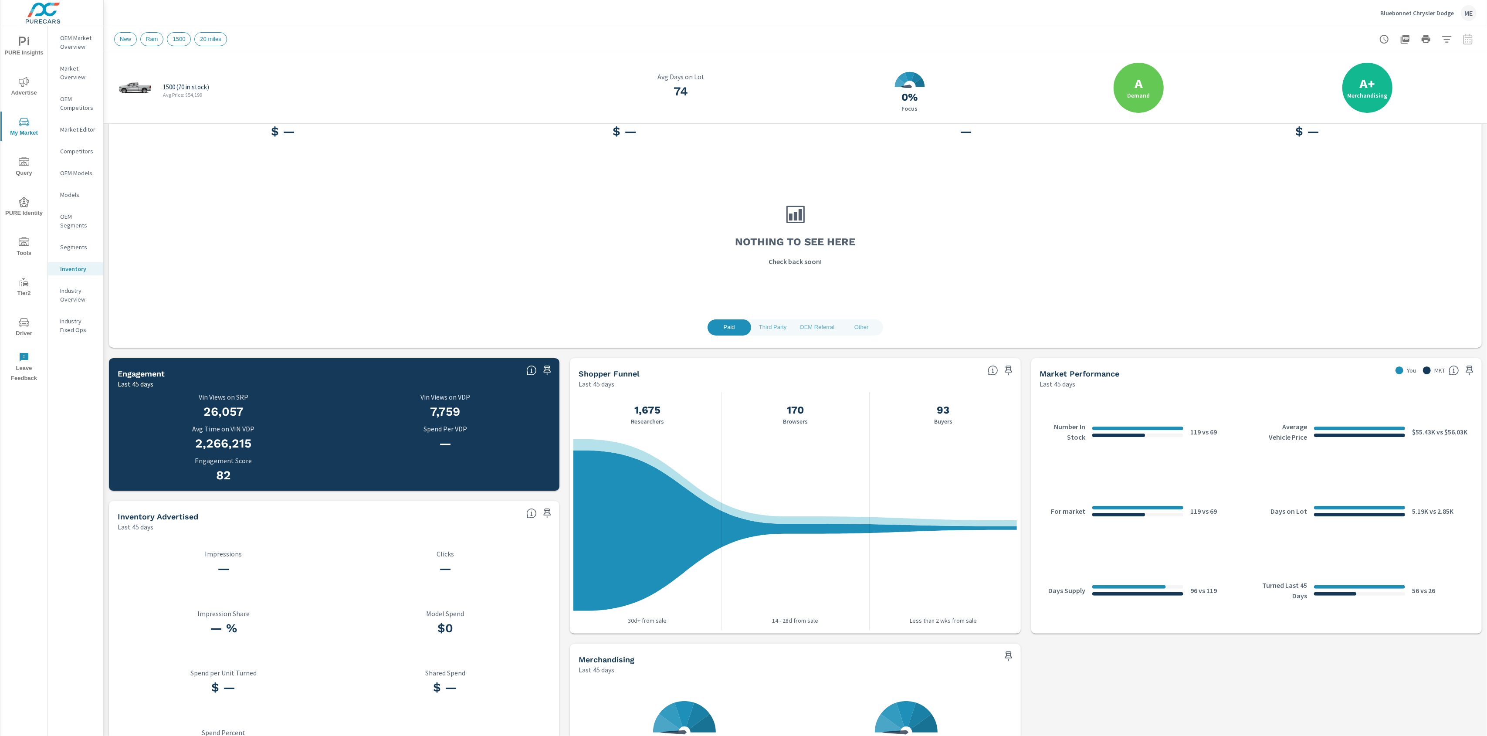
click at [28, 245] on icon "nav menu" at bounding box center [24, 241] width 10 height 9
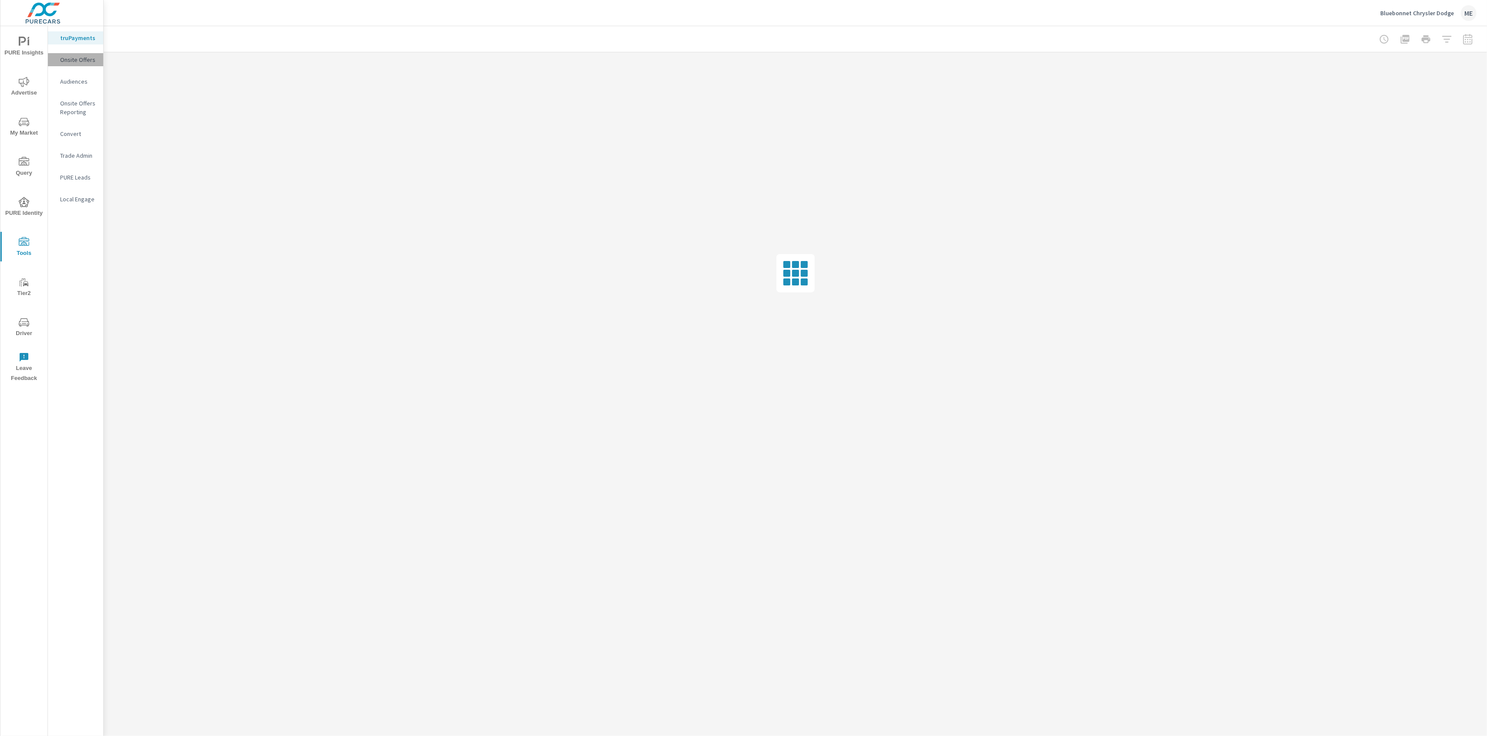
click at [79, 60] on p "Onsite Offers" at bounding box center [78, 59] width 36 height 9
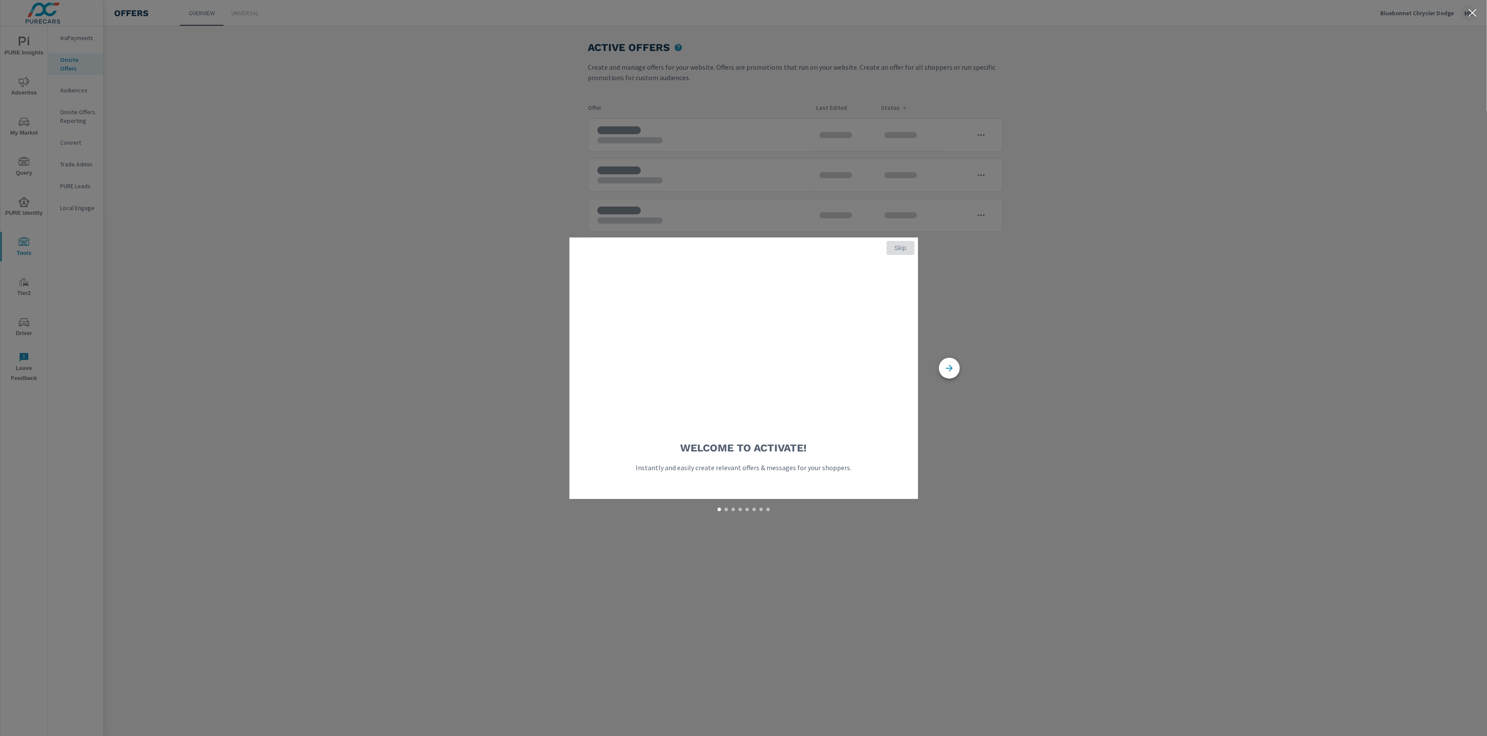
click at [900, 250] on span "Skip" at bounding box center [900, 248] width 21 height 8
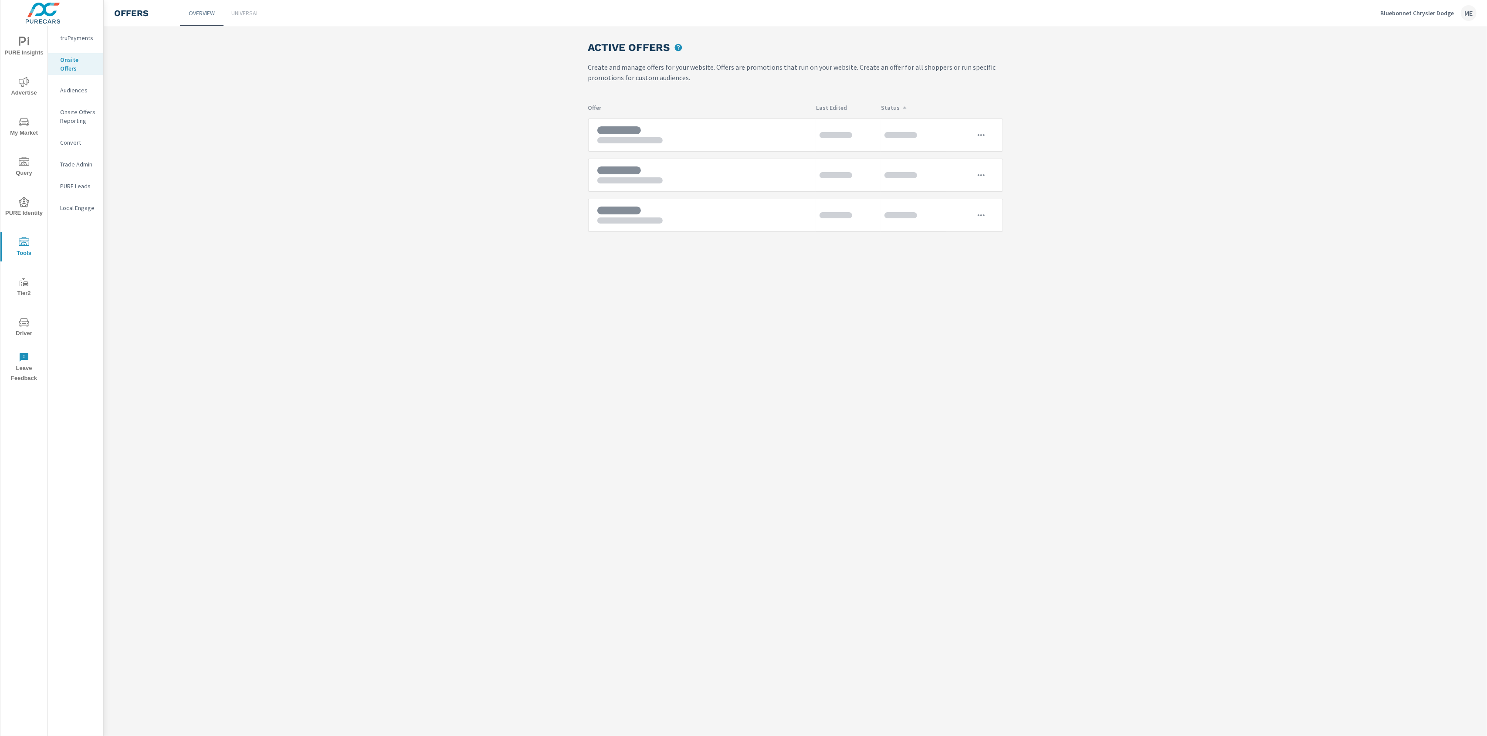
click at [1059, 229] on main "Active Offers Create and manage offers for your website. Offers are promotions …" at bounding box center [796, 139] width 1384 height 227
click at [1100, 236] on main "Active Offers Create and manage offers for your website. Offers are promotions …" at bounding box center [796, 139] width 1384 height 227
click at [1161, 265] on div "Active Offers Create and manage offers for your website. Offers are promotions …" at bounding box center [796, 381] width 1384 height 710
click at [1181, 288] on div "Active Offers Create and manage offers for your website. Offers are promotions …" at bounding box center [796, 381] width 1384 height 710
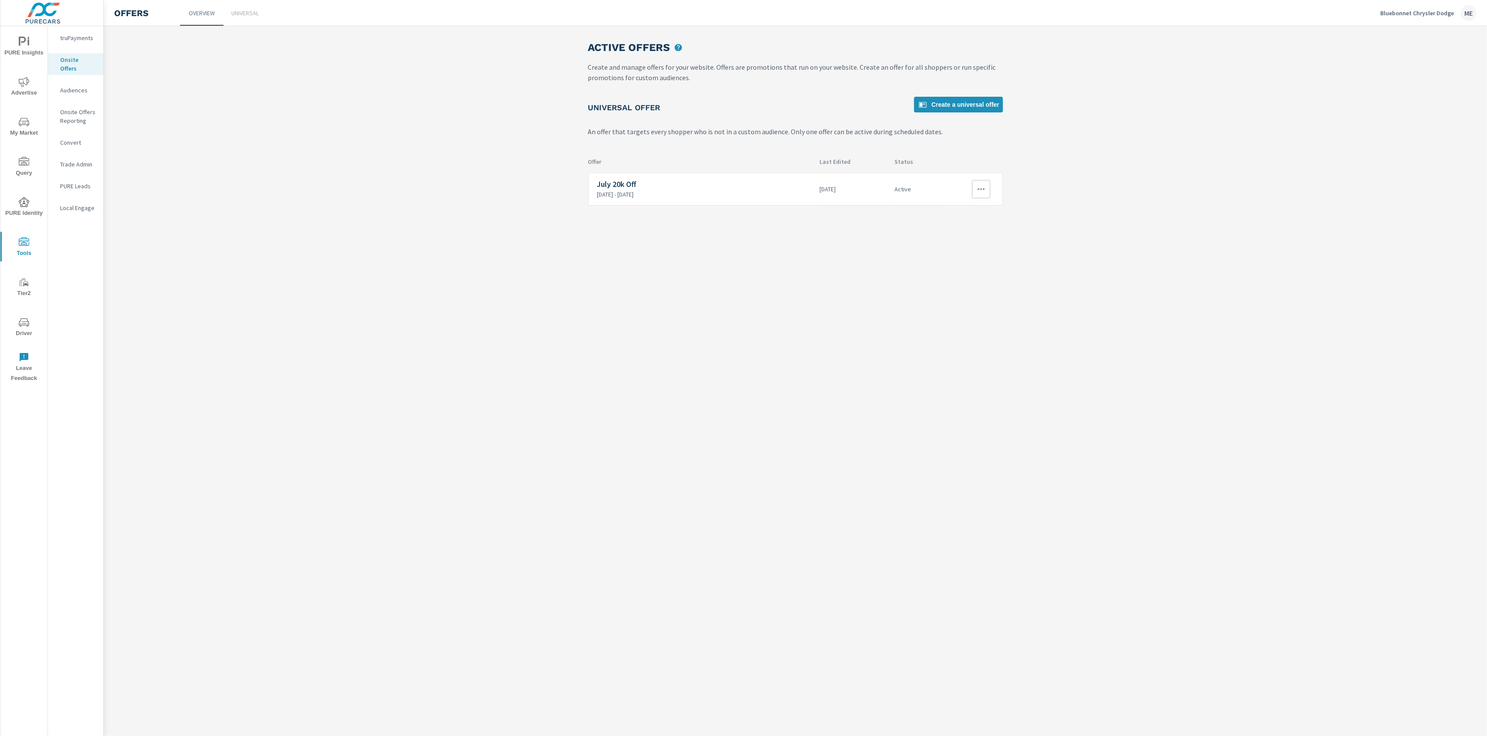
click at [987, 194] on button "button" at bounding box center [981, 189] width 18 height 18
click at [973, 208] on link "Edit" at bounding box center [964, 209] width 48 height 21
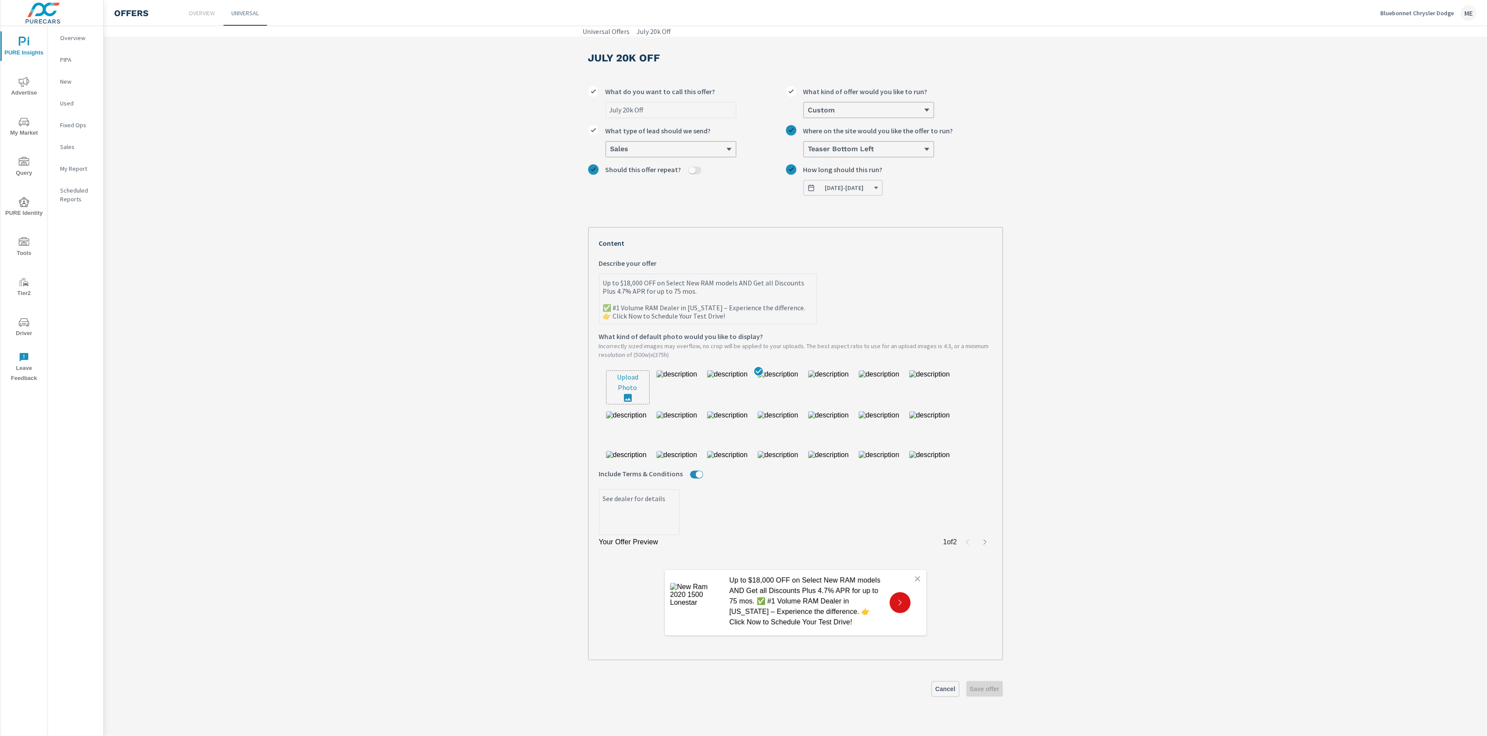
click at [792, 598] on p "Up to $18,000 OFF on Select New RAM models AND Get all Discounts Plus 4.7% APR …" at bounding box center [806, 601] width 153 height 52
